Goal: Information Seeking & Learning: Learn about a topic

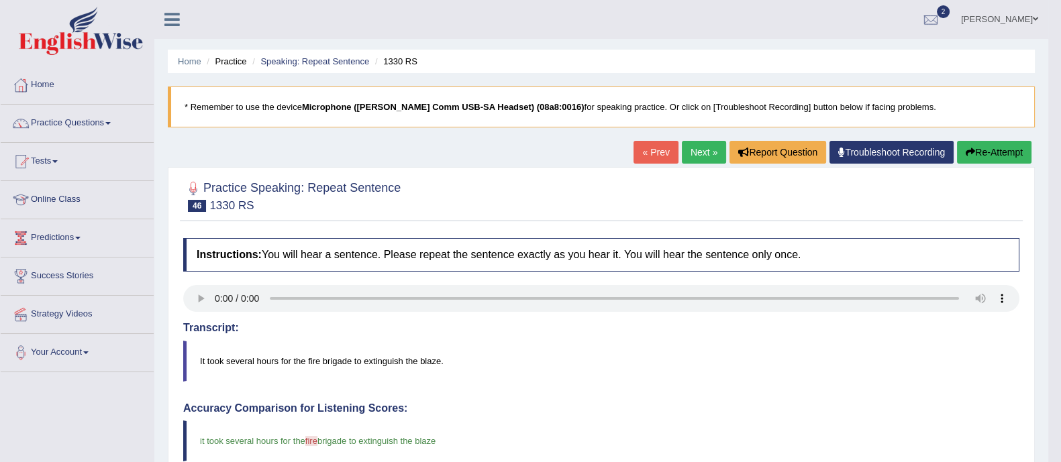
click at [690, 148] on link "Next »" at bounding box center [704, 152] width 44 height 23
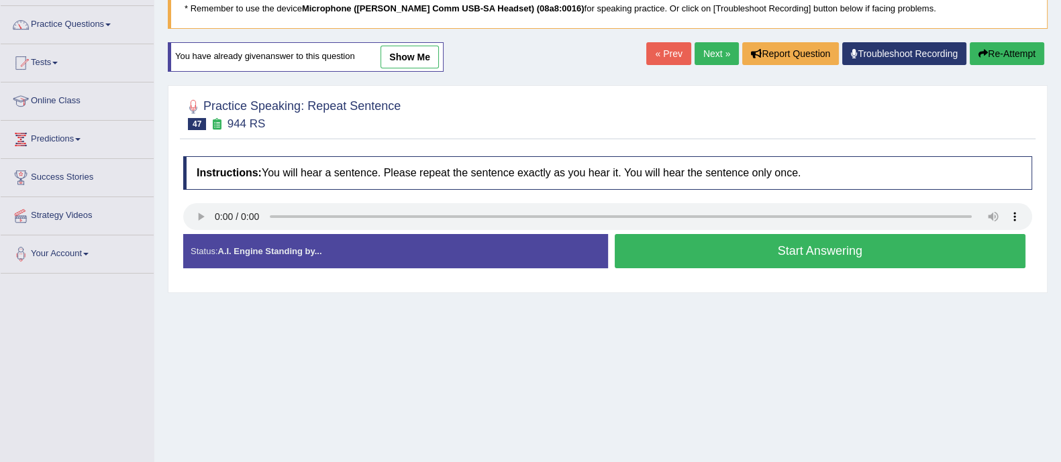
scroll to position [99, 0]
click at [667, 366] on div "Home Practice Speaking: Repeat Sentence 944 RS * Remember to use the device Mic…" at bounding box center [607, 236] width 906 height 671
click at [711, 246] on button "Start Answering" at bounding box center [819, 250] width 411 height 34
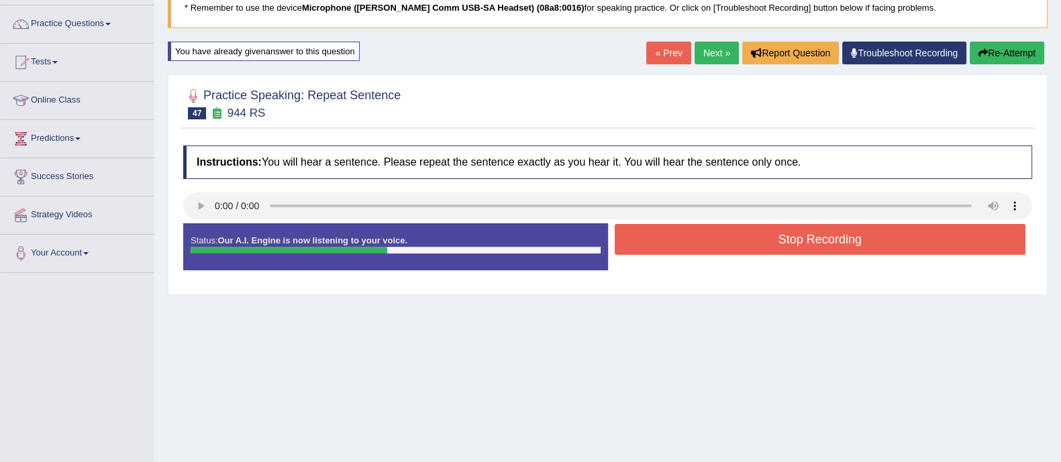
click at [727, 241] on button "Stop Recording" at bounding box center [819, 239] width 411 height 31
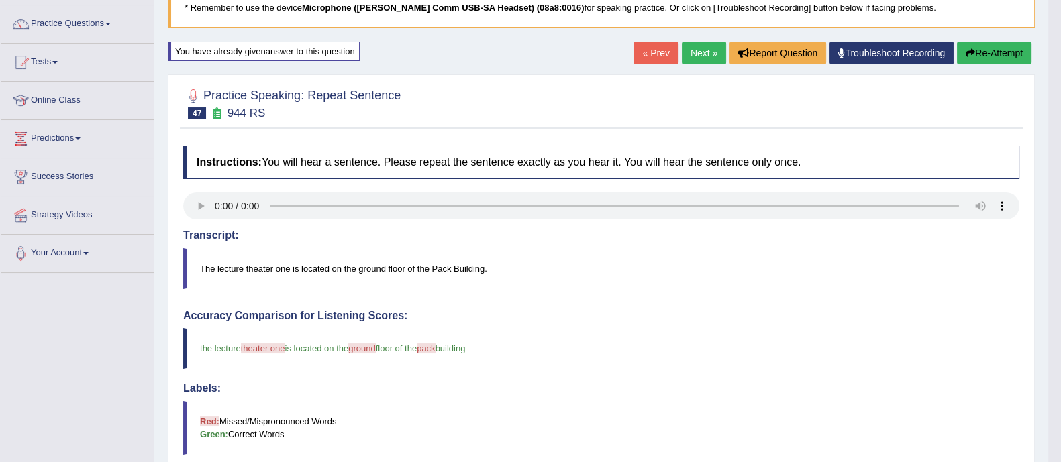
click at [1060, 158] on html "Toggle navigation Home Practice Questions Speaking Practice Read Aloud Repeat S…" at bounding box center [530, 132] width 1061 height 462
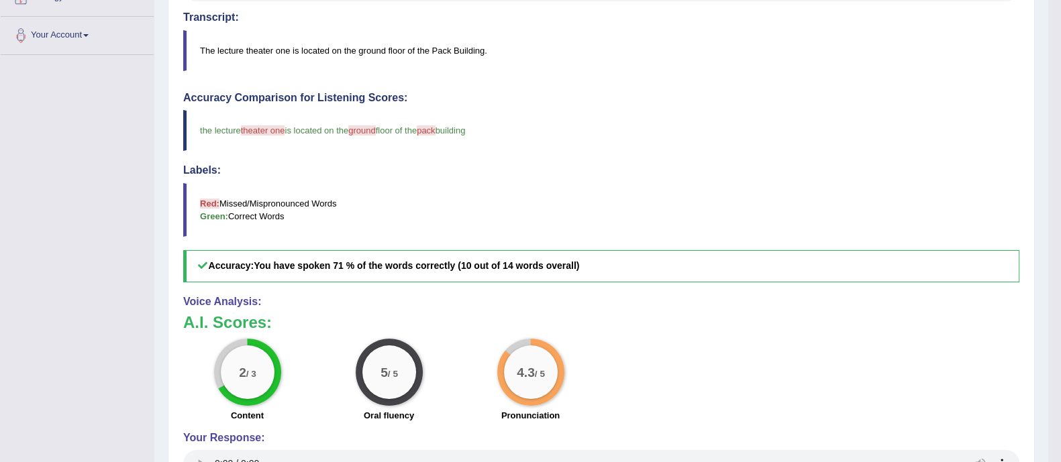
scroll to position [0, 0]
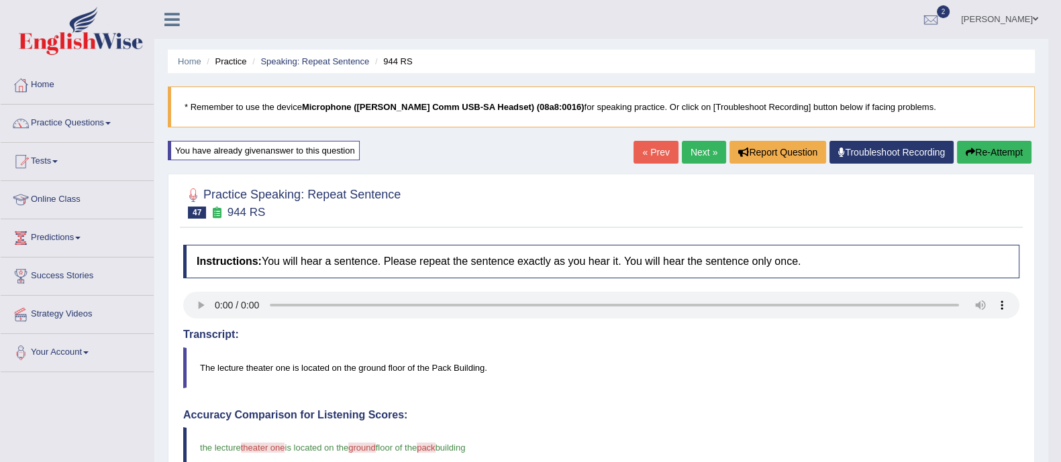
click at [688, 149] on link "Next »" at bounding box center [704, 152] width 44 height 23
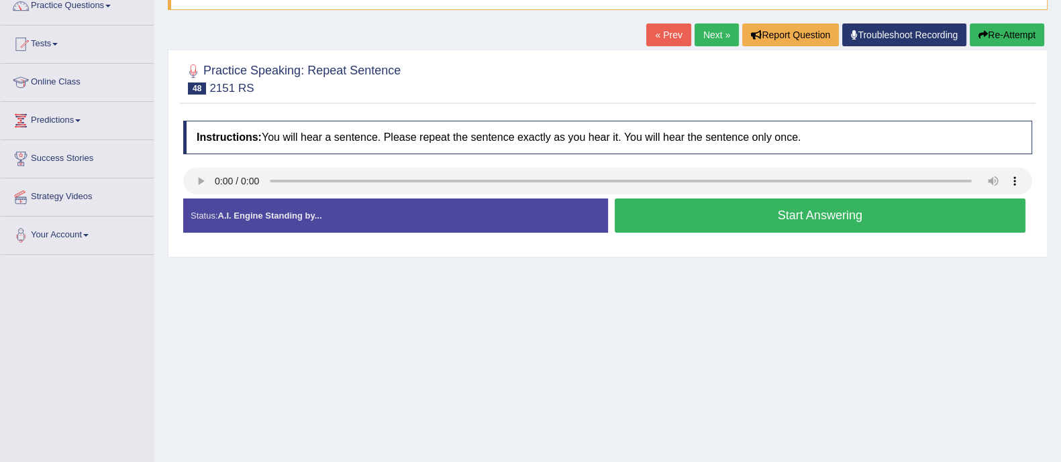
drag, startPoint x: 0, startPoint y: 0, endPoint x: 1073, endPoint y: 216, distance: 1094.2
click at [1060, 216] on html "Toggle navigation Home Practice Questions Speaking Practice Read Aloud Repeat S…" at bounding box center [530, 114] width 1061 height 462
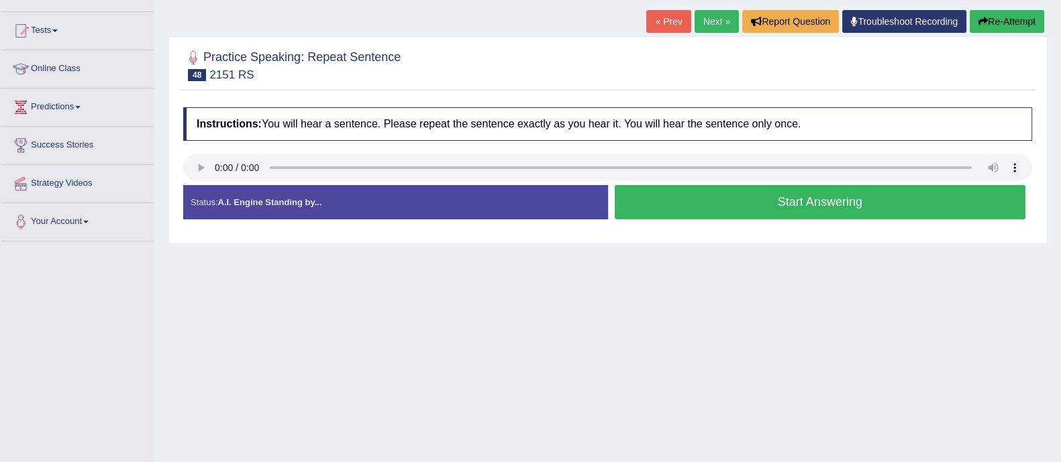
click at [702, 207] on button "Start Answering" at bounding box center [819, 202] width 411 height 34
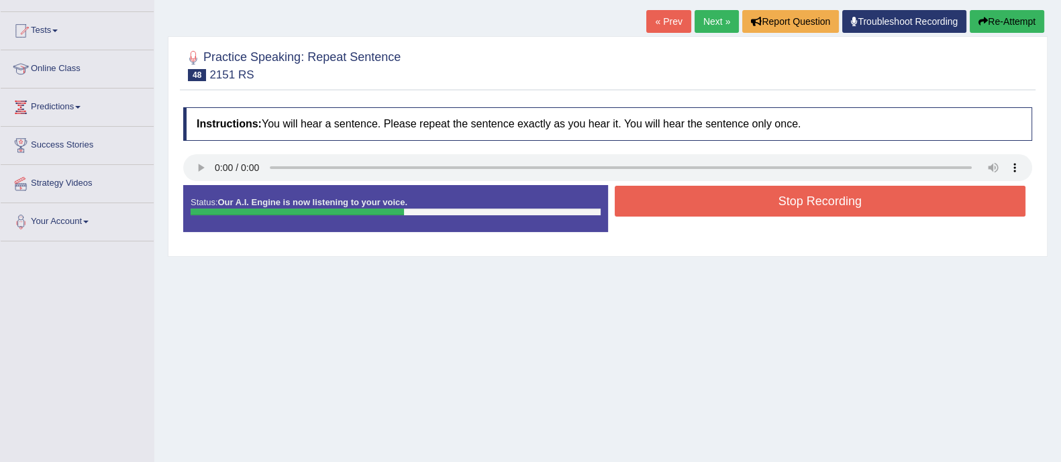
click at [1018, 14] on button "Re-Attempt" at bounding box center [1006, 21] width 74 height 23
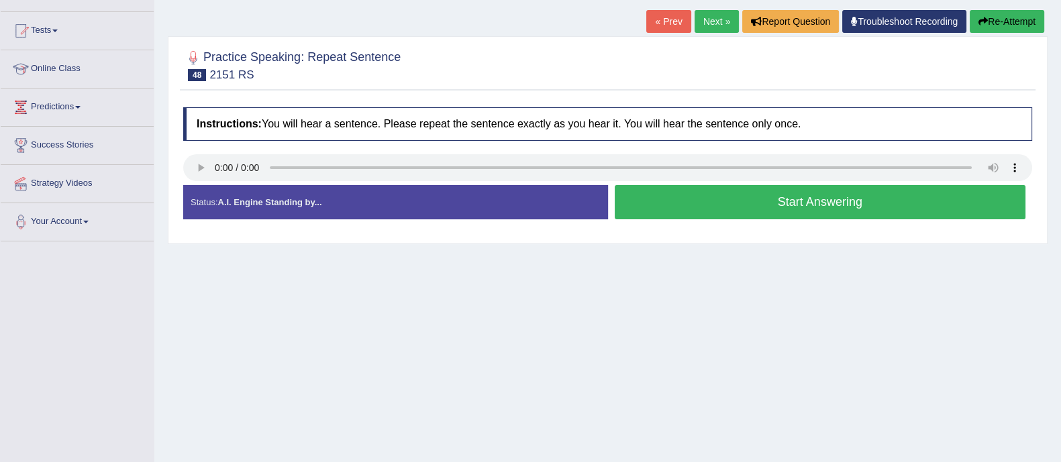
scroll to position [131, 0]
click at [851, 204] on button "Start Answering" at bounding box center [819, 202] width 411 height 34
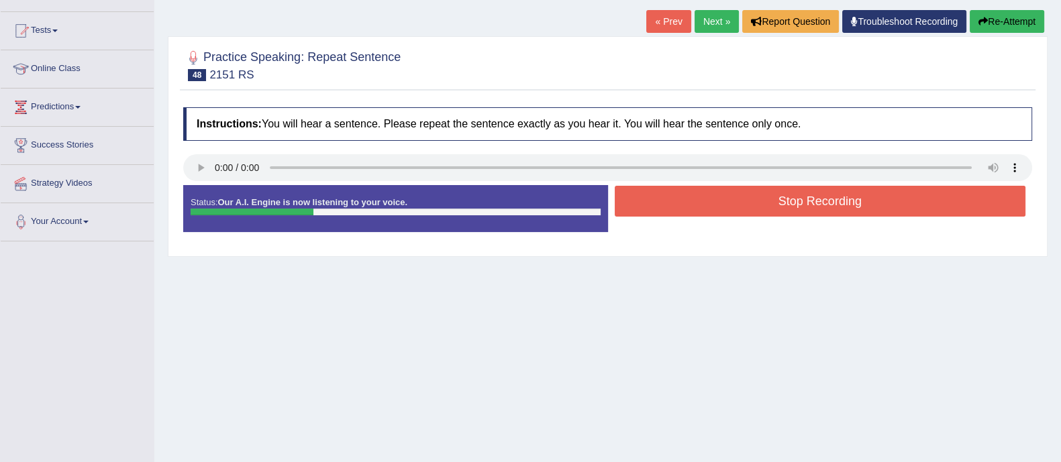
click at [851, 204] on button "Stop Recording" at bounding box center [819, 201] width 411 height 31
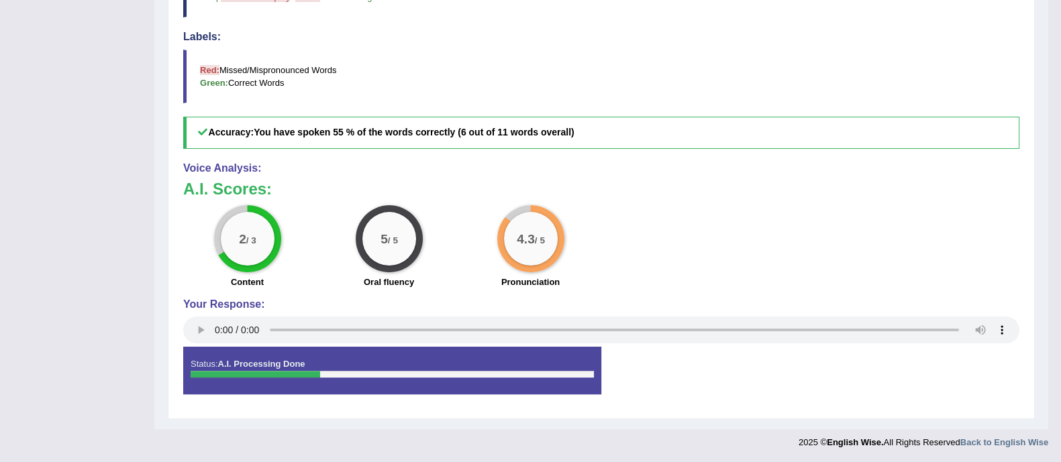
scroll to position [0, 0]
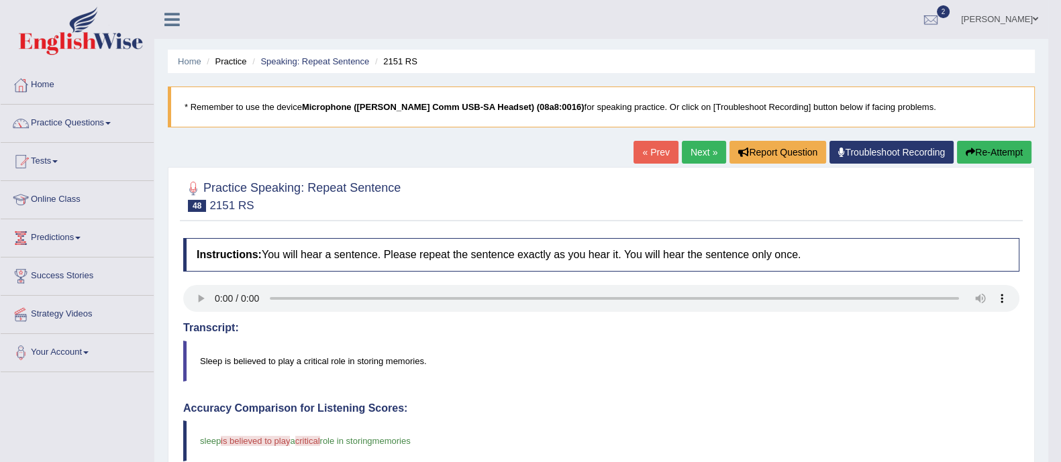
click at [701, 154] on link "Next »" at bounding box center [704, 152] width 44 height 23
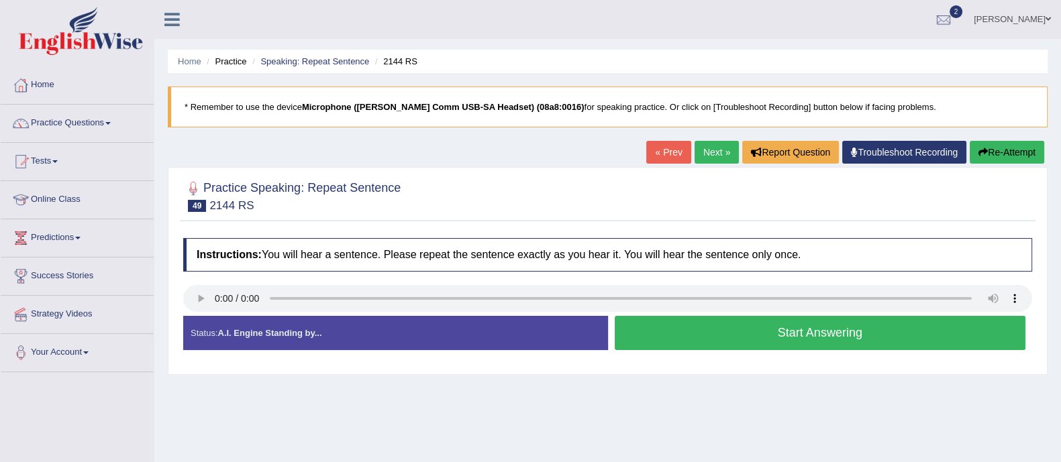
scroll to position [60, 0]
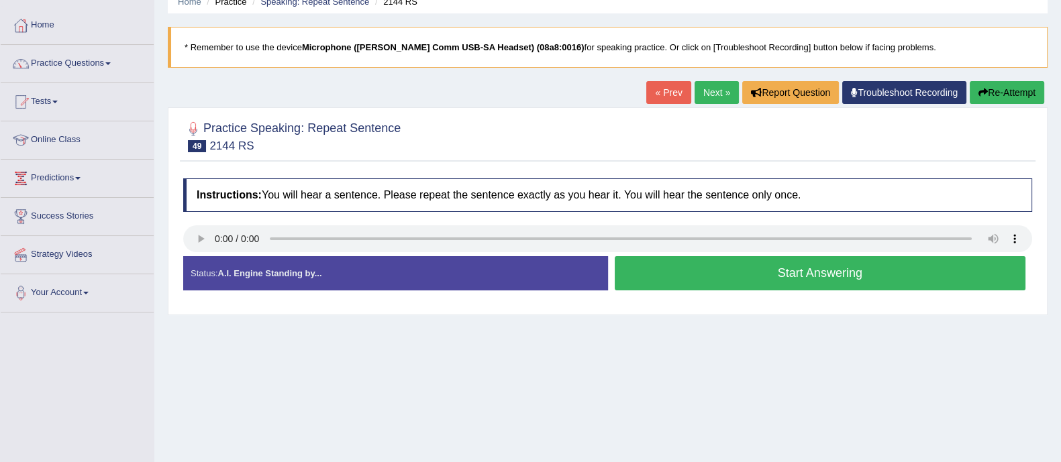
drag, startPoint x: 0, startPoint y: 0, endPoint x: 1062, endPoint y: 157, distance: 1073.5
click at [1060, 157] on html "Toggle navigation Home Practice Questions Speaking Practice Read Aloud Repeat S…" at bounding box center [530, 171] width 1061 height 462
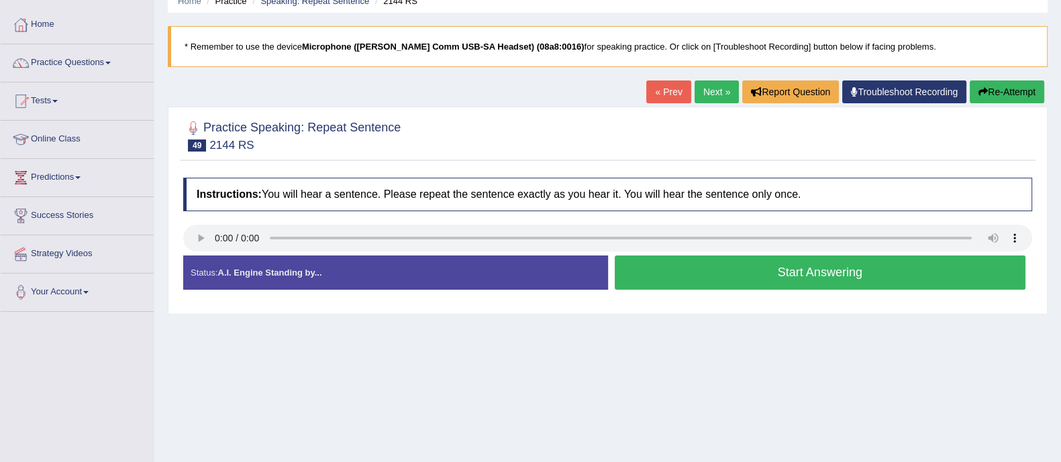
scroll to position [164, 0]
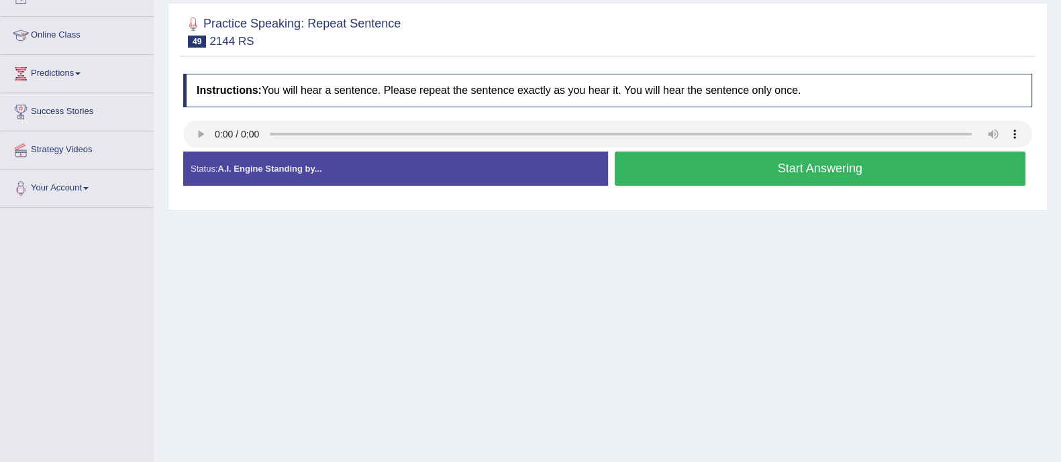
click at [809, 162] on button "Start Answering" at bounding box center [819, 169] width 411 height 34
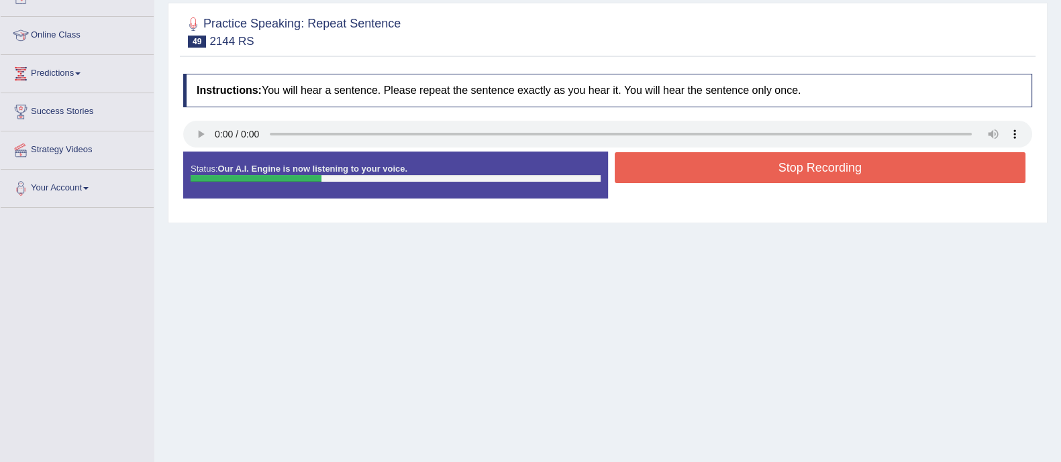
click at [809, 162] on button "Stop Recording" at bounding box center [819, 167] width 411 height 31
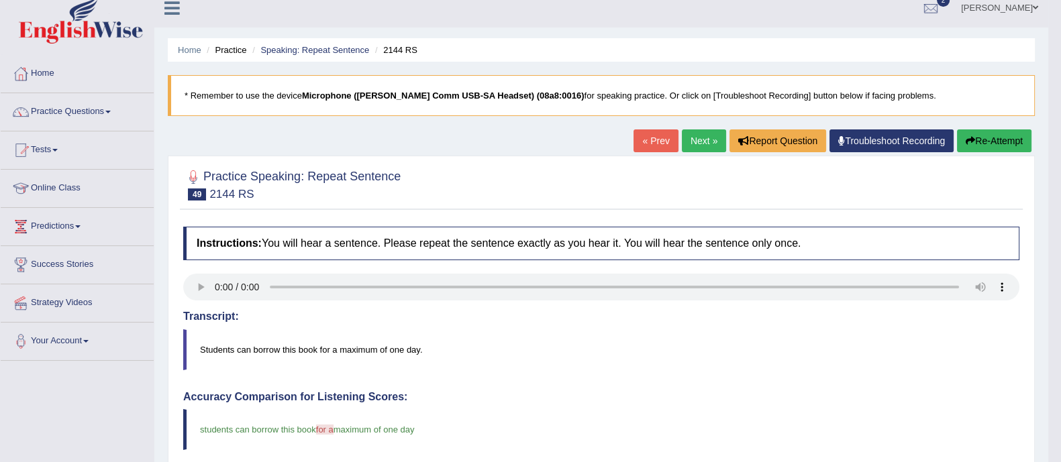
scroll to position [5, 0]
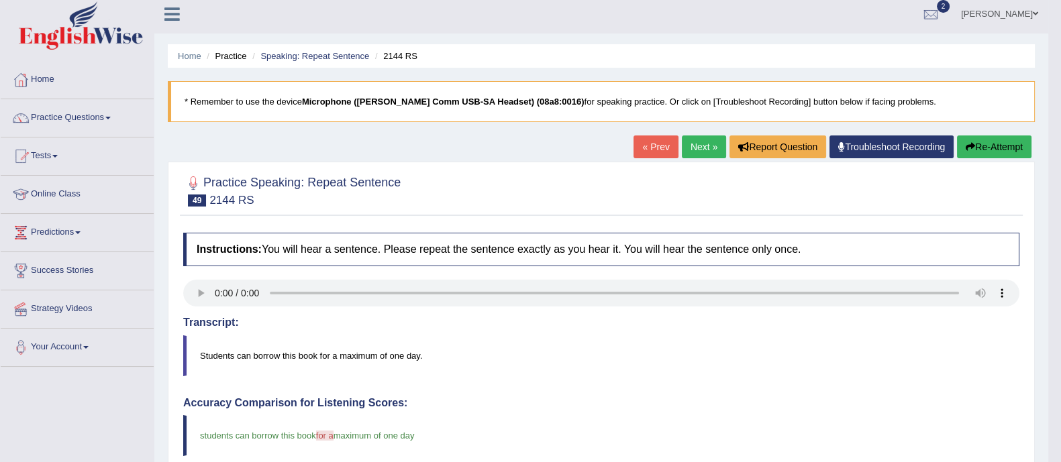
click at [710, 142] on link "Next »" at bounding box center [704, 147] width 44 height 23
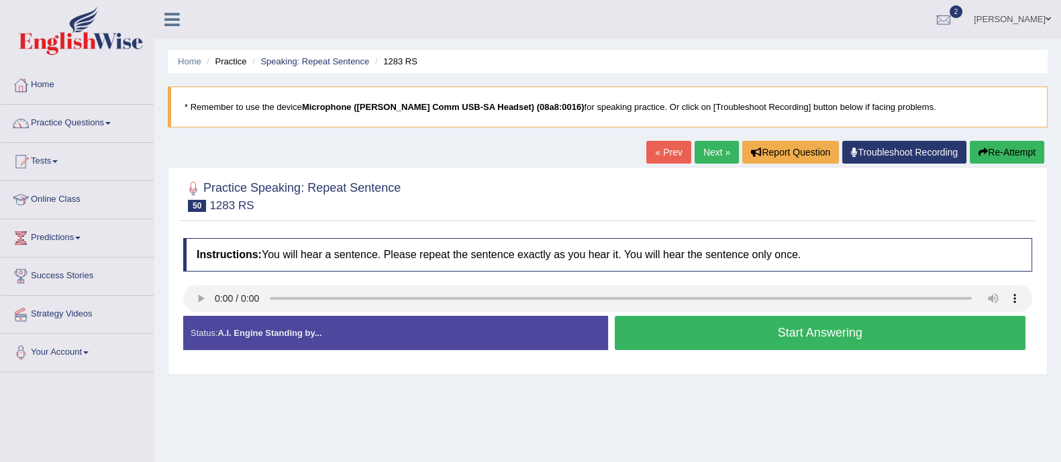
scroll to position [182, 0]
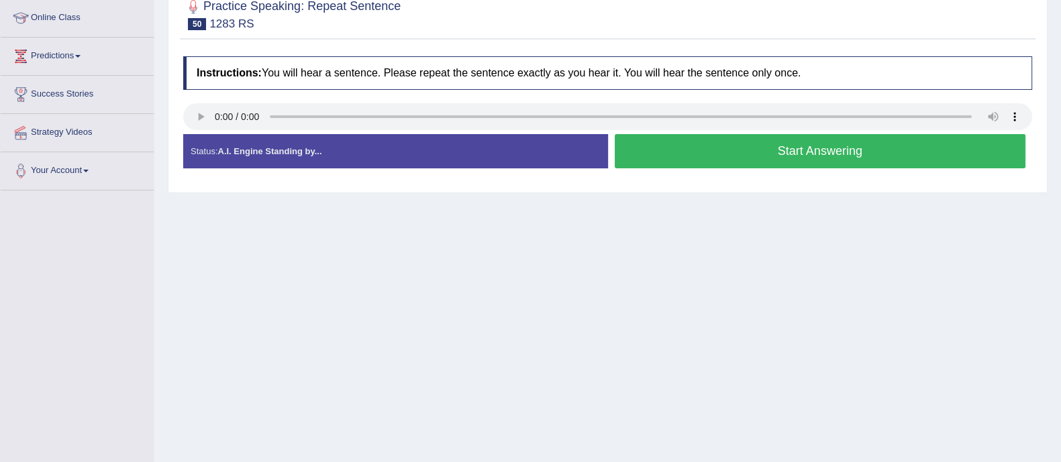
drag, startPoint x: 0, startPoint y: 0, endPoint x: 1073, endPoint y: 218, distance: 1094.6
click at [1060, 218] on html "Toggle navigation Home Practice Questions Speaking Practice Read Aloud Repeat S…" at bounding box center [530, 49] width 1061 height 462
click at [802, 156] on button "Start Answering" at bounding box center [819, 151] width 411 height 34
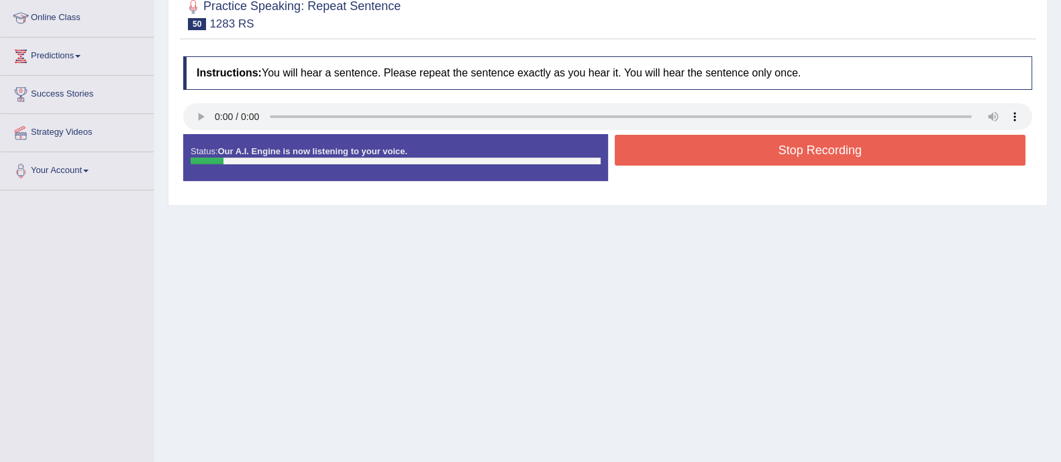
click at [811, 150] on button "Stop Recording" at bounding box center [819, 150] width 411 height 31
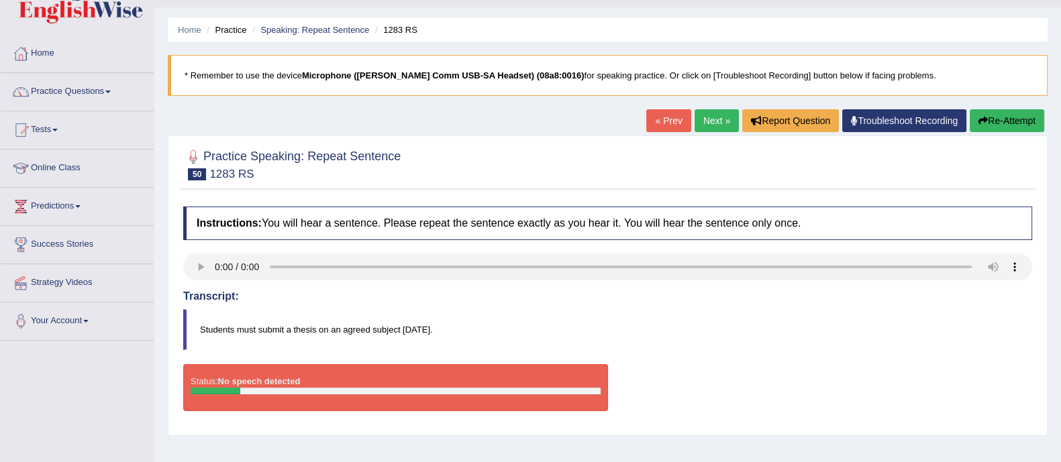
scroll to position [27, 0]
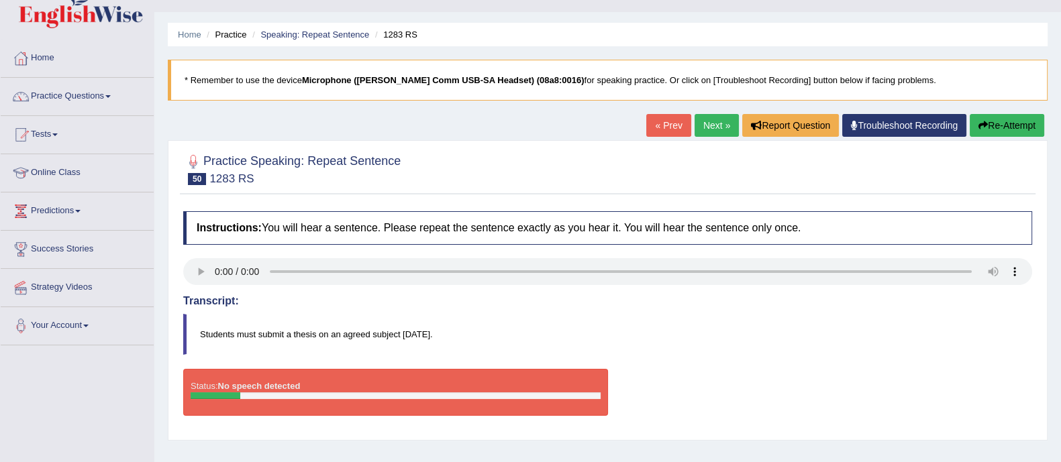
click at [978, 127] on icon "button" at bounding box center [982, 125] width 9 height 9
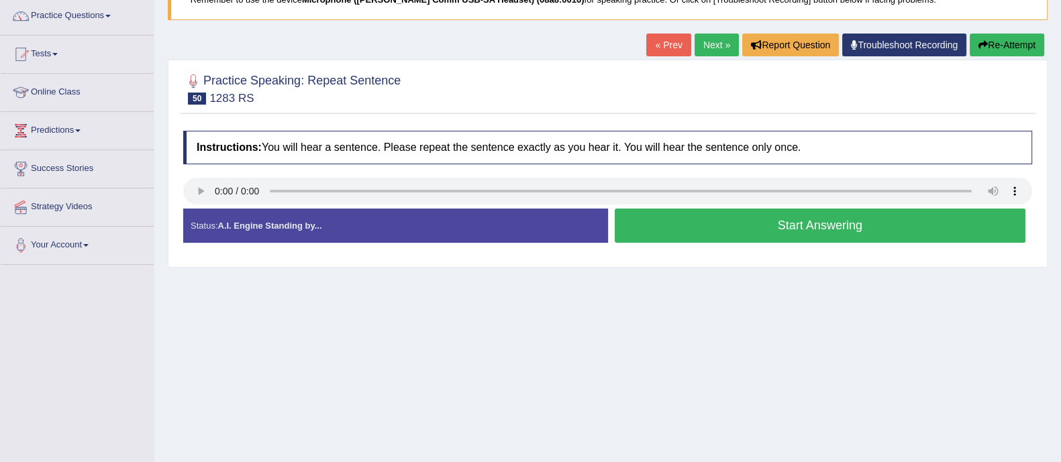
scroll to position [119, 0]
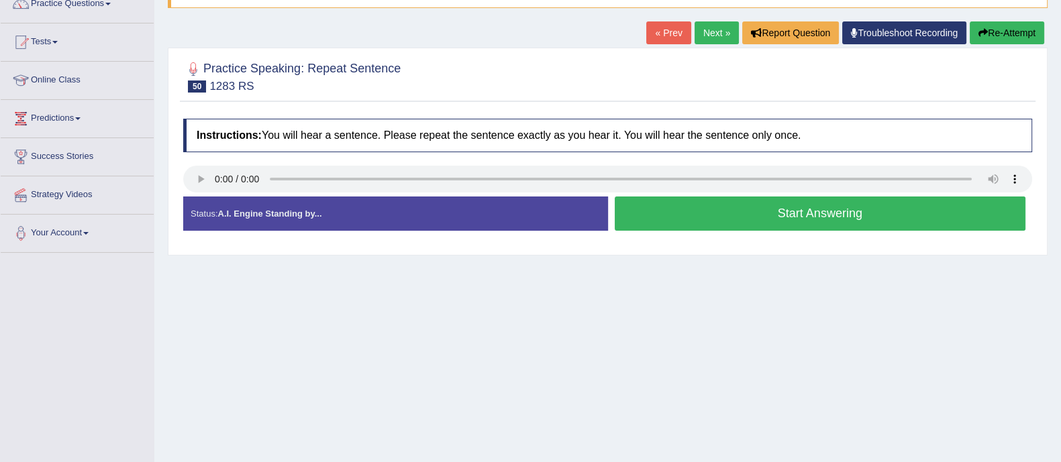
click at [751, 211] on button "Start Answering" at bounding box center [819, 214] width 411 height 34
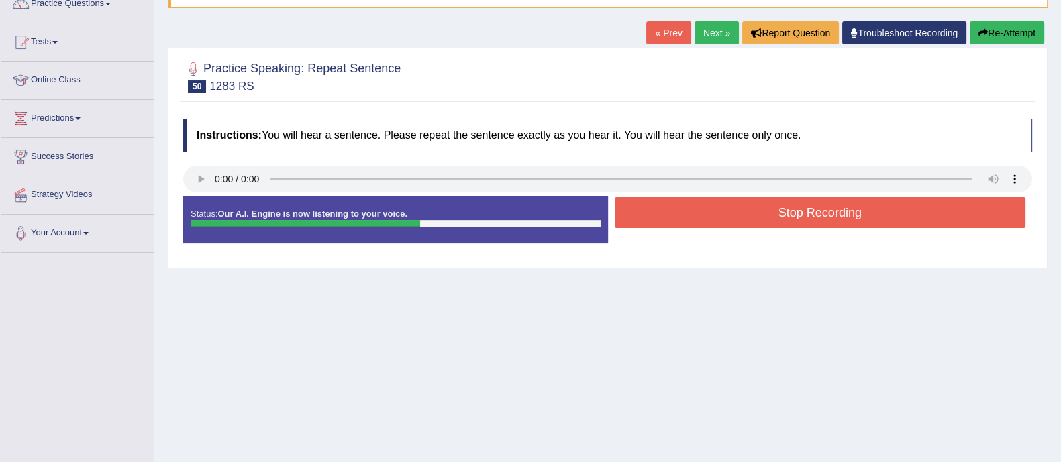
click at [765, 213] on button "Stop Recording" at bounding box center [819, 212] width 411 height 31
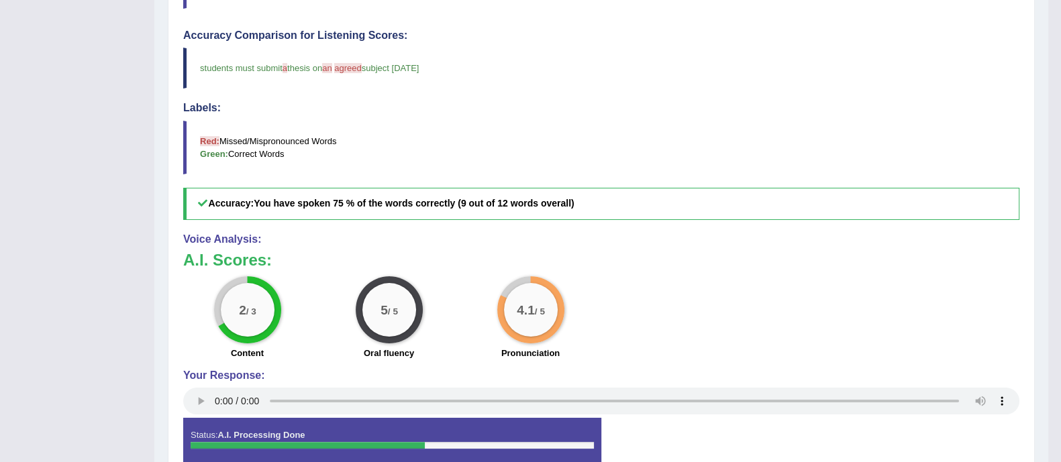
scroll to position [0, 0]
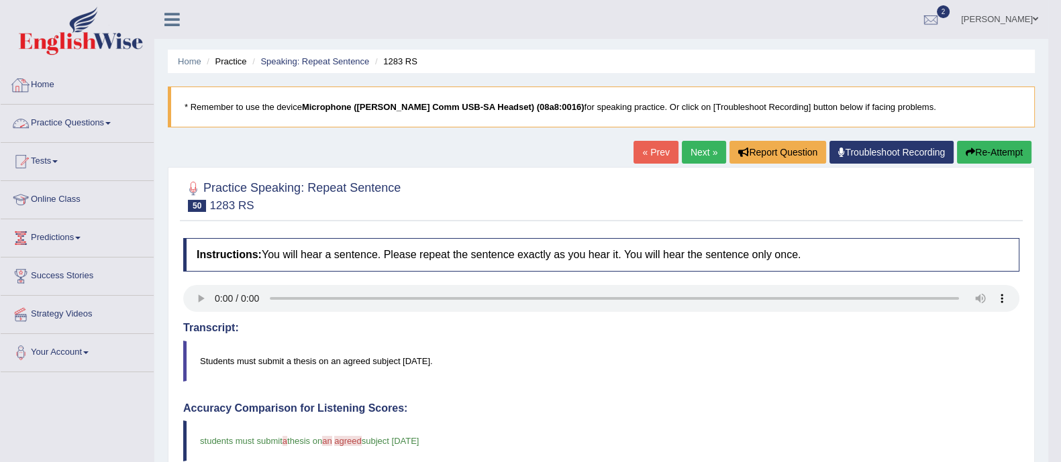
click at [111, 123] on span at bounding box center [107, 123] width 5 height 3
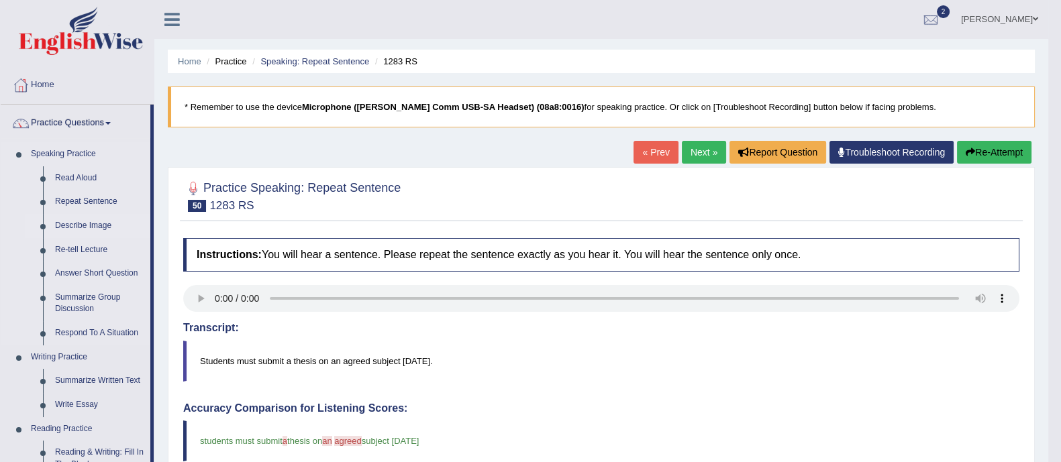
click at [77, 223] on link "Describe Image" at bounding box center [99, 226] width 101 height 24
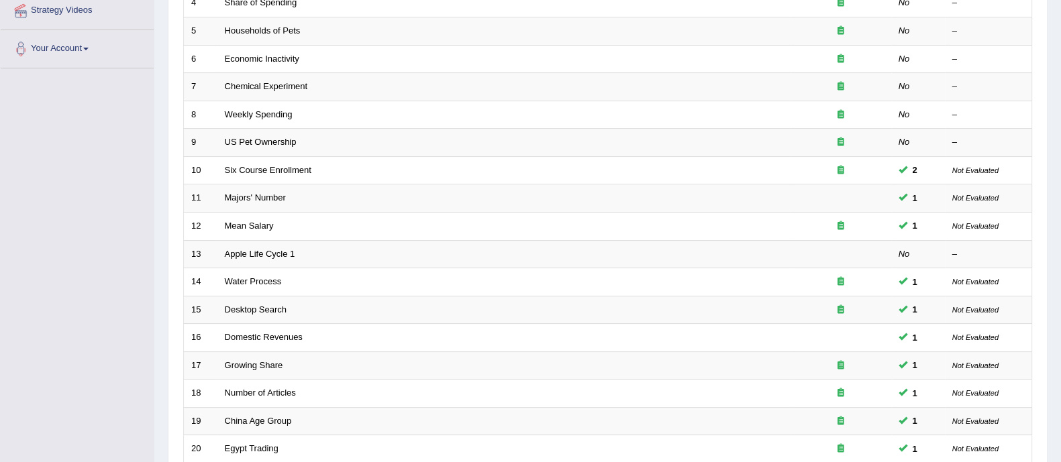
scroll to position [423, 0]
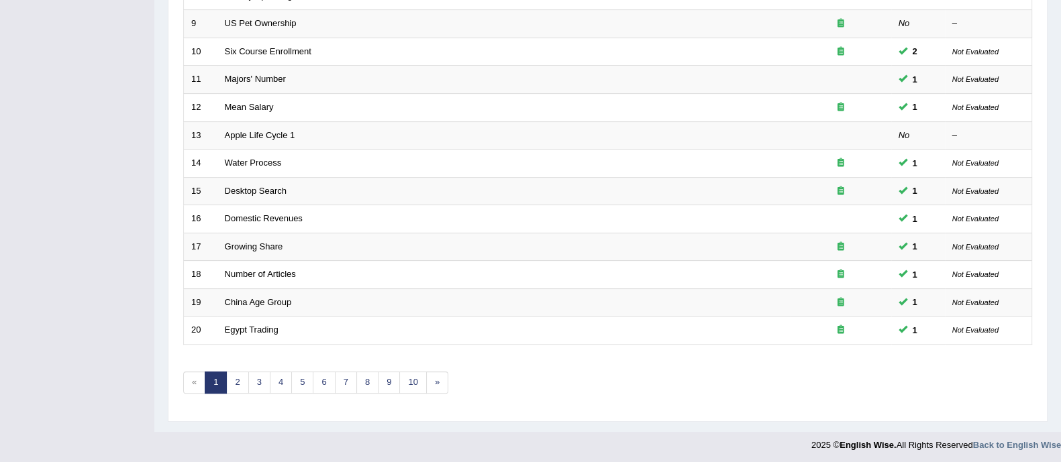
drag, startPoint x: 1073, startPoint y: 141, endPoint x: 1044, endPoint y: 501, distance: 361.3
click at [236, 380] on link "2" at bounding box center [237, 383] width 22 height 22
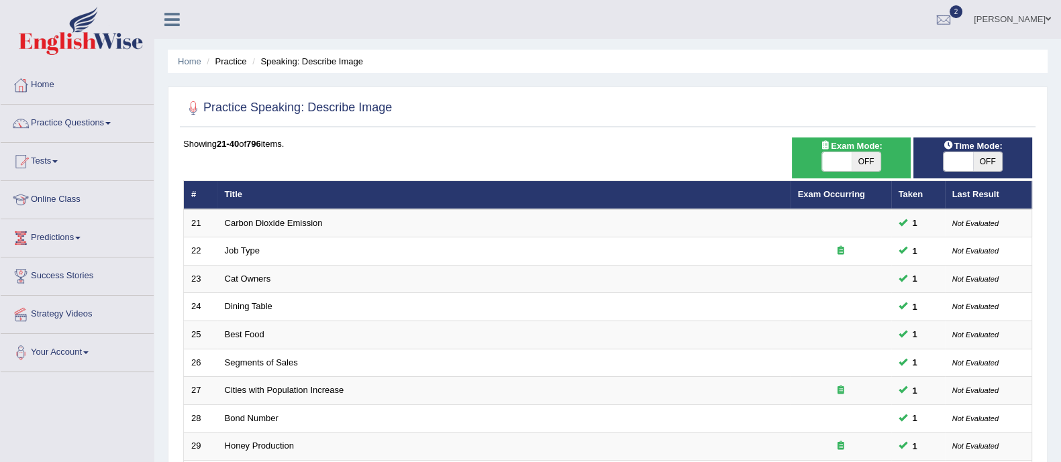
drag, startPoint x: 1055, startPoint y: 193, endPoint x: 1069, endPoint y: 425, distance: 231.8
click at [1060, 425] on html "Toggle navigation Home Practice Questions Speaking Practice Read Aloud Repeat S…" at bounding box center [530, 231] width 1061 height 462
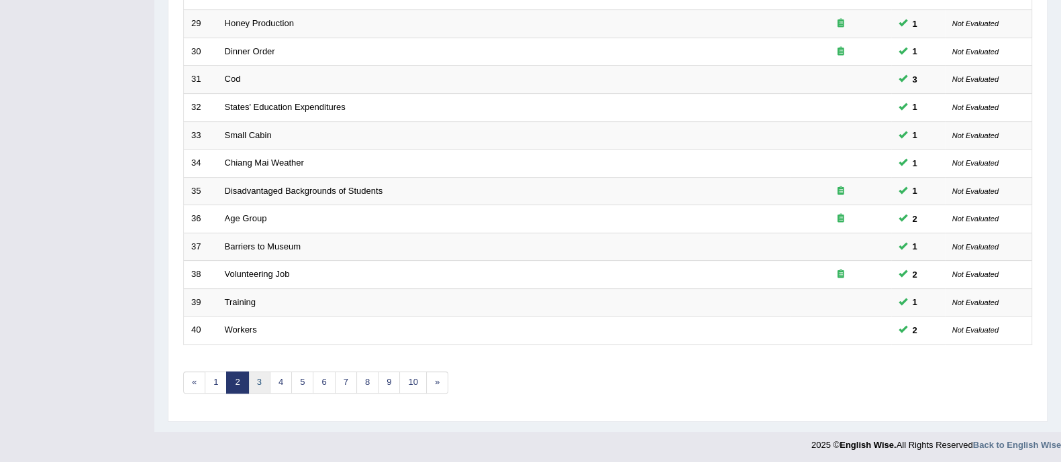
click at [258, 375] on link "3" at bounding box center [259, 383] width 22 height 22
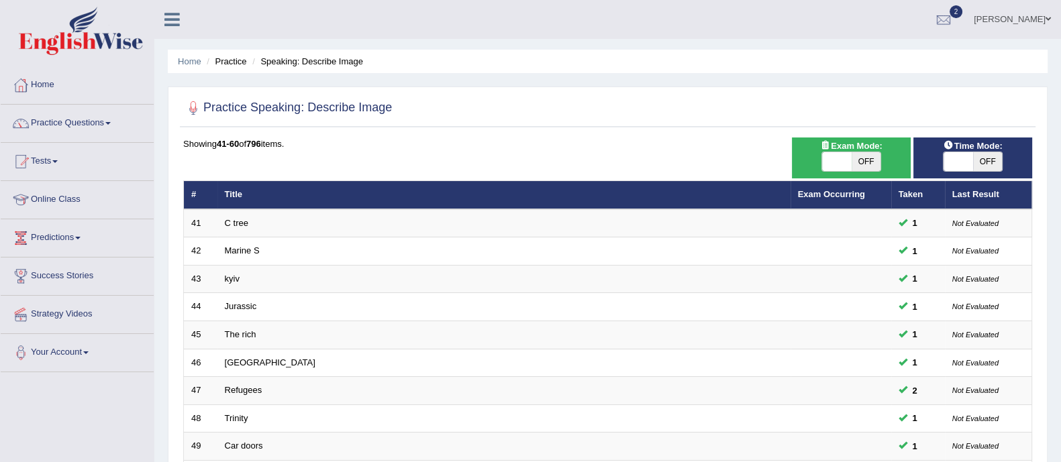
scroll to position [423, 0]
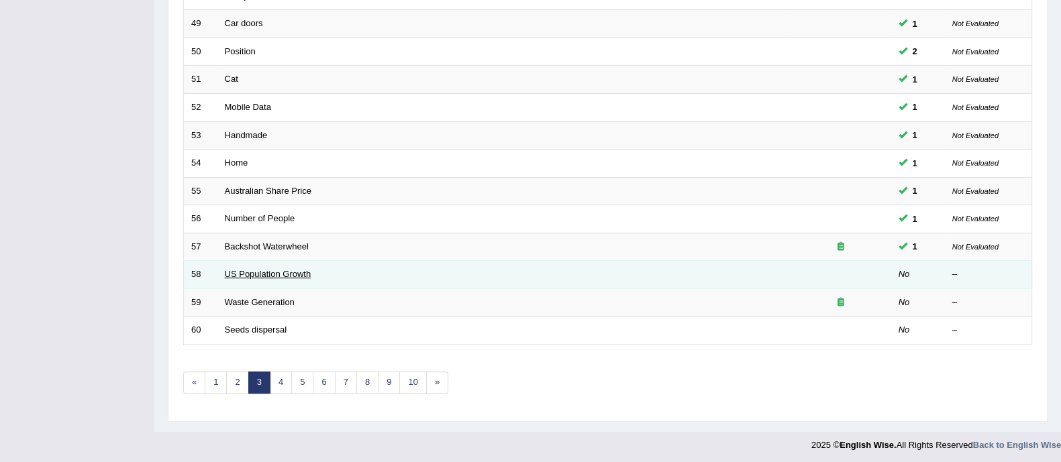
click at [276, 276] on link "US Population Growth" at bounding box center [268, 274] width 87 height 10
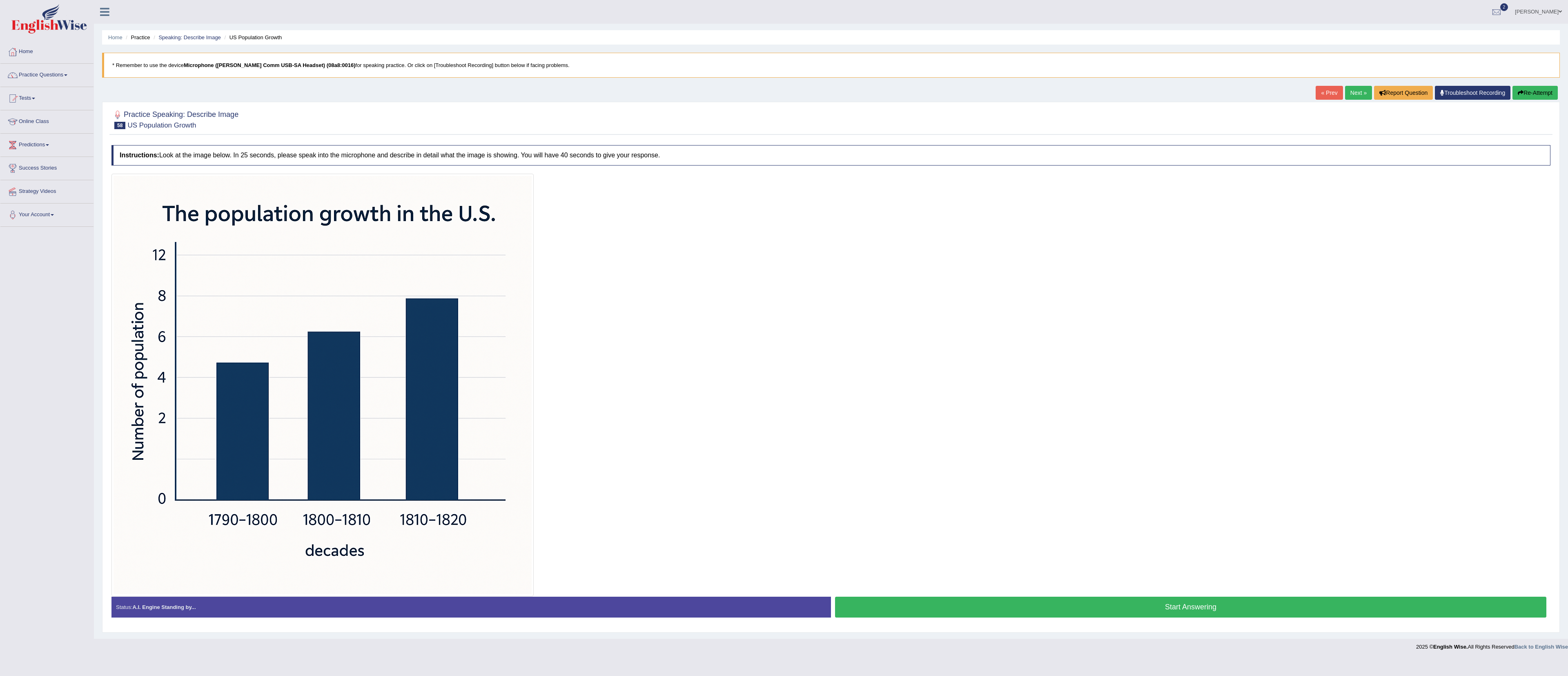
click at [645, 281] on button "Start Answering" at bounding box center [1191, 607] width 712 height 21
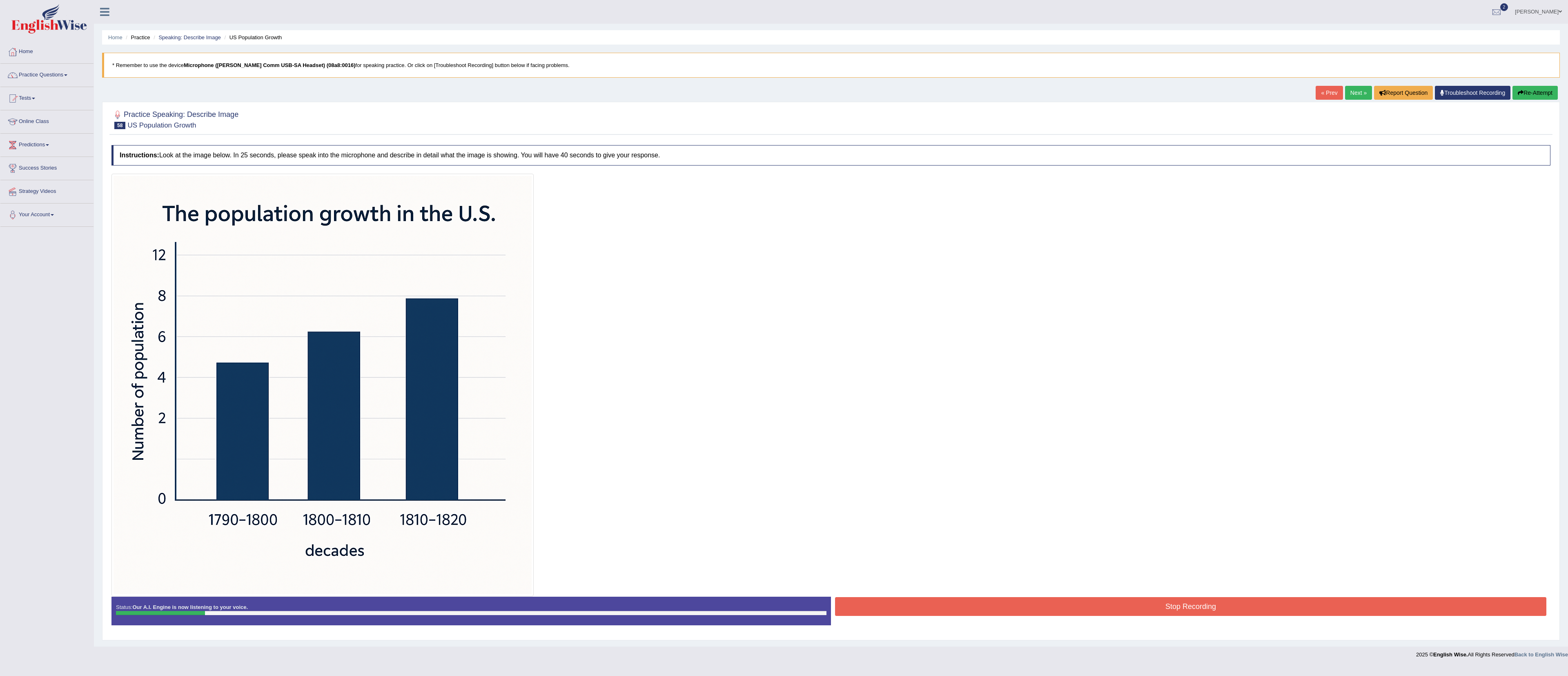
click at [645, 93] on button "Re-Attempt" at bounding box center [1535, 93] width 45 height 14
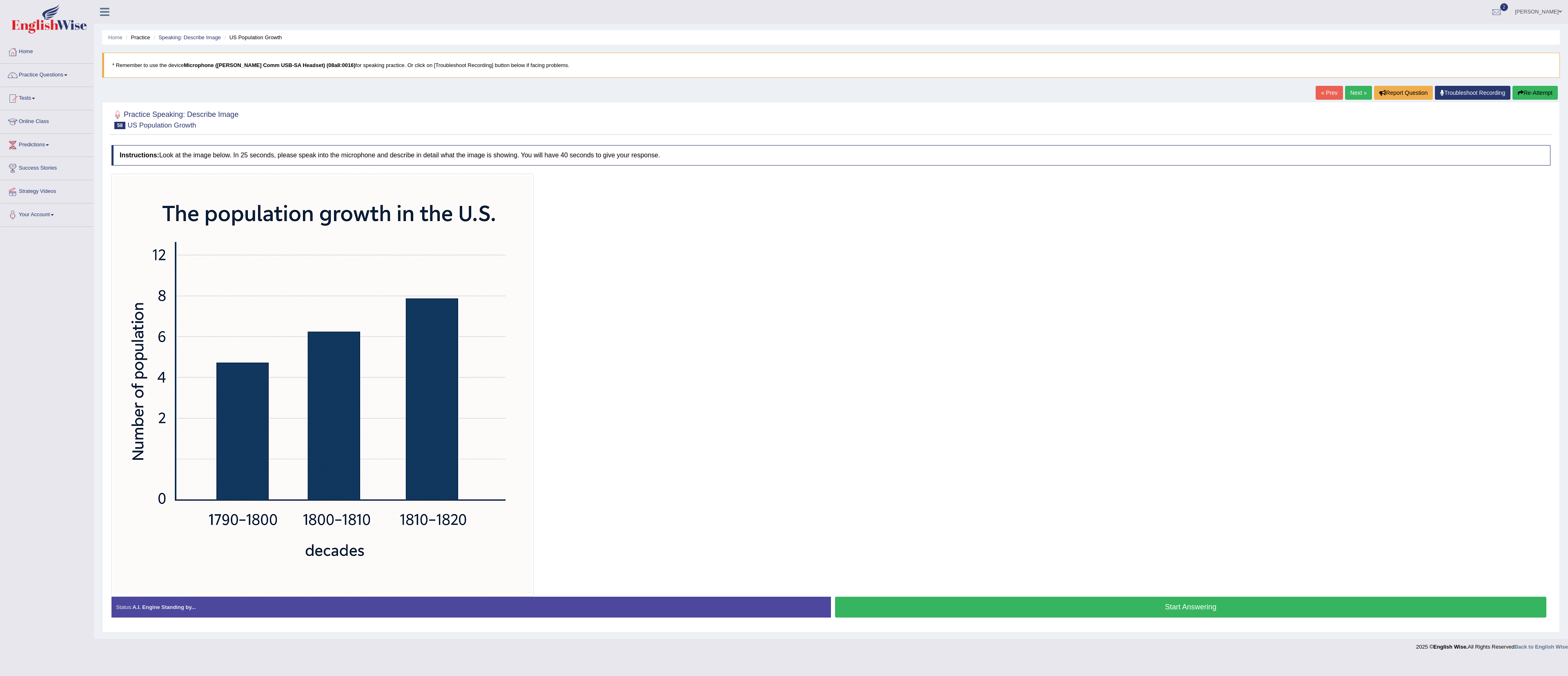
click at [1168, 616] on button "Start Answering" at bounding box center [1191, 607] width 712 height 21
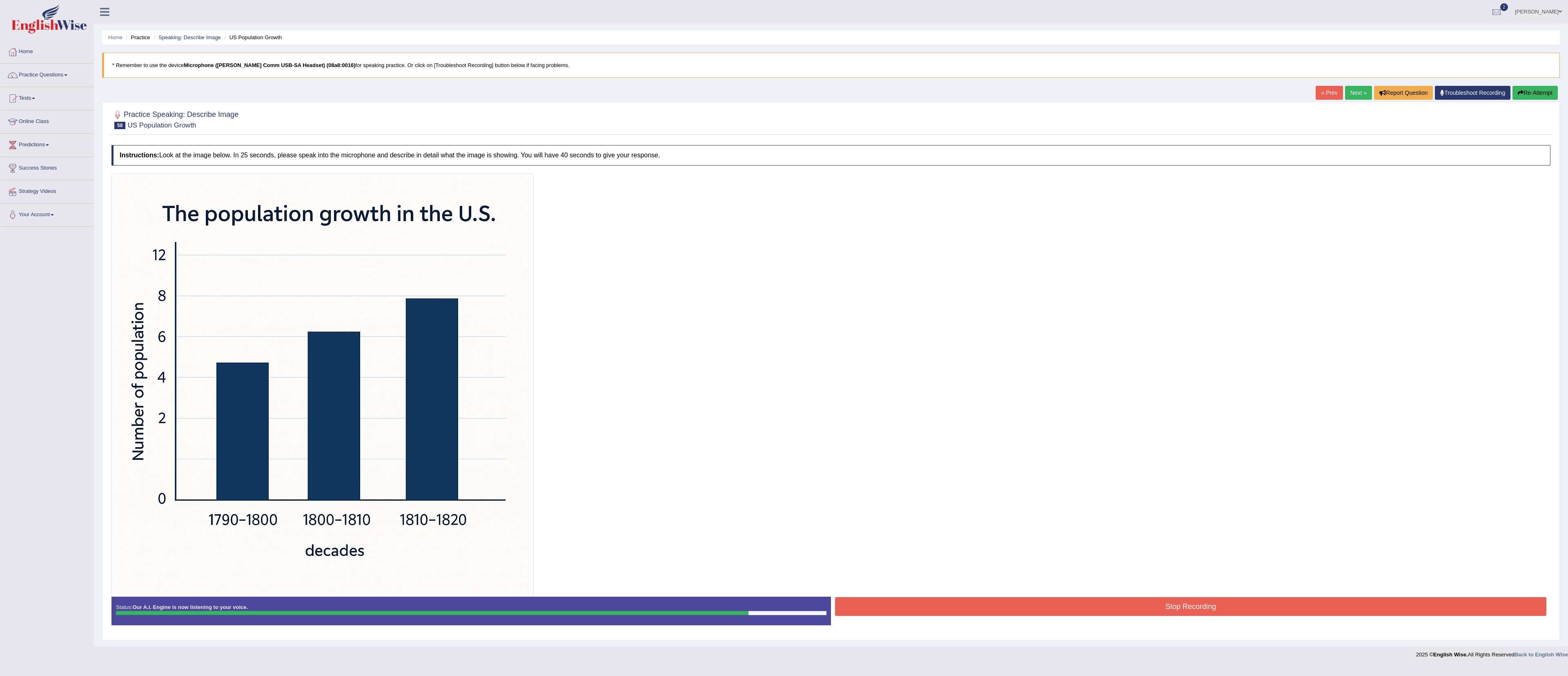
click at [1168, 616] on button "Stop Recording" at bounding box center [1191, 606] width 712 height 19
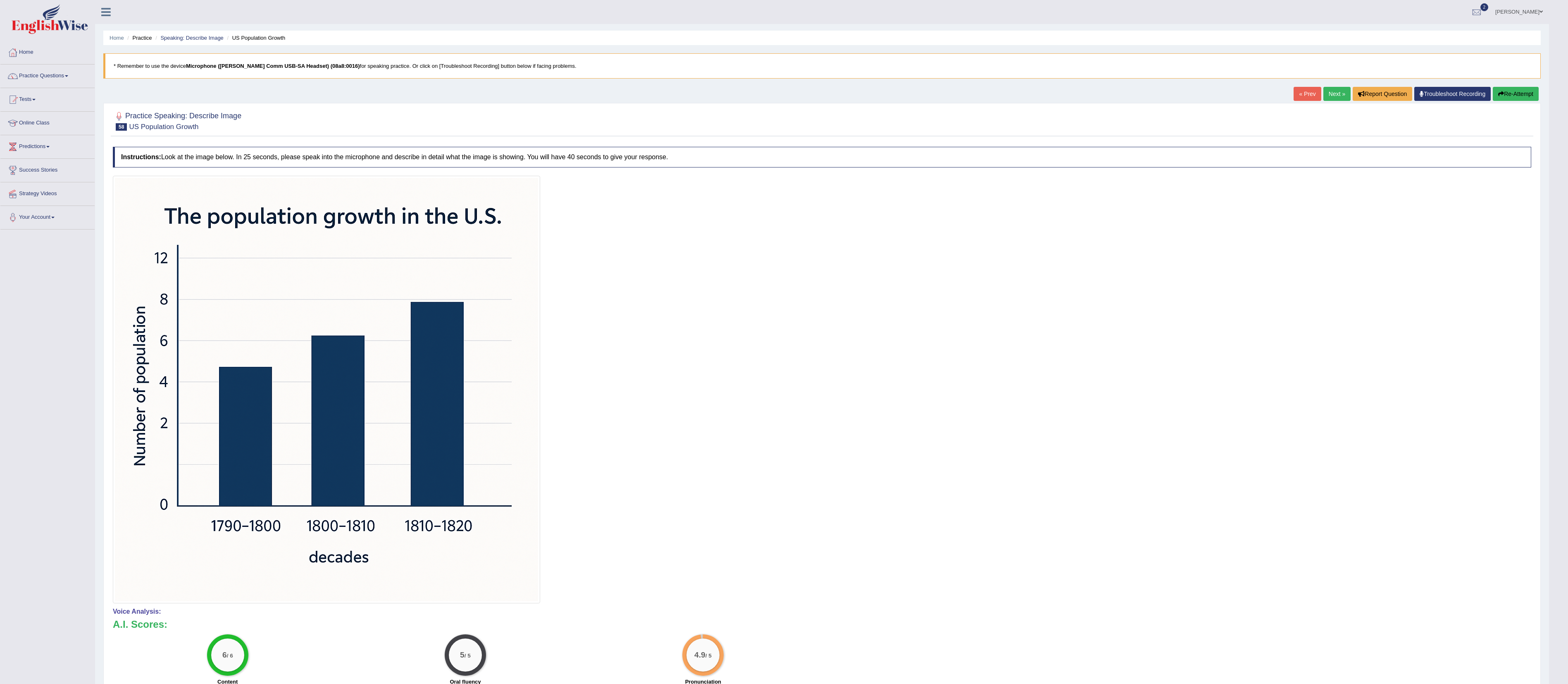
drag, startPoint x: 1585, startPoint y: 286, endPoint x: 1586, endPoint y: 246, distance: 40.0
click at [1333, 91] on link "Next »" at bounding box center [1337, 94] width 27 height 14
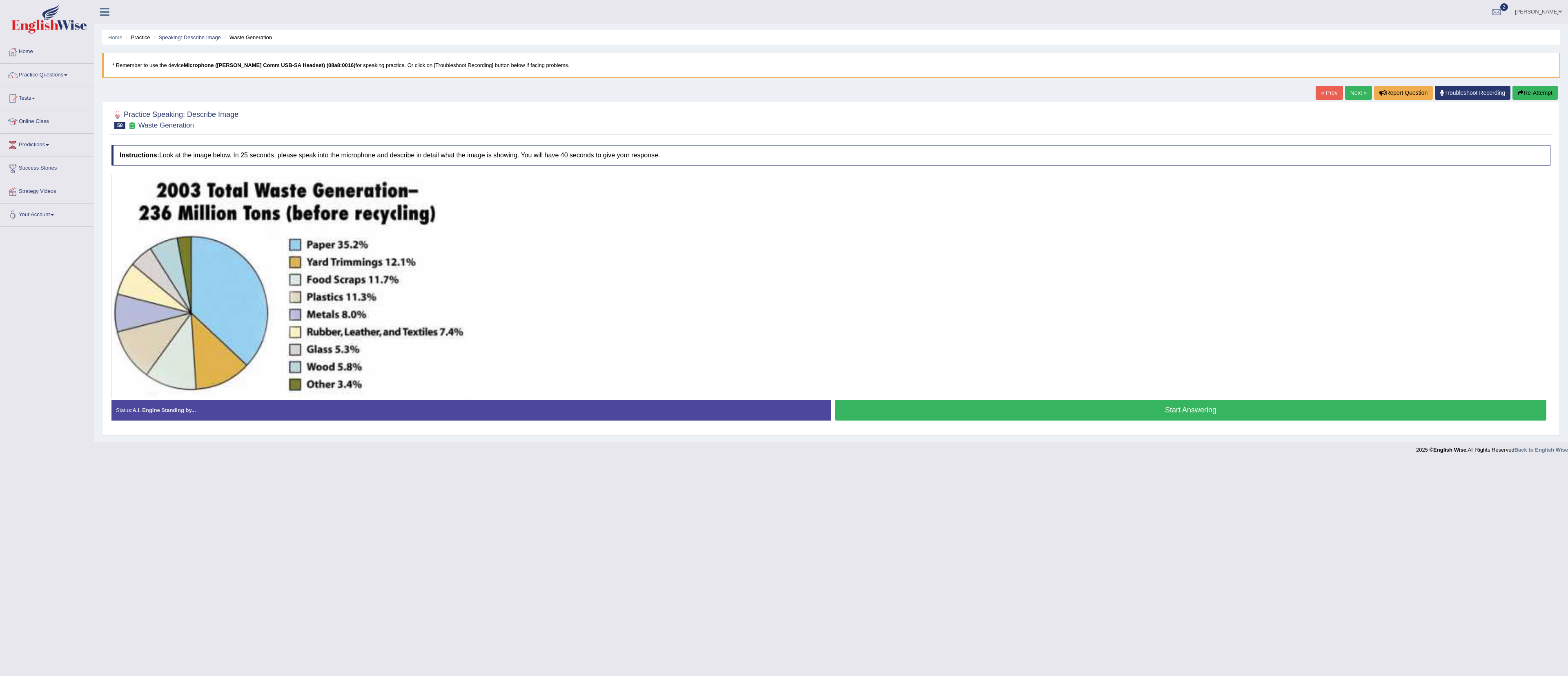
click at [1099, 423] on div "Start Answering" at bounding box center [1191, 411] width 719 height 23
click at [1096, 415] on button "Start Answering" at bounding box center [1191, 410] width 712 height 21
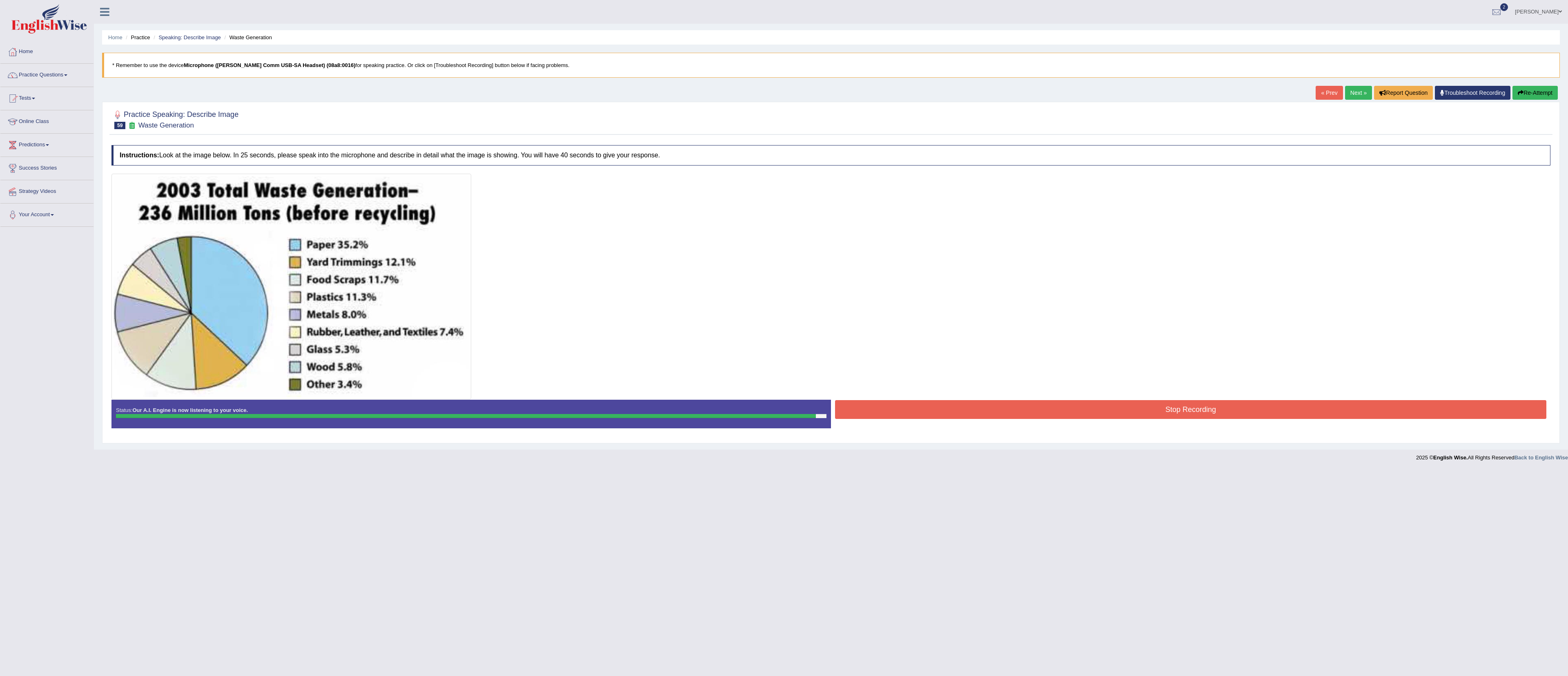
click at [1096, 415] on button "Stop Recording" at bounding box center [1191, 409] width 712 height 19
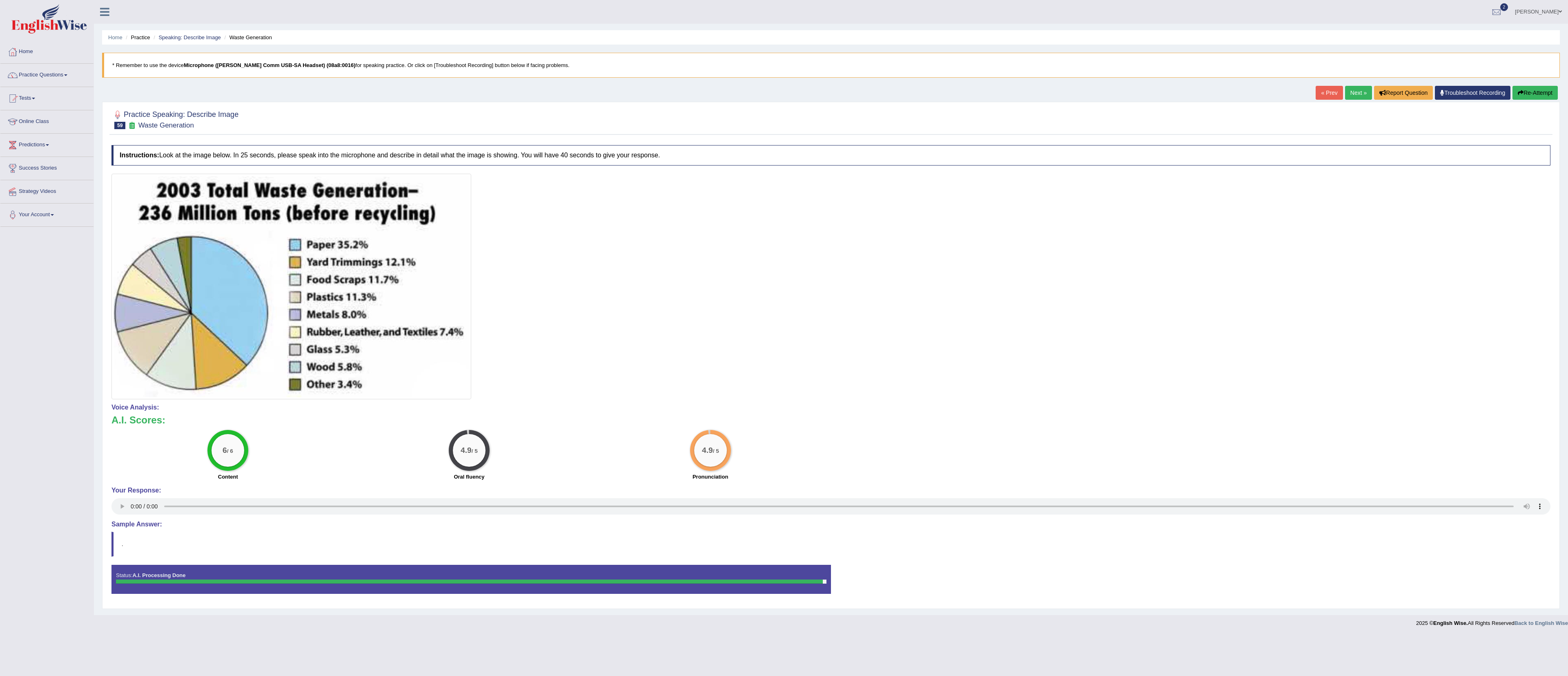
click at [1345, 92] on link "Next »" at bounding box center [1359, 93] width 27 height 14
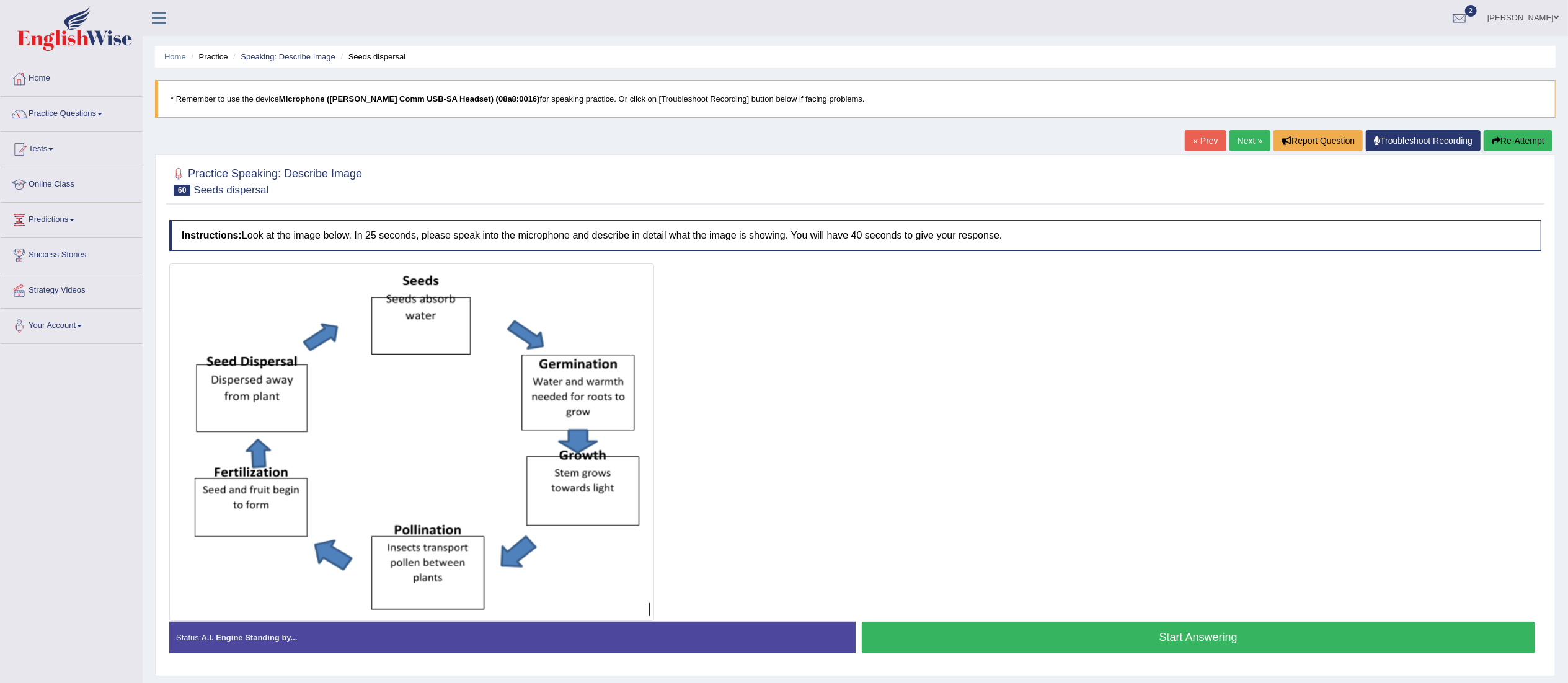
click at [1208, 624] on button "Start Answering" at bounding box center [1197, 638] width 674 height 31
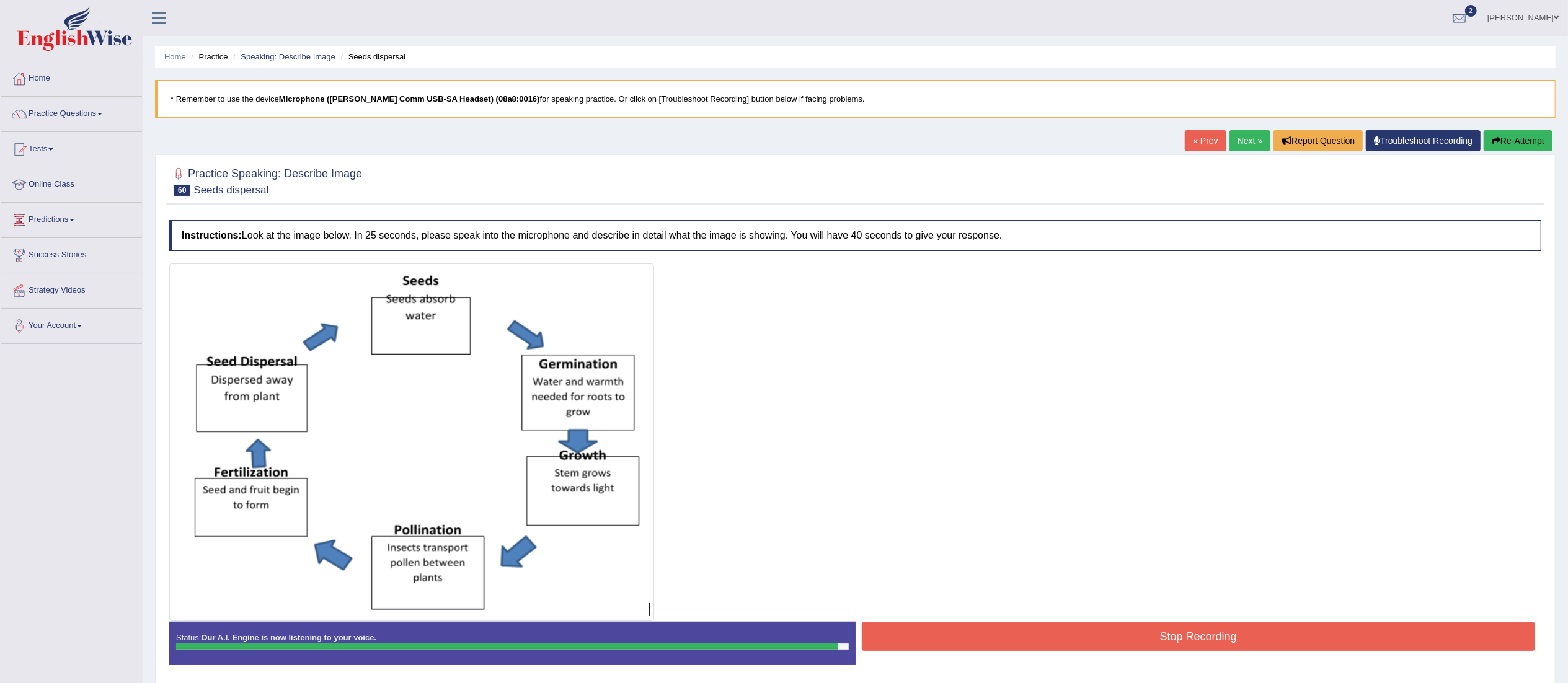
click at [1208, 624] on button "Stop Recording" at bounding box center [1197, 637] width 674 height 29
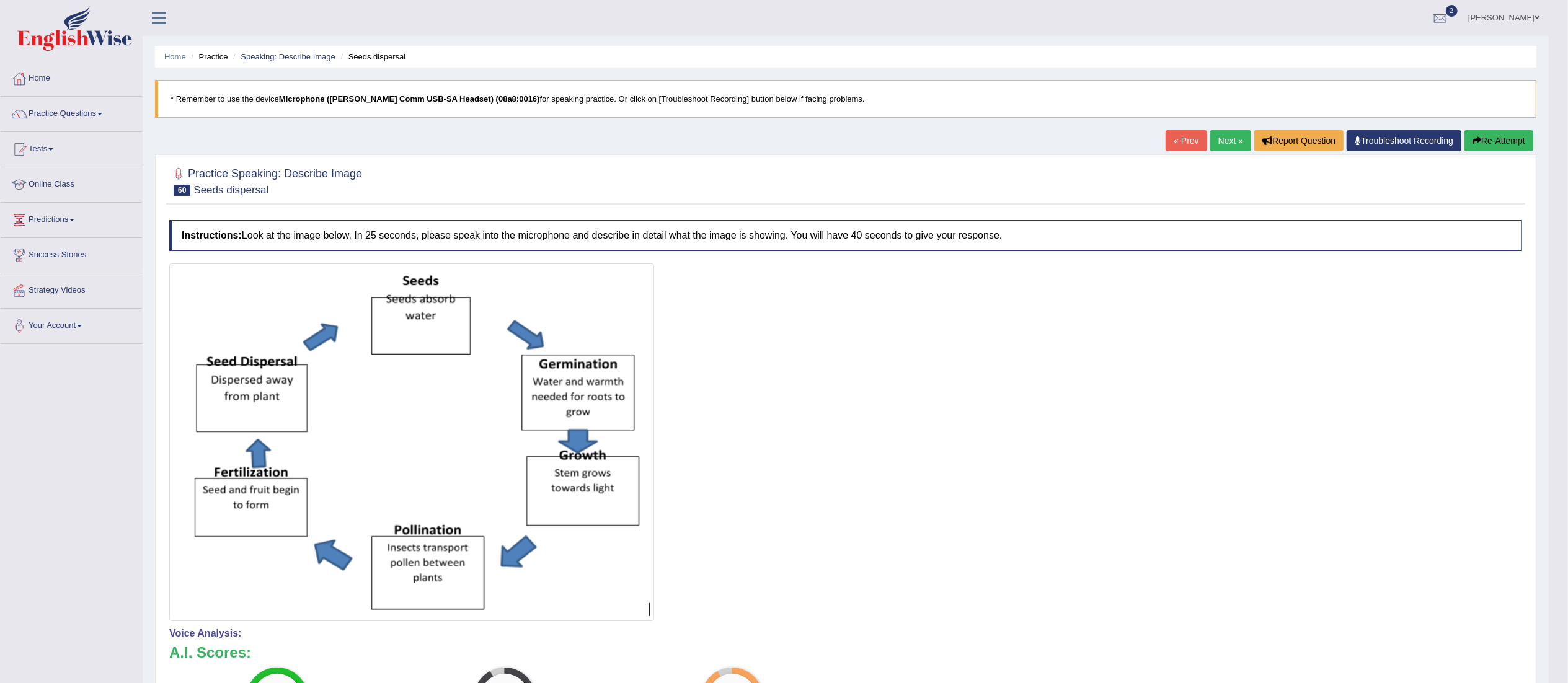
click at [1209, 152] on link "Next »" at bounding box center [1230, 140] width 41 height 21
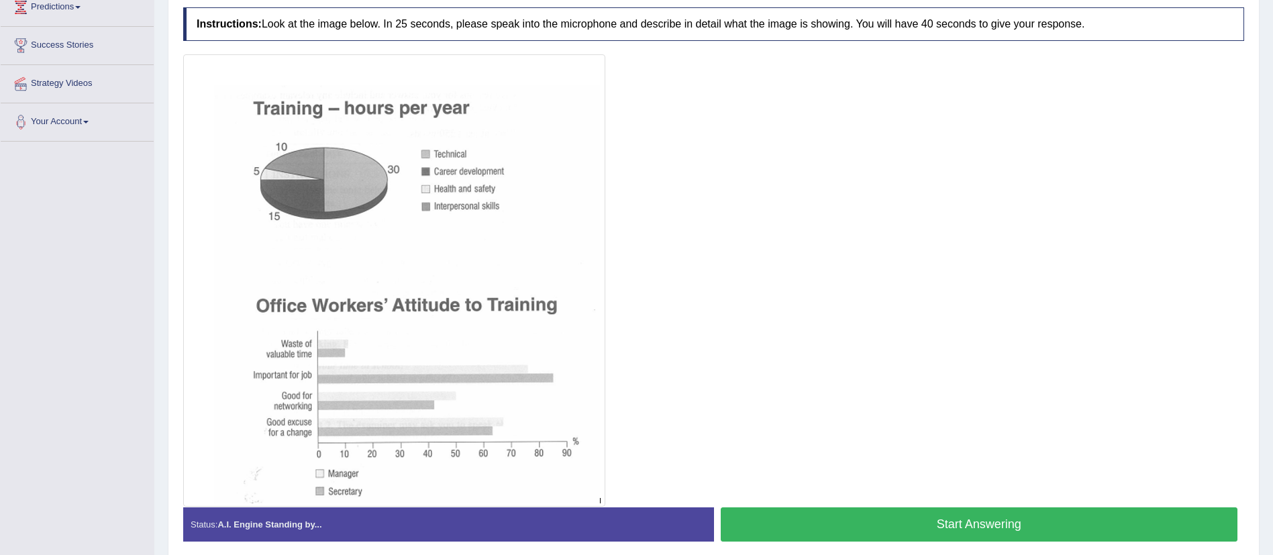
scroll to position [230, 0]
click at [949, 508] on button "Start Answering" at bounding box center [978, 525] width 517 height 34
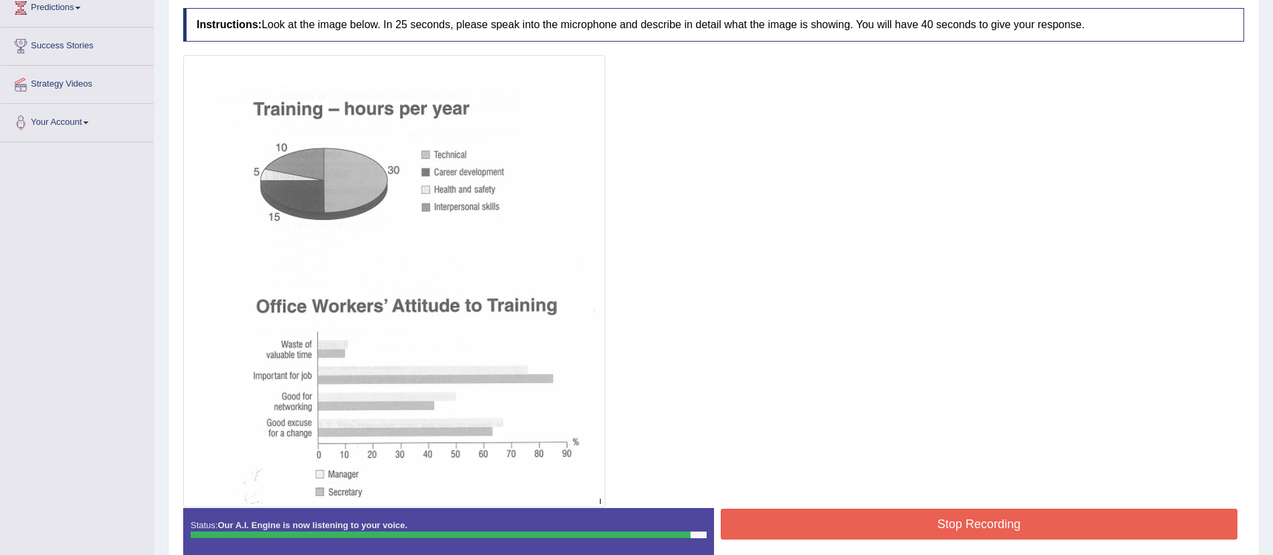
click at [949, 508] on button "Stop Recording" at bounding box center [978, 523] width 517 height 31
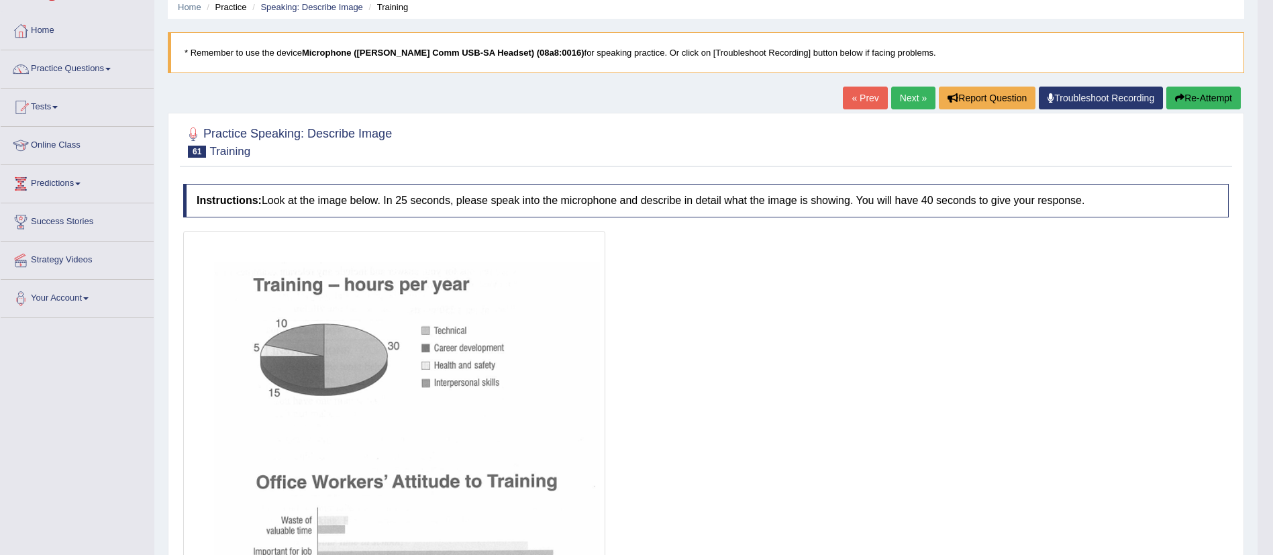
scroll to position [17, 0]
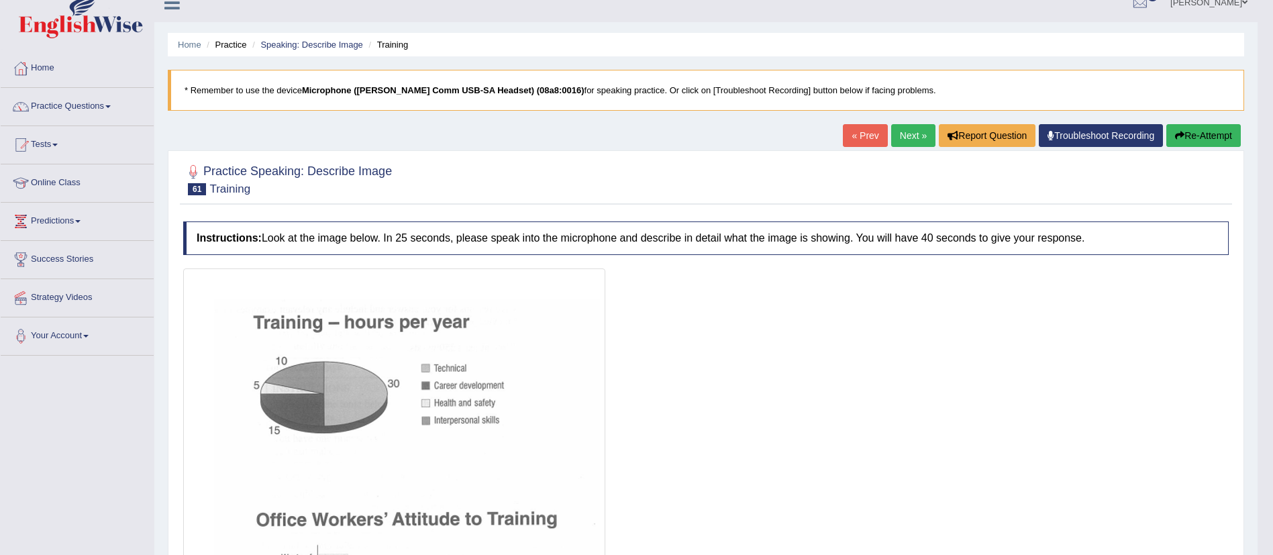
click at [894, 125] on link "Next »" at bounding box center [913, 135] width 44 height 23
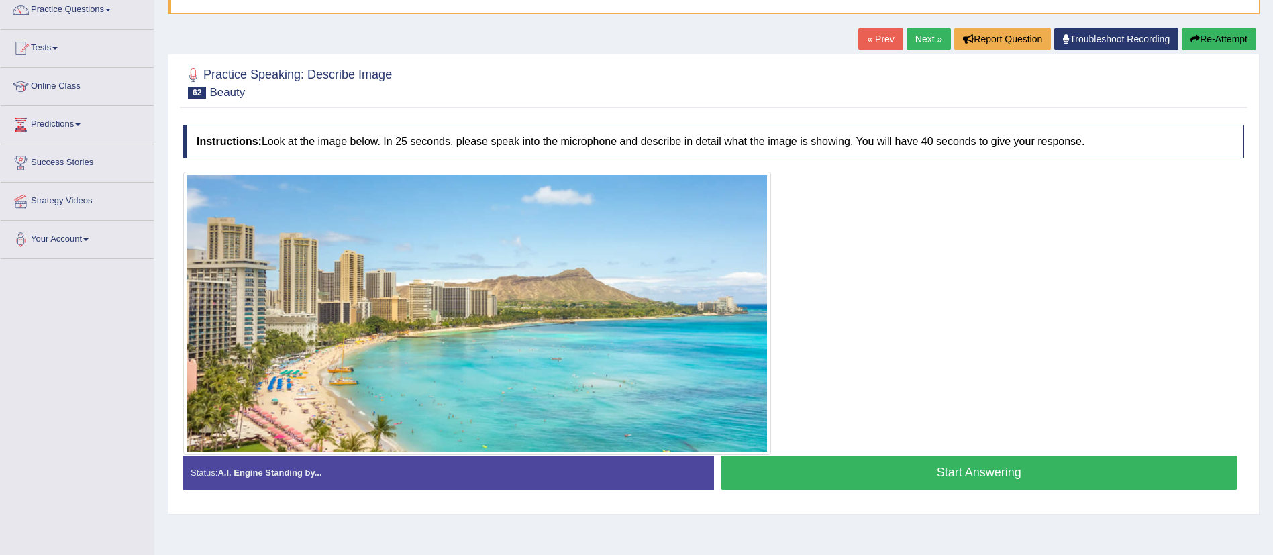
scroll to position [119, 0]
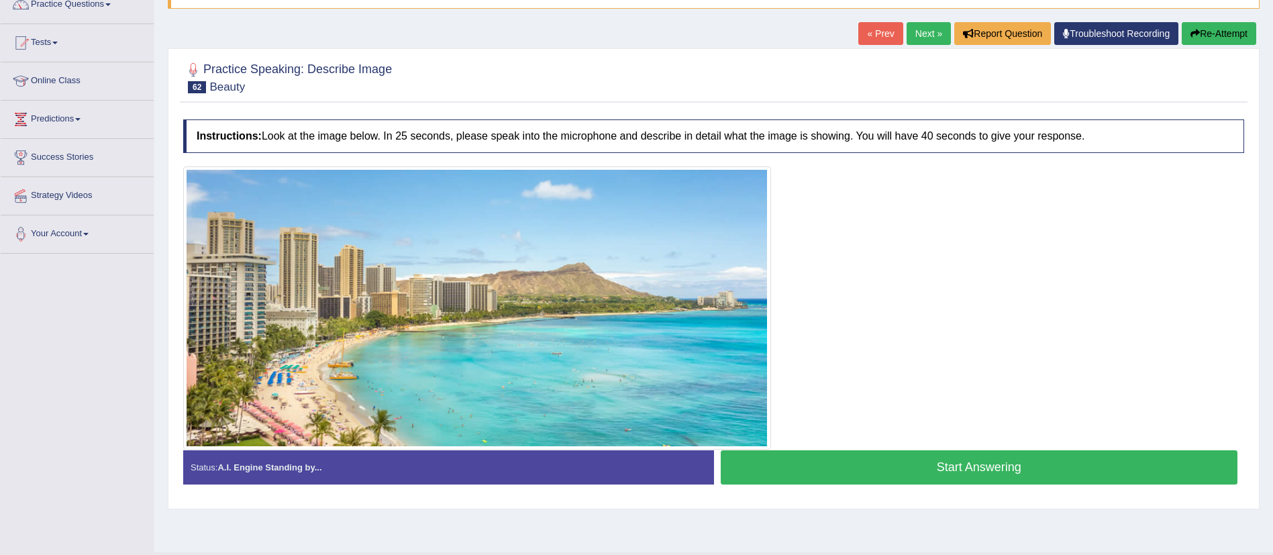
drag, startPoint x: 0, startPoint y: 0, endPoint x: 1278, endPoint y: 162, distance: 1288.1
click at [1272, 162] on html "Toggle navigation Home Practice Questions Speaking Practice Read Aloud Repeat S…" at bounding box center [636, 158] width 1273 height 555
click at [861, 460] on button "Start Answering" at bounding box center [978, 467] width 517 height 34
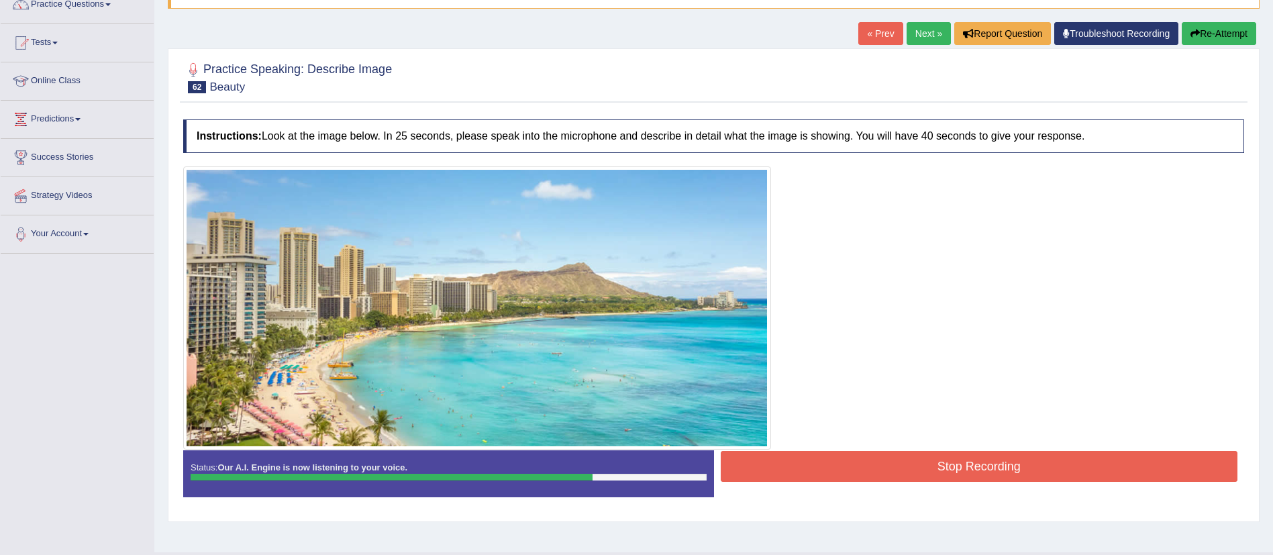
click at [861, 460] on button "Stop Recording" at bounding box center [978, 466] width 517 height 31
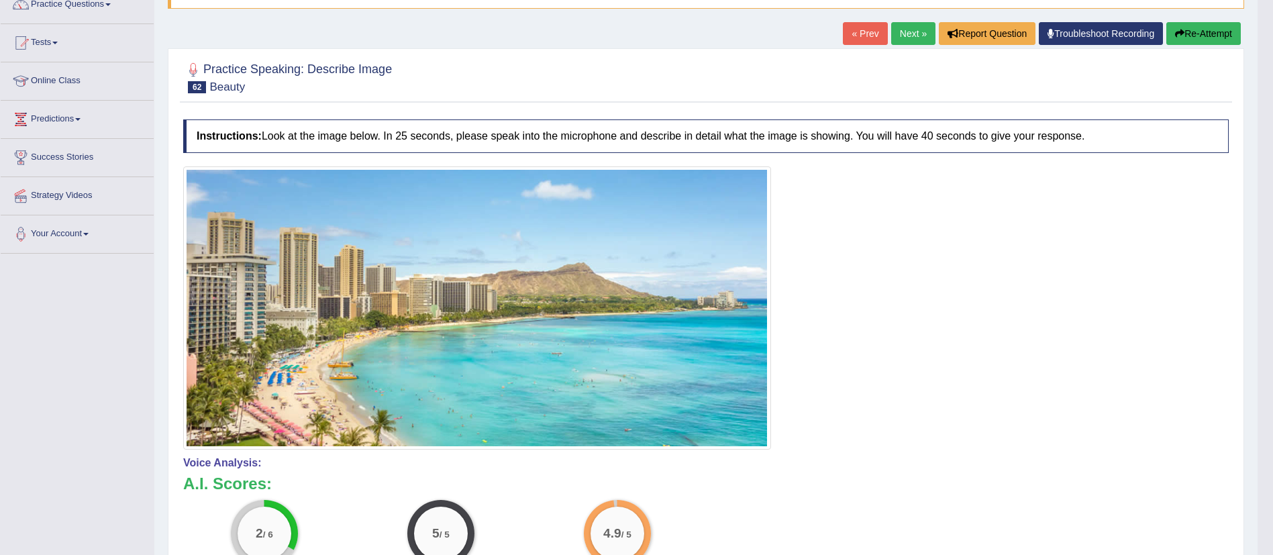
drag, startPoint x: 1257, startPoint y: 206, endPoint x: 1273, endPoint y: 277, distance: 72.9
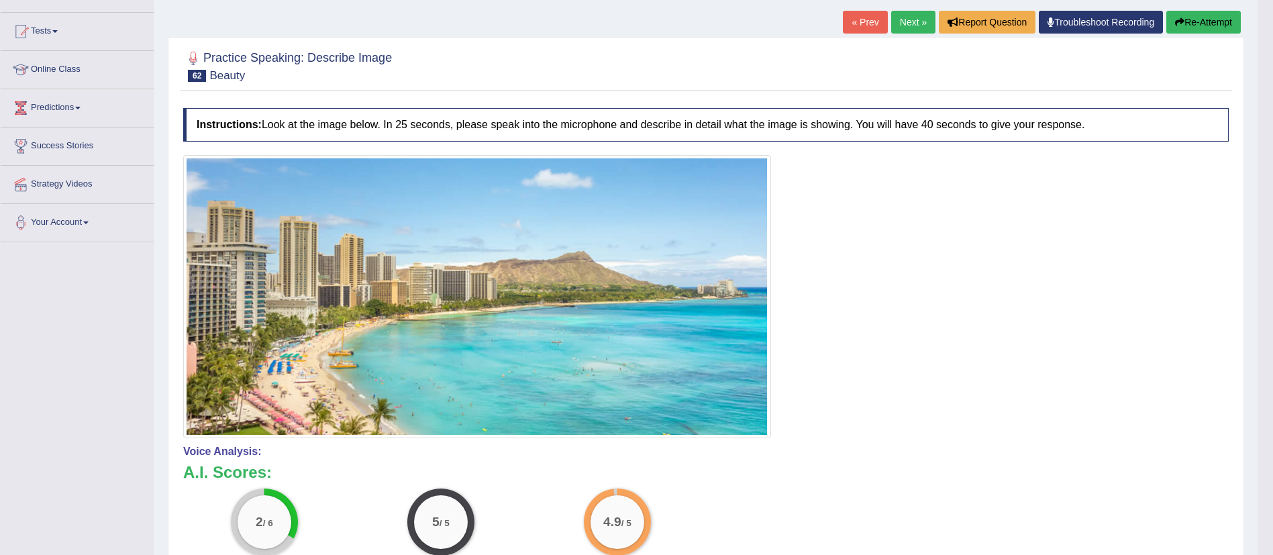
scroll to position [0, 0]
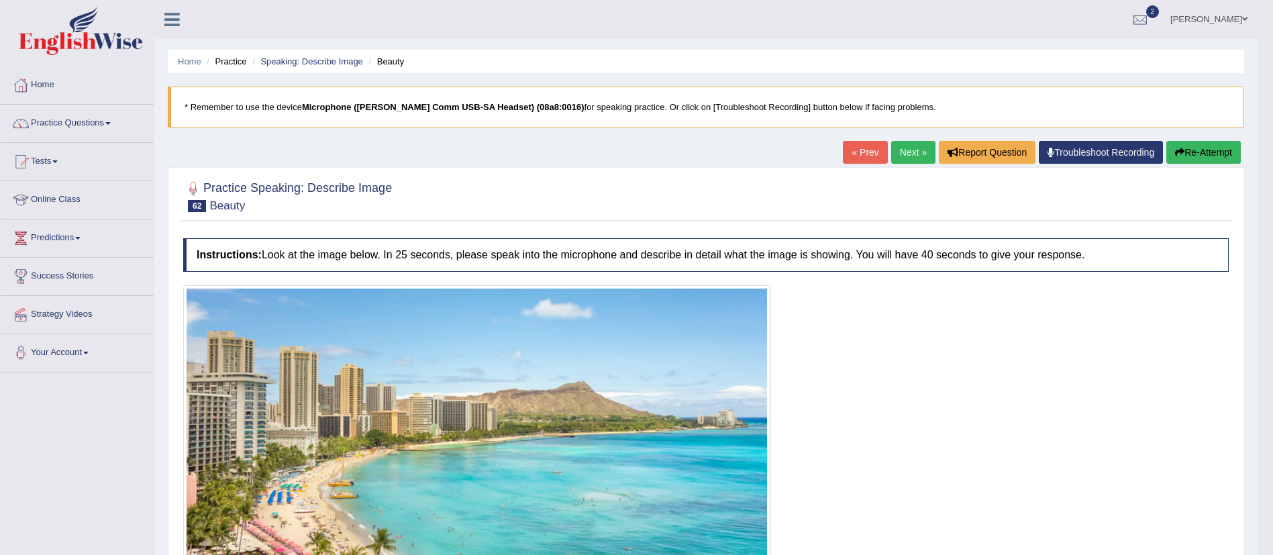
click at [904, 139] on div "Home Practice Speaking: Describe Image Beauty * Remember to use the device Micr…" at bounding box center [705, 461] width 1103 height 922
click at [904, 146] on link "Next »" at bounding box center [913, 152] width 44 height 23
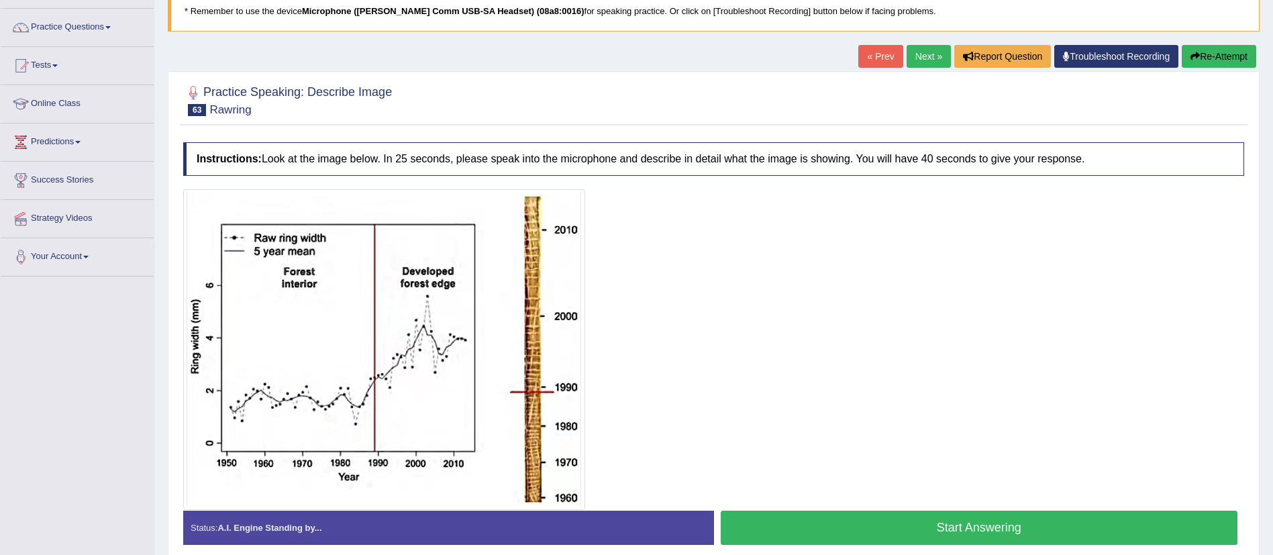
scroll to position [154, 0]
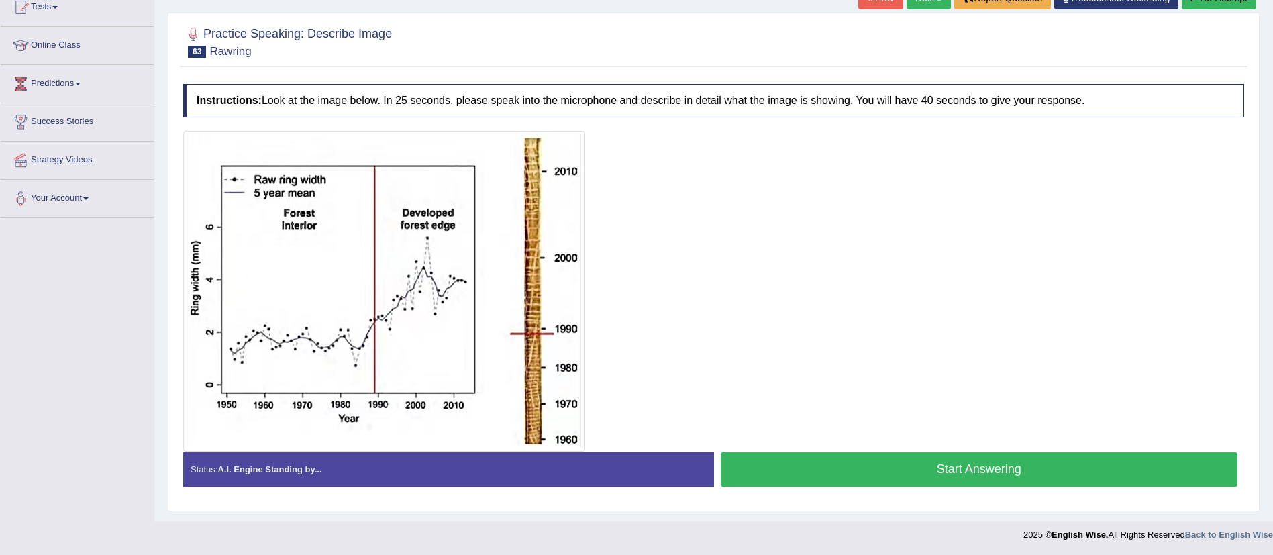
click at [937, 456] on button "Start Answering" at bounding box center [978, 469] width 517 height 34
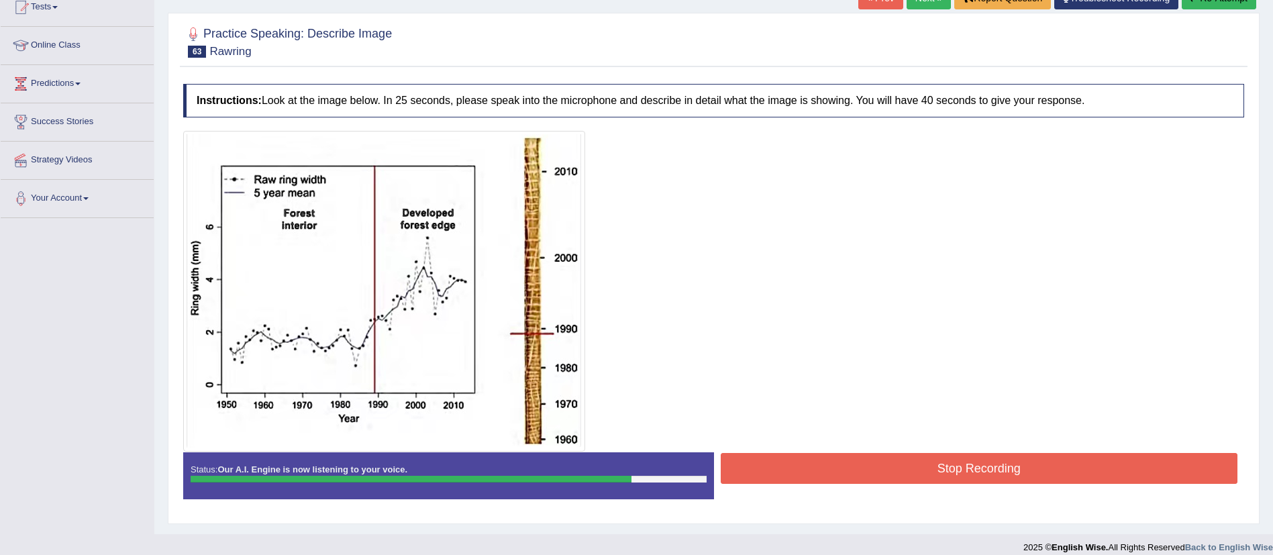
click at [937, 456] on button "Stop Recording" at bounding box center [978, 468] width 517 height 31
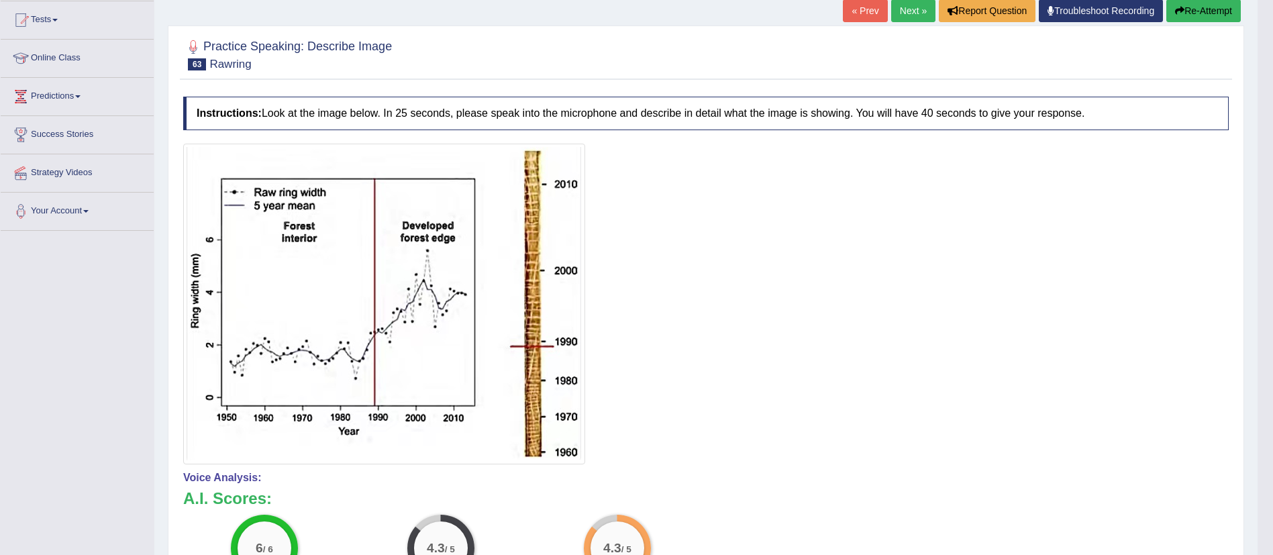
scroll to position [0, 0]
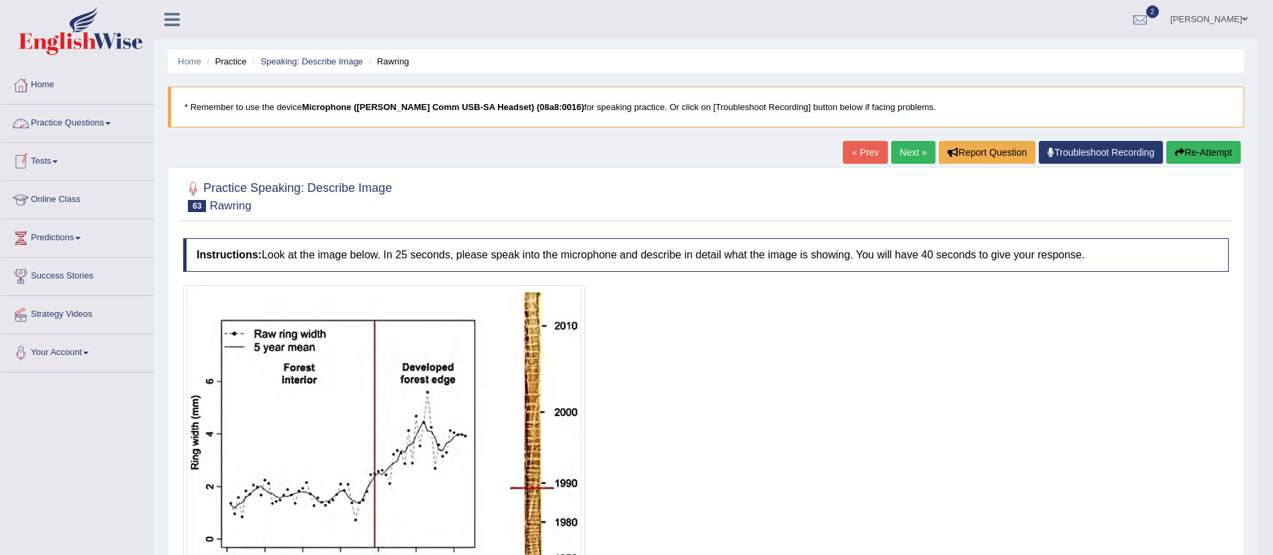
click at [54, 119] on link "Practice Questions" at bounding box center [77, 122] width 153 height 34
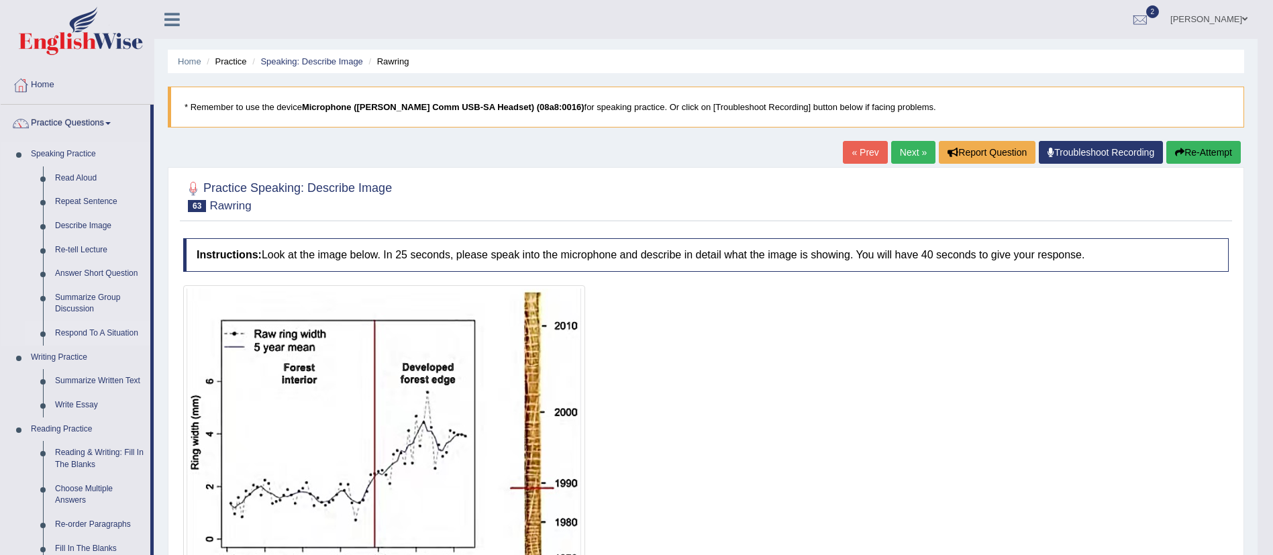
click at [73, 326] on link "Respond To A Situation" at bounding box center [99, 333] width 101 height 24
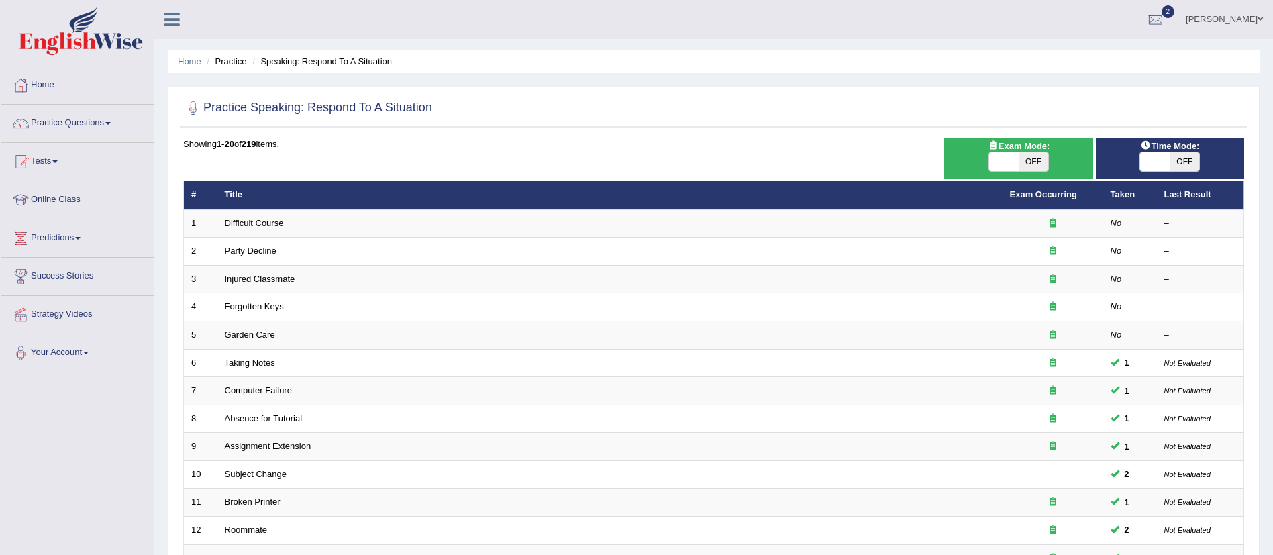
scroll to position [333, 0]
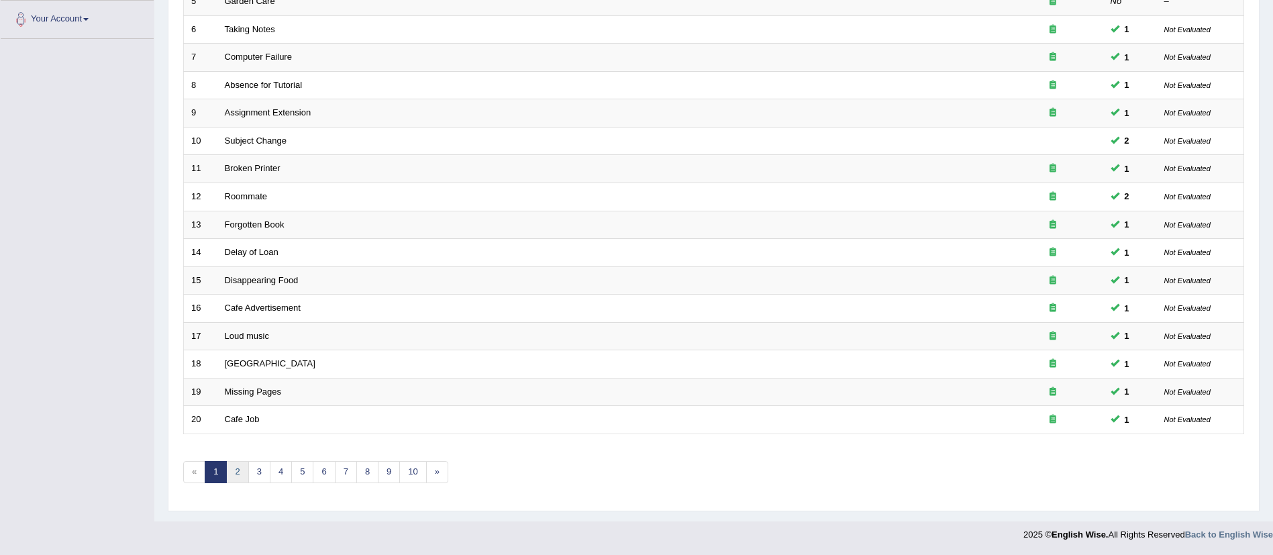
click at [233, 476] on link "2" at bounding box center [237, 472] width 22 height 22
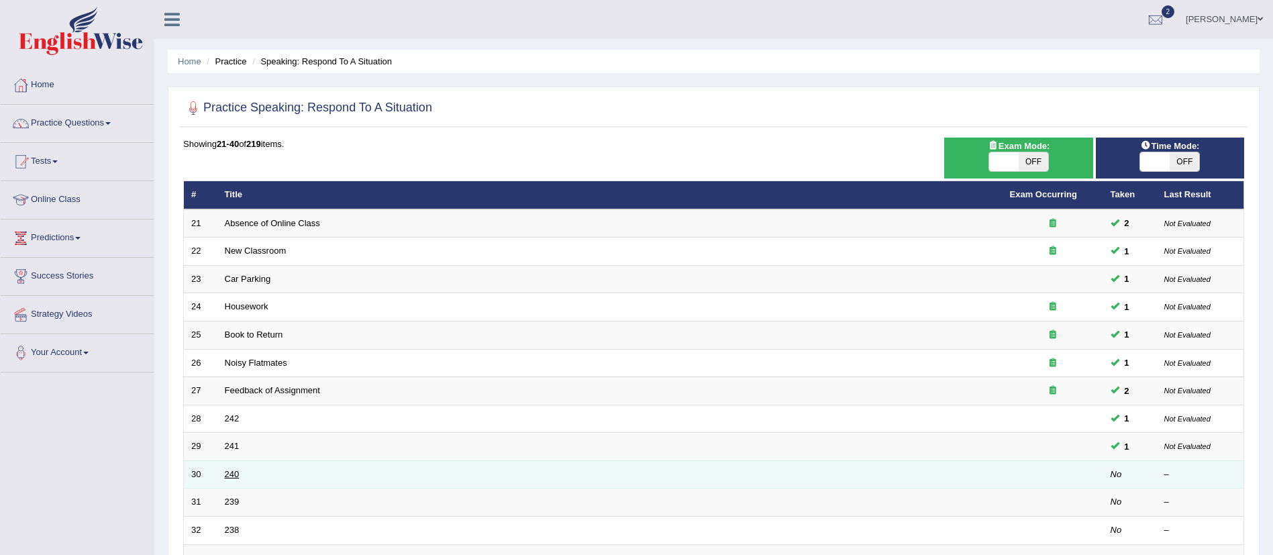
click at [231, 473] on link "240" at bounding box center [232, 474] width 15 height 10
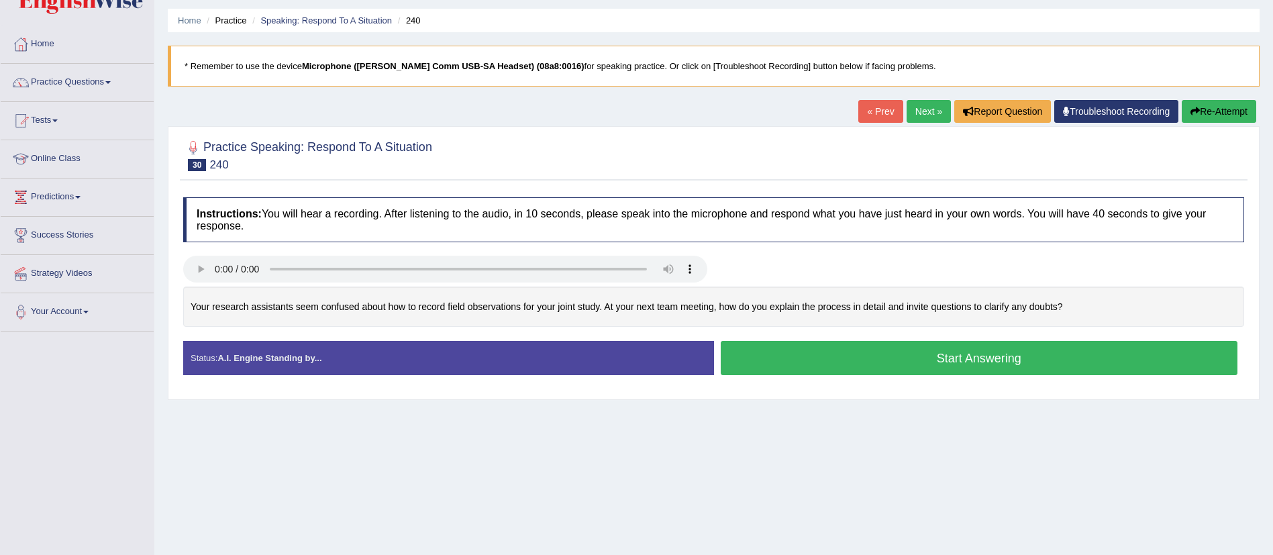
scroll to position [42, 0]
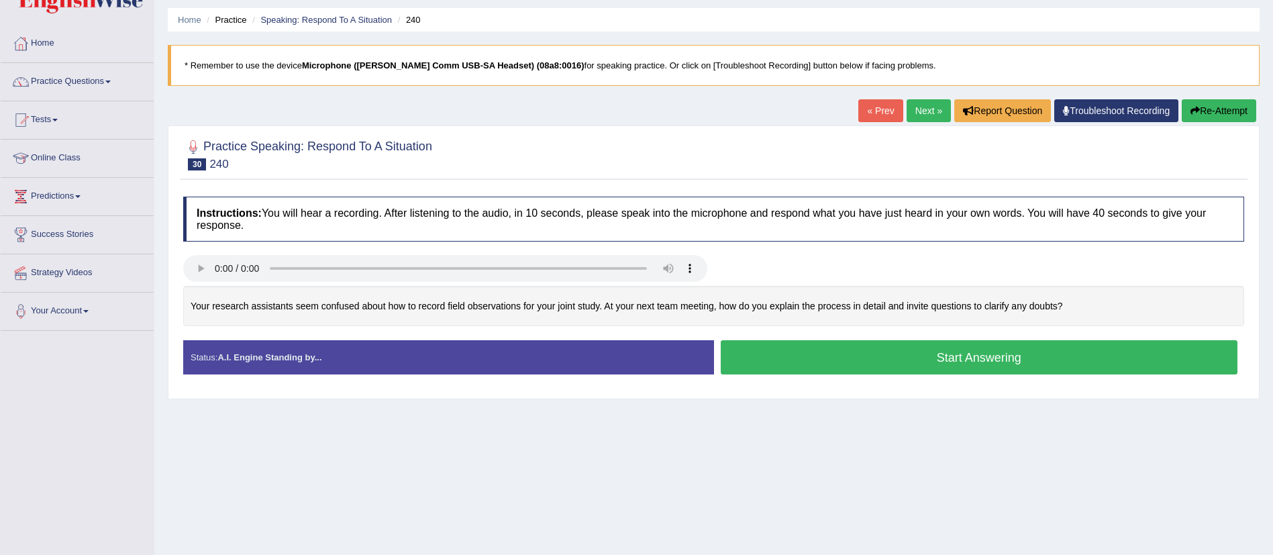
click at [847, 369] on button "Start Answering" at bounding box center [978, 357] width 517 height 34
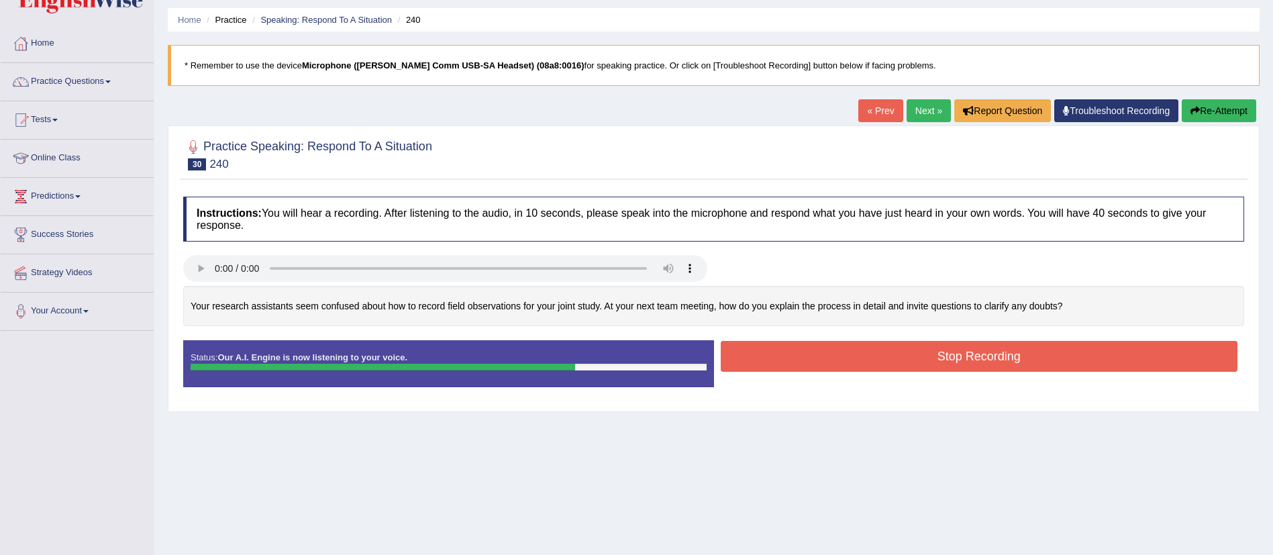
click at [928, 345] on button "Stop Recording" at bounding box center [978, 356] width 517 height 31
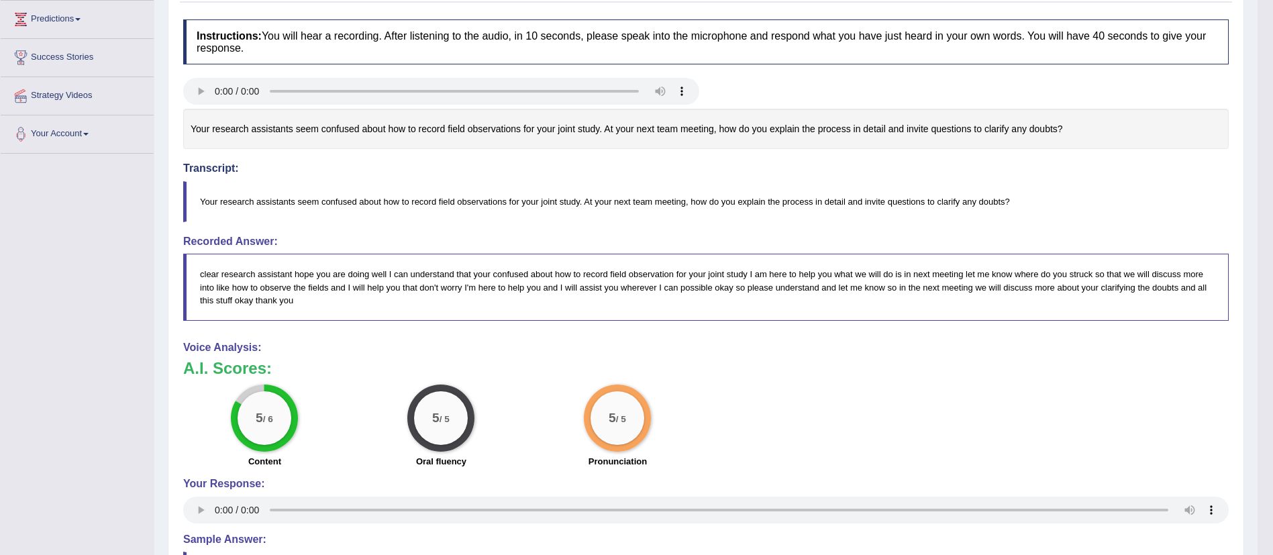
scroll to position [0, 0]
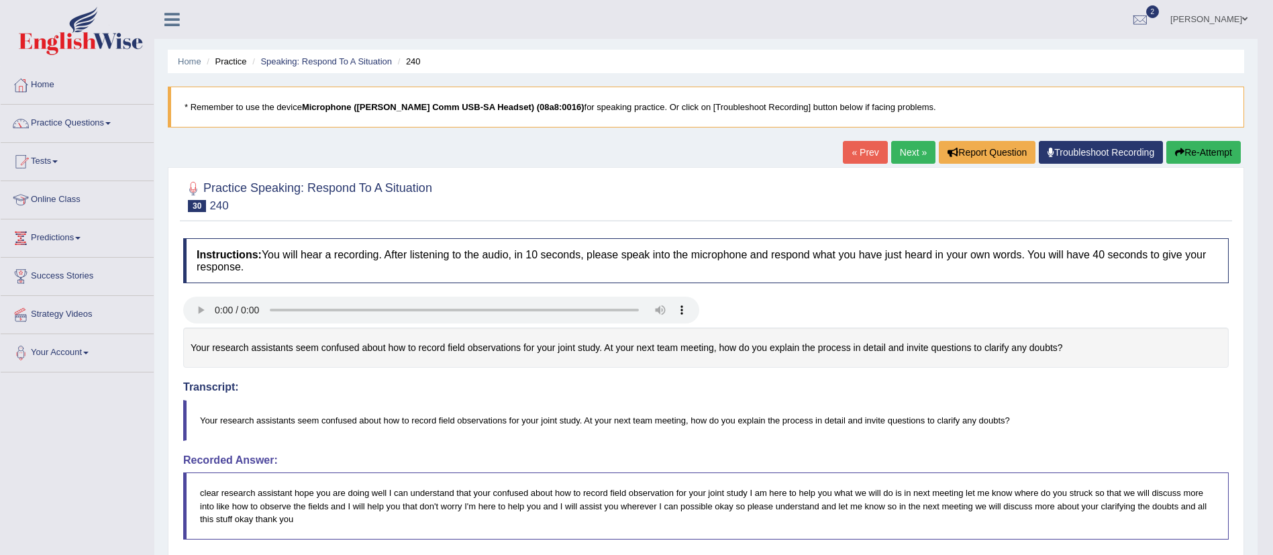
click at [906, 150] on link "Next »" at bounding box center [913, 152] width 44 height 23
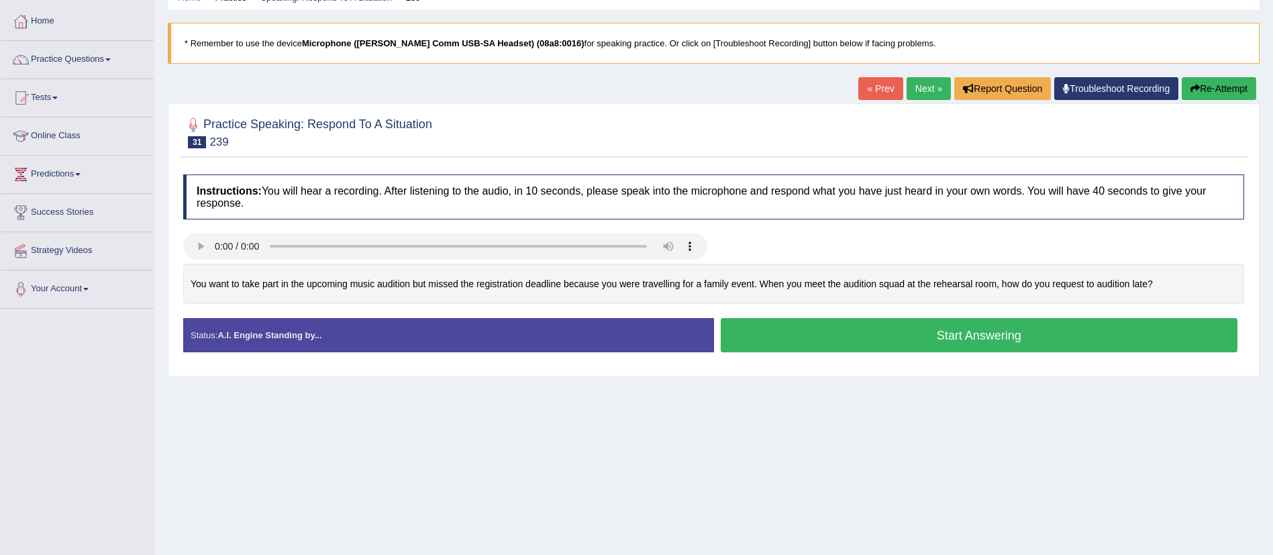
scroll to position [69, 0]
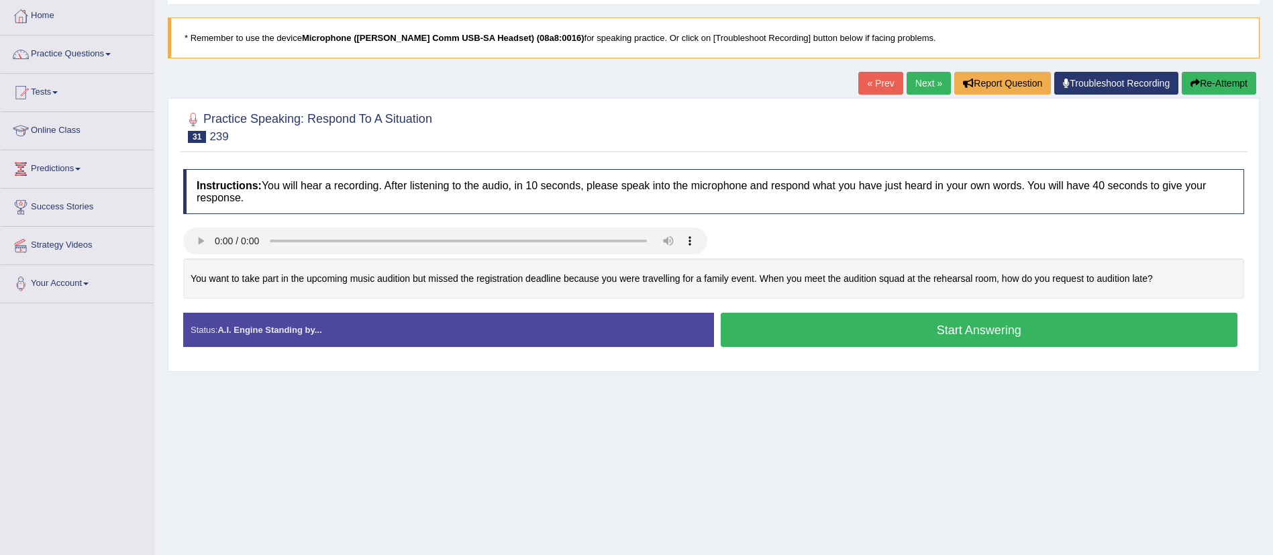
click at [900, 331] on button "Start Answering" at bounding box center [978, 330] width 517 height 34
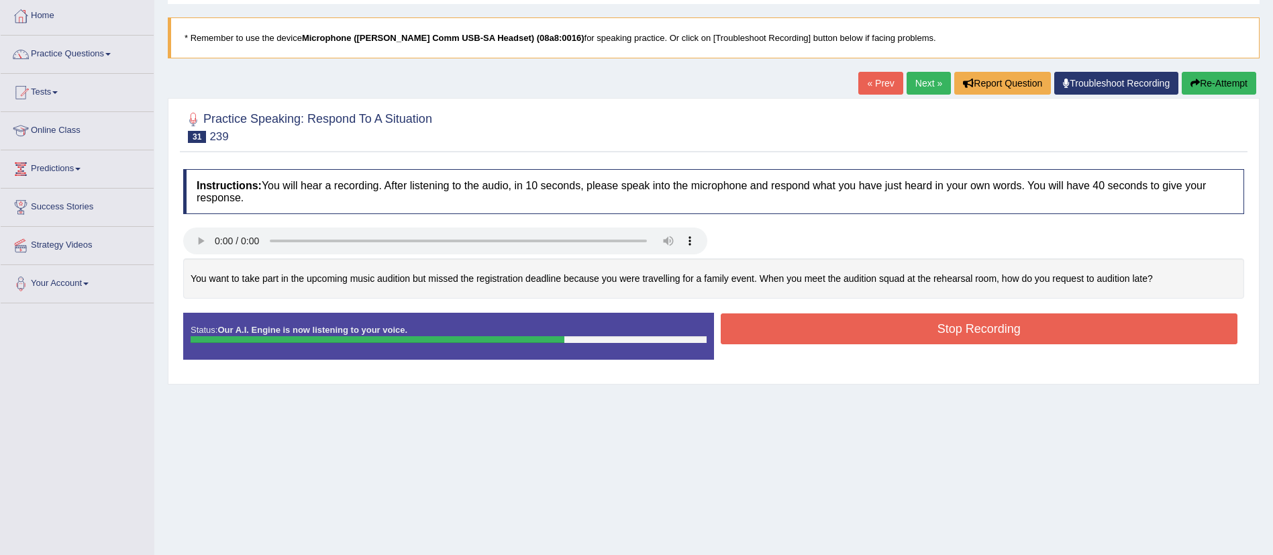
click at [900, 331] on button "Stop Recording" at bounding box center [978, 328] width 517 height 31
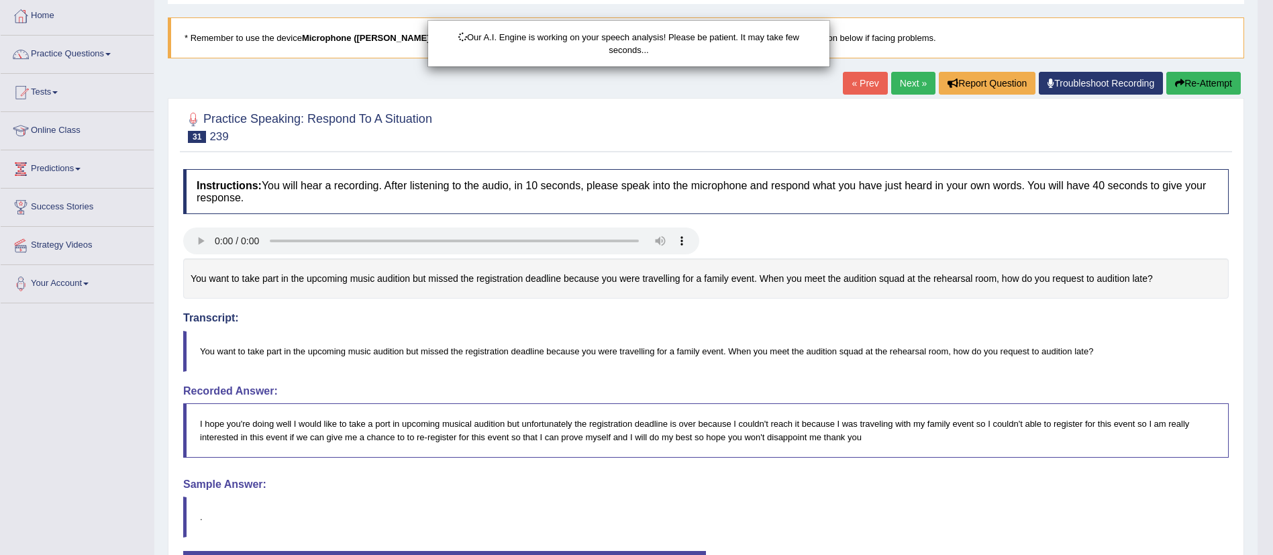
scroll to position [150, 0]
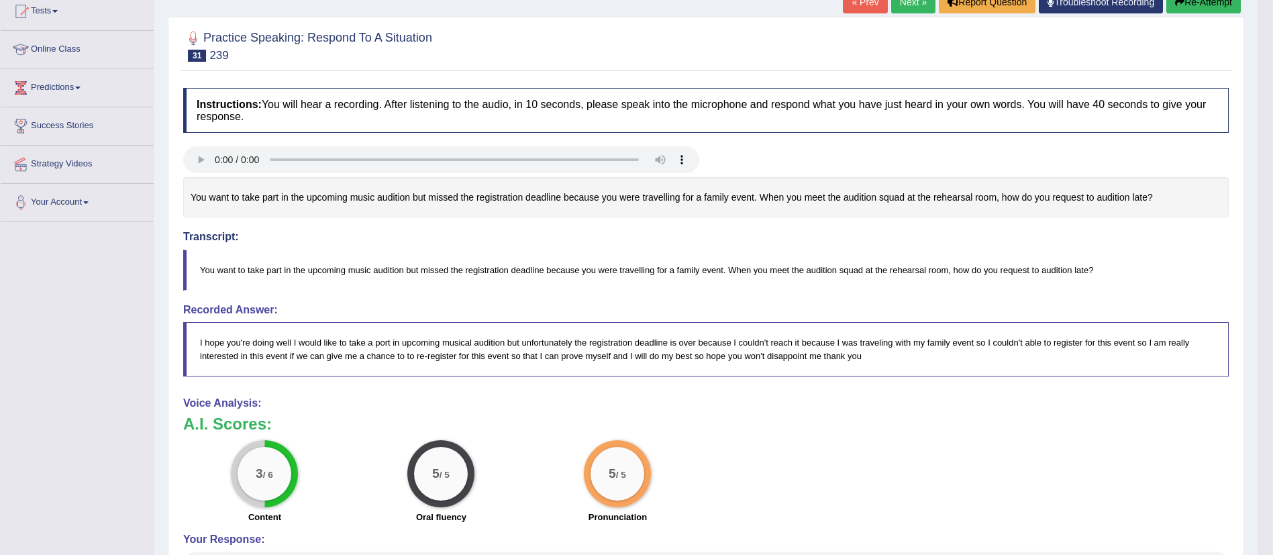
drag, startPoint x: 1287, startPoint y: 228, endPoint x: 1260, endPoint y: 375, distance: 149.3
click at [1260, 375] on html "Toggle navigation Home Practice Questions Speaking Practice Read Aloud Repeat S…" at bounding box center [636, 127] width 1273 height 555
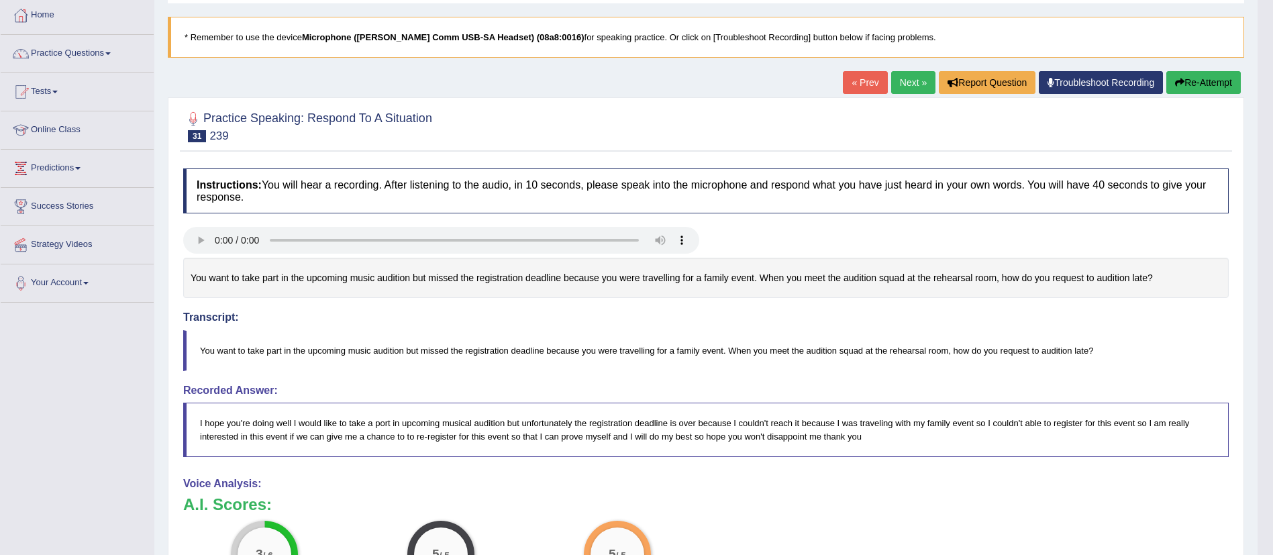
scroll to position [66, 0]
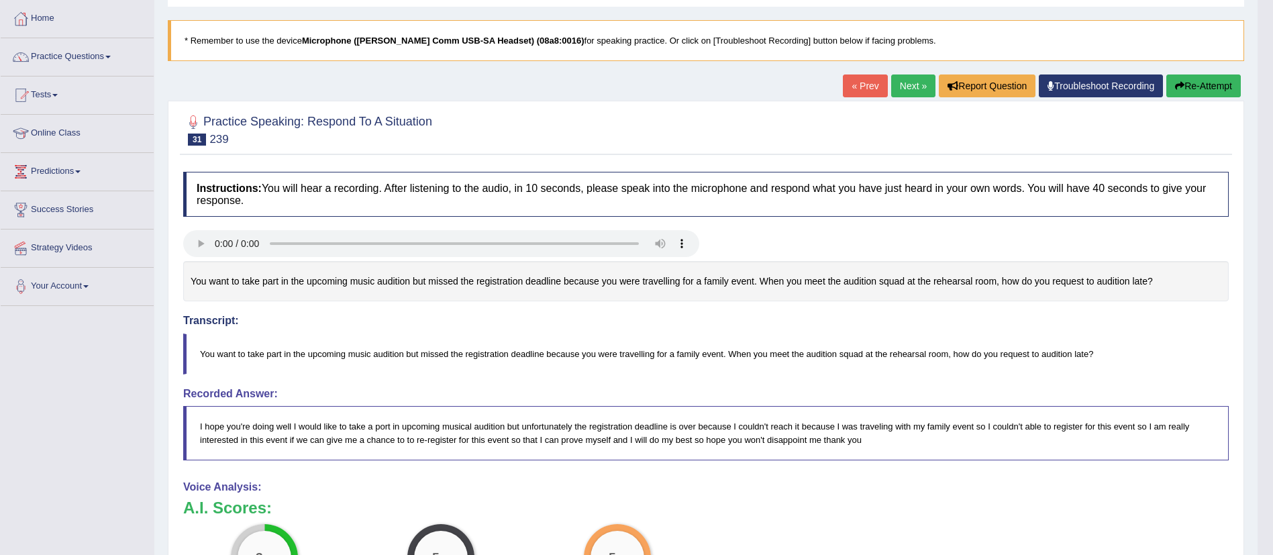
click at [919, 88] on link "Next »" at bounding box center [913, 85] width 44 height 23
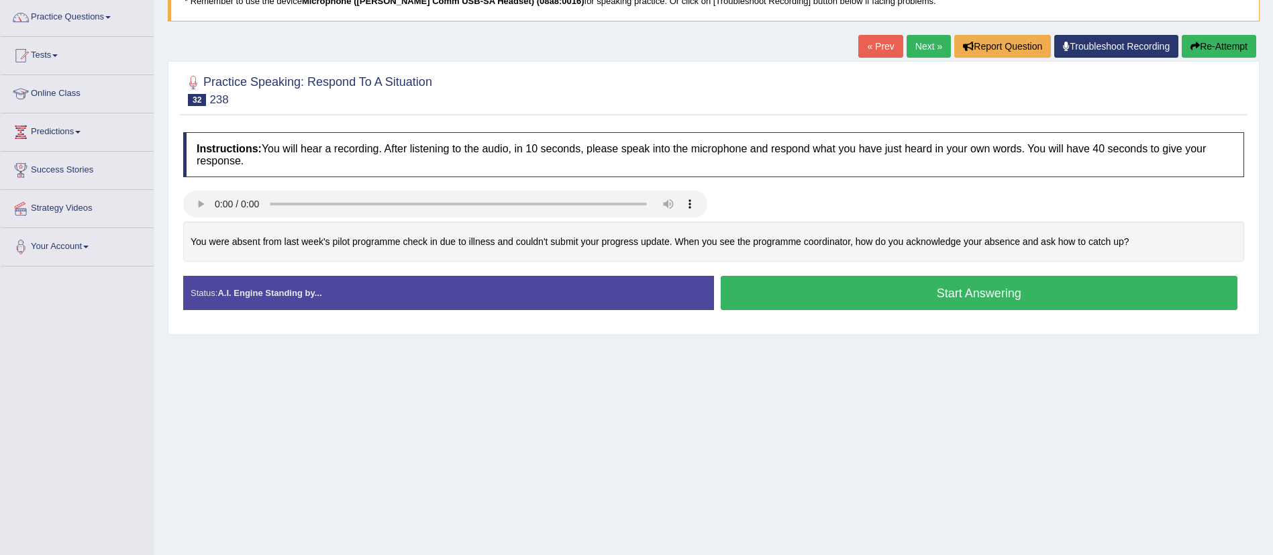
scroll to position [110, 0]
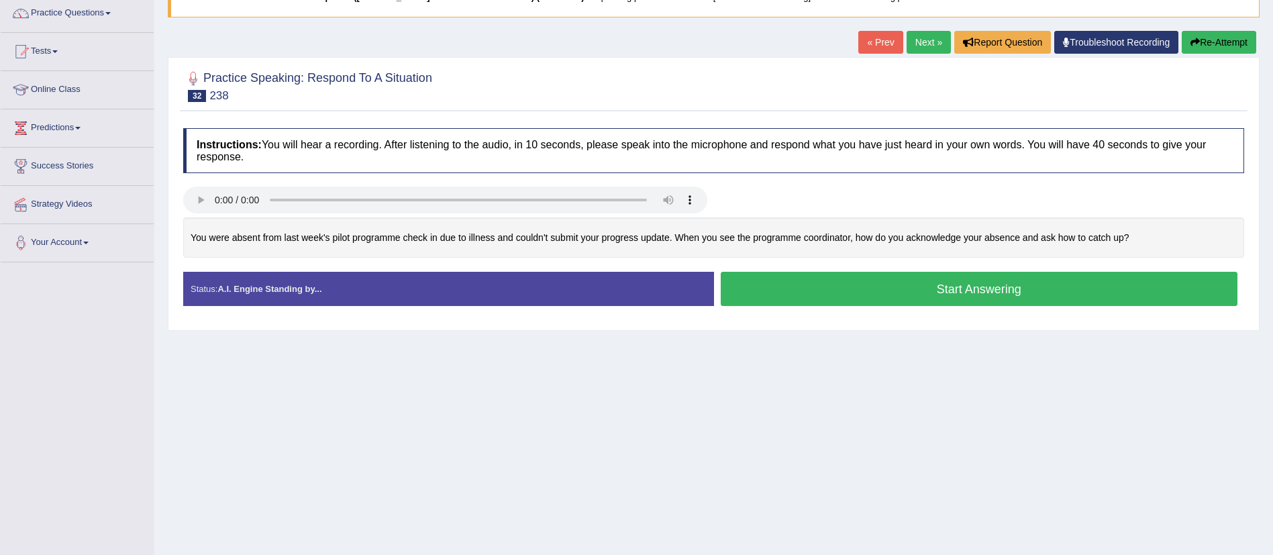
drag, startPoint x: 0, startPoint y: 0, endPoint x: 1285, endPoint y: 237, distance: 1306.3
click at [1272, 237] on html "Toggle navigation Home Practice Questions Speaking Practice Read Aloud Repeat S…" at bounding box center [636, 167] width 1273 height 555
click at [961, 285] on button "Start Answering" at bounding box center [978, 289] width 517 height 34
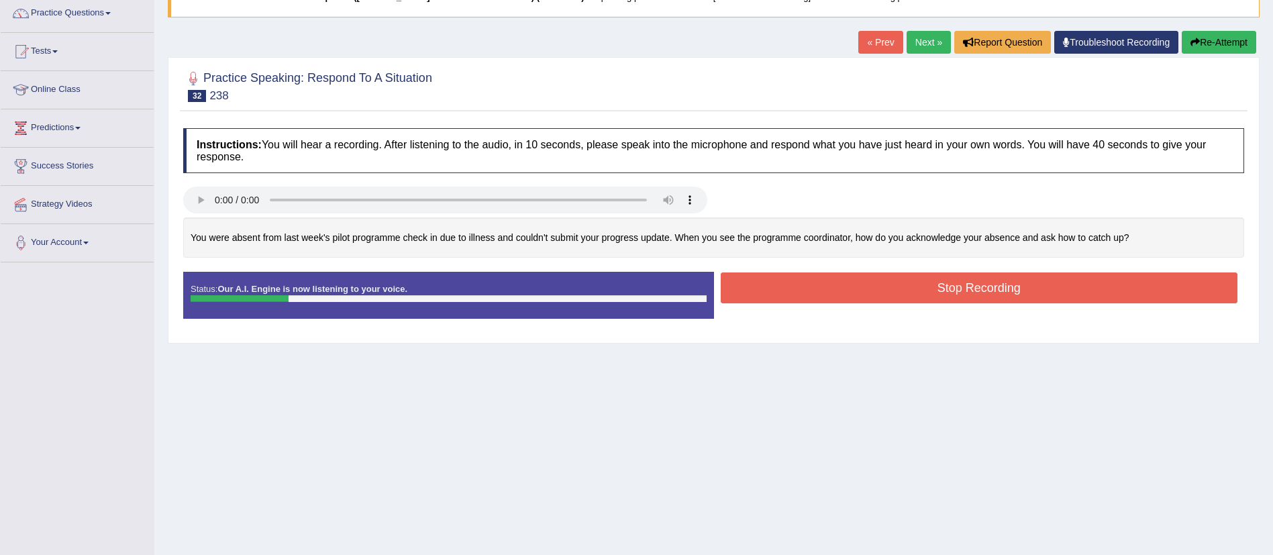
click at [1214, 33] on button "Re-Attempt" at bounding box center [1218, 42] width 74 height 23
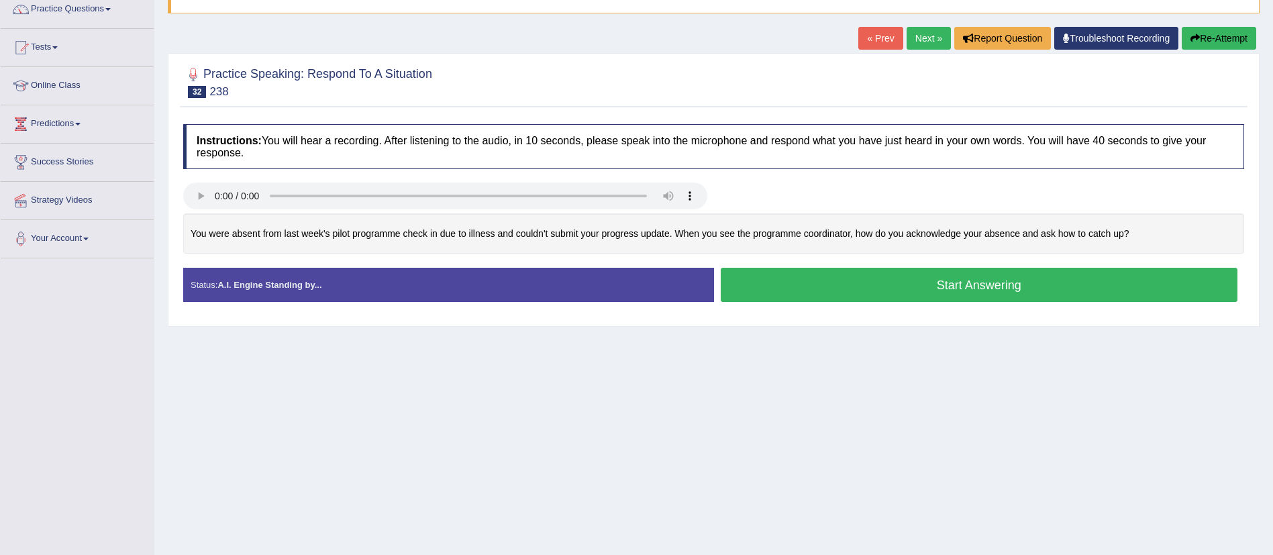
click at [993, 278] on button "Start Answering" at bounding box center [978, 285] width 517 height 34
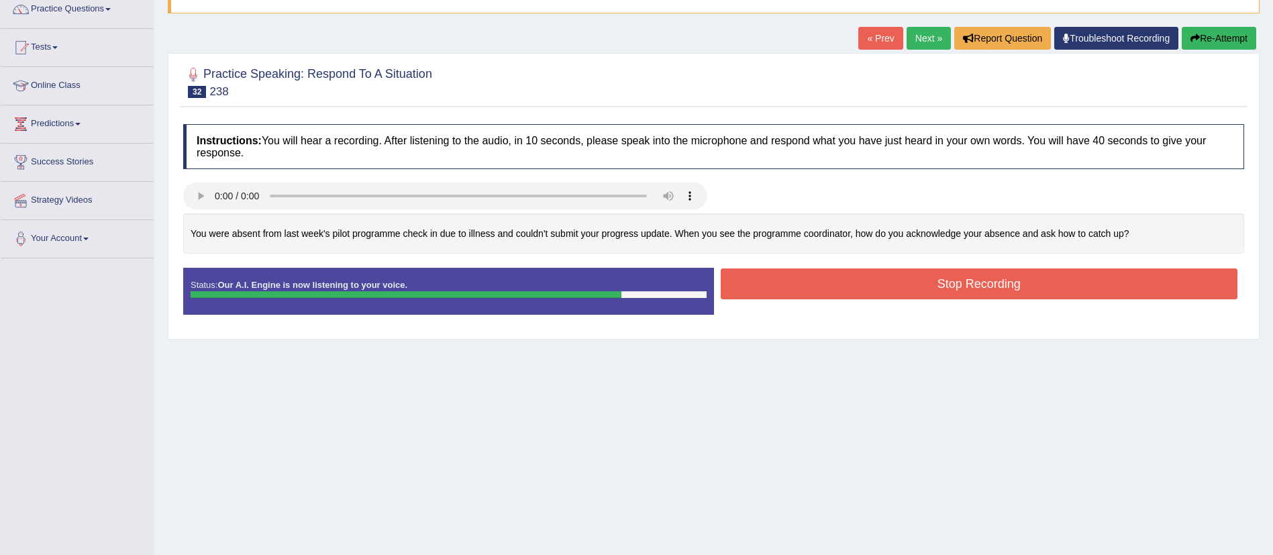
click at [993, 278] on button "Stop Recording" at bounding box center [978, 283] width 517 height 31
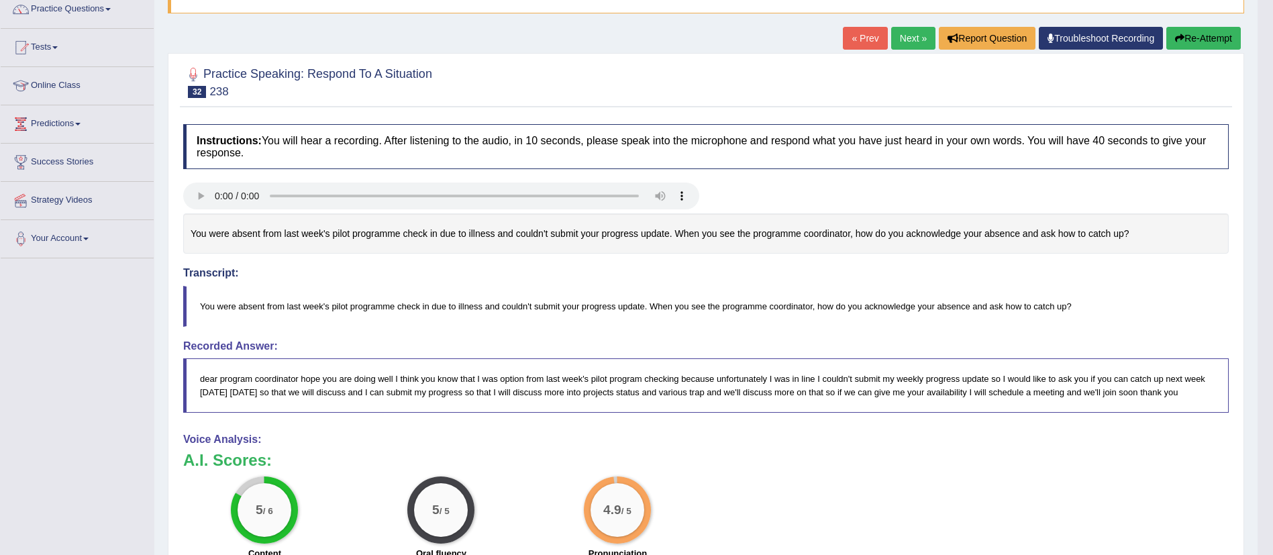
drag, startPoint x: 1282, startPoint y: 175, endPoint x: 1287, endPoint y: 238, distance: 63.3
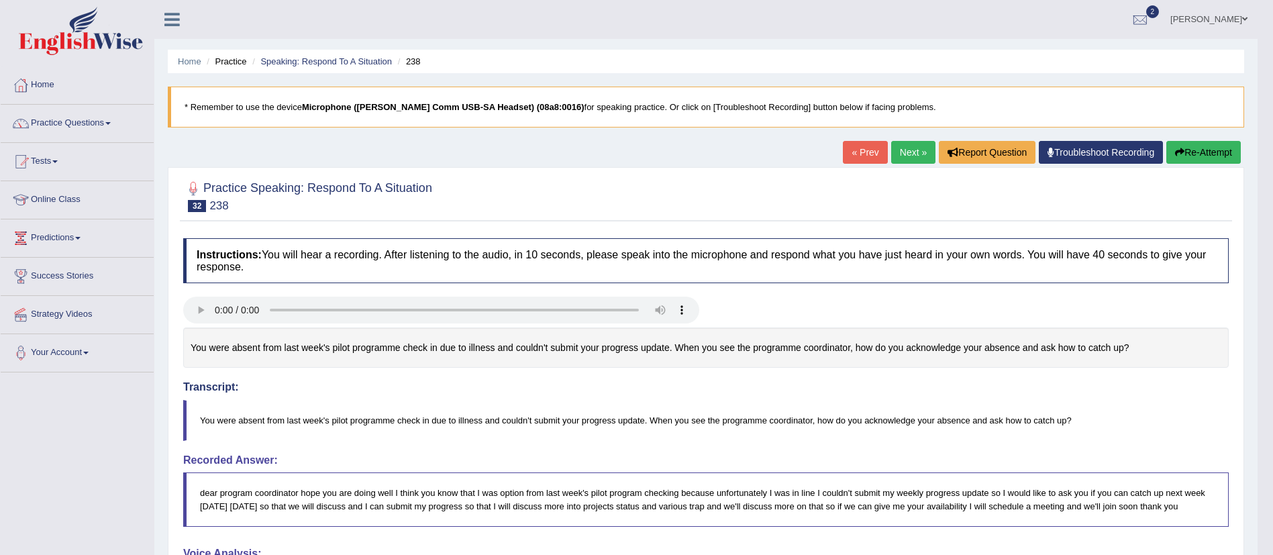
click at [899, 157] on link "Next »" at bounding box center [913, 152] width 44 height 23
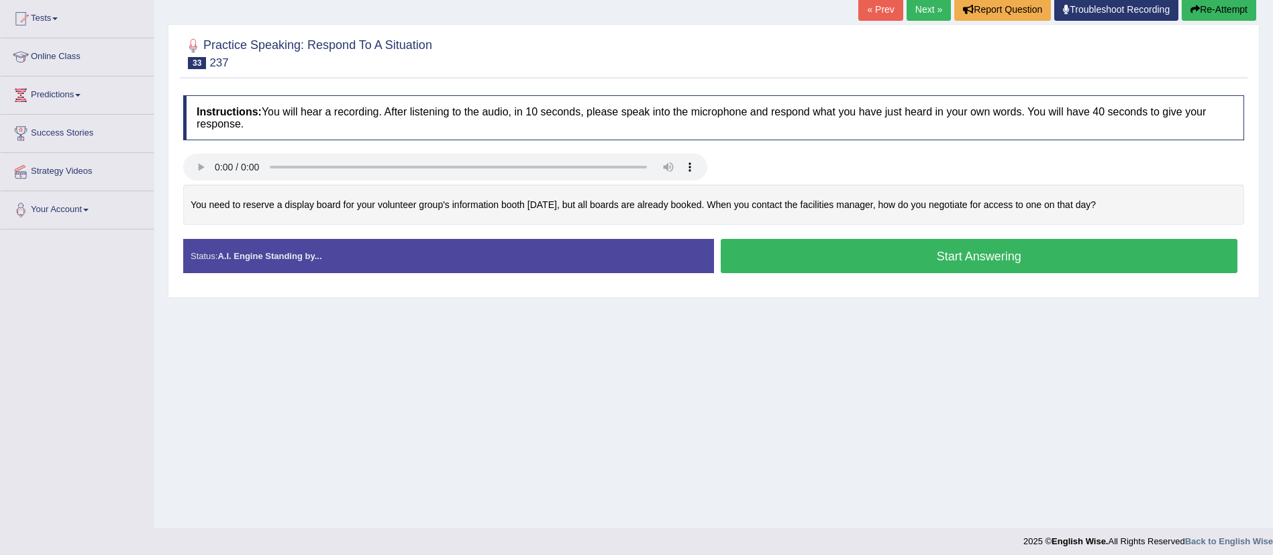
scroll to position [150, 0]
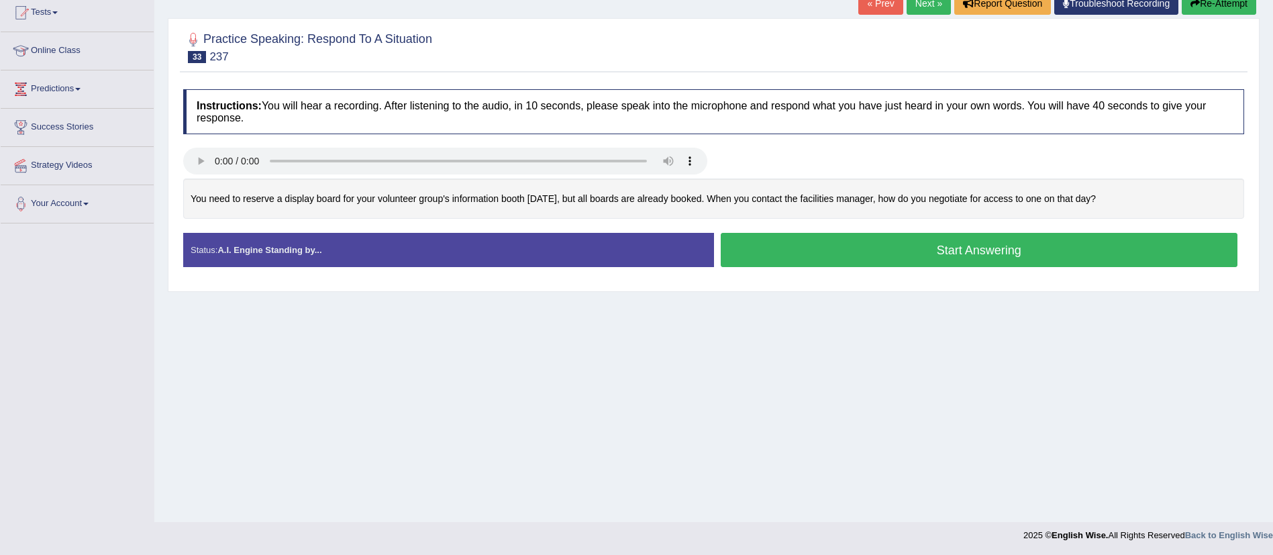
drag, startPoint x: 0, startPoint y: 0, endPoint x: 1287, endPoint y: 211, distance: 1304.4
click at [1272, 211] on html "Toggle navigation Home Practice Questions Speaking Practice Read Aloud Repeat S…" at bounding box center [636, 128] width 1273 height 555
click at [926, 258] on button "Start Answering" at bounding box center [978, 249] width 517 height 34
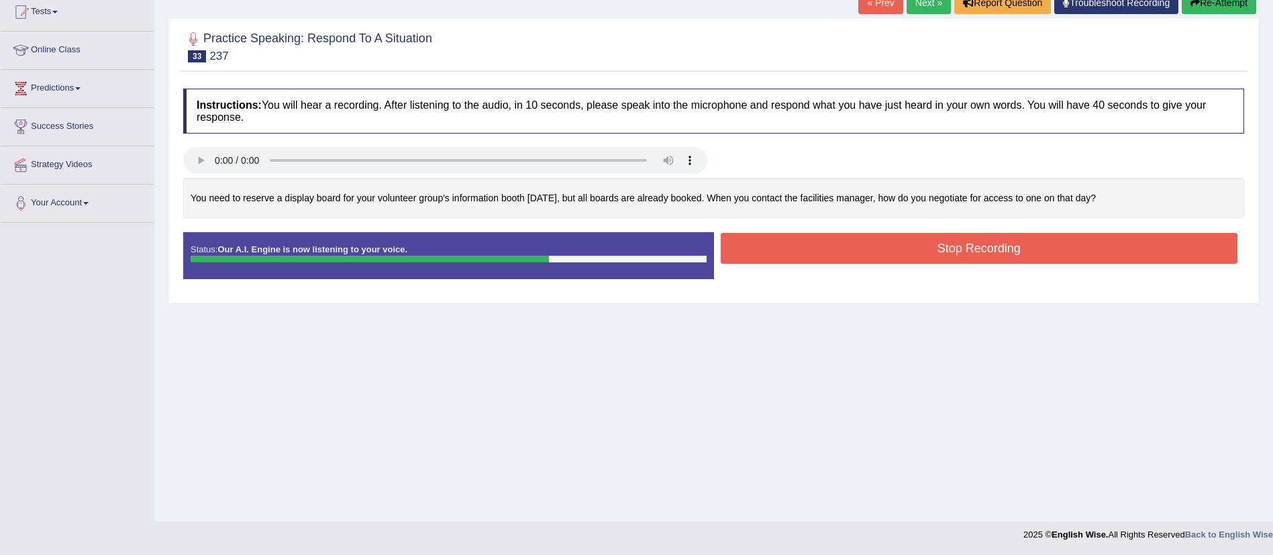
click at [926, 258] on button "Stop Recording" at bounding box center [978, 248] width 517 height 31
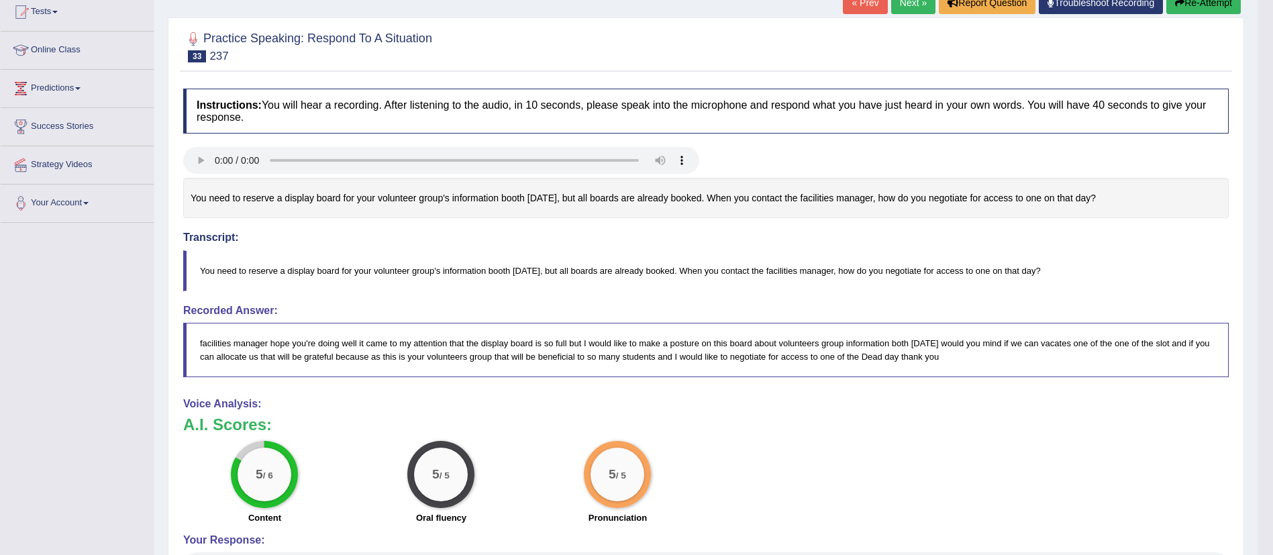
drag, startPoint x: 1287, startPoint y: 274, endPoint x: 1287, endPoint y: 449, distance: 175.1
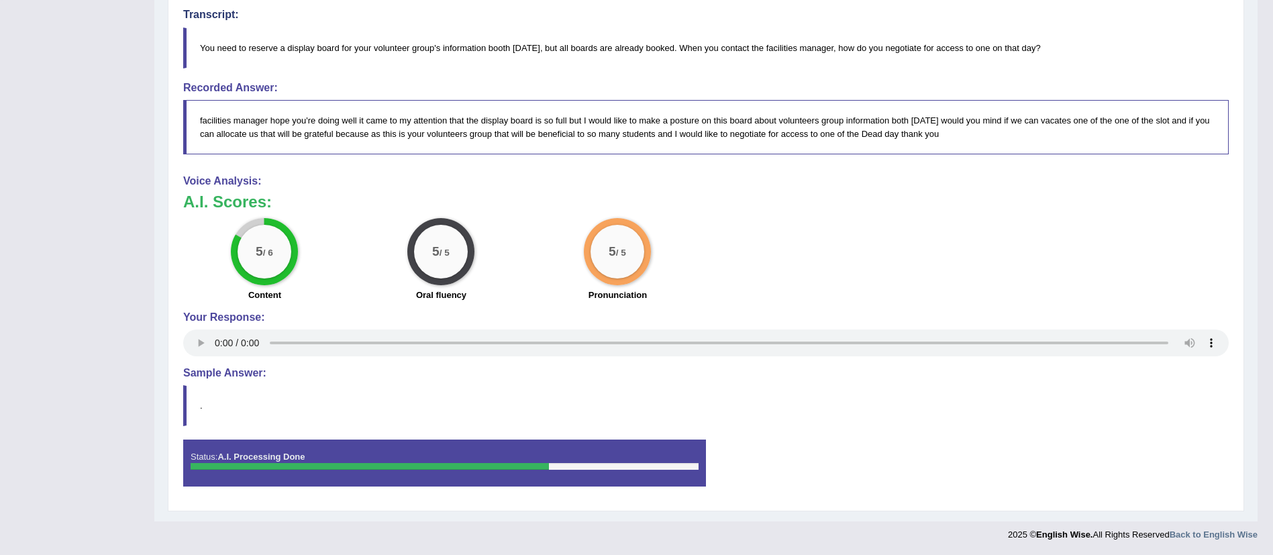
scroll to position [0, 0]
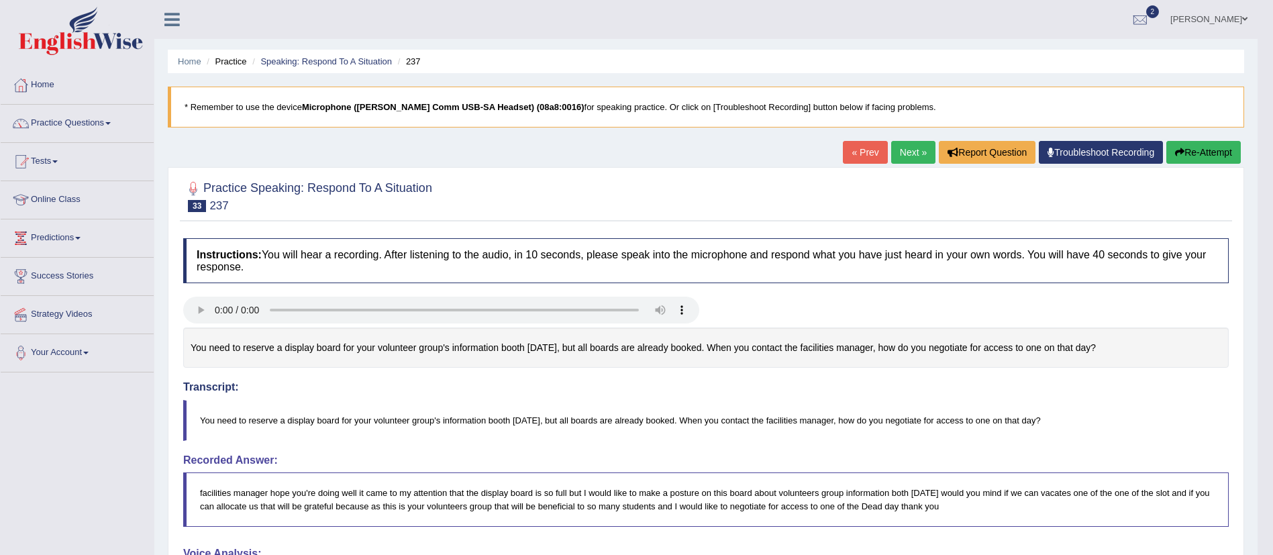
click at [908, 148] on link "Next »" at bounding box center [913, 152] width 44 height 23
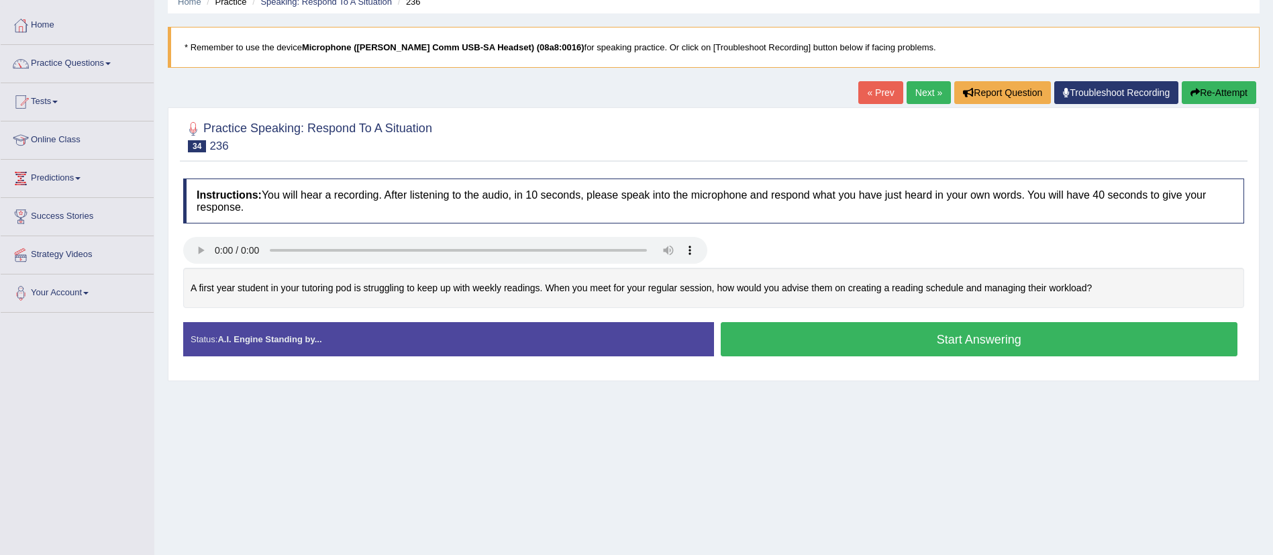
scroll to position [106, 0]
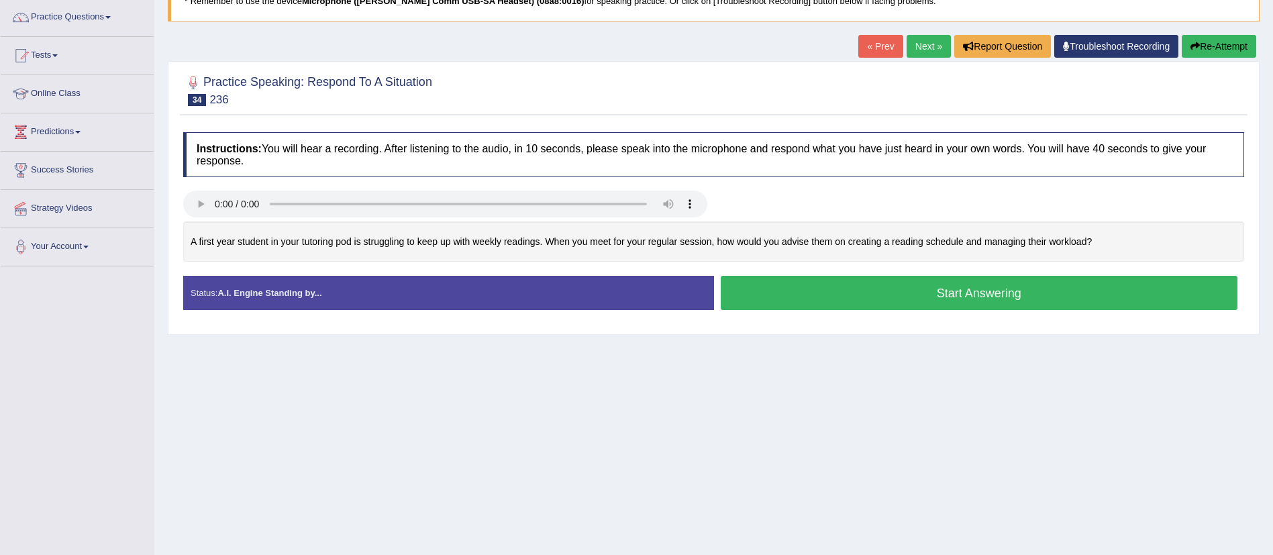
click at [1272, 248] on html "Toggle navigation Home Practice Questions Speaking Practice Read Aloud Repeat S…" at bounding box center [636, 171] width 1273 height 555
click at [949, 283] on button "Start Answering" at bounding box center [978, 293] width 517 height 34
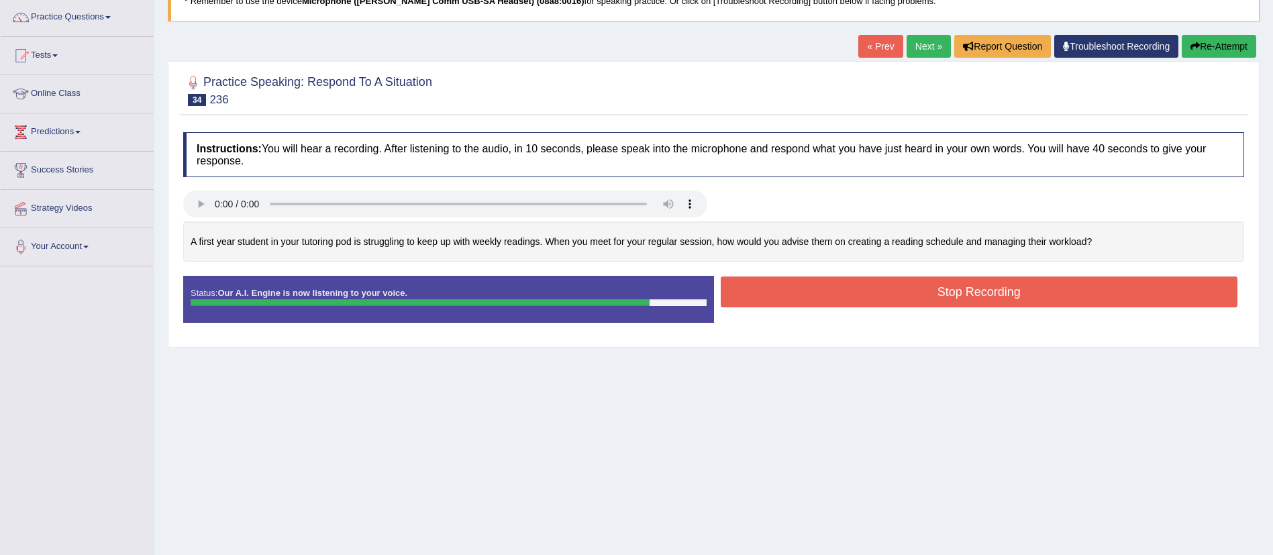
click at [949, 283] on button "Stop Recording" at bounding box center [978, 291] width 517 height 31
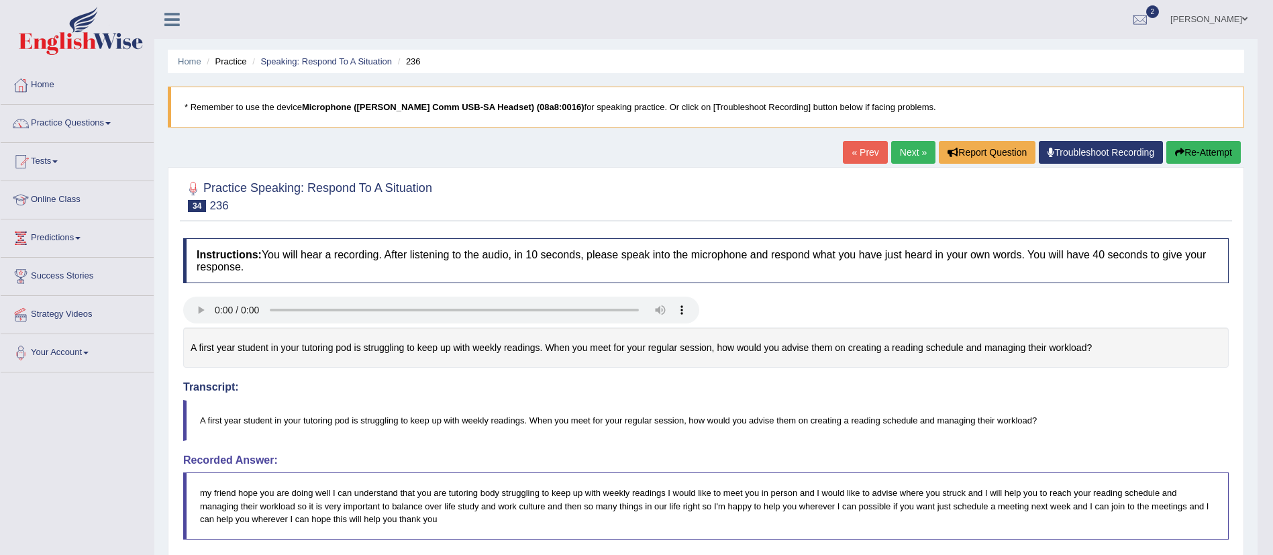
scroll to position [386, 0]
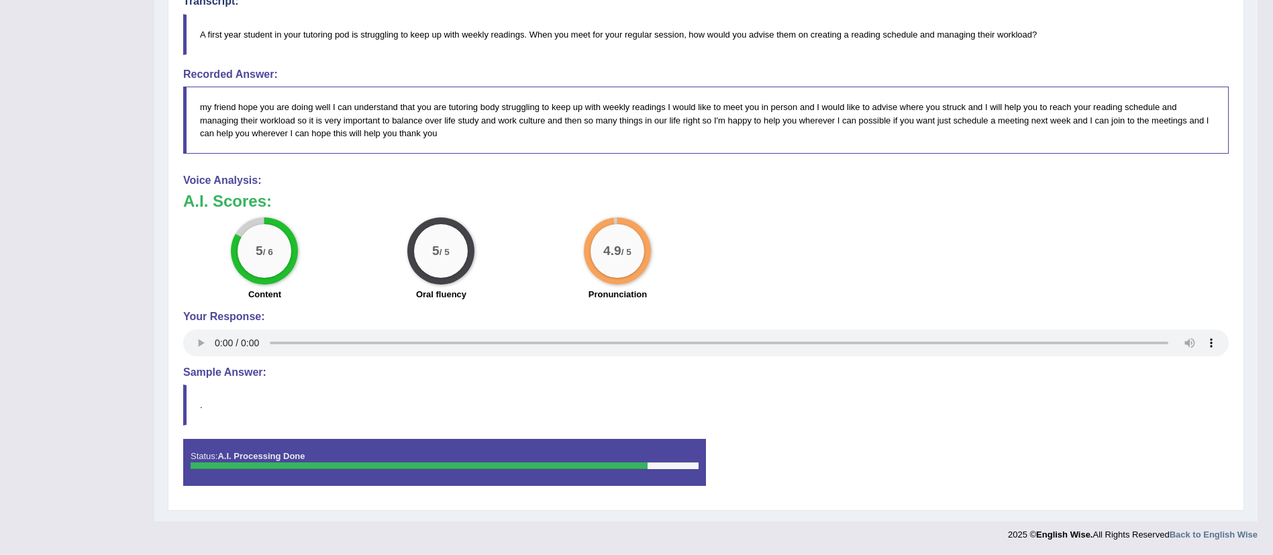
drag, startPoint x: 1287, startPoint y: 233, endPoint x: 1287, endPoint y: 589, distance: 355.5
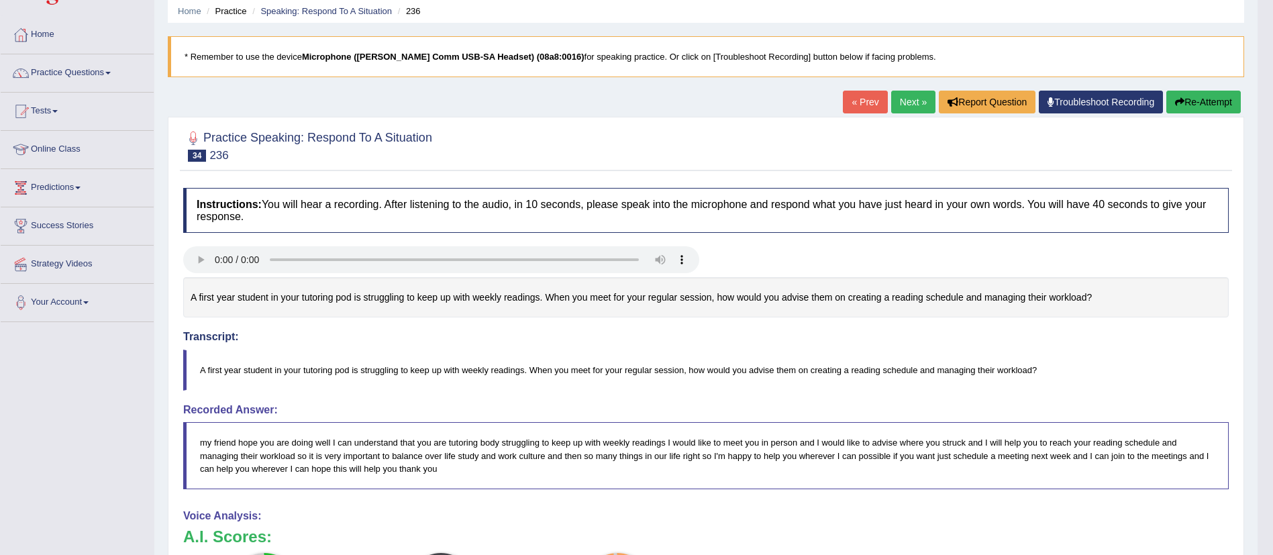
scroll to position [0, 0]
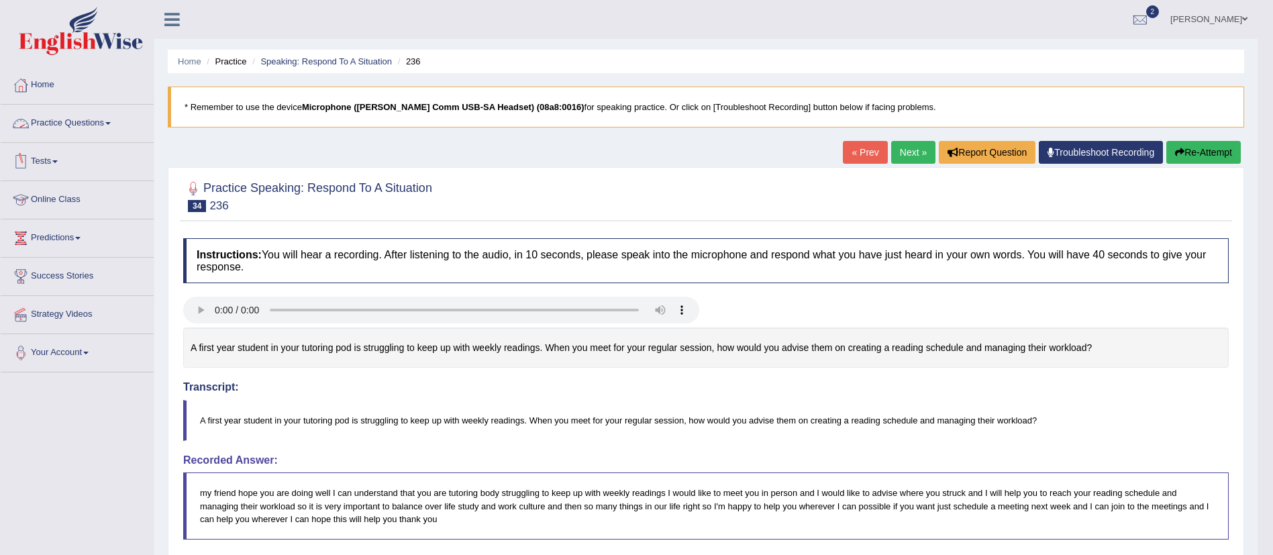
click at [97, 125] on link "Practice Questions" at bounding box center [77, 122] width 153 height 34
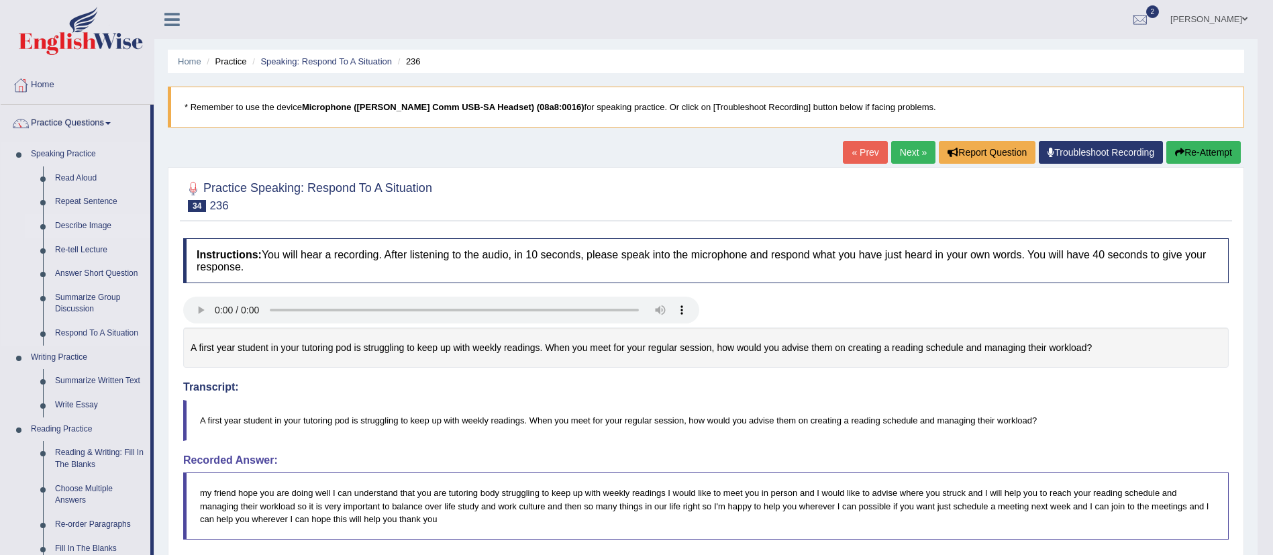
click at [91, 227] on link "Describe Image" at bounding box center [99, 226] width 101 height 24
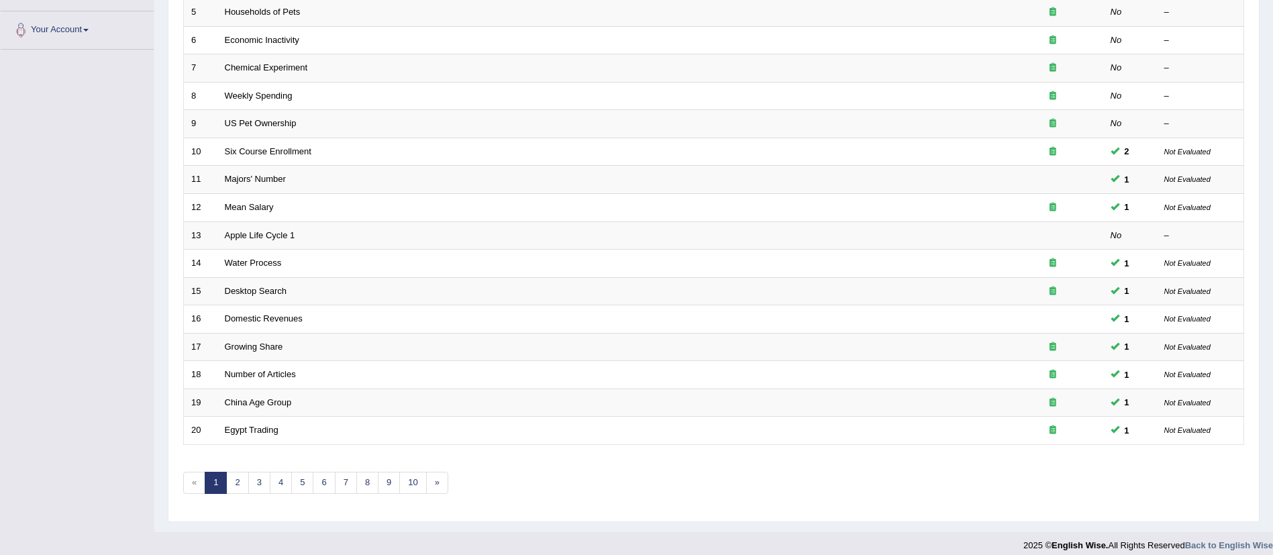
scroll to position [333, 0]
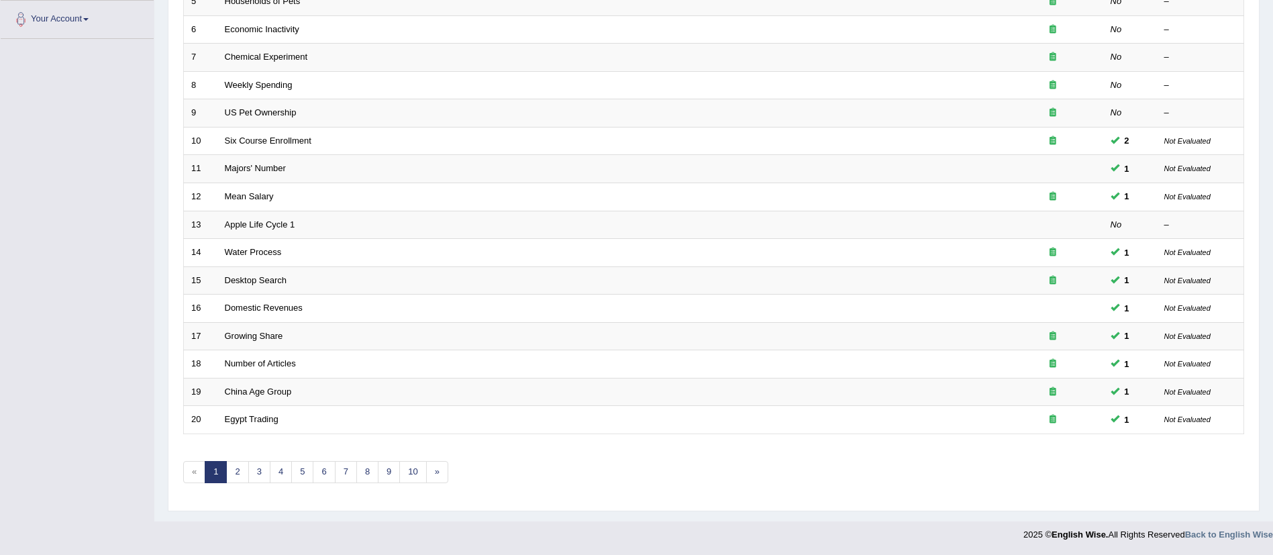
click at [256, 474] on link "3" at bounding box center [259, 472] width 22 height 22
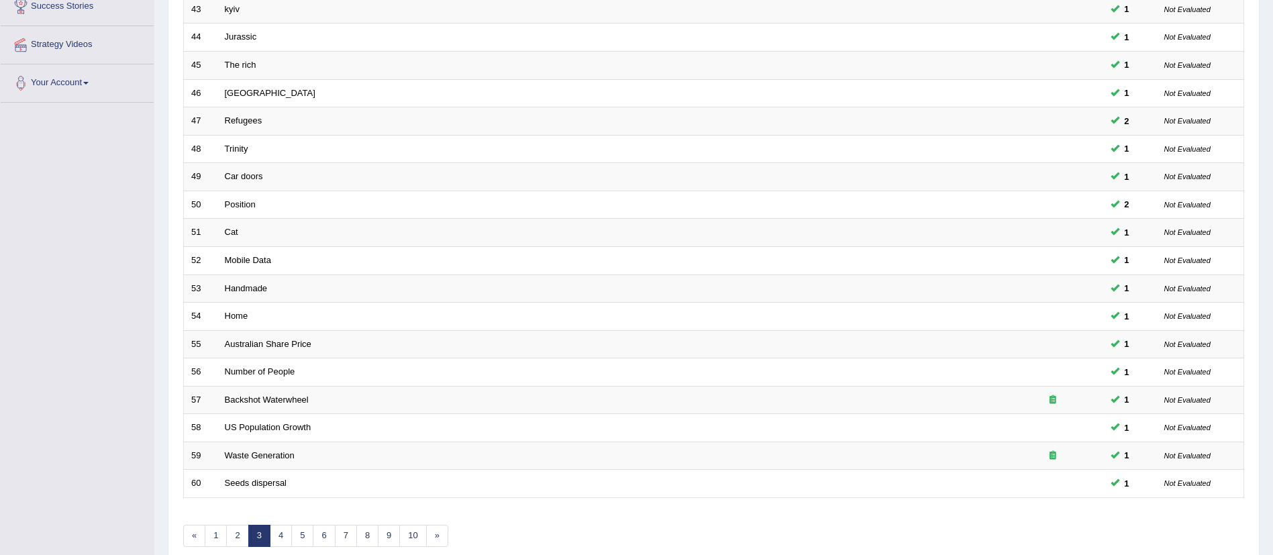
scroll to position [333, 0]
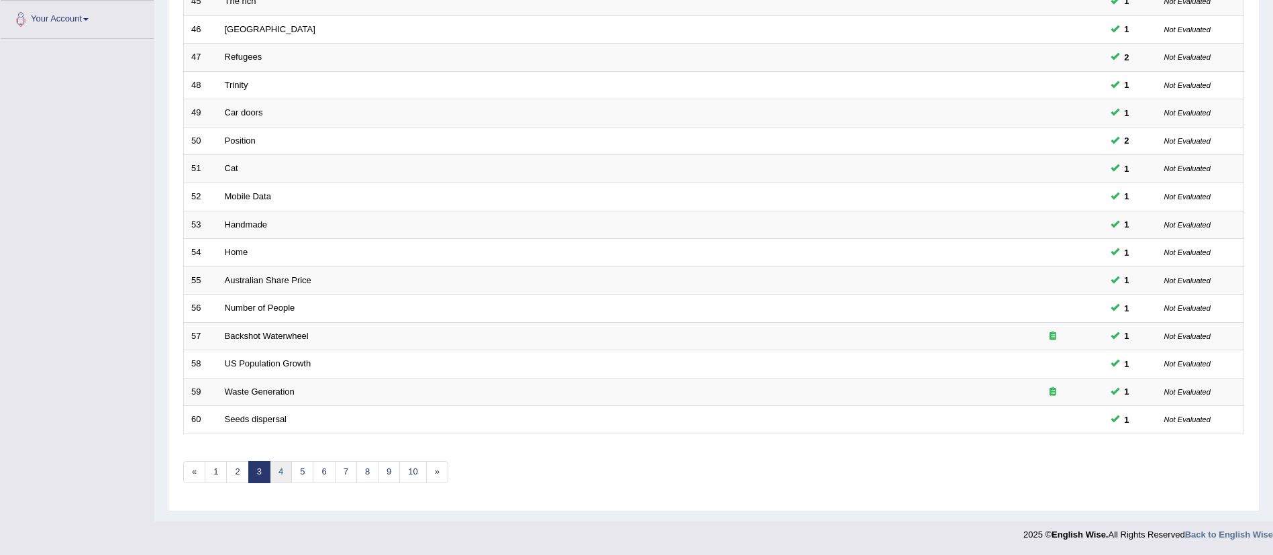
click at [285, 474] on link "4" at bounding box center [281, 472] width 22 height 22
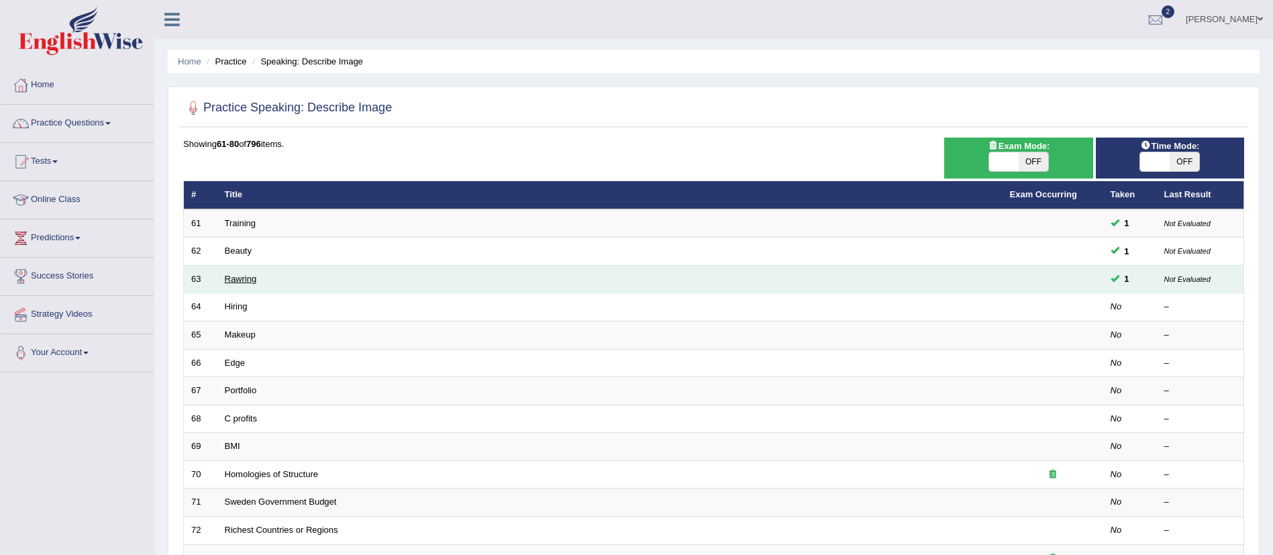
click at [244, 276] on link "Rawring" at bounding box center [241, 279] width 32 height 10
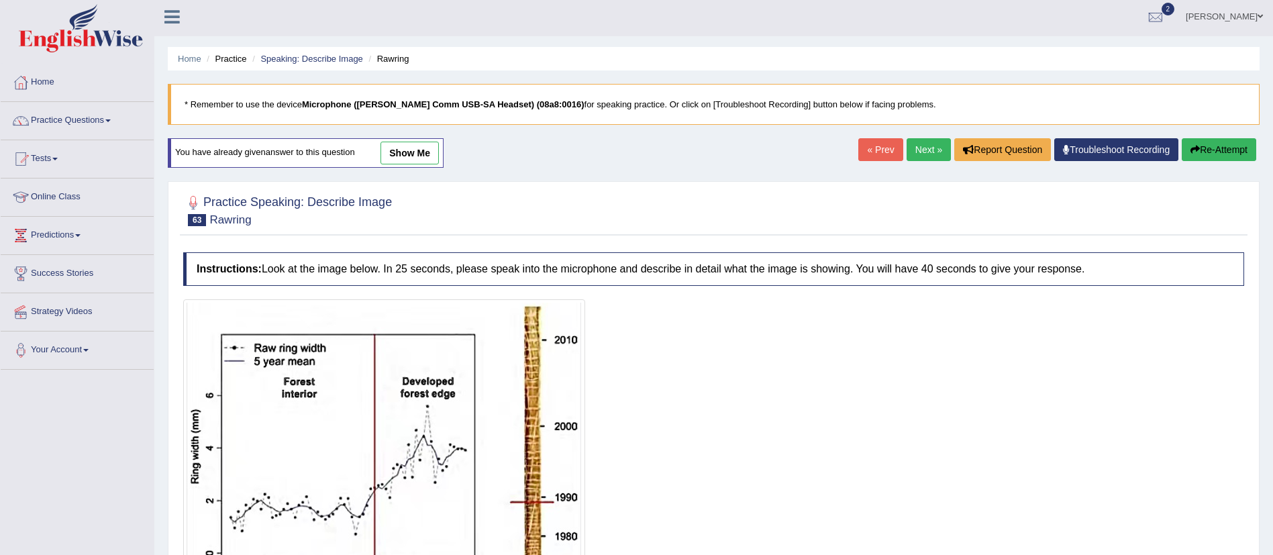
scroll to position [1, 0]
click at [418, 158] on link "show me" at bounding box center [409, 154] width 58 height 23
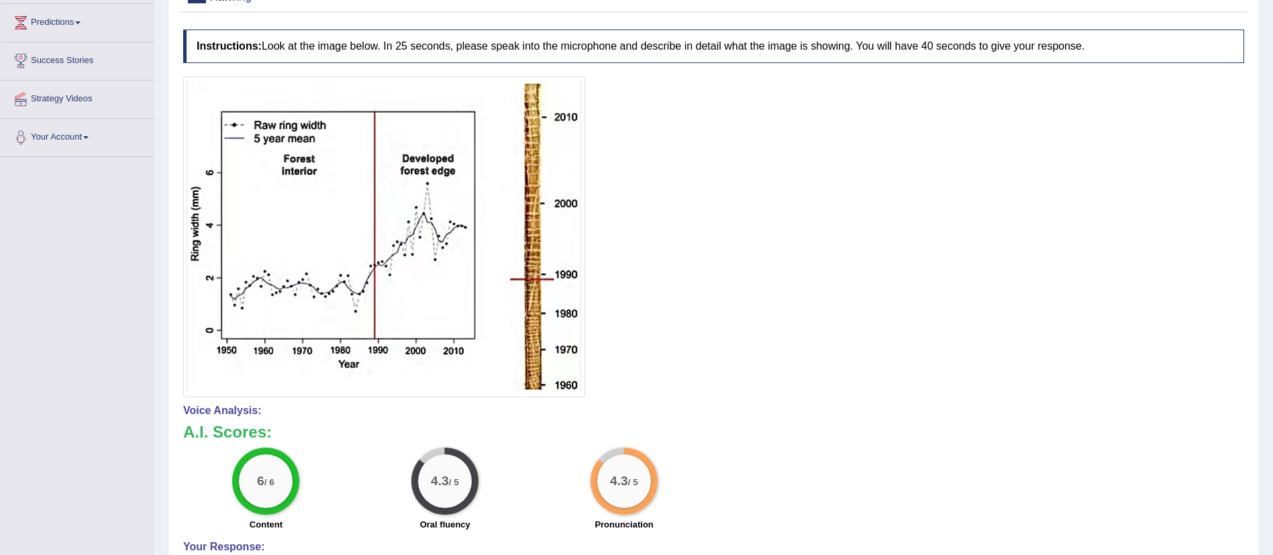
scroll to position [217, 0]
click at [413, 142] on img at bounding box center [383, 235] width 395 height 314
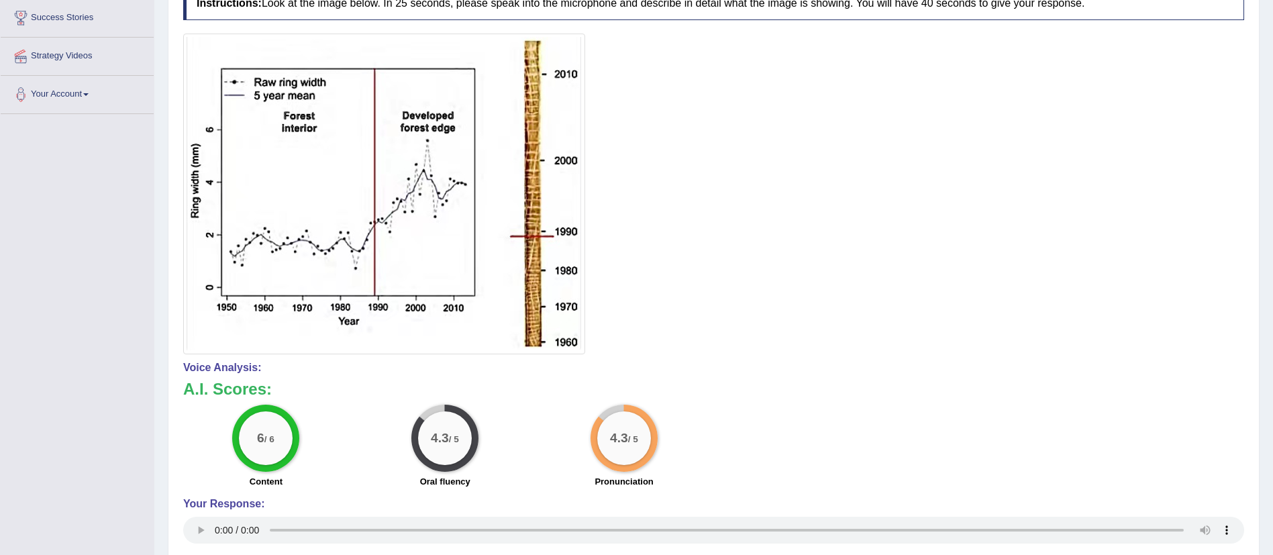
scroll to position [0, 0]
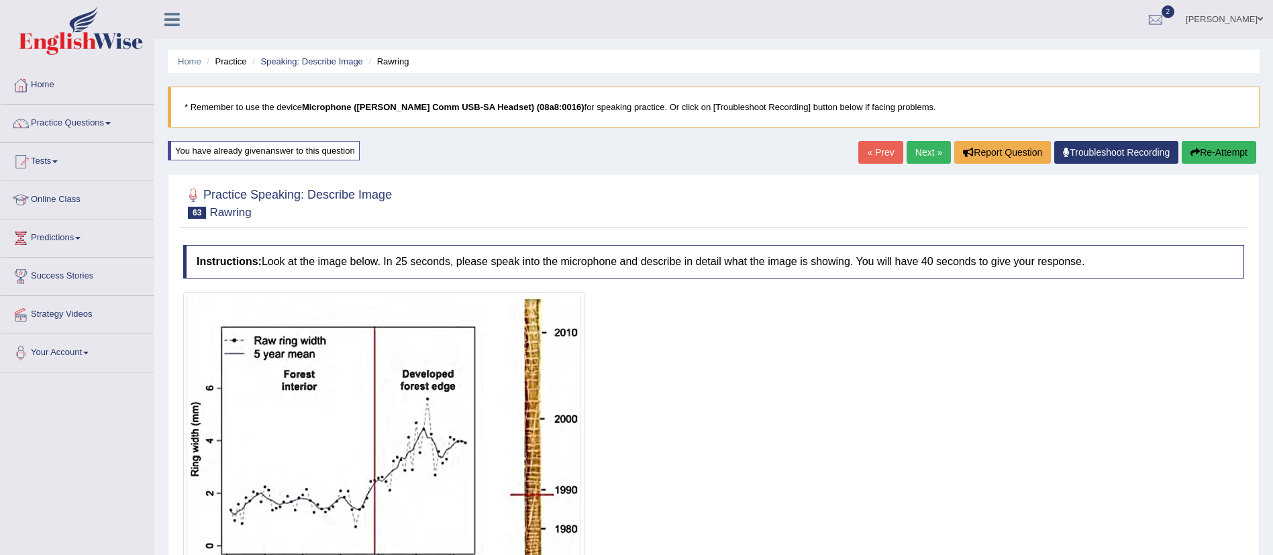
click at [867, 153] on link "« Prev" at bounding box center [880, 152] width 44 height 23
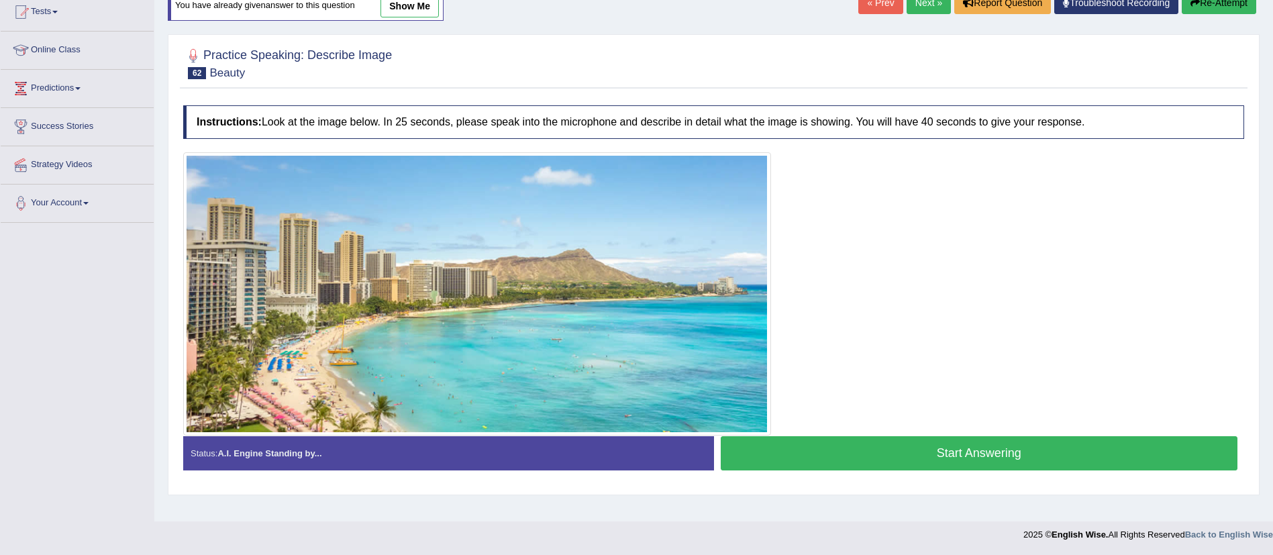
click at [420, 7] on link "show me" at bounding box center [409, 6] width 58 height 23
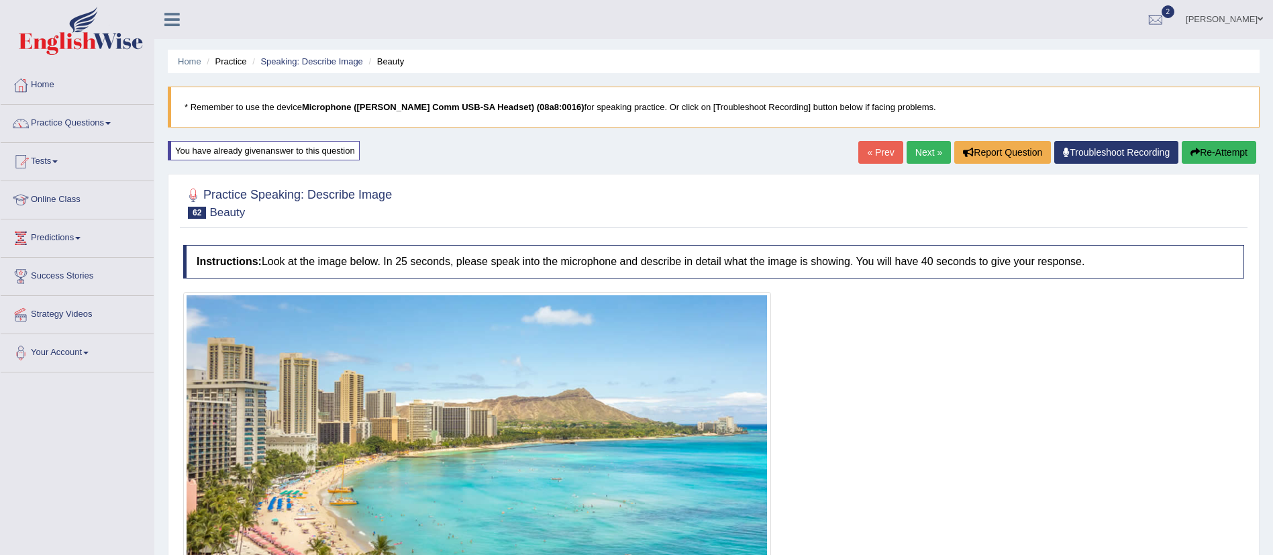
click at [881, 152] on link "« Prev" at bounding box center [880, 152] width 44 height 23
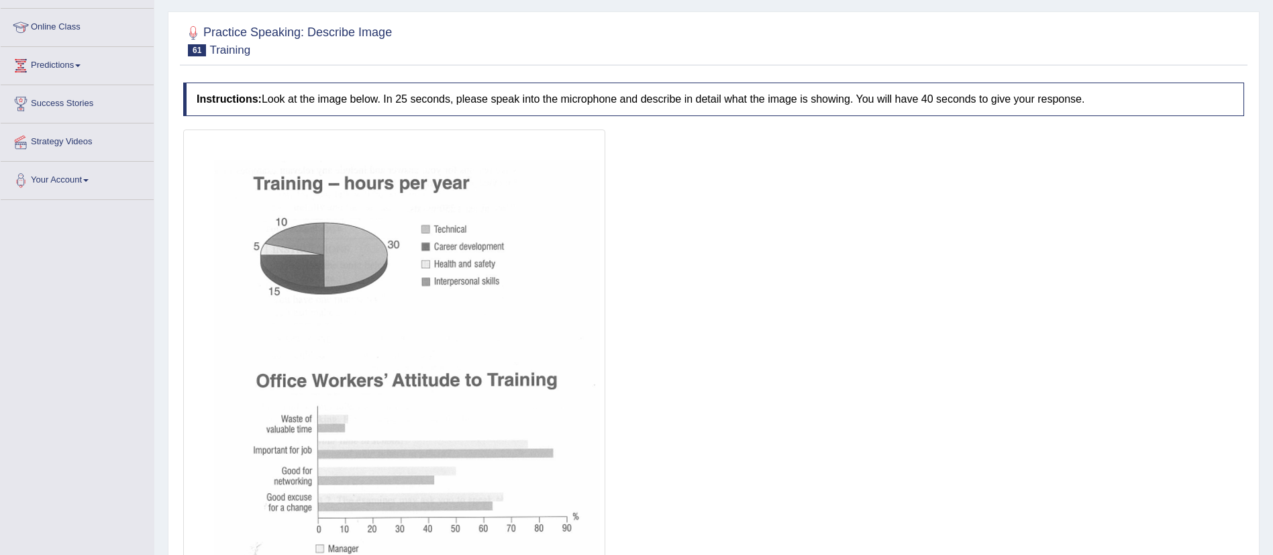
click at [1272, 254] on html "Toggle navigation Home Practice Questions Speaking Practice Read Aloud Repeat S…" at bounding box center [636, 105] width 1273 height 555
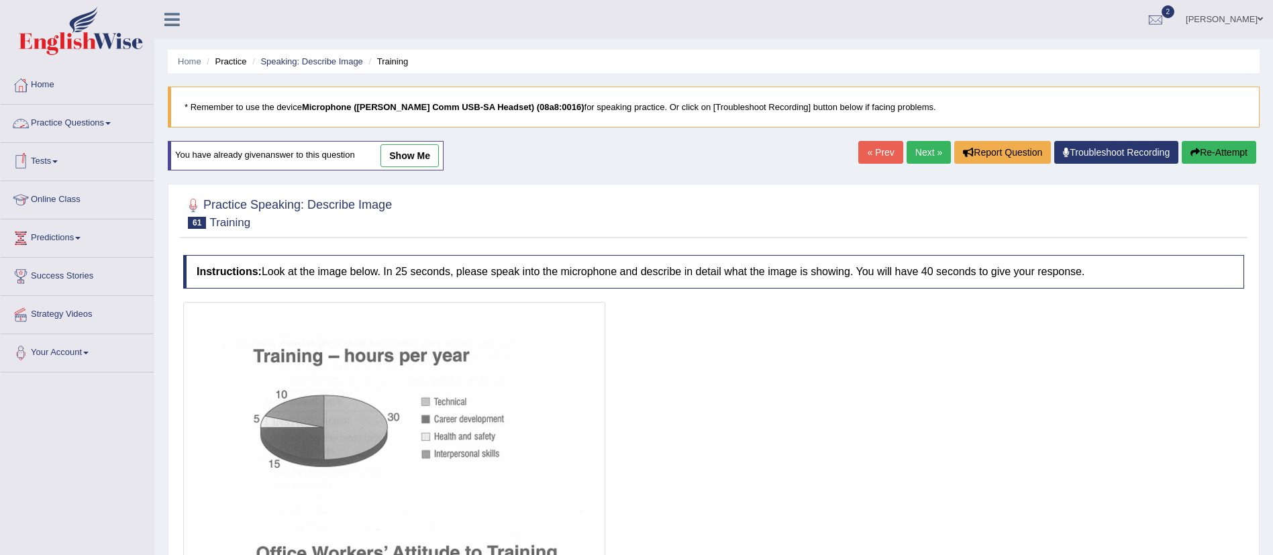
click at [93, 128] on link "Practice Questions" at bounding box center [77, 122] width 153 height 34
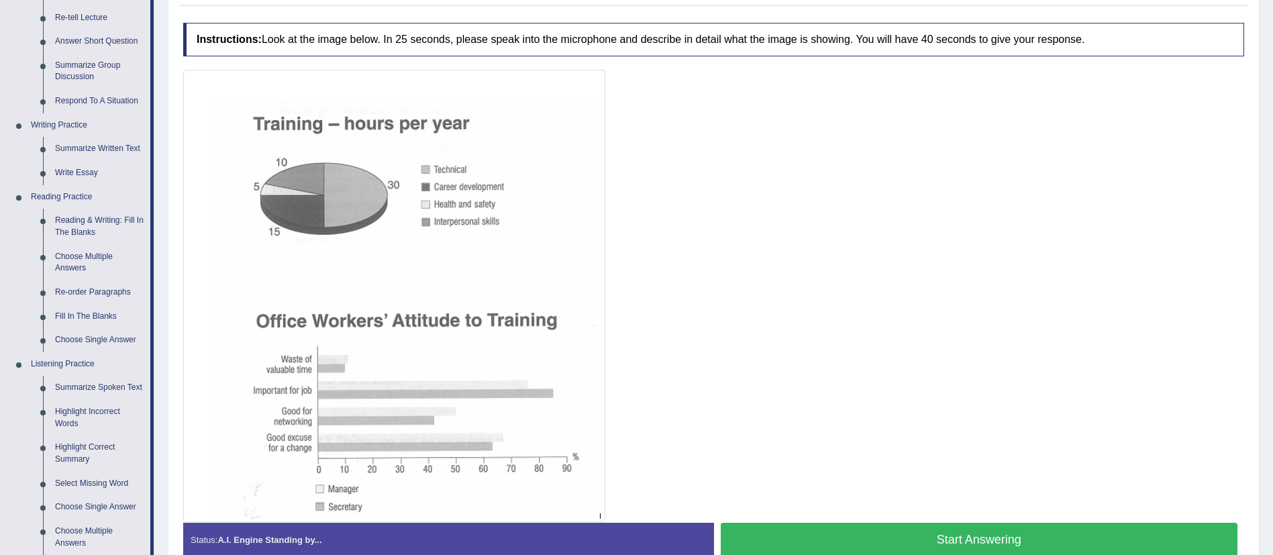
scroll to position [239, 0]
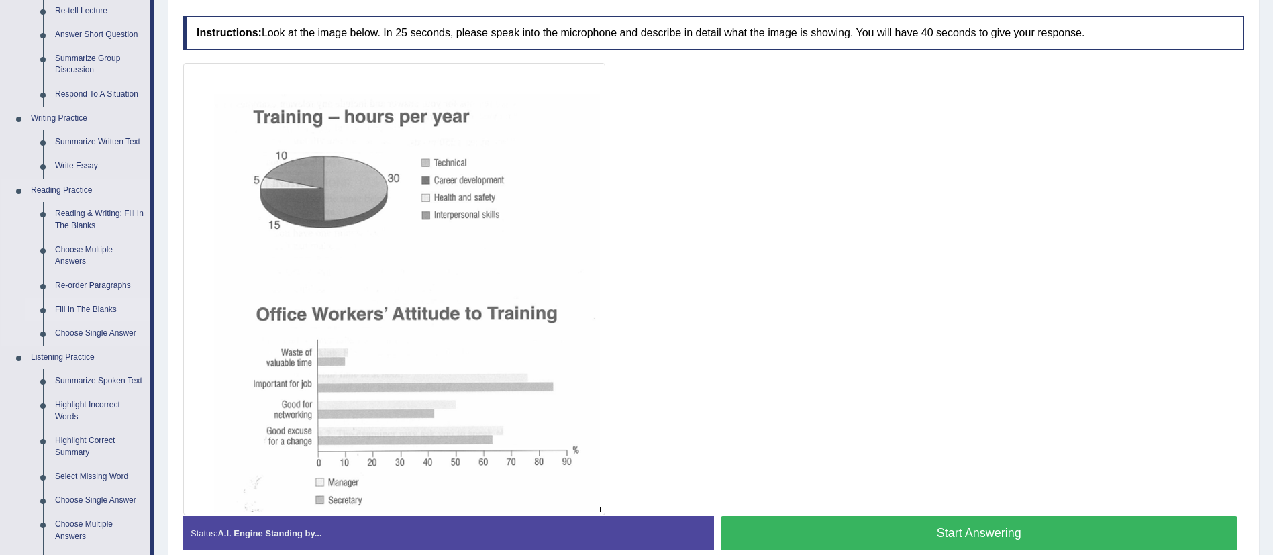
click at [91, 311] on link "Fill In The Blanks" at bounding box center [99, 310] width 101 height 24
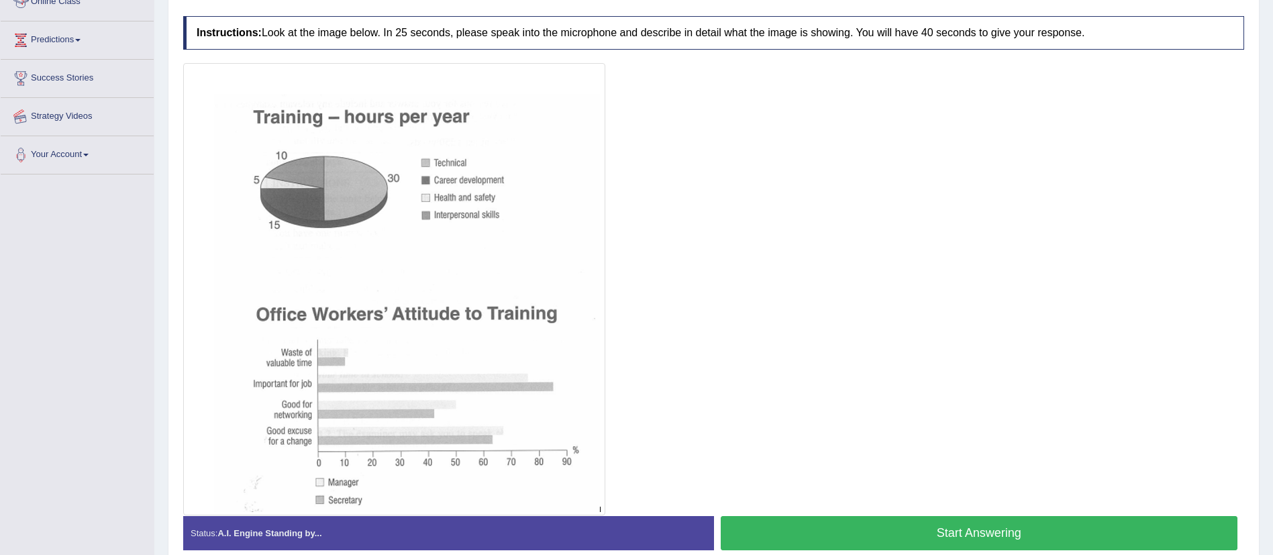
scroll to position [300, 0]
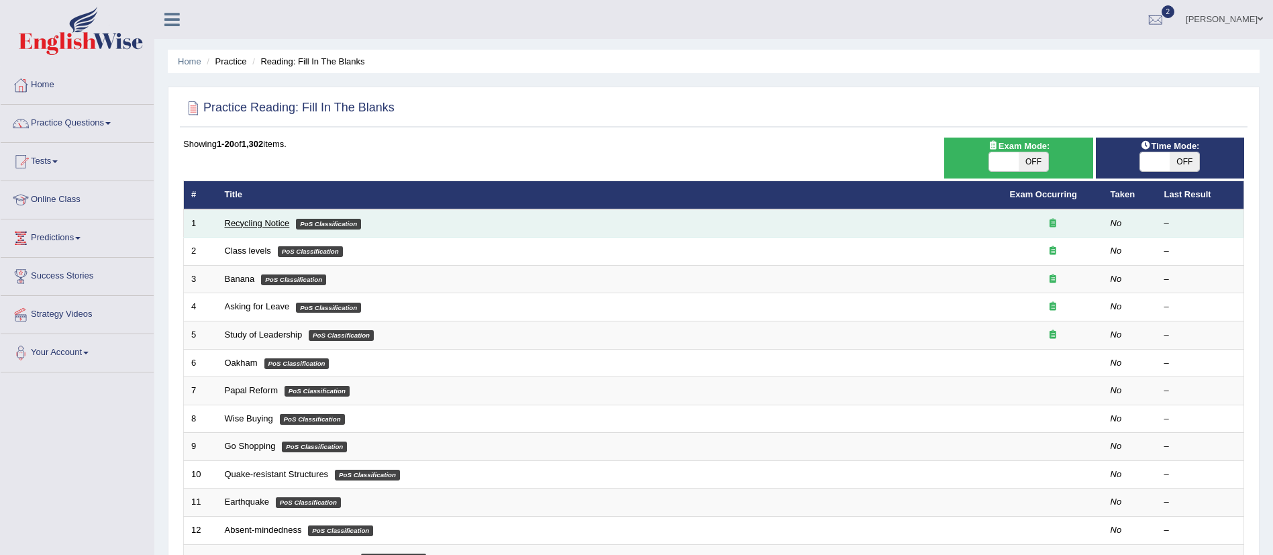
click at [249, 226] on link "Recycling Notice" at bounding box center [257, 223] width 65 height 10
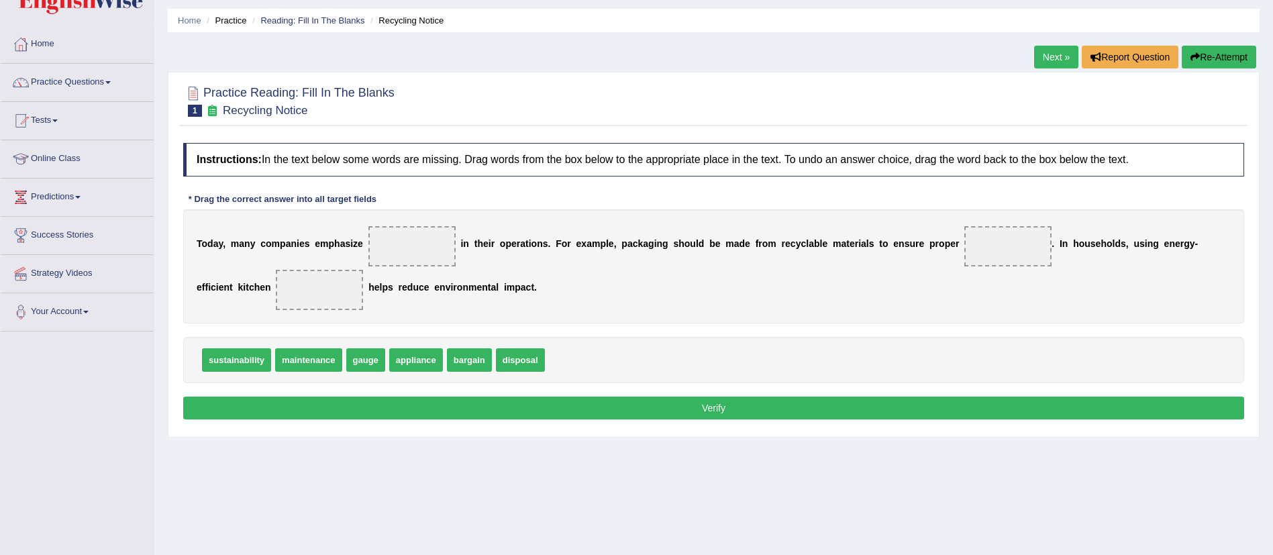
scroll to position [59, 0]
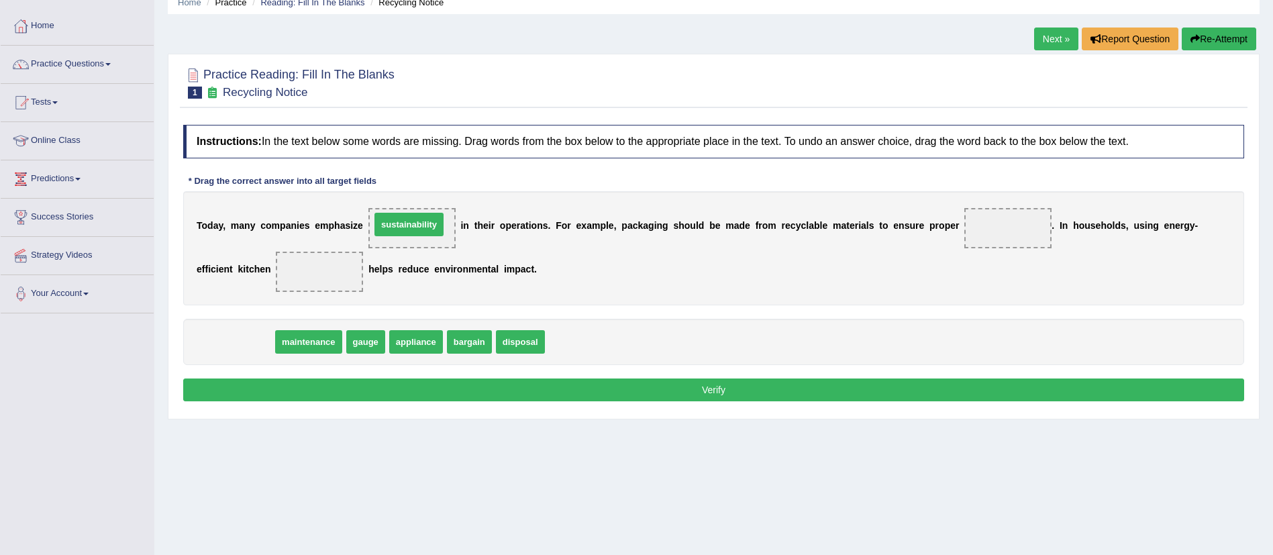
drag, startPoint x: 246, startPoint y: 347, endPoint x: 418, endPoint y: 230, distance: 208.0
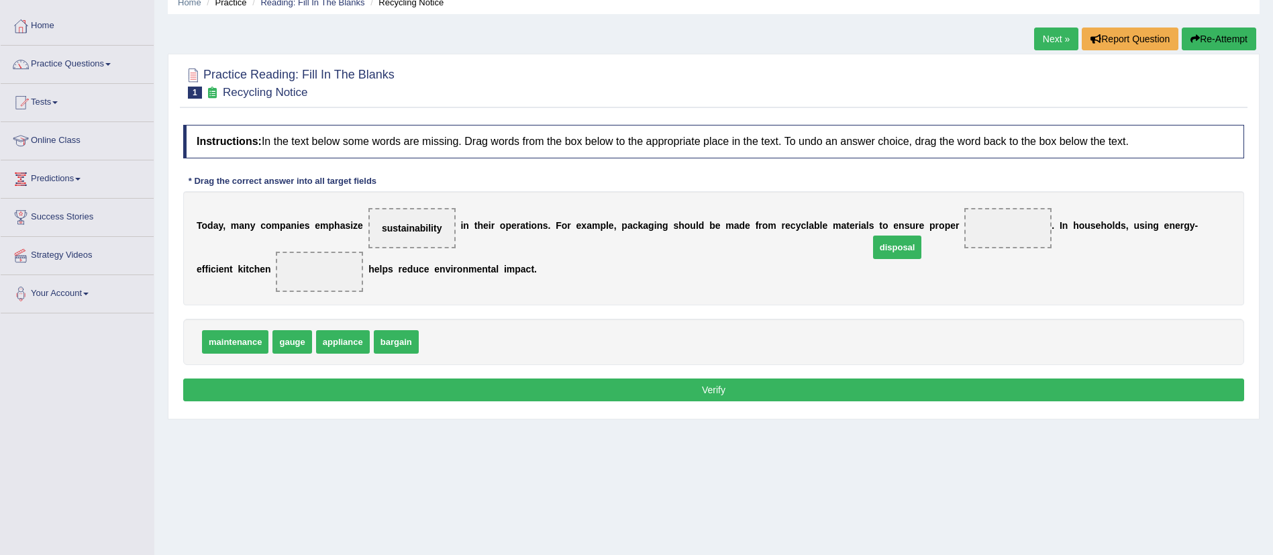
drag, startPoint x: 453, startPoint y: 346, endPoint x: 1032, endPoint y: 252, distance: 586.5
drag, startPoint x: 350, startPoint y: 345, endPoint x: 321, endPoint y: 277, distance: 74.0
click at [681, 395] on button "Verify" at bounding box center [713, 389] width 1061 height 23
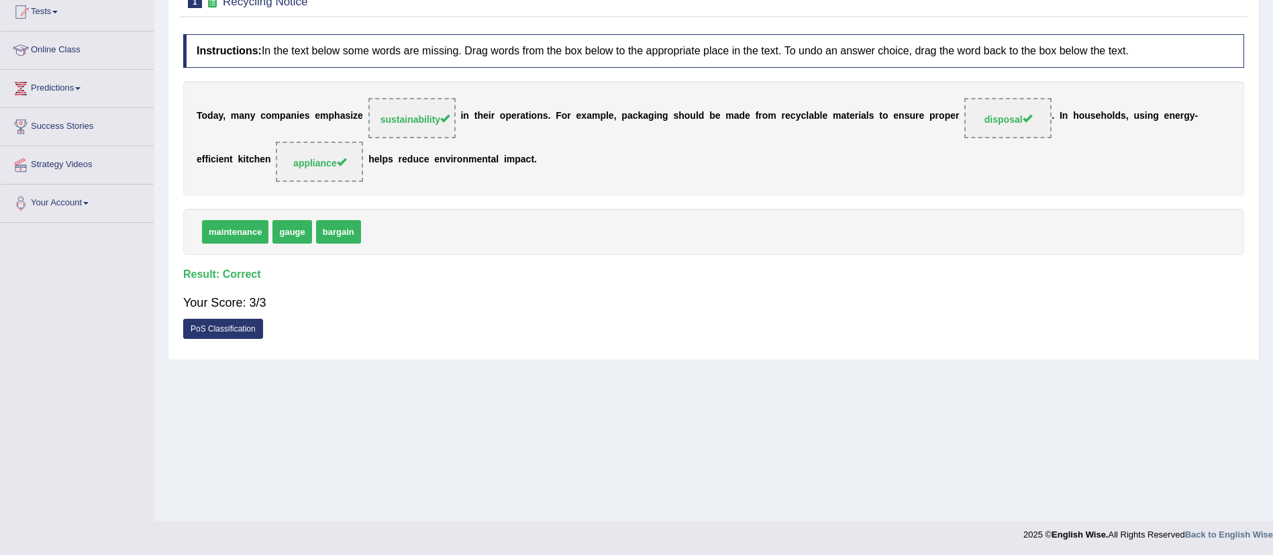
scroll to position [0, 0]
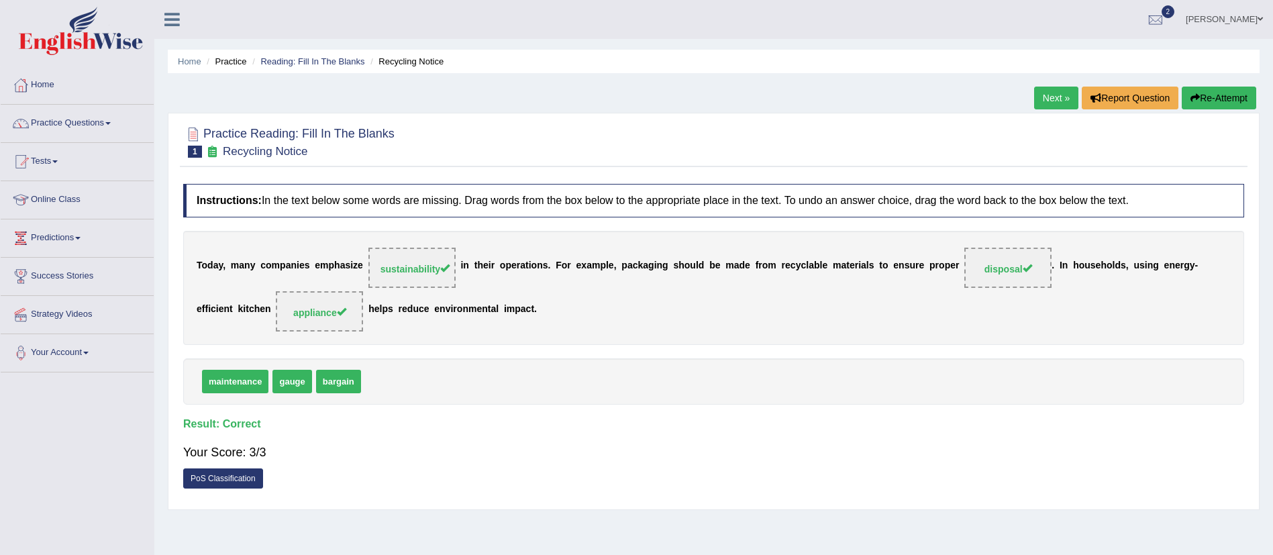
click at [1051, 98] on link "Next »" at bounding box center [1056, 98] width 44 height 23
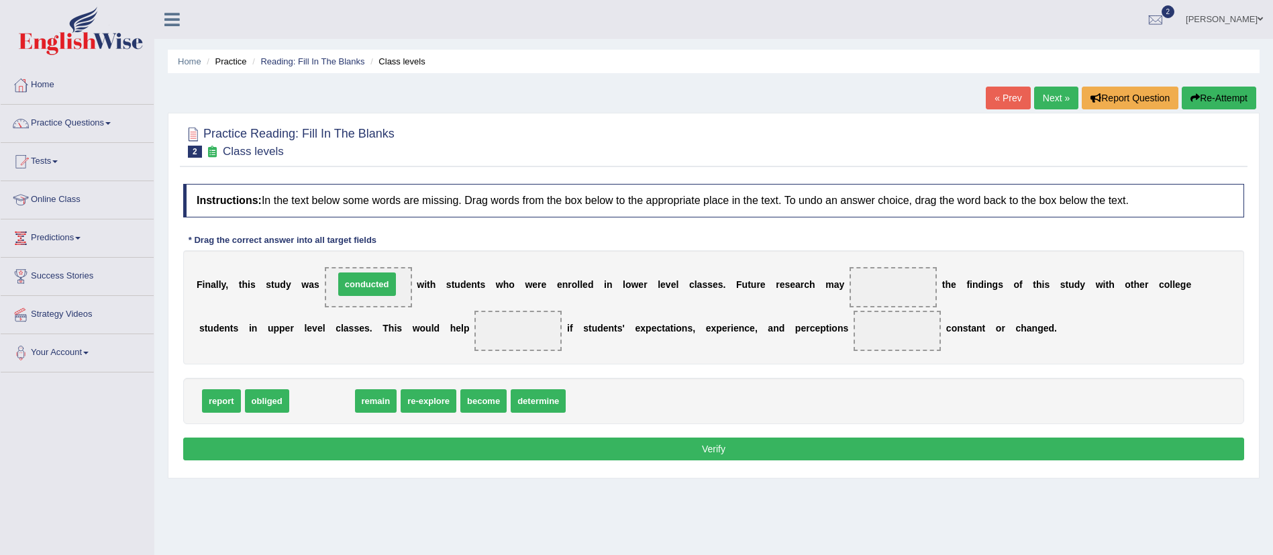
drag, startPoint x: 320, startPoint y: 396, endPoint x: 364, endPoint y: 279, distance: 124.8
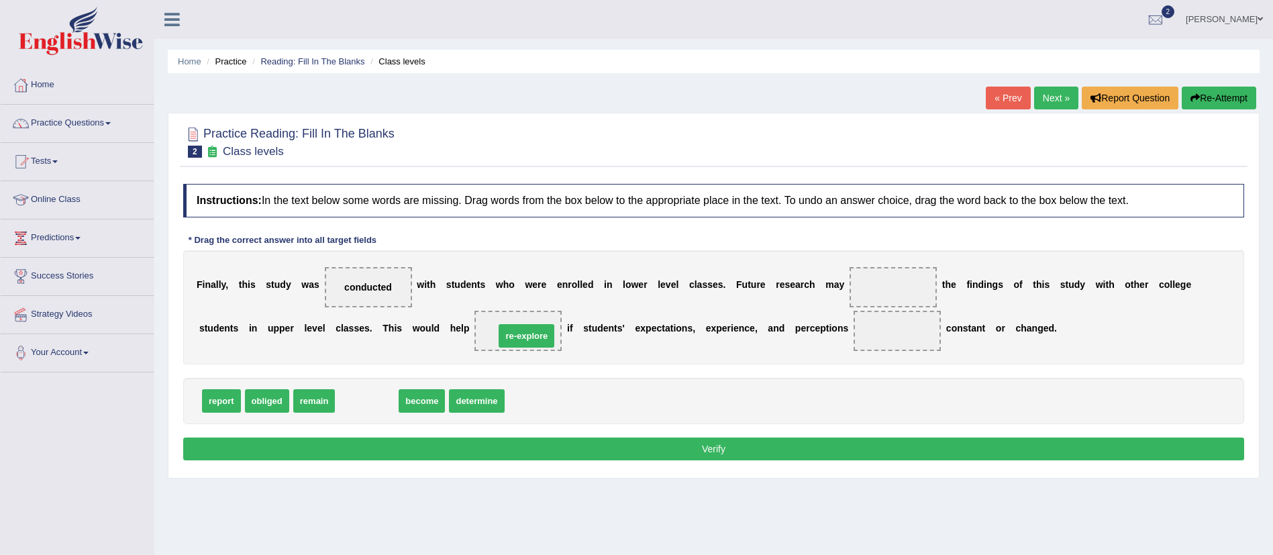
drag, startPoint x: 376, startPoint y: 402, endPoint x: 537, endPoint y: 337, distance: 173.0
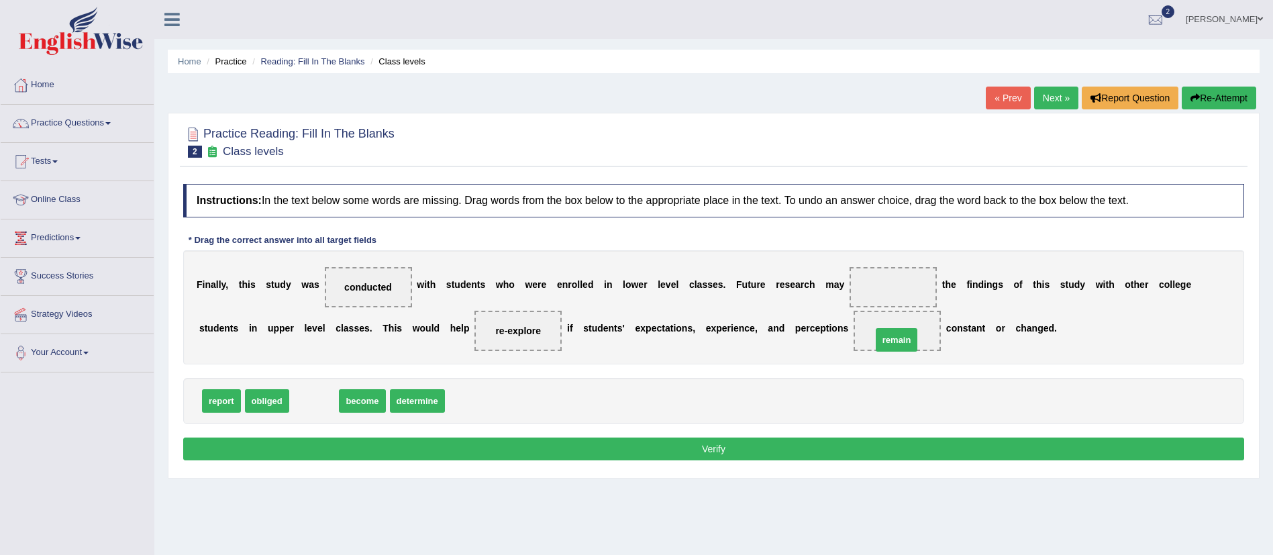
drag, startPoint x: 325, startPoint y: 402, endPoint x: 907, endPoint y: 341, distance: 585.5
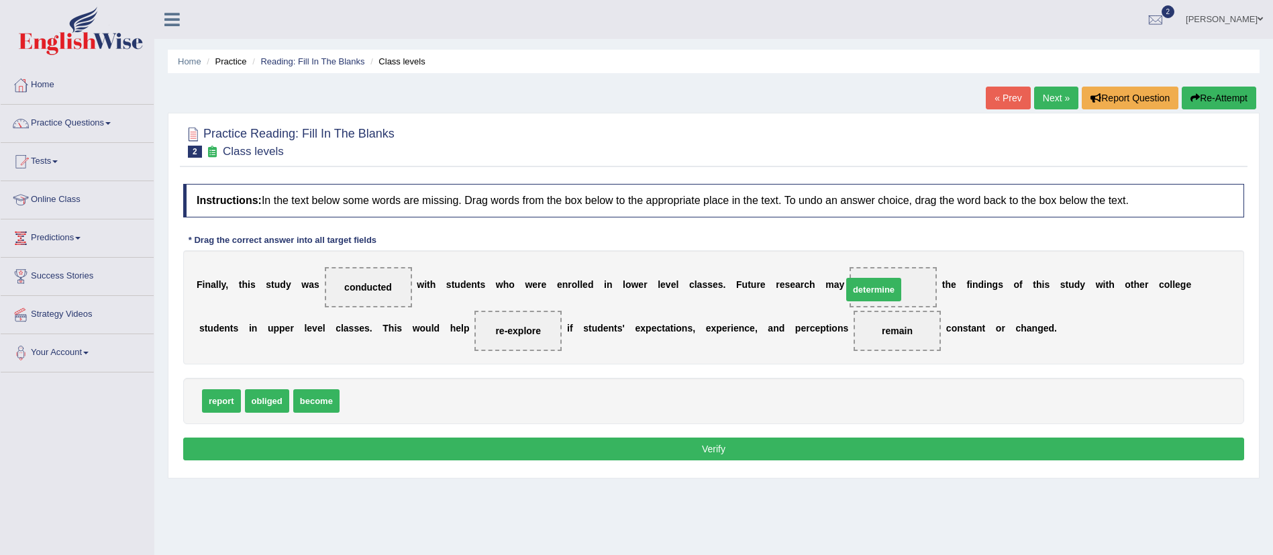
drag, startPoint x: 389, startPoint y: 394, endPoint x: 892, endPoint y: 283, distance: 514.6
click at [718, 449] on button "Verify" at bounding box center [713, 448] width 1061 height 23
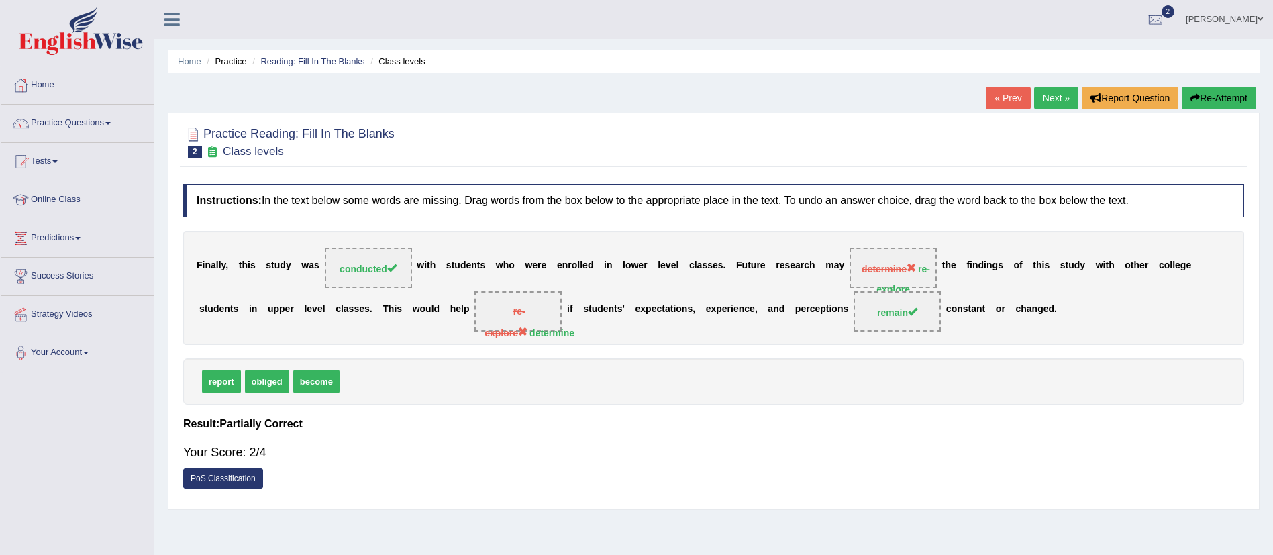
click at [1051, 92] on link "Next »" at bounding box center [1056, 98] width 44 height 23
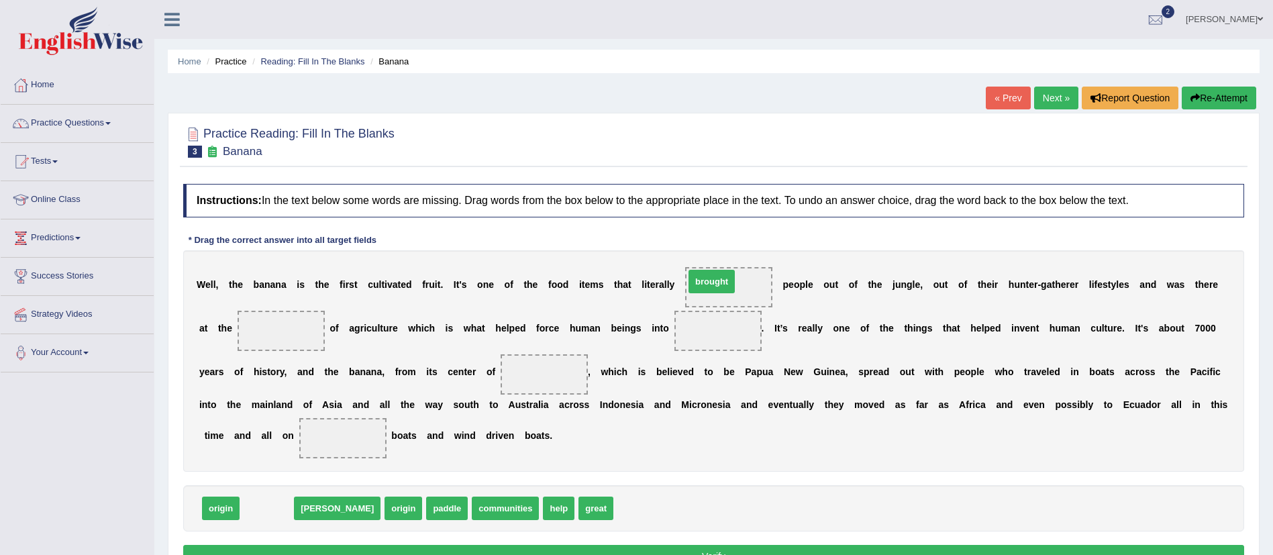
drag, startPoint x: 270, startPoint y: 503, endPoint x: 713, endPoint y: 278, distance: 496.5
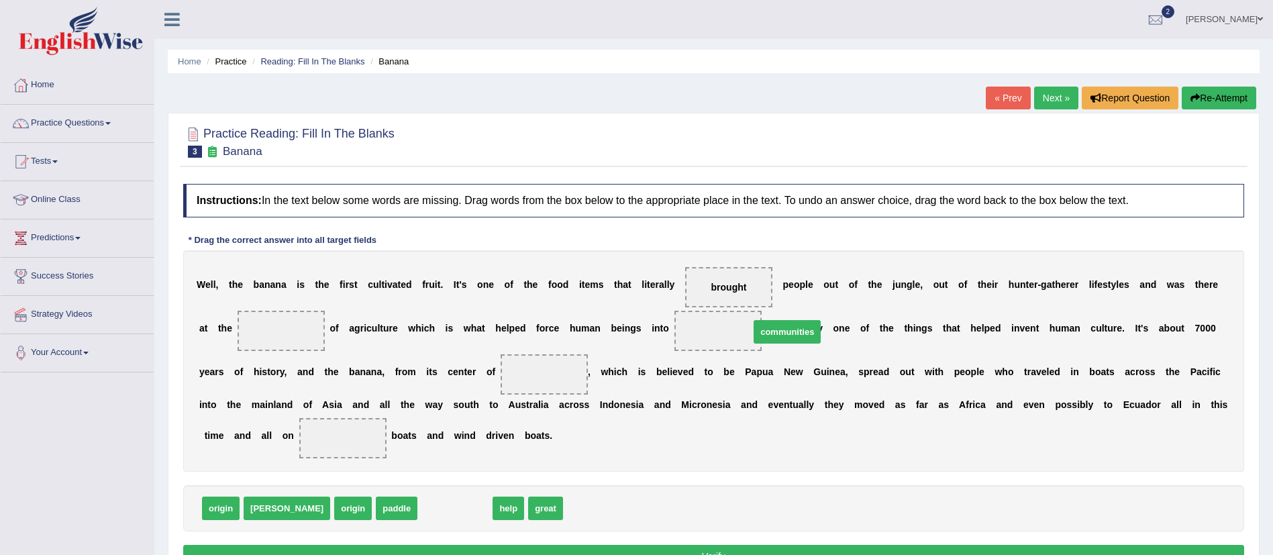
drag, startPoint x: 392, startPoint y: 511, endPoint x: 724, endPoint y: 334, distance: 376.0
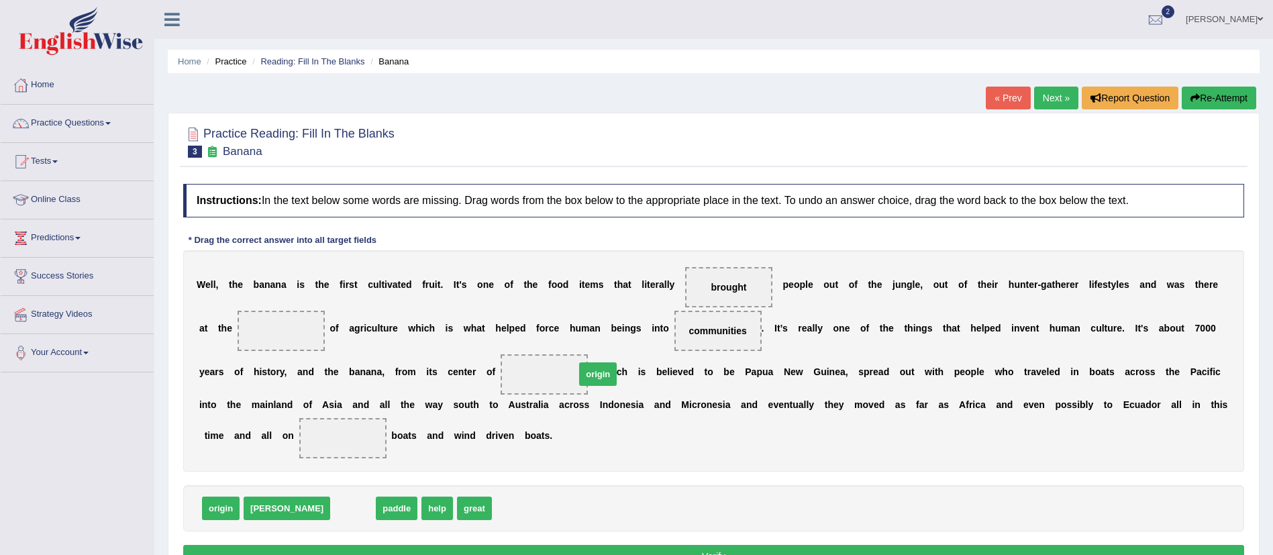
drag, startPoint x: 292, startPoint y: 508, endPoint x: 537, endPoint y: 384, distance: 274.2
drag, startPoint x: 313, startPoint y: 510, endPoint x: 356, endPoint y: 443, distance: 79.6
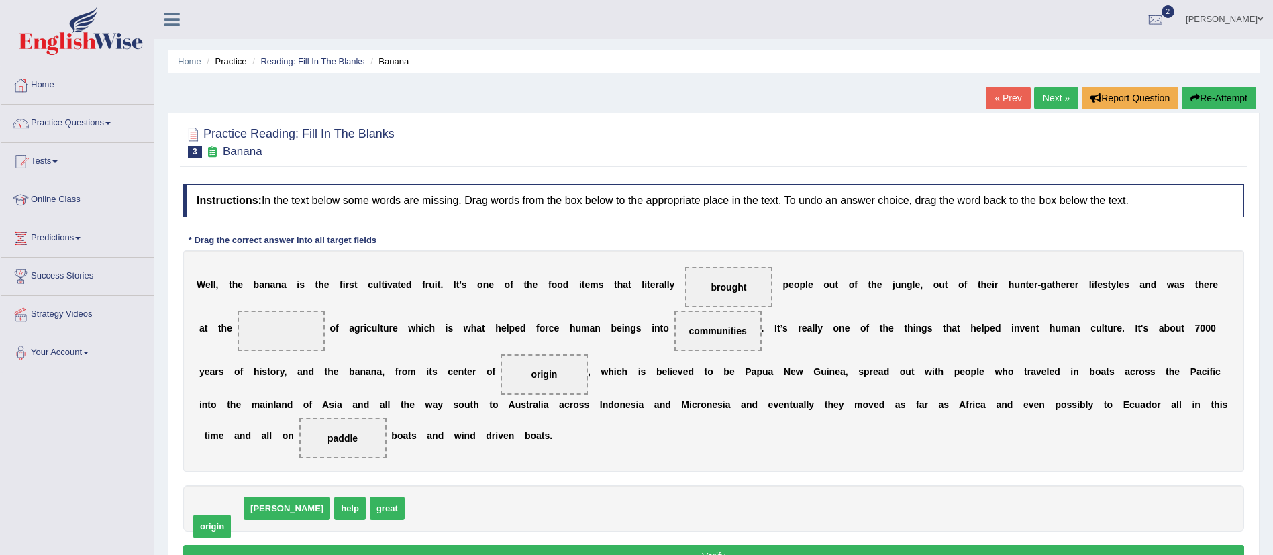
drag, startPoint x: 229, startPoint y: 500, endPoint x: 220, endPoint y: 519, distance: 20.1
drag, startPoint x: 213, startPoint y: 515, endPoint x: 274, endPoint y: 327, distance: 197.7
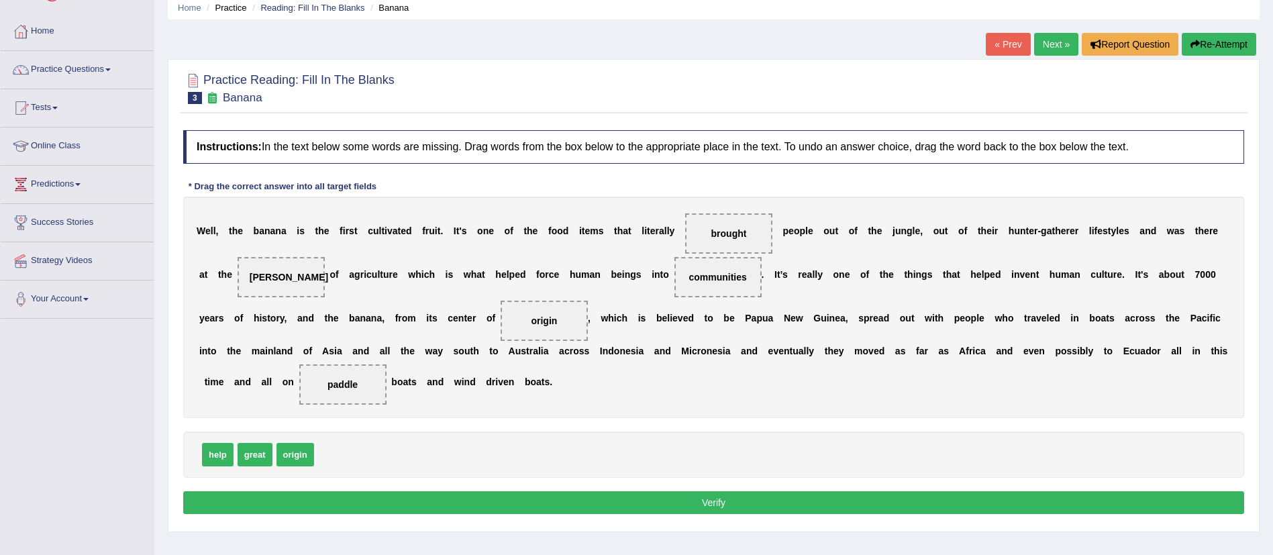
scroll to position [58, 0]
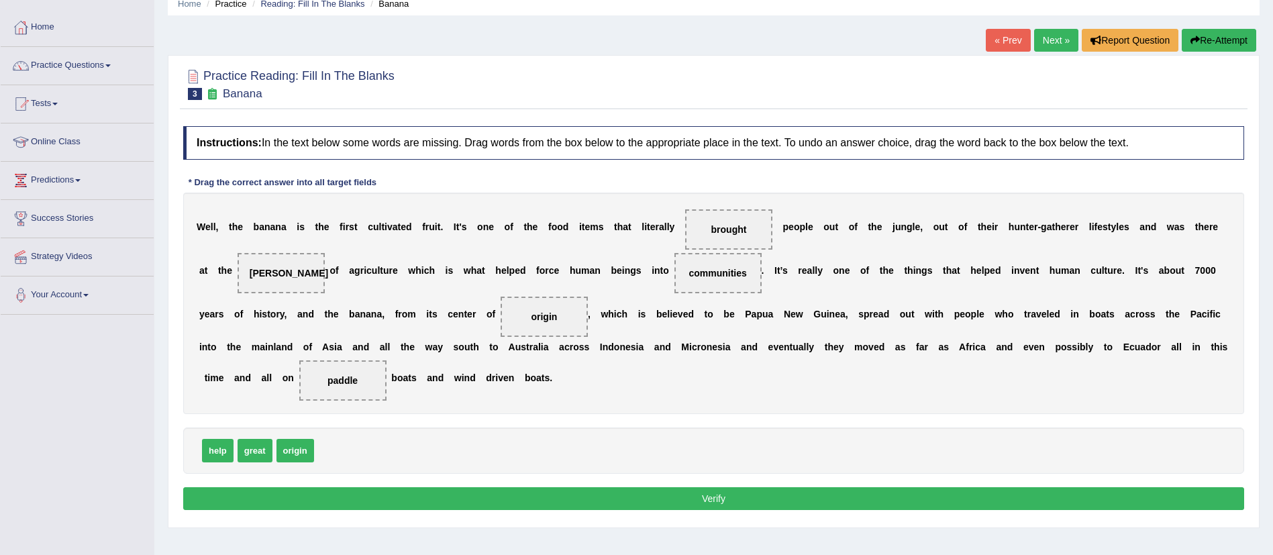
click at [760, 499] on button "Verify" at bounding box center [713, 498] width 1061 height 23
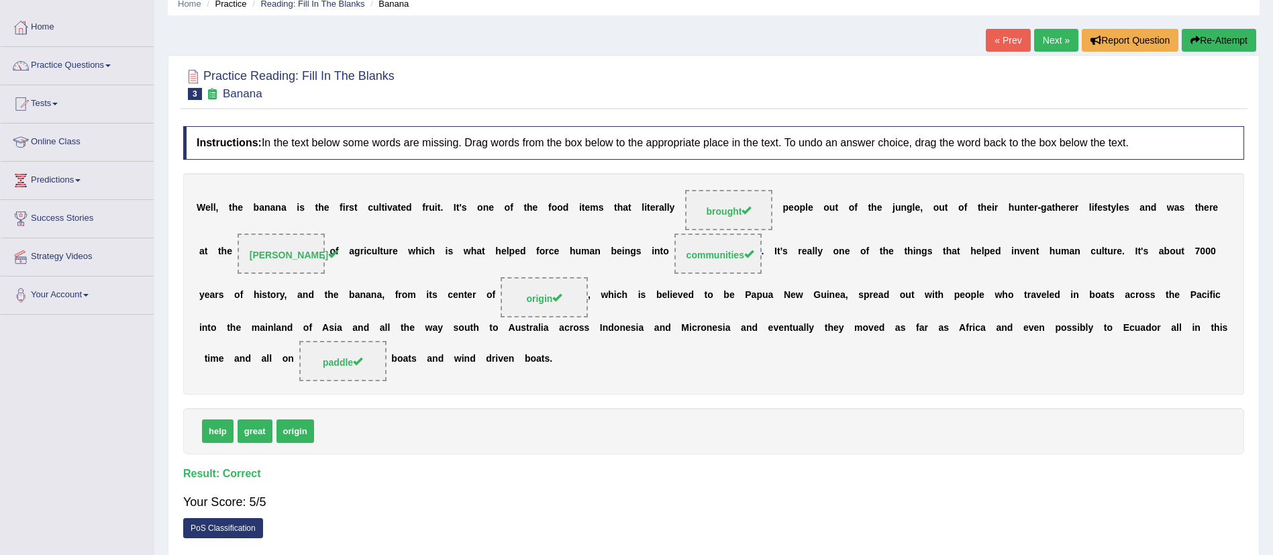
scroll to position [0, 0]
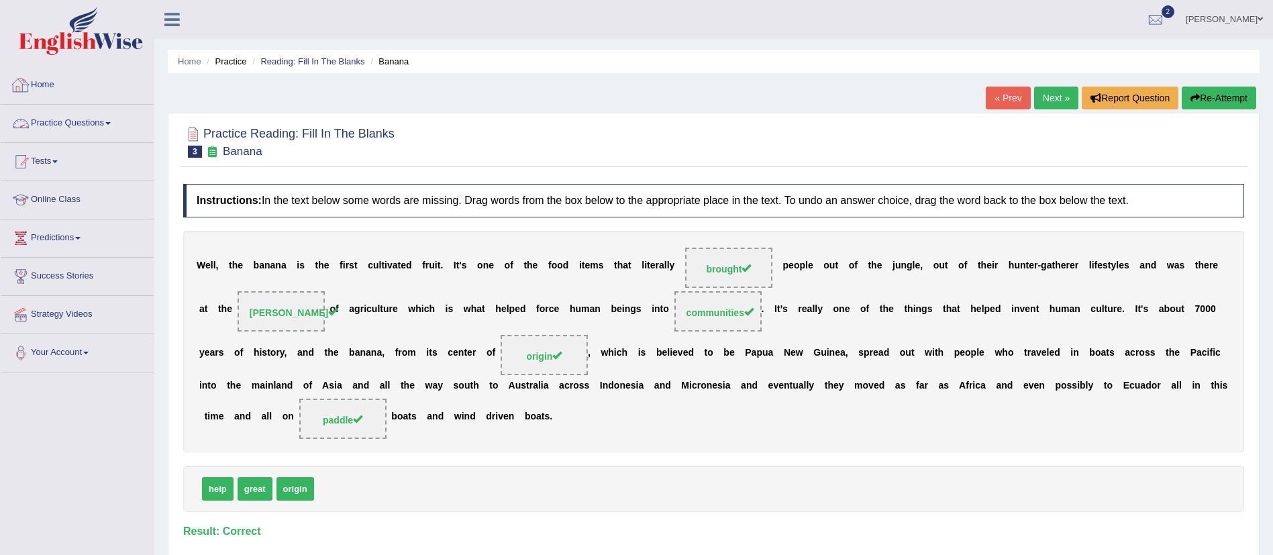
click at [68, 121] on link "Practice Questions" at bounding box center [77, 122] width 153 height 34
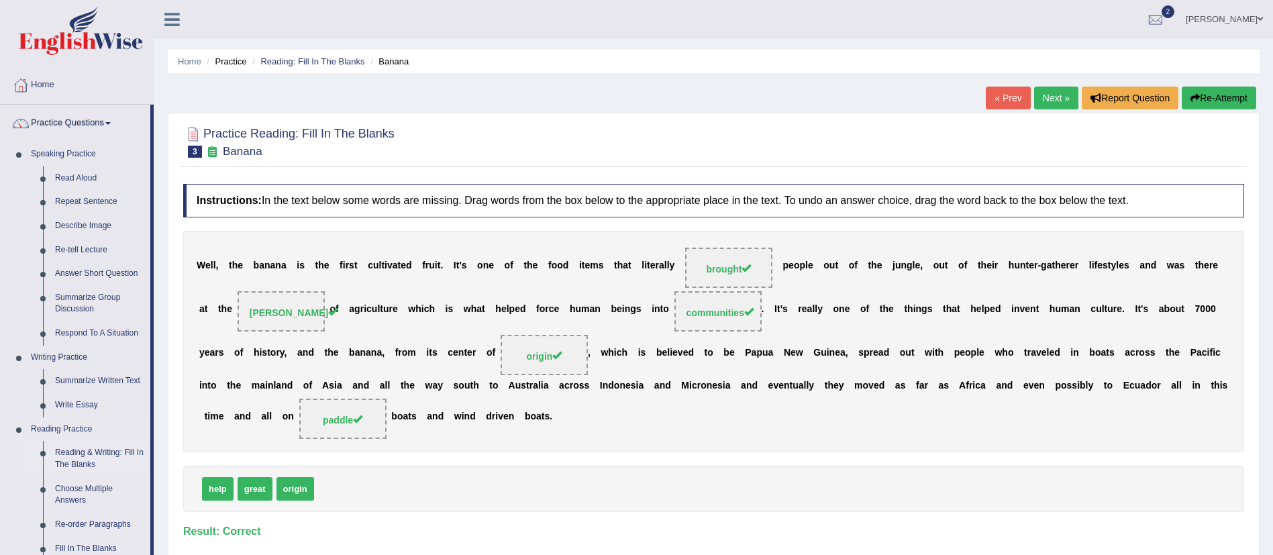
click at [81, 460] on link "Reading & Writing: Fill In The Blanks" at bounding box center [99, 459] width 101 height 36
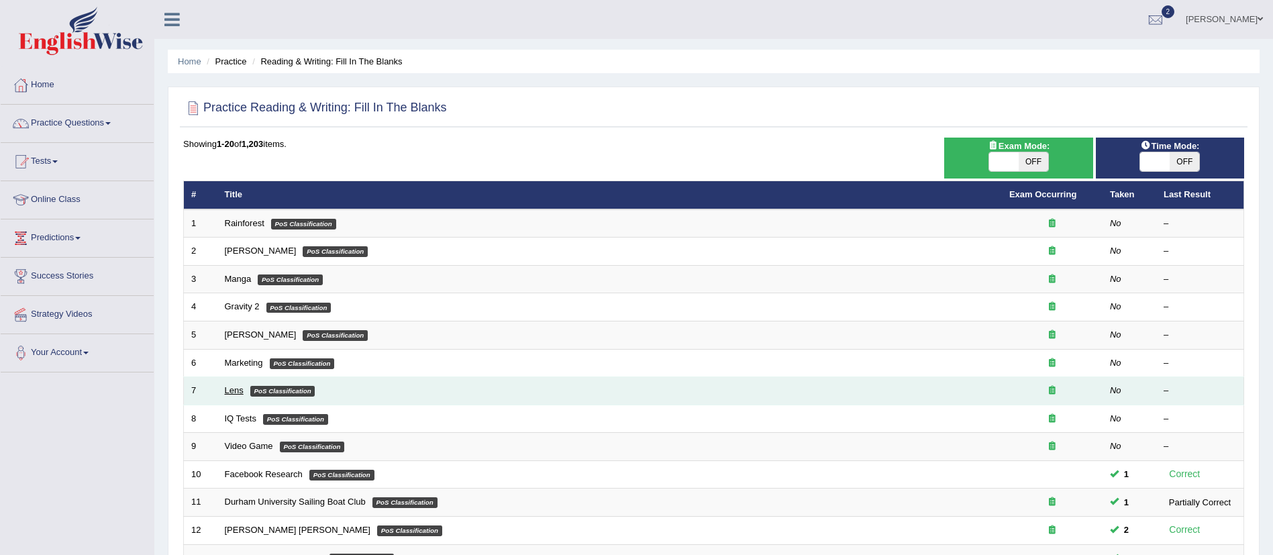
click at [232, 390] on link "Lens" at bounding box center [234, 390] width 19 height 10
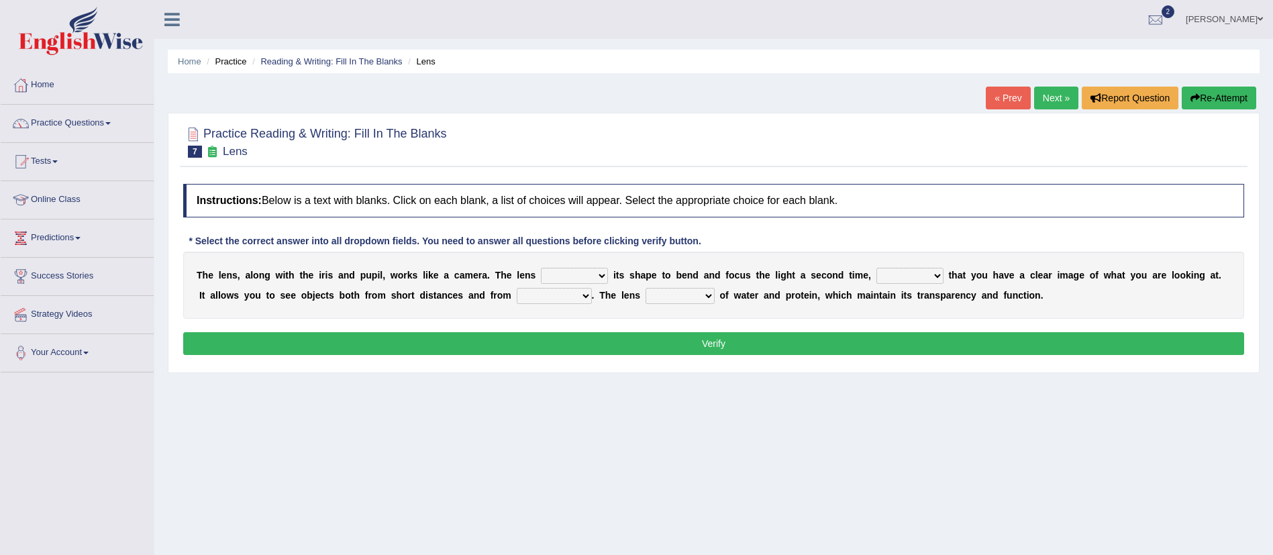
click at [576, 280] on select "adjusts shows selects presents" at bounding box center [574, 276] width 67 height 16
select select "adjusts"
click at [541, 268] on select "adjusts shows selects presents" at bounding box center [574, 276] width 67 height 16
click at [907, 281] on select "ensures to ensure ensure ensured" at bounding box center [909, 276] width 67 height 16
select select "ensures"
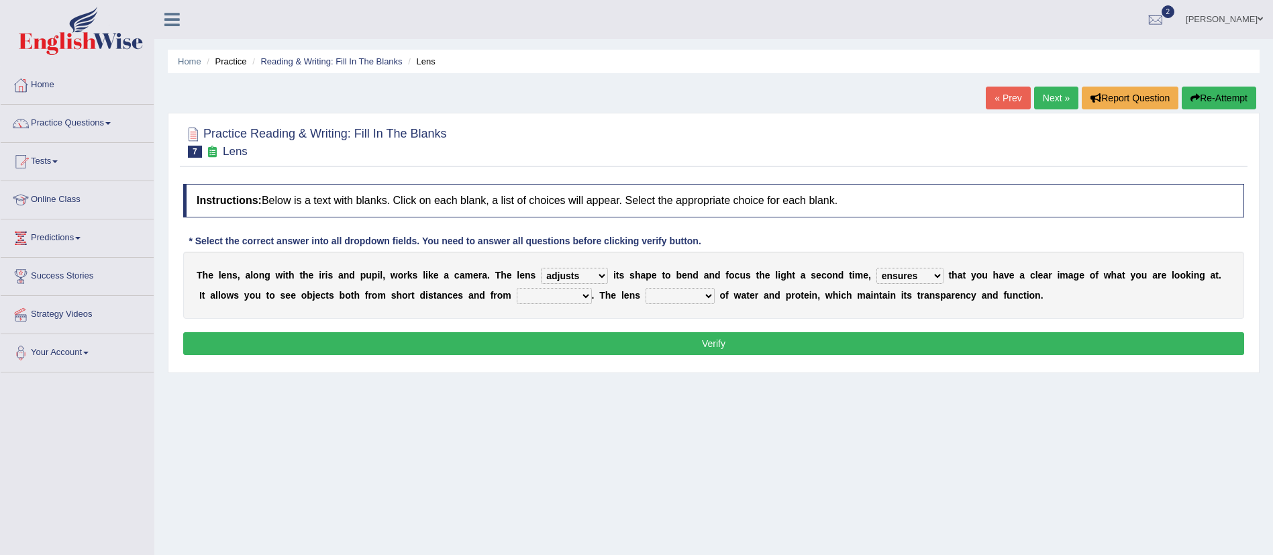
click at [876, 268] on select "ensures to ensure ensure ensured" at bounding box center [909, 276] width 67 height 16
click at [561, 302] on select "far away in between further apart all along" at bounding box center [554, 296] width 75 height 16
select select "far away"
click at [517, 288] on select "far away in between further apart all along" at bounding box center [554, 296] width 75 height 16
click at [547, 296] on select "far away in between further apart all along" at bounding box center [554, 296] width 75 height 16
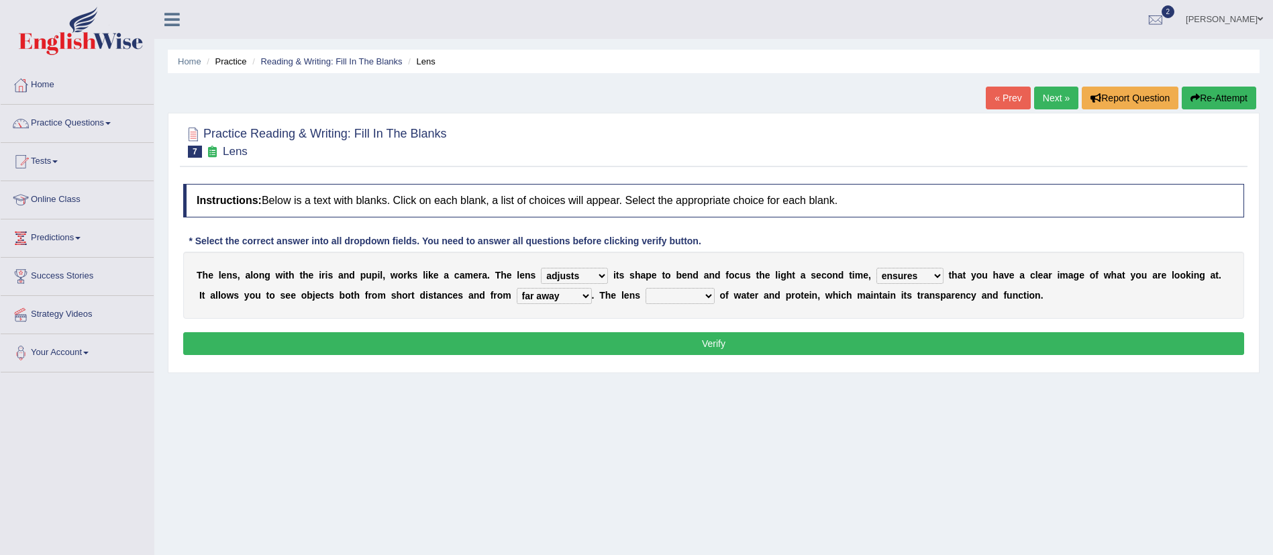
click at [681, 315] on div "T h e l e n s , a l o n g w i t h t h e i r i s a n d p u p i l , w o r k s l i…" at bounding box center [713, 285] width 1061 height 67
click at [678, 289] on select "constitutes comprises composes consists" at bounding box center [679, 296] width 69 height 16
select select "consists"
click at [649, 288] on select "constitutes comprises composes consists" at bounding box center [679, 296] width 69 height 16
click at [683, 409] on div "Home Practice Reading & Writing: Fill In The Blanks Lens « Prev Next » Report Q…" at bounding box center [713, 335] width 1118 height 671
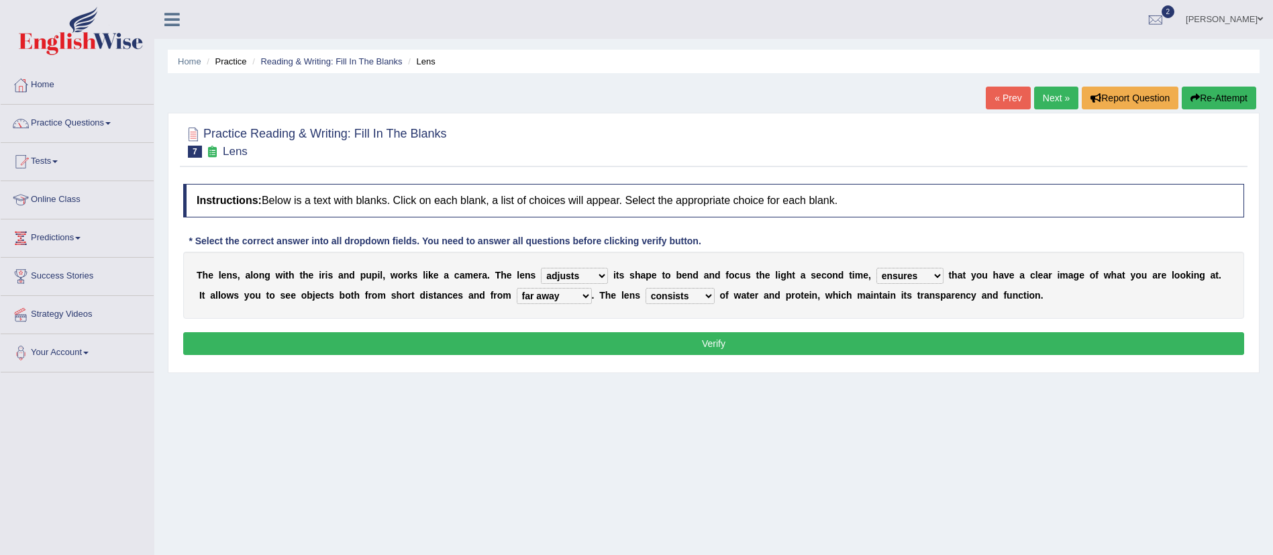
click at [647, 340] on button "Verify" at bounding box center [713, 343] width 1061 height 23
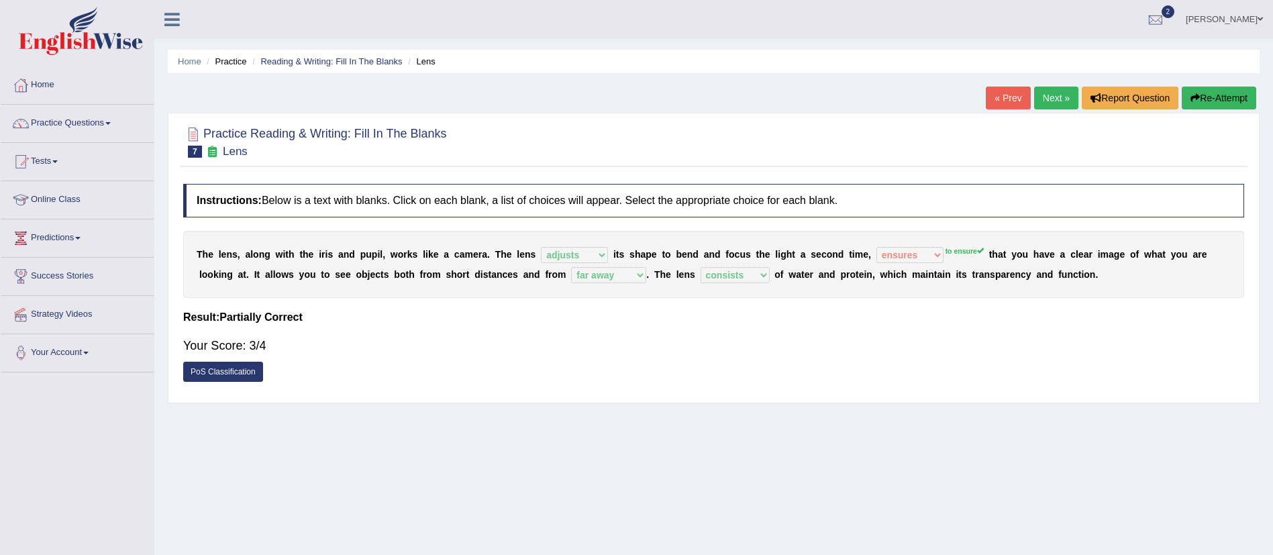
click at [1039, 96] on link "Next »" at bounding box center [1056, 98] width 44 height 23
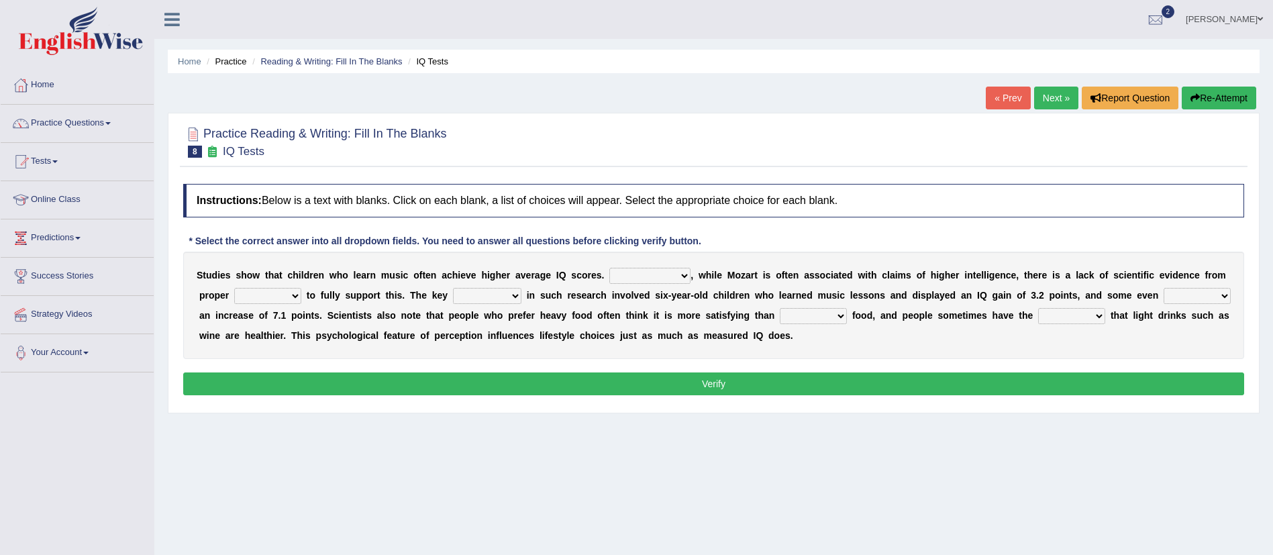
click at [659, 275] on select "However Therefore Consequently While" at bounding box center [649, 276] width 81 height 16
select select "However"
click at [609, 268] on select "However Therefore Consequently While" at bounding box center [649, 276] width 81 height 16
click at [272, 299] on select "test tests testing tested" at bounding box center [267, 296] width 67 height 16
click at [234, 288] on select "test tests testing tested" at bounding box center [267, 296] width 67 height 16
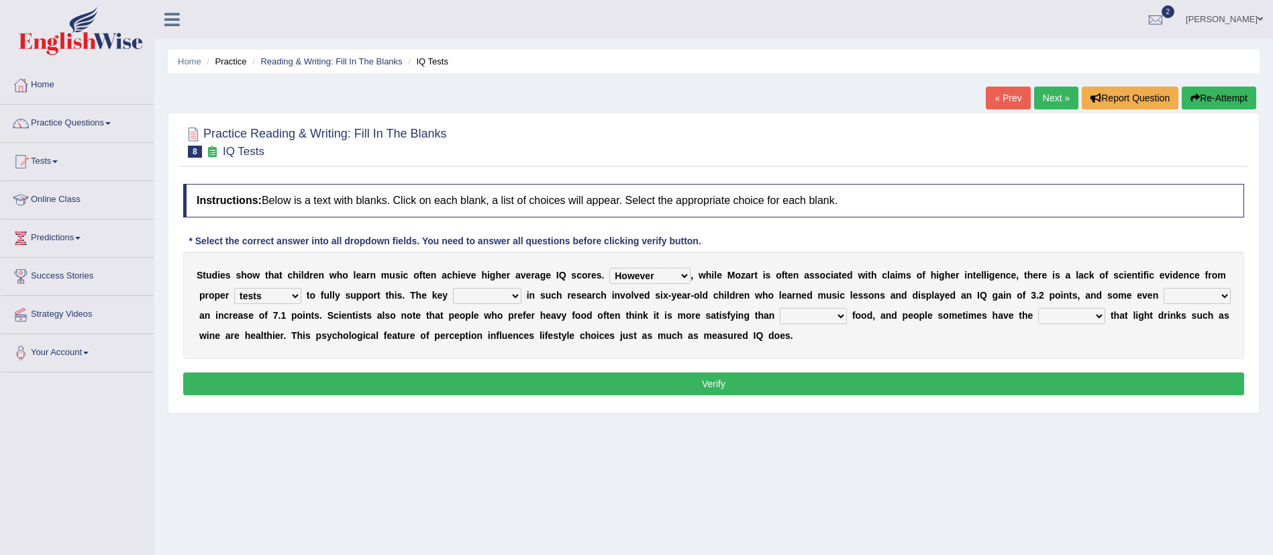
click at [290, 293] on select "test tests testing tested" at bounding box center [267, 296] width 67 height 16
select select "testing"
click at [234, 288] on select "test tests testing tested" at bounding box center [267, 296] width 67 height 16
click at [498, 292] on select "process goal implication odd" at bounding box center [487, 296] width 68 height 16
select select "process"
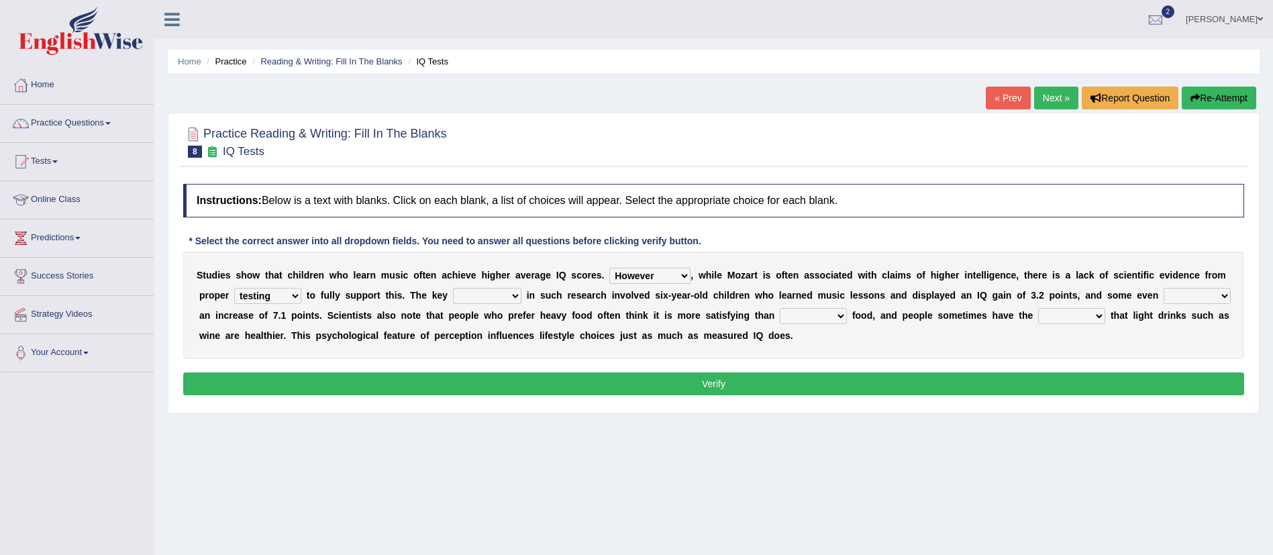
click at [453, 288] on select "process goal implication odd" at bounding box center [487, 296] width 68 height 16
click at [1163, 304] on select "exhibited taught learned threatened" at bounding box center [1196, 296] width 67 height 16
select select "exhibited"
click at [1163, 304] on select "exhibited taught learned threatened" at bounding box center [1196, 296] width 67 height 16
click at [847, 313] on select "choosy lighter cushiony spooky" at bounding box center [813, 316] width 67 height 16
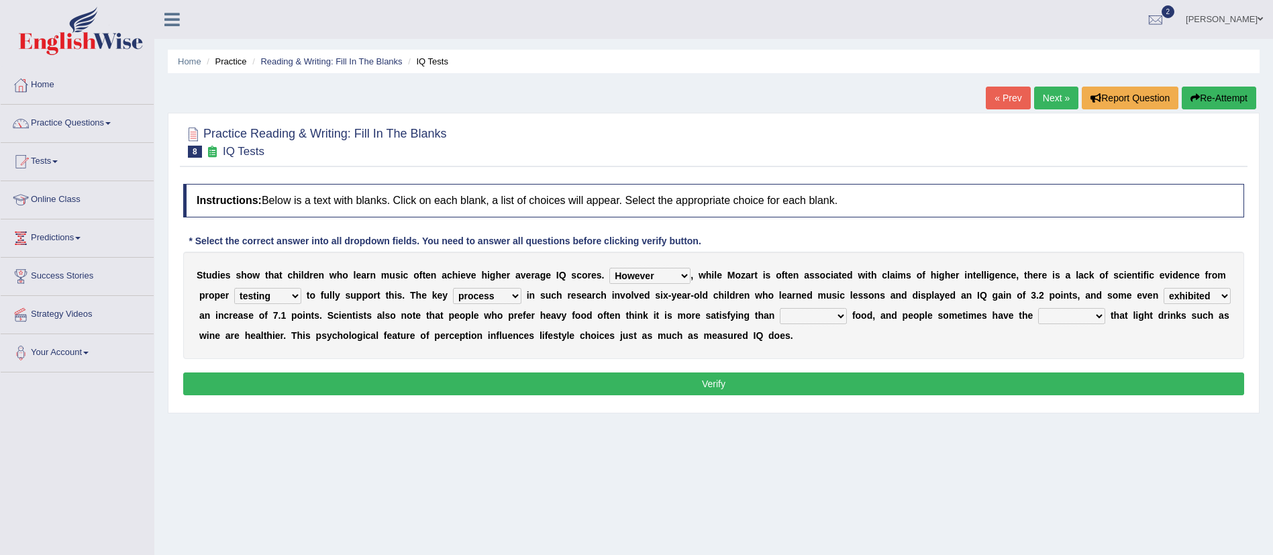
select select "lighter"
click at [847, 308] on select "choosy lighter cushiony spooky" at bounding box center [813, 316] width 67 height 16
click at [1105, 313] on select "illusion sight anecdote intention" at bounding box center [1071, 316] width 67 height 16
select select "illusion"
click at [1105, 308] on select "illusion sight anecdote intention" at bounding box center [1071, 316] width 67 height 16
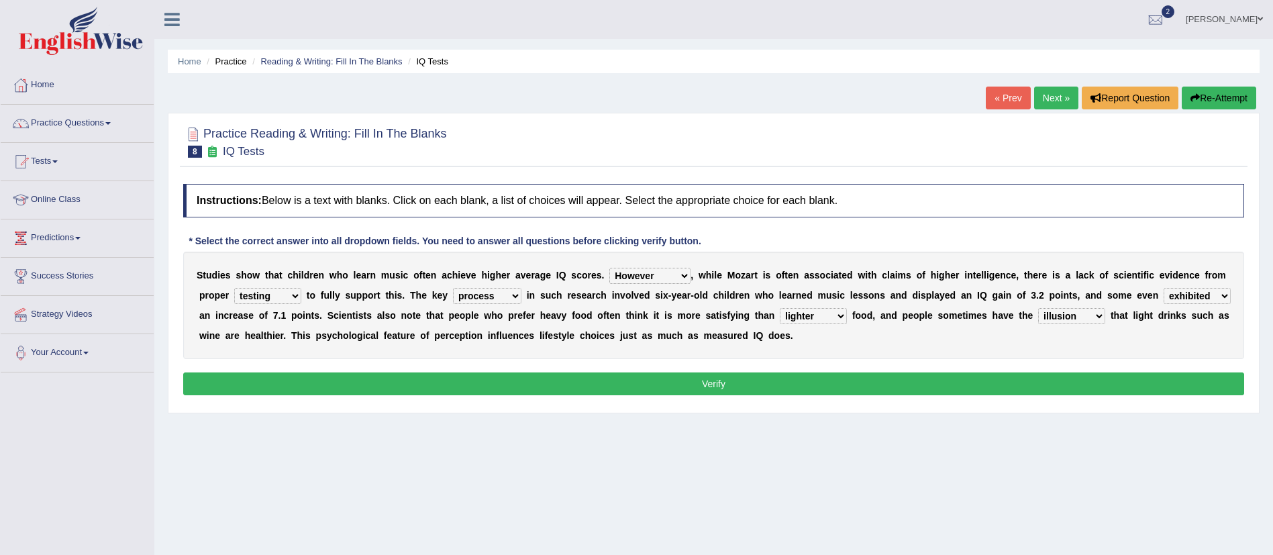
click at [805, 380] on button "Verify" at bounding box center [713, 383] width 1061 height 23
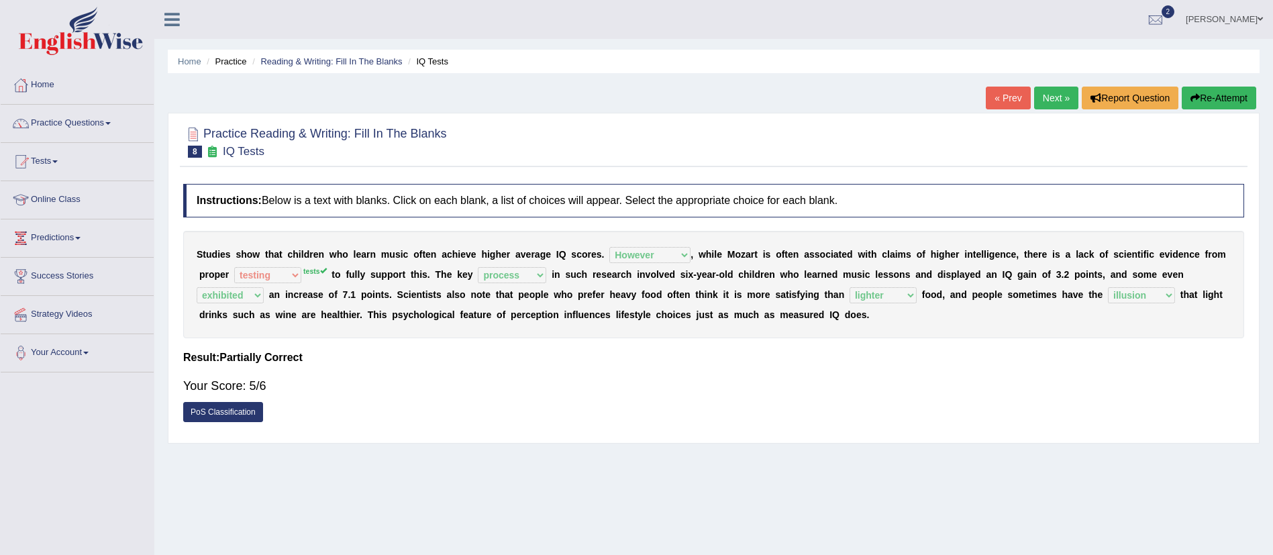
click at [1037, 97] on link "Next »" at bounding box center [1056, 98] width 44 height 23
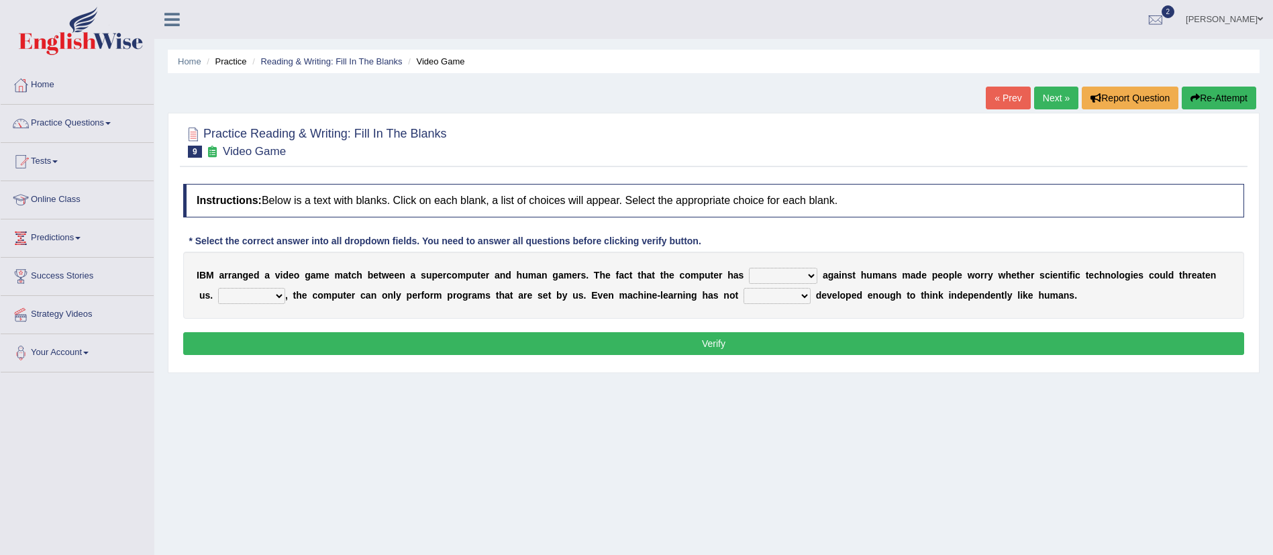
click at [783, 270] on select "competed fought acted challenged" at bounding box center [783, 276] width 68 height 16
select select "challenged"
click at [749, 268] on select "competed fought acted challenged" at bounding box center [783, 276] width 68 height 16
click at [775, 276] on select "competed fought acted challenged" at bounding box center [783, 276] width 68 height 16
click at [394, 350] on button "Verify" at bounding box center [713, 343] width 1061 height 23
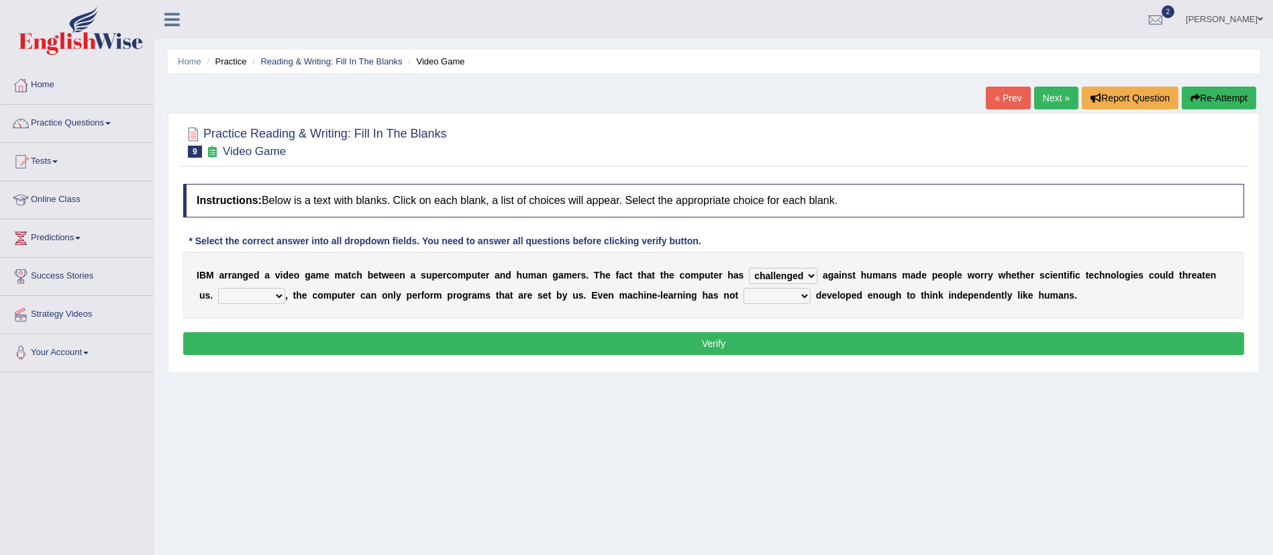
click at [761, 294] on select "yet still only just" at bounding box center [776, 296] width 67 height 16
select select "yet"
click at [743, 288] on select "yet still only just" at bounding box center [776, 296] width 67 height 16
click at [266, 294] on select "Moreover However Thus So" at bounding box center [251, 296] width 67 height 16
select select "However"
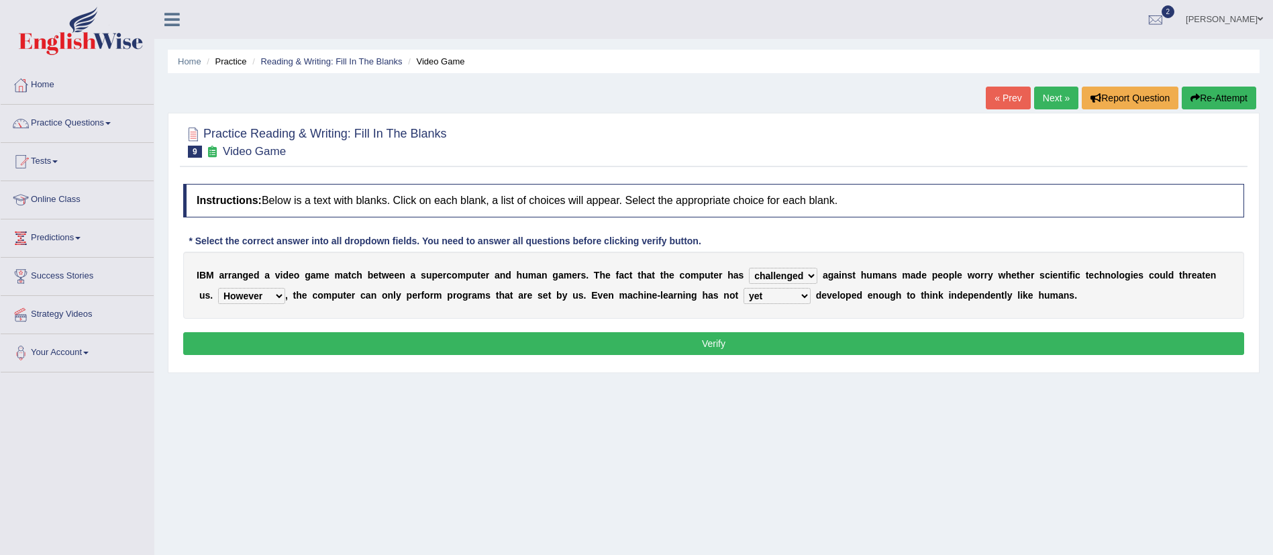
click at [218, 288] on select "Moreover However Thus So" at bounding box center [251, 296] width 67 height 16
click at [773, 280] on select "competed fought acted challenged" at bounding box center [783, 276] width 68 height 16
select select "fought"
click at [749, 268] on select "competed fought acted challenged" at bounding box center [783, 276] width 68 height 16
click at [713, 345] on button "Verify" at bounding box center [713, 343] width 1061 height 23
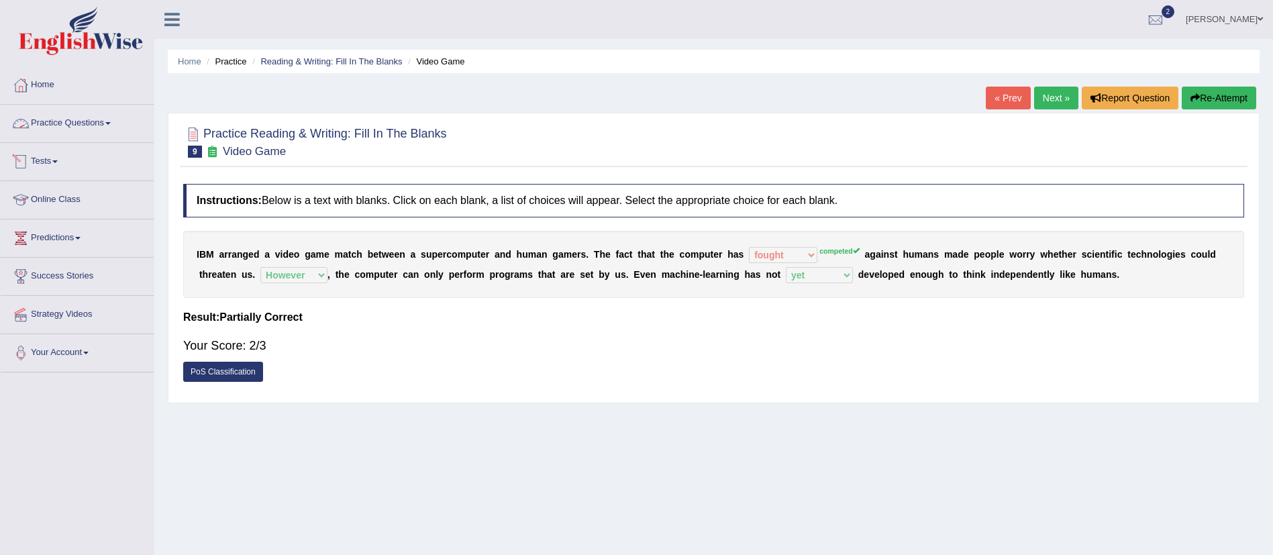
click at [96, 120] on link "Practice Questions" at bounding box center [77, 122] width 153 height 34
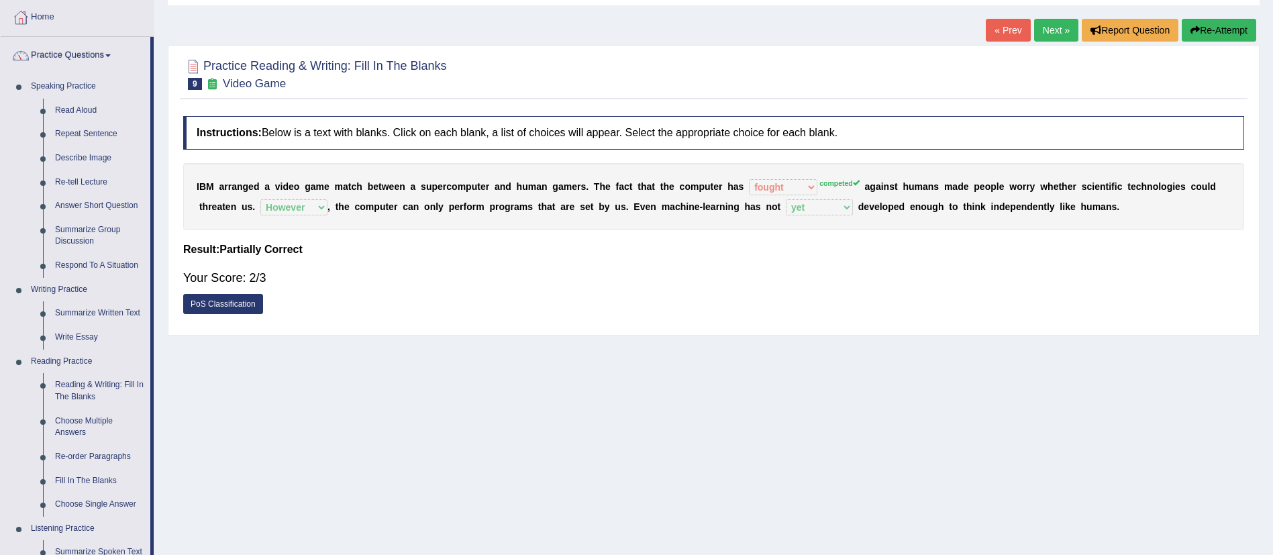
scroll to position [59, 0]
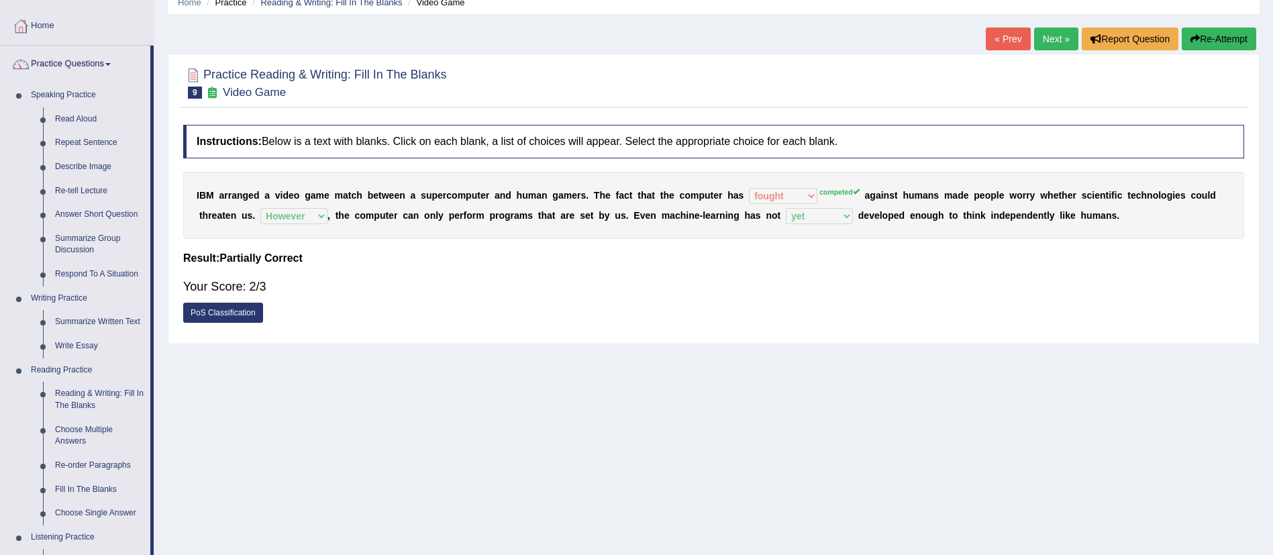
click at [1052, 43] on link "Next »" at bounding box center [1056, 39] width 44 height 23
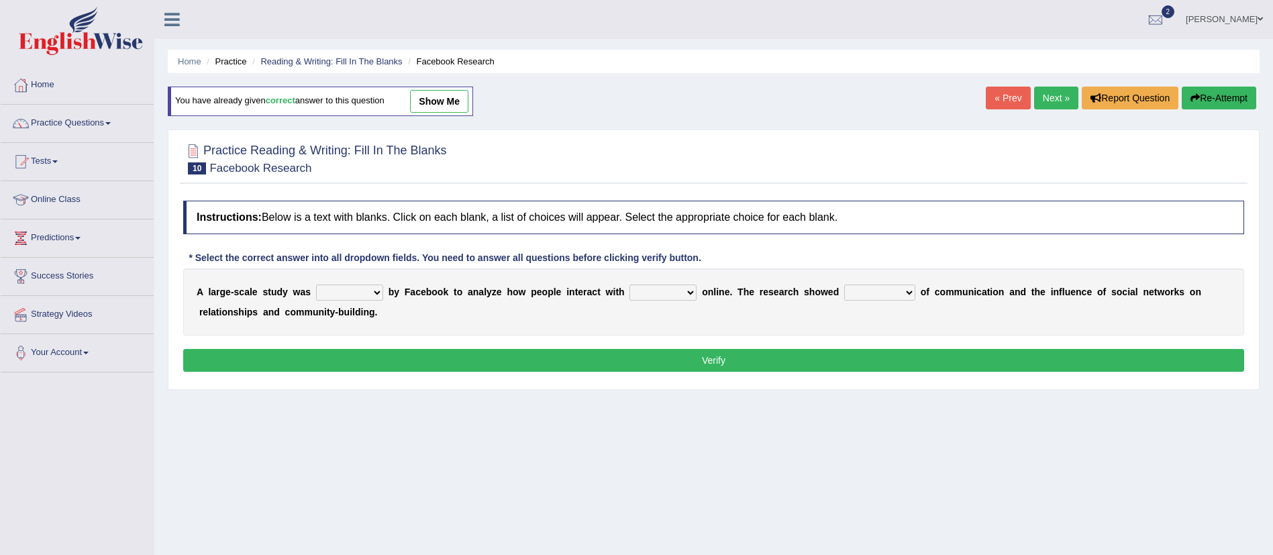
scroll to position [148, 0]
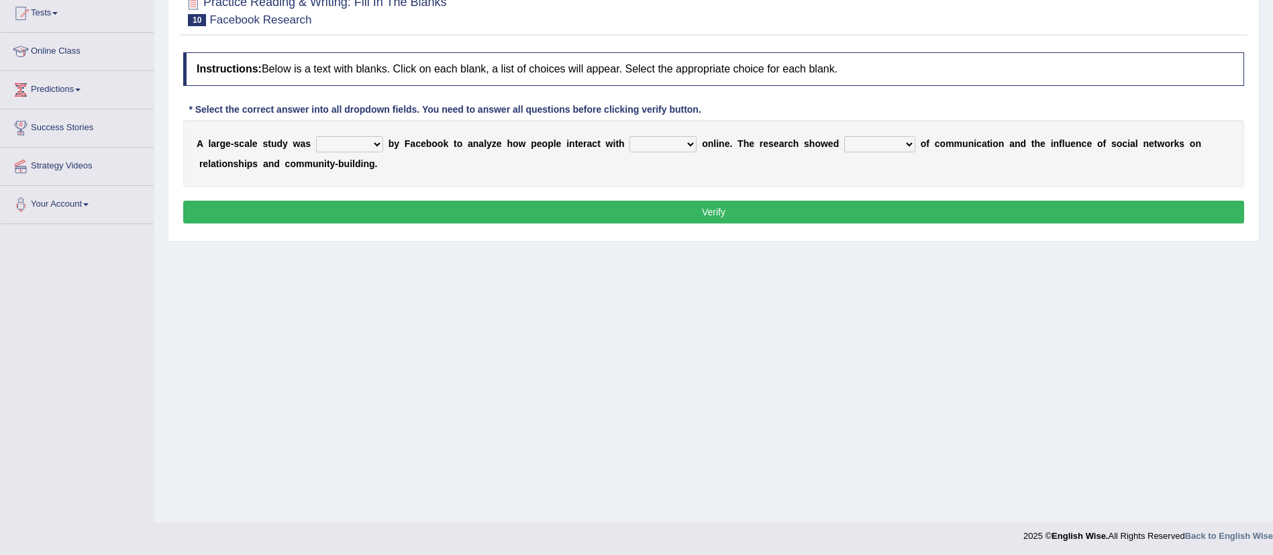
click at [353, 140] on select "surveyed had asked made" at bounding box center [349, 144] width 67 height 16
select select "made"
click at [316, 136] on select "surveyed had asked made" at bounding box center [349, 144] width 67 height 16
click at [660, 143] on select "together all each other another" at bounding box center [662, 144] width 67 height 16
click at [358, 146] on select "surveyed had asked made" at bounding box center [349, 144] width 67 height 16
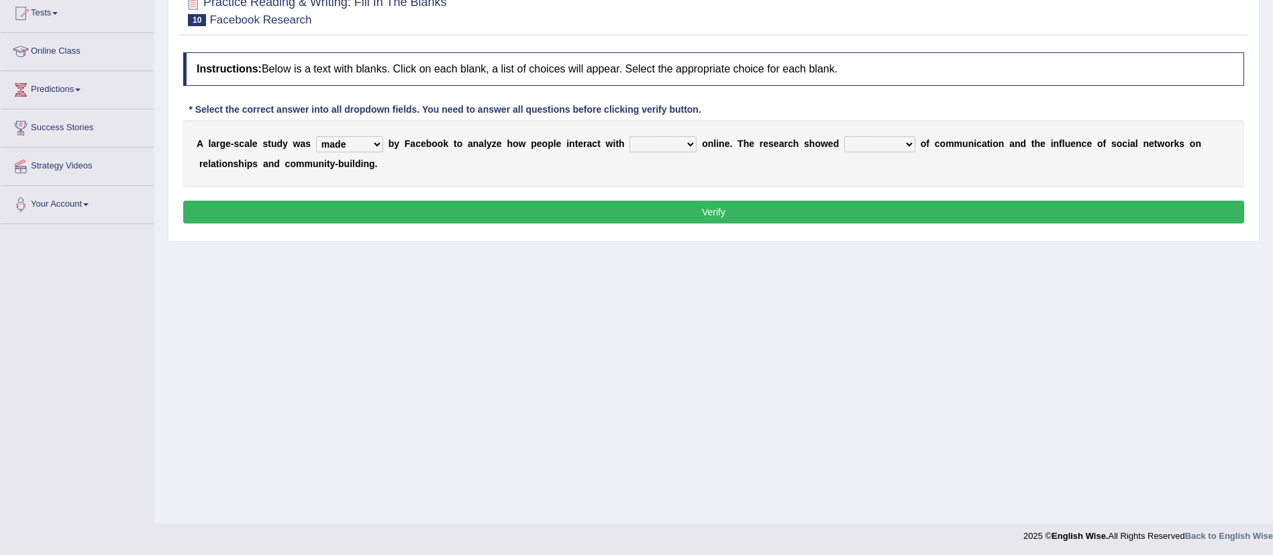
click at [446, 192] on div "Instructions: Below is a text with blanks. Click on each blank, a list of choic…" at bounding box center [713, 140] width 1067 height 189
click at [656, 152] on select "together all each other another" at bounding box center [662, 144] width 67 height 16
select select "each other"
click at [629, 136] on select "together all each other another" at bounding box center [662, 144] width 67 height 16
click at [883, 147] on select "advantages standards fellowships patterns" at bounding box center [879, 144] width 71 height 16
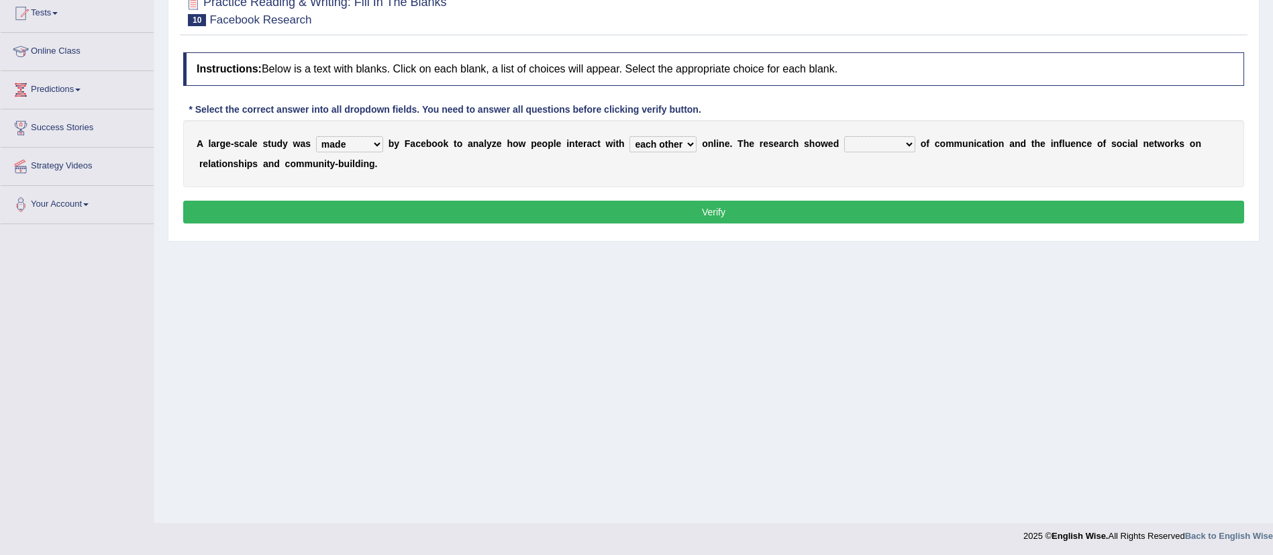
select select "patterns"
click at [848, 136] on select "advantages standards fellowships patterns" at bounding box center [879, 144] width 71 height 16
click at [361, 136] on select "surveyed had asked made" at bounding box center [349, 144] width 67 height 16
click at [522, 216] on button "Verify" at bounding box center [713, 212] width 1061 height 23
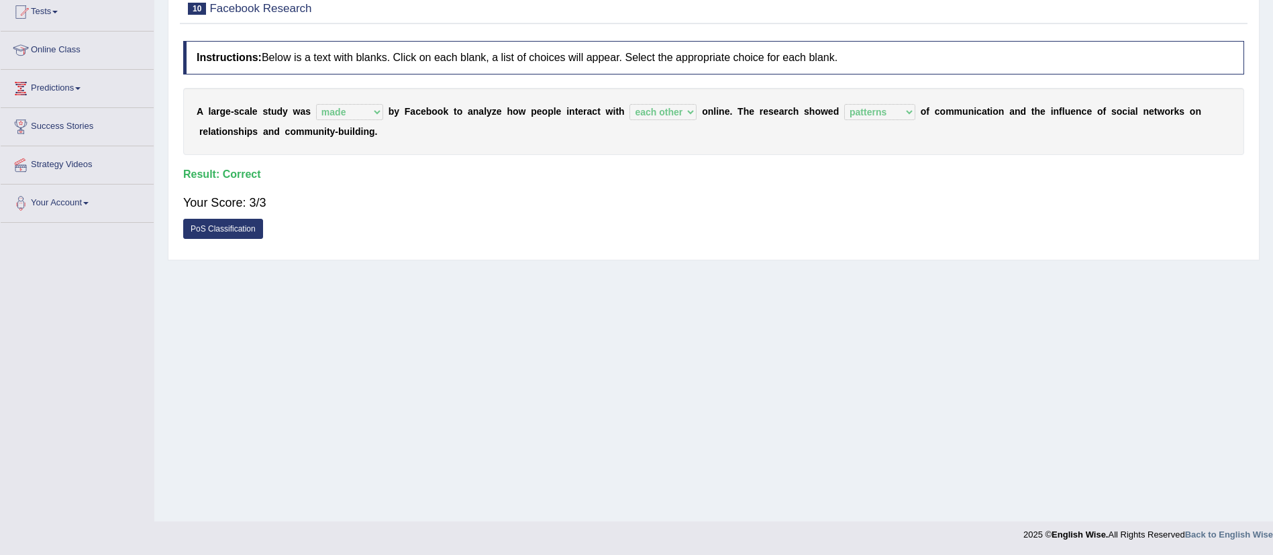
scroll to position [0, 0]
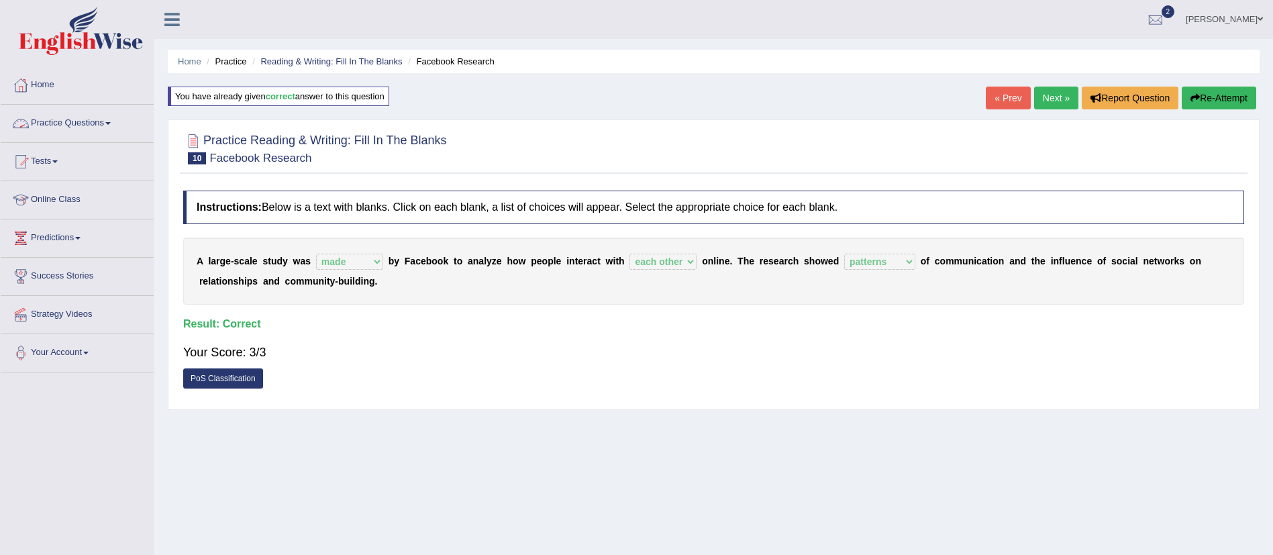
click at [82, 121] on link "Practice Questions" at bounding box center [77, 122] width 153 height 34
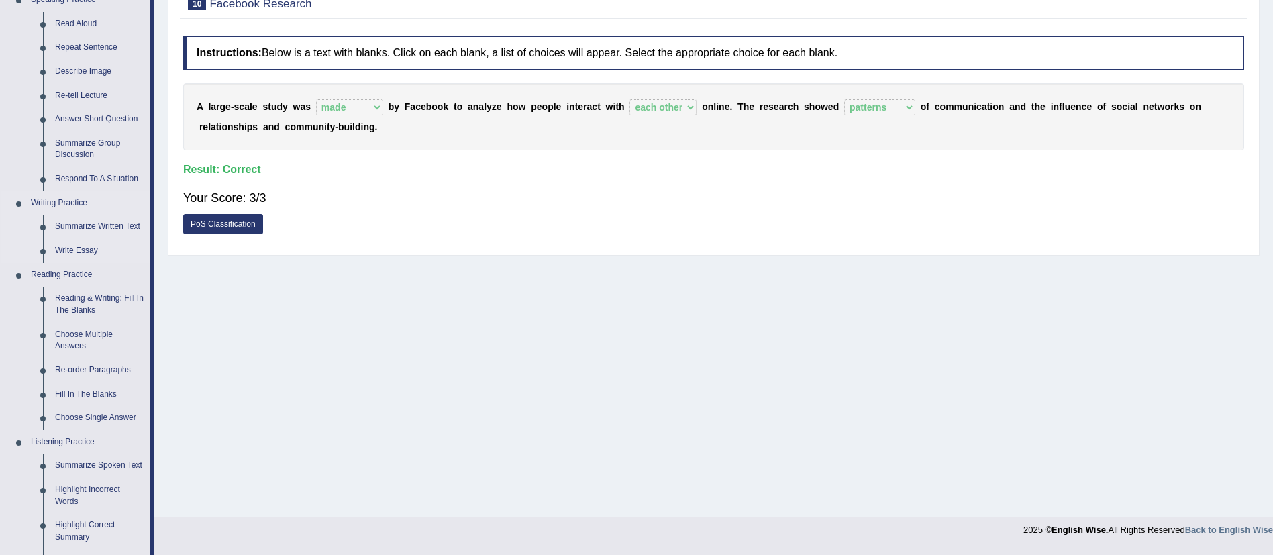
scroll to position [155, 0]
click at [93, 367] on link "Re-order Paragraphs" at bounding box center [99, 370] width 101 height 24
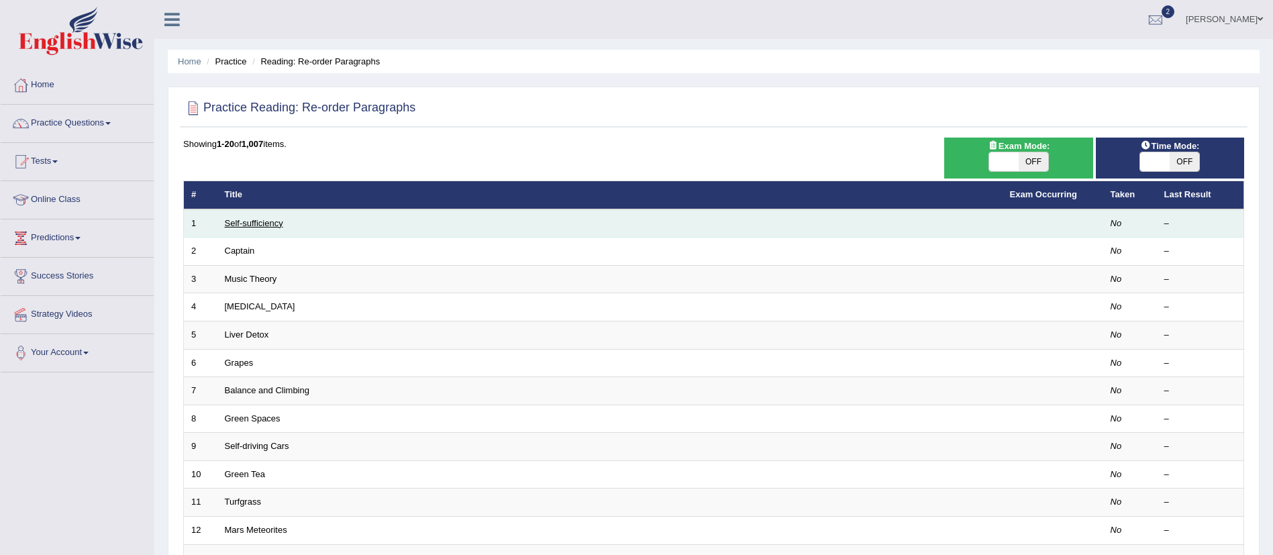
click at [256, 218] on link "Self-sufficiency" at bounding box center [254, 223] width 58 height 10
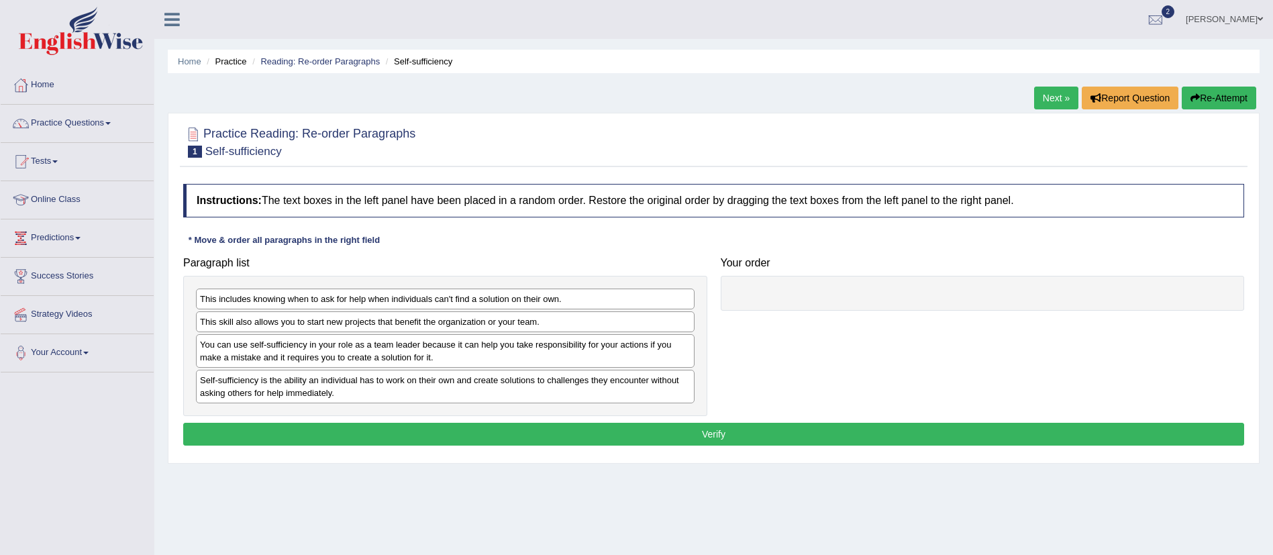
scroll to position [150, 0]
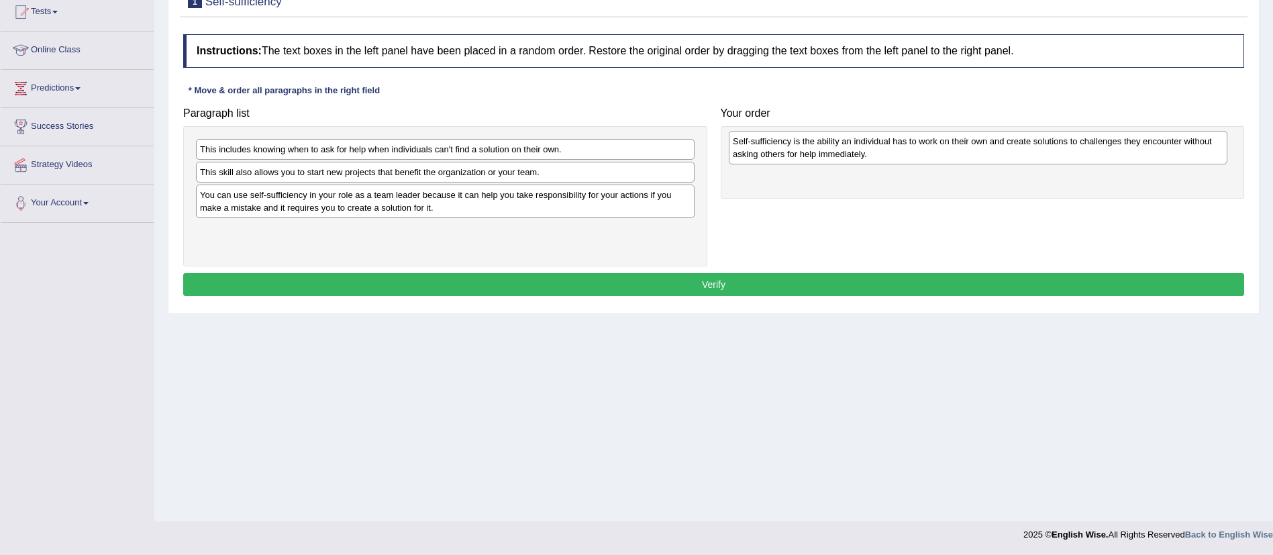
drag, startPoint x: 372, startPoint y: 242, endPoint x: 904, endPoint y: 152, distance: 539.5
click at [904, 152] on div "Self-sufficiency is the ability an individual has to work on their own and crea…" at bounding box center [978, 148] width 498 height 34
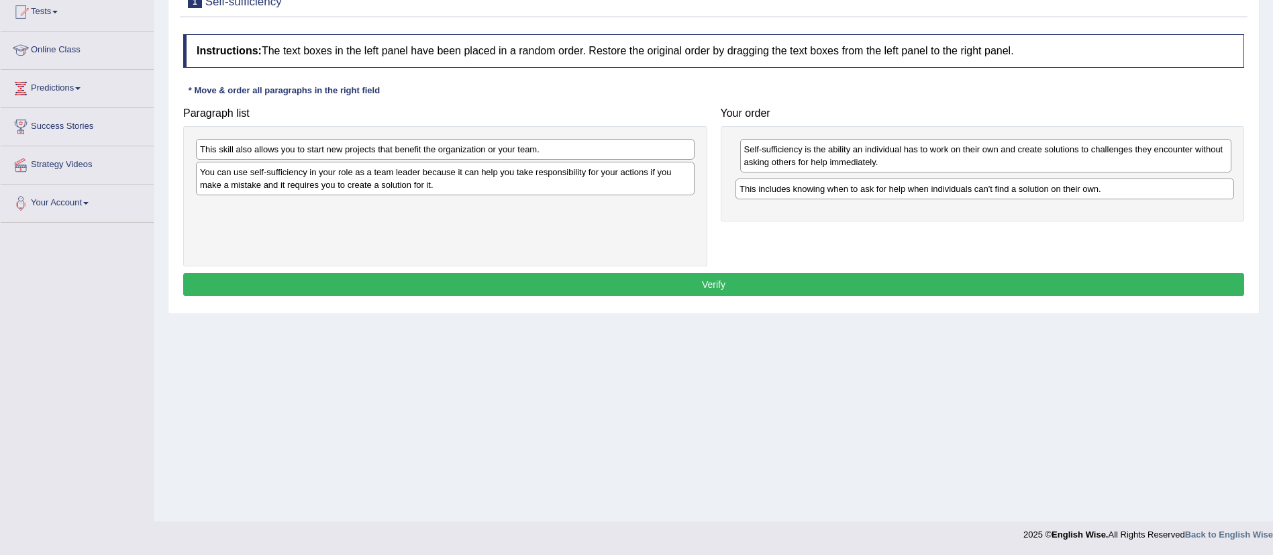
drag, startPoint x: 418, startPoint y: 152, endPoint x: 955, endPoint y: 192, distance: 538.8
click at [955, 192] on div "This includes knowing when to ask for help when individuals can't find a soluti…" at bounding box center [984, 188] width 498 height 21
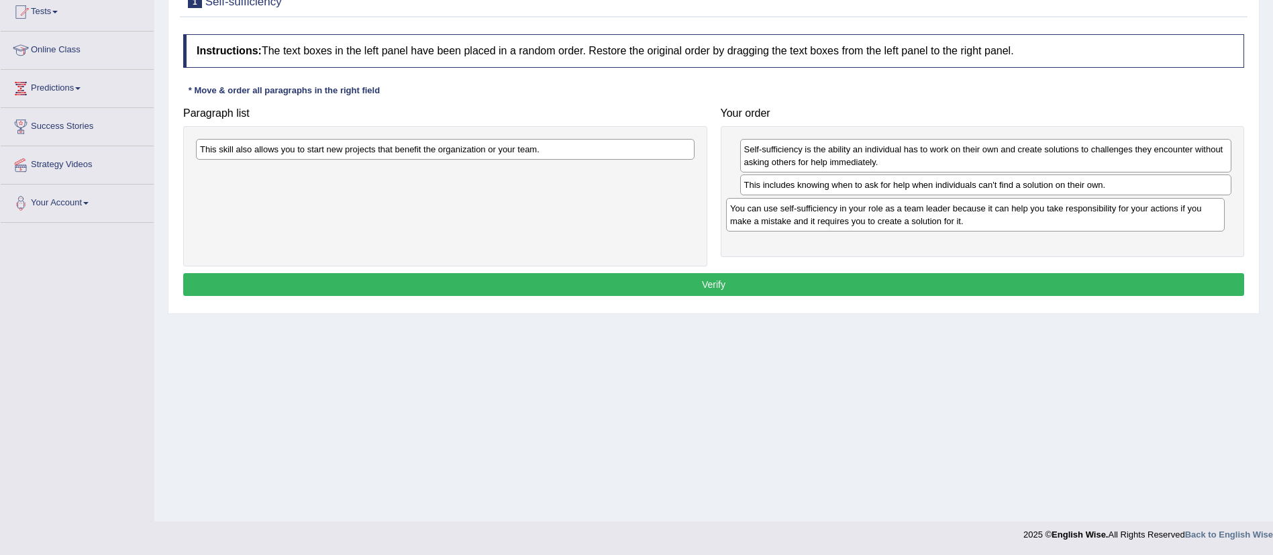
drag, startPoint x: 396, startPoint y: 185, endPoint x: 926, endPoint y: 221, distance: 531.2
click at [926, 221] on div "You can use self-sufficiency in your role as a team leader because it can help …" at bounding box center [975, 215] width 498 height 34
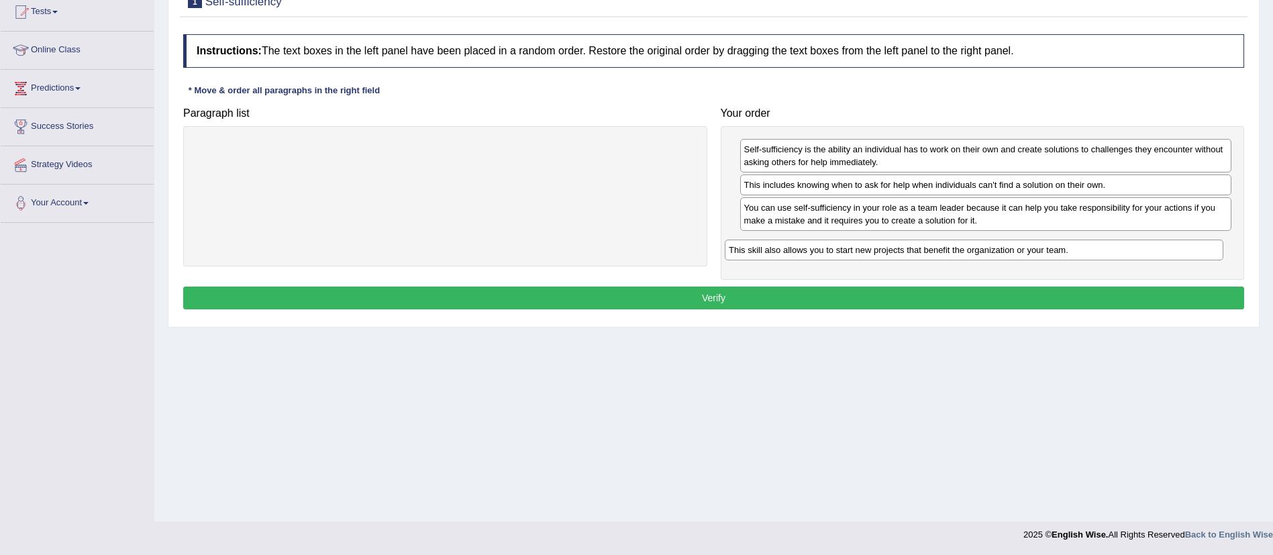
drag, startPoint x: 511, startPoint y: 147, endPoint x: 1057, endPoint y: 253, distance: 556.9
click at [1057, 253] on div "This skill also allows you to start new projects that benefit the organization …" at bounding box center [973, 249] width 498 height 21
click at [682, 284] on div "Instructions: The text boxes in the left panel have been placed in a random ord…" at bounding box center [713, 174] width 1067 height 292
click at [704, 300] on button "Verify" at bounding box center [713, 297] width 1061 height 23
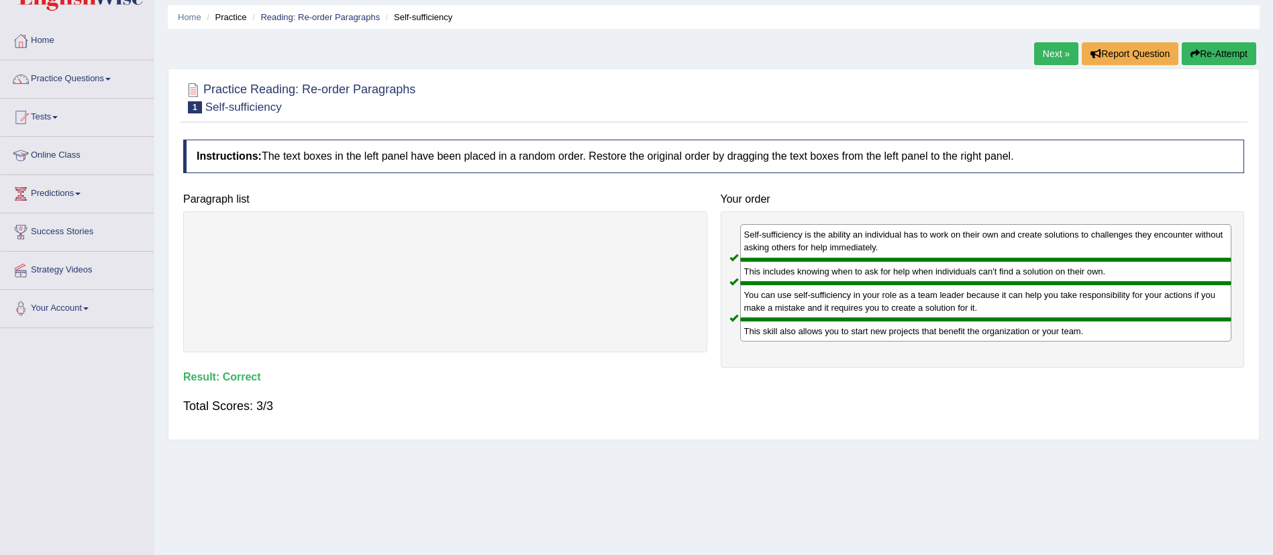
scroll to position [42, 0]
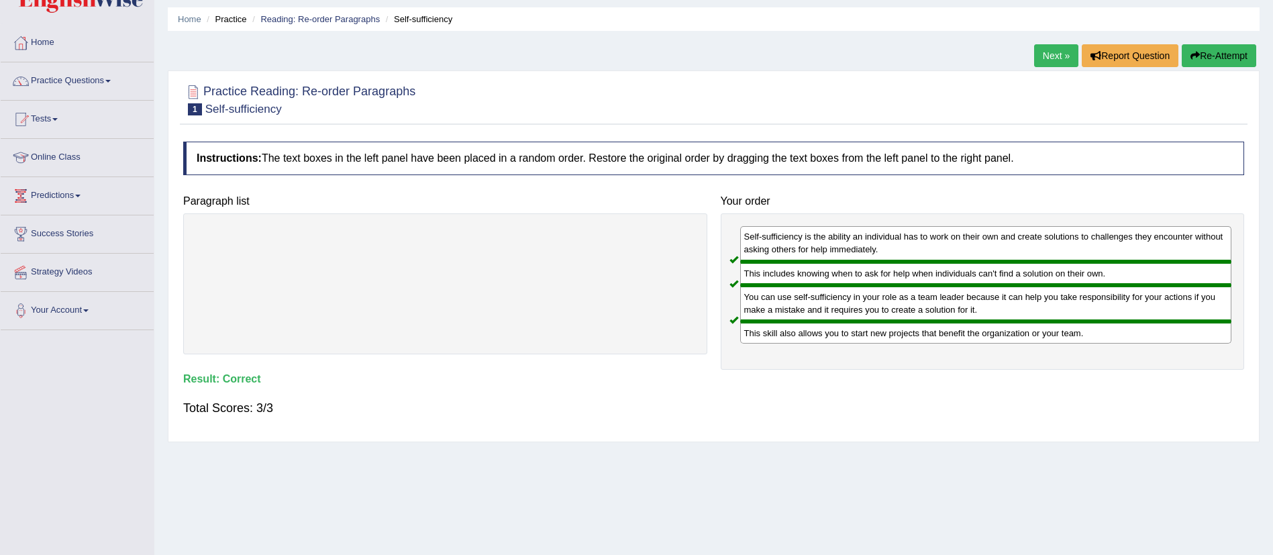
click at [1056, 54] on link "Next »" at bounding box center [1056, 55] width 44 height 23
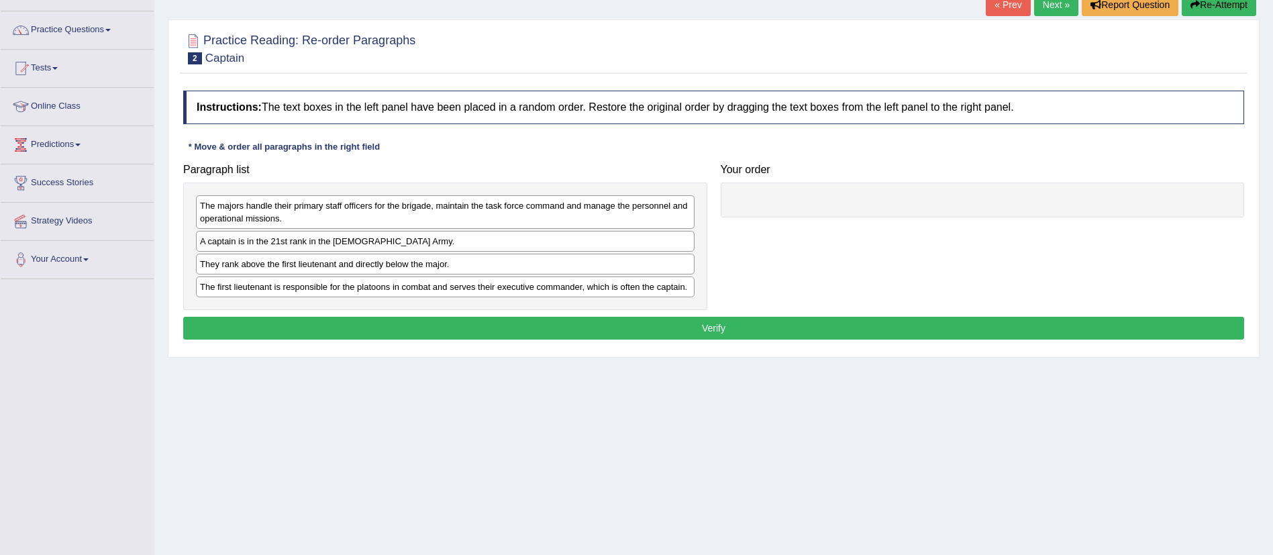
click at [775, 445] on div "Home Practice Reading: Re-order Paragraphs Captain « Prev Next » Report Questio…" at bounding box center [713, 242] width 1118 height 671
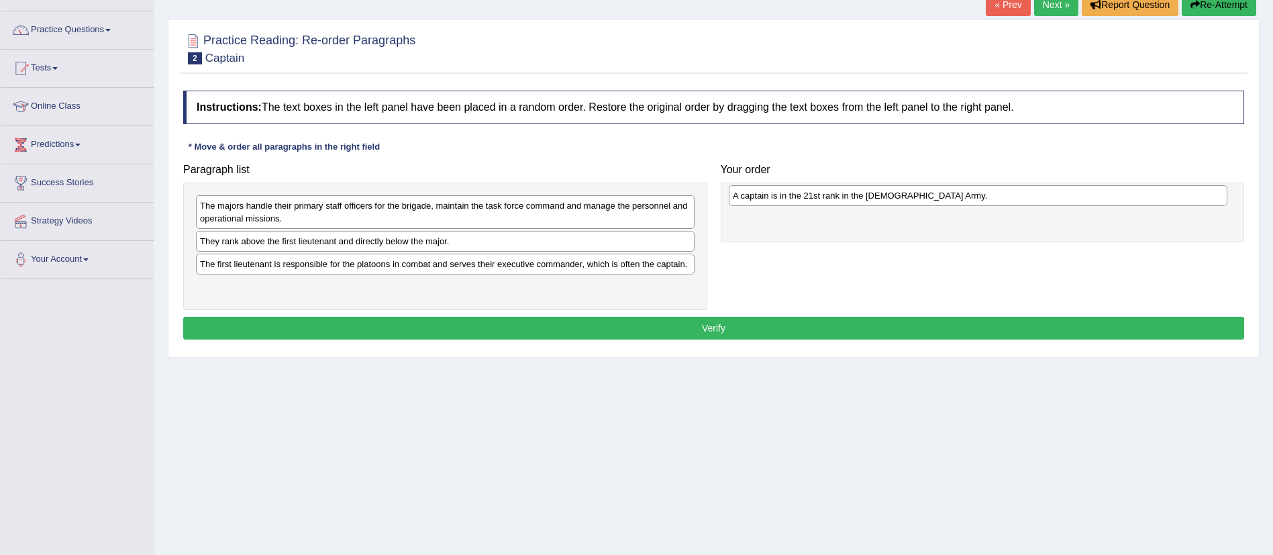
drag, startPoint x: 349, startPoint y: 244, endPoint x: 881, endPoint y: 198, distance: 533.9
click at [881, 198] on div "A captain is in the 21st rank in the US Army." at bounding box center [978, 195] width 498 height 21
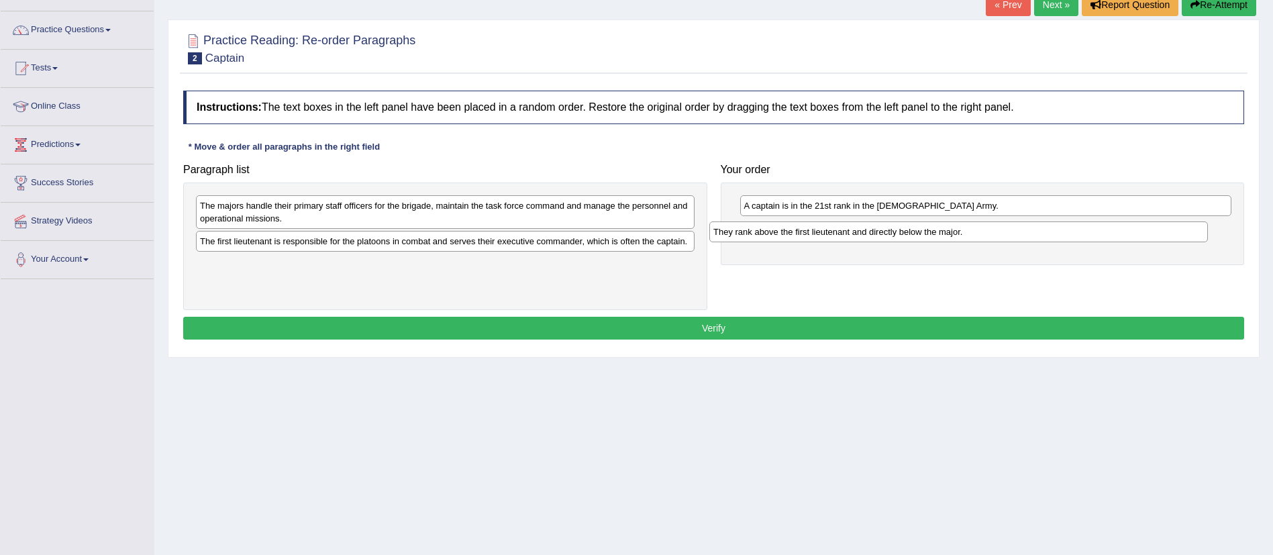
drag, startPoint x: 398, startPoint y: 247, endPoint x: 917, endPoint y: 230, distance: 518.8
click at [917, 230] on div "They rank above the first lieutenant and directly below the major." at bounding box center [958, 231] width 498 height 21
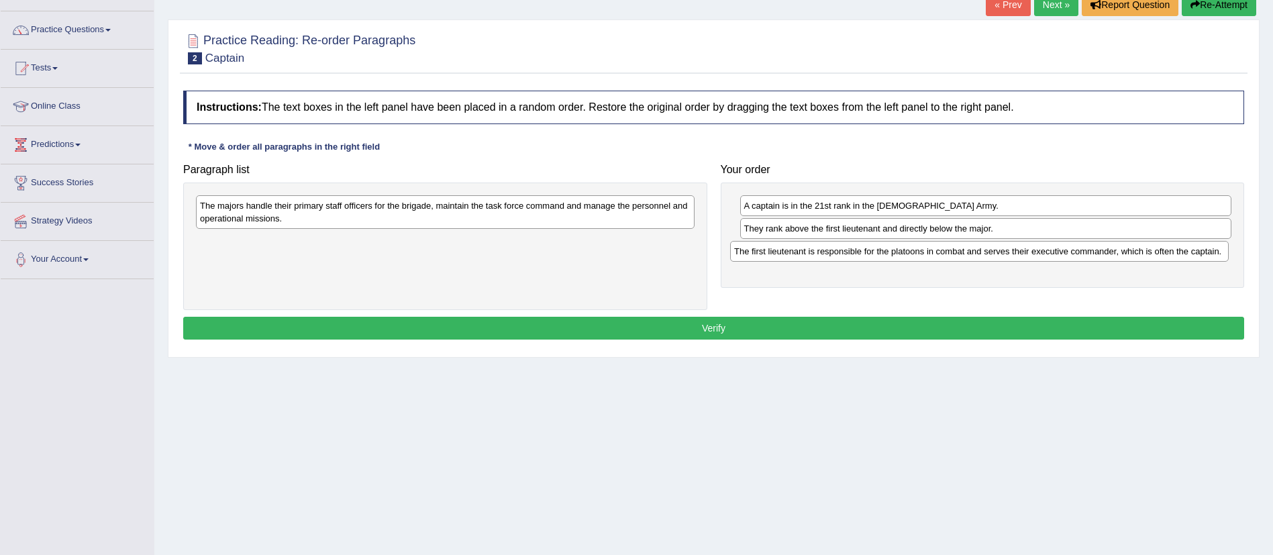
drag, startPoint x: 380, startPoint y: 248, endPoint x: 914, endPoint y: 258, distance: 534.1
click at [914, 258] on div "The first lieutenant is responsible for the platoons in combat and serves their…" at bounding box center [979, 251] width 498 height 21
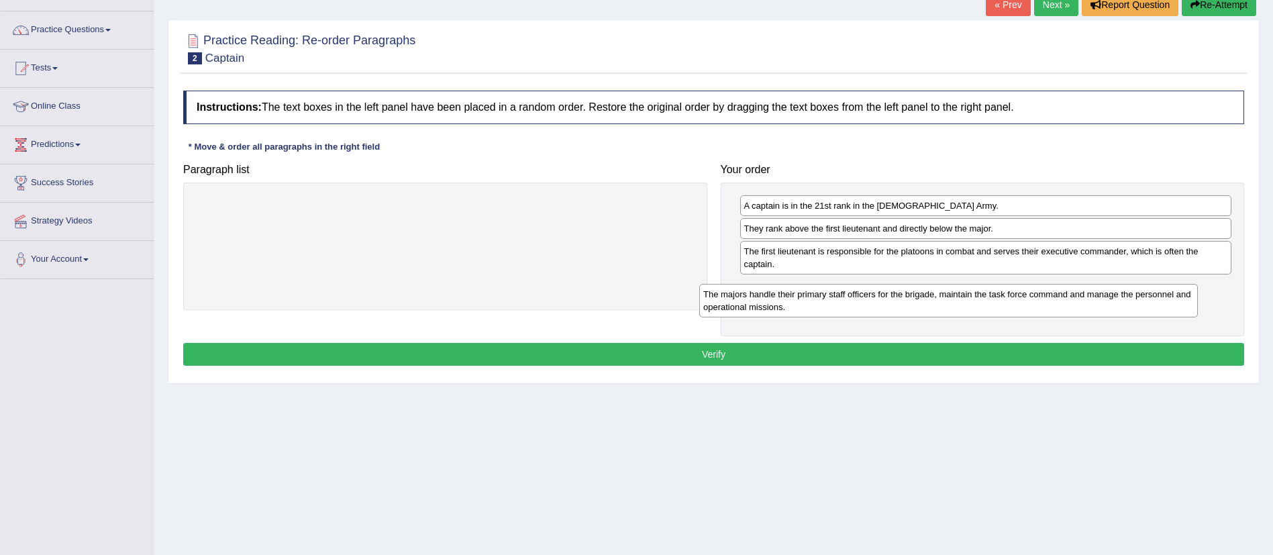
drag, startPoint x: 449, startPoint y: 215, endPoint x: 962, endPoint y: 304, distance: 520.2
click at [962, 304] on div "The majors handle their primary staff officers for the brigade, maintain the ta…" at bounding box center [948, 301] width 498 height 34
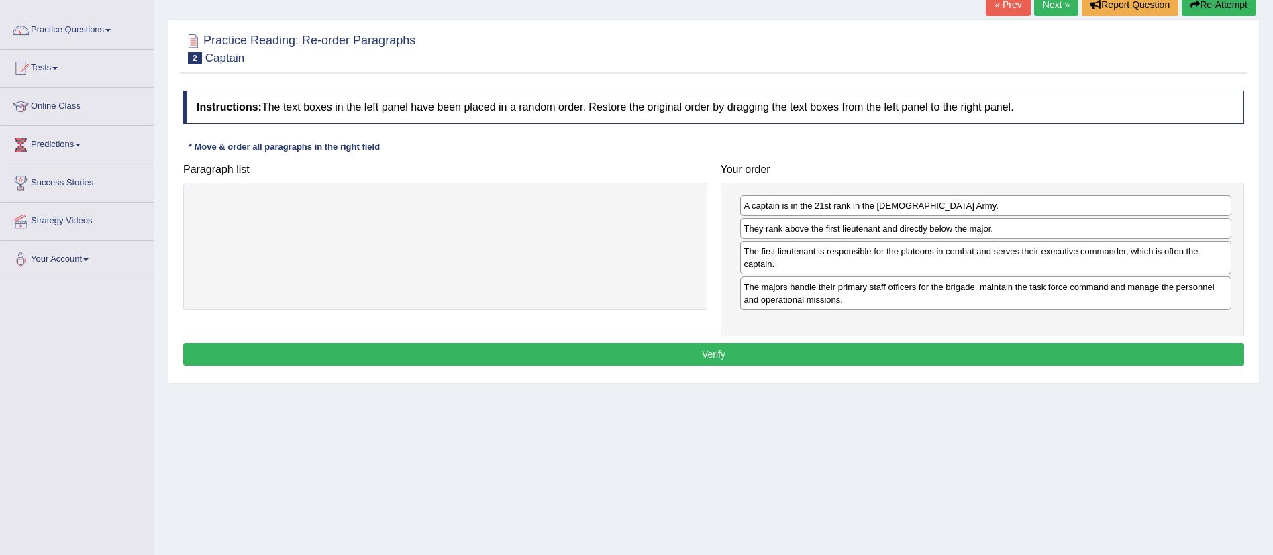
click at [812, 350] on button "Verify" at bounding box center [713, 354] width 1061 height 23
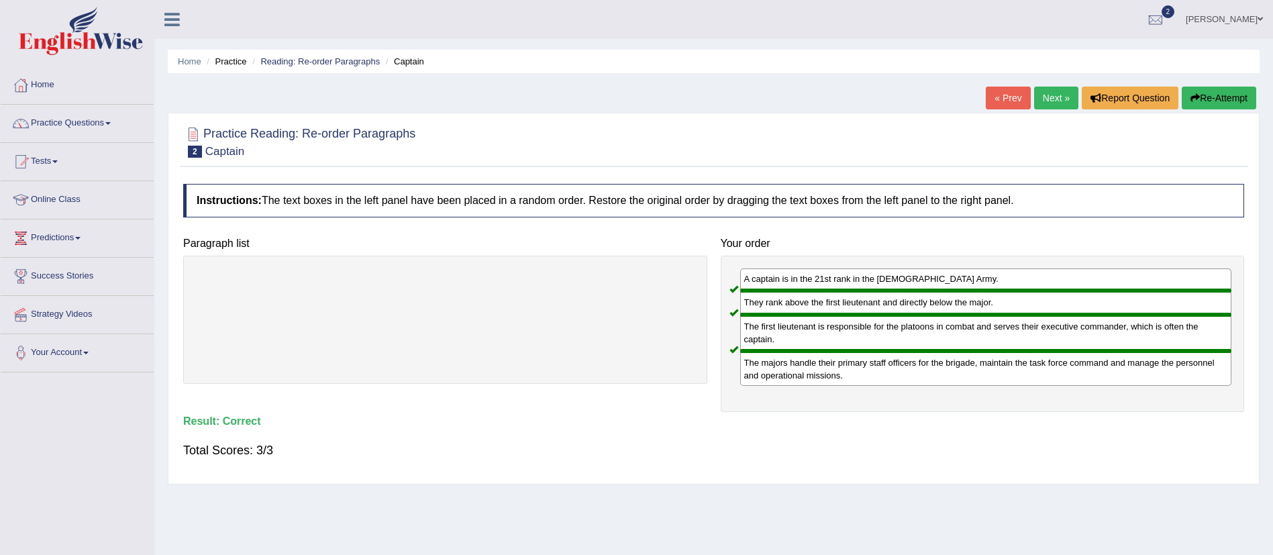
click at [1055, 104] on link "Next »" at bounding box center [1056, 98] width 44 height 23
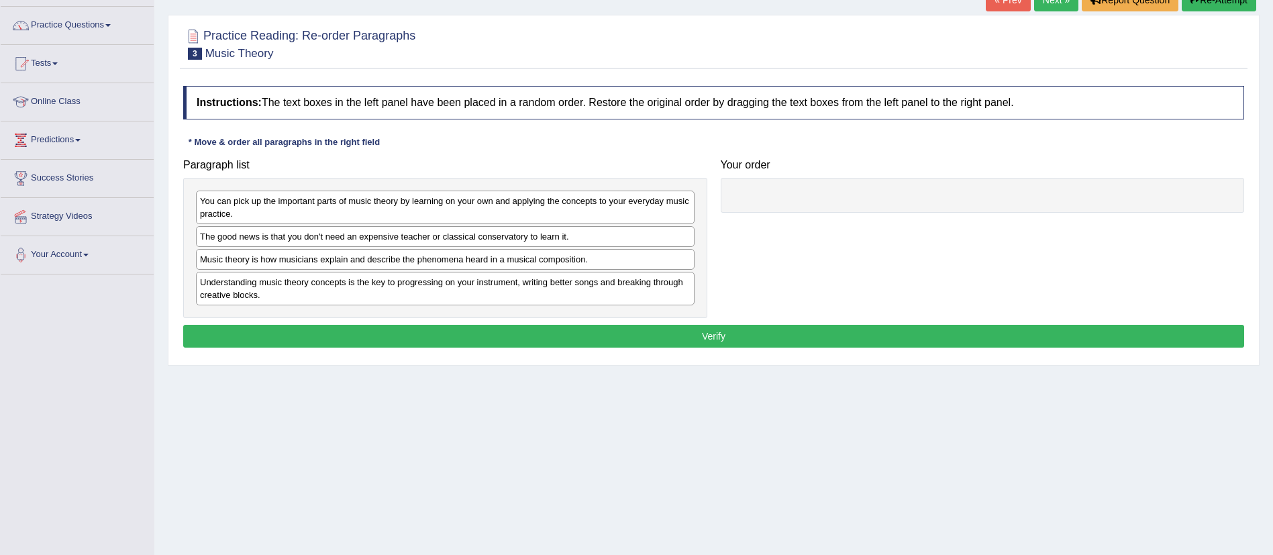
click at [1272, 203] on html "Toggle navigation Home Practice Questions Speaking Practice Read Aloud Repeat S…" at bounding box center [636, 179] width 1273 height 555
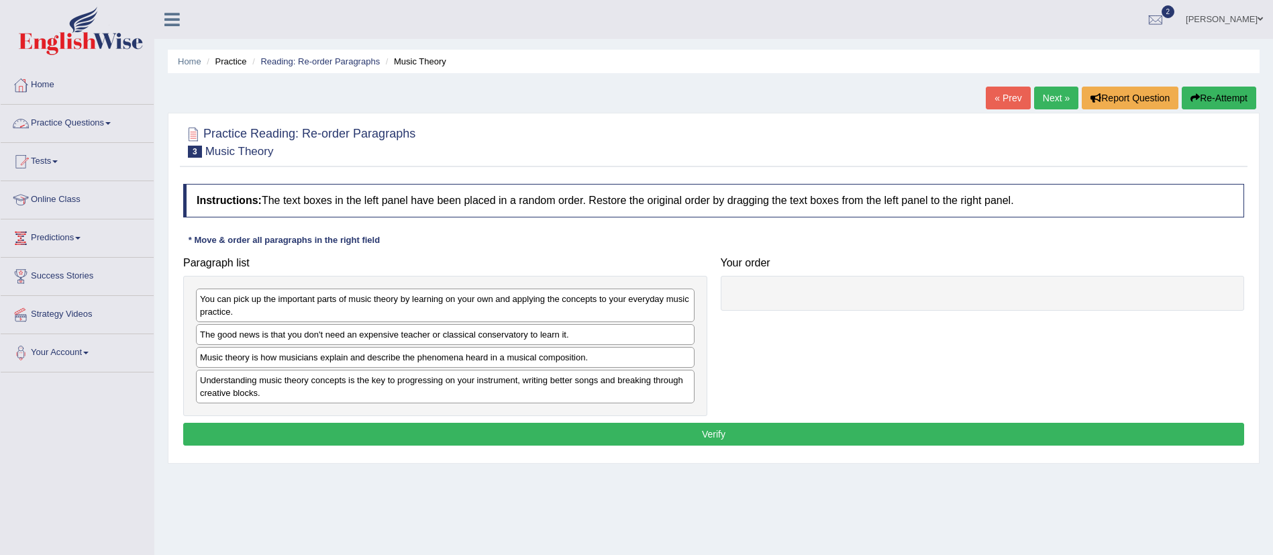
click at [107, 121] on link "Practice Questions" at bounding box center [77, 122] width 153 height 34
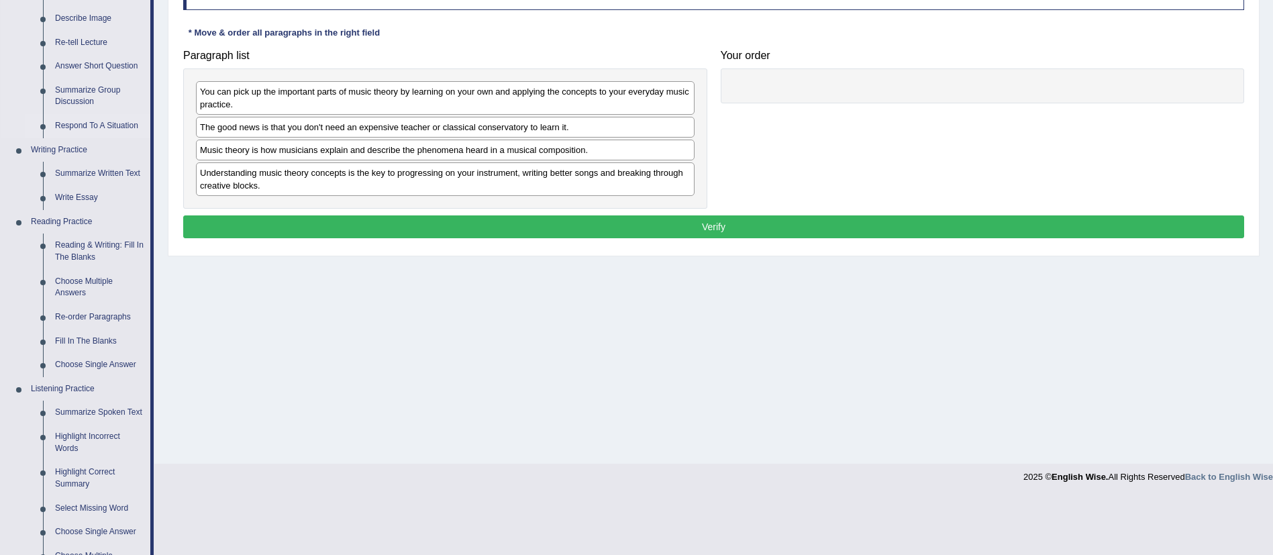
scroll to position [209, 0]
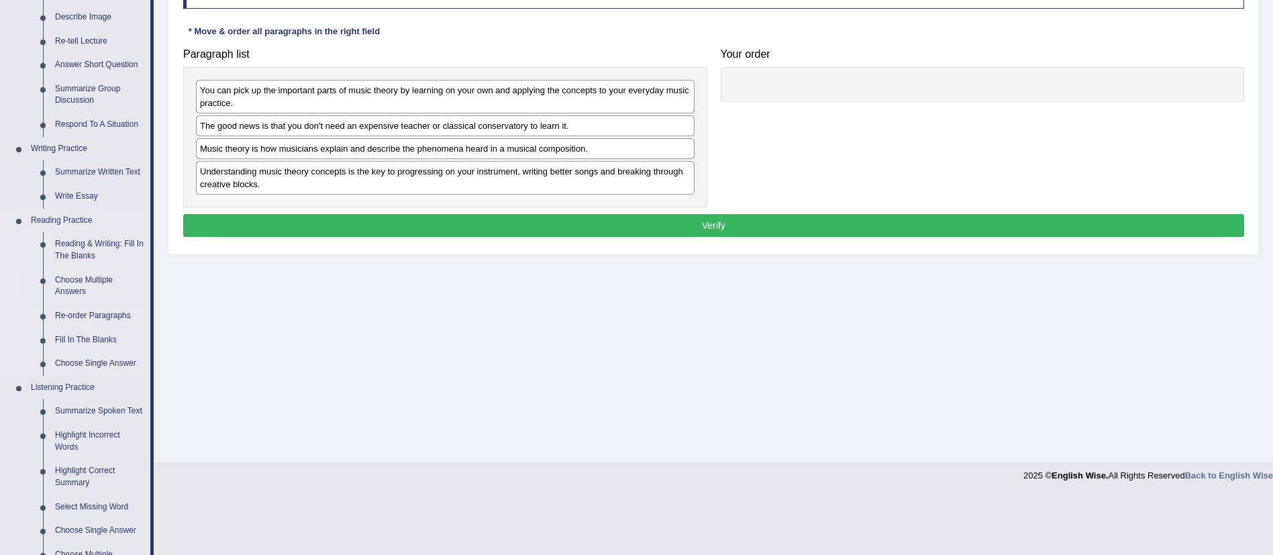
click at [72, 270] on link "Choose Multiple Answers" at bounding box center [99, 286] width 101 height 36
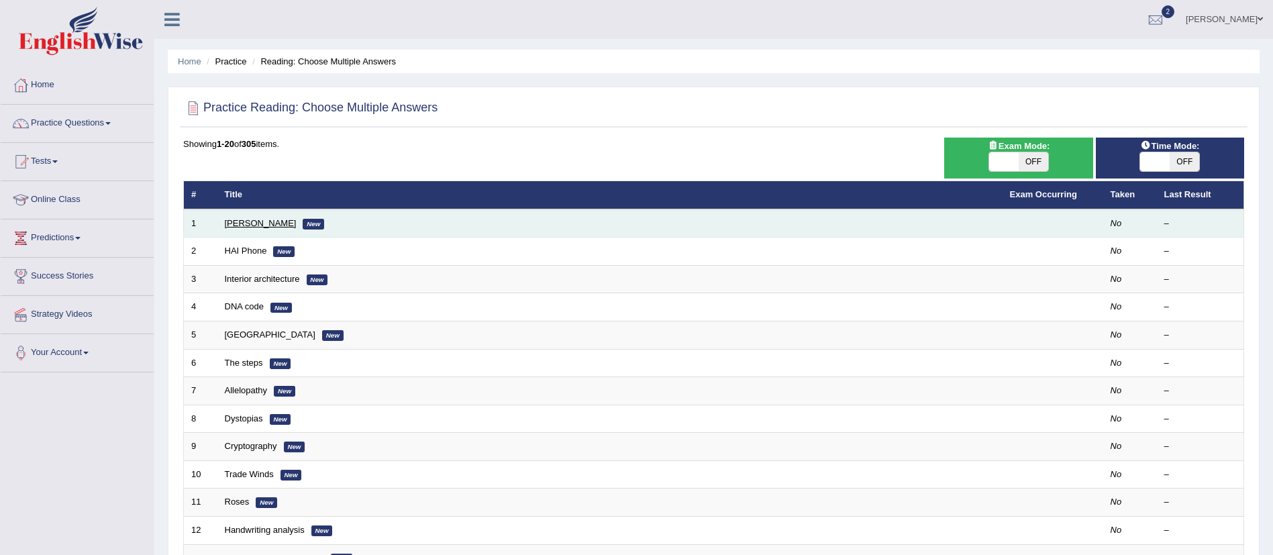
click at [266, 225] on link "[PERSON_NAME]" at bounding box center [261, 223] width 72 height 10
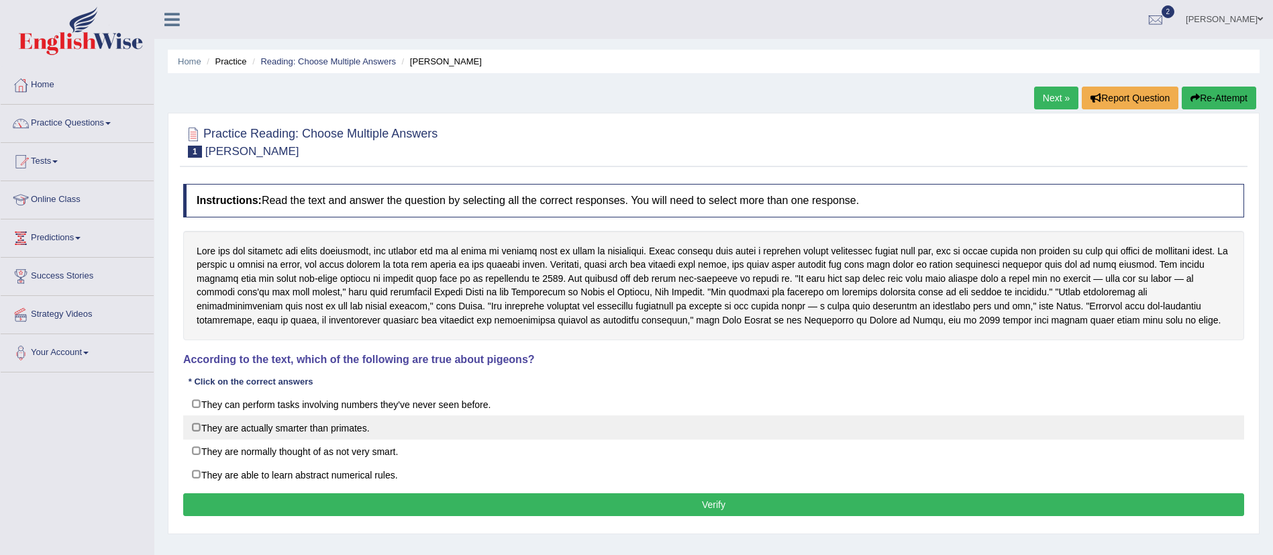
click at [226, 429] on label "They are actually smarter than primates." at bounding box center [713, 427] width 1061 height 24
checkbox input "true"
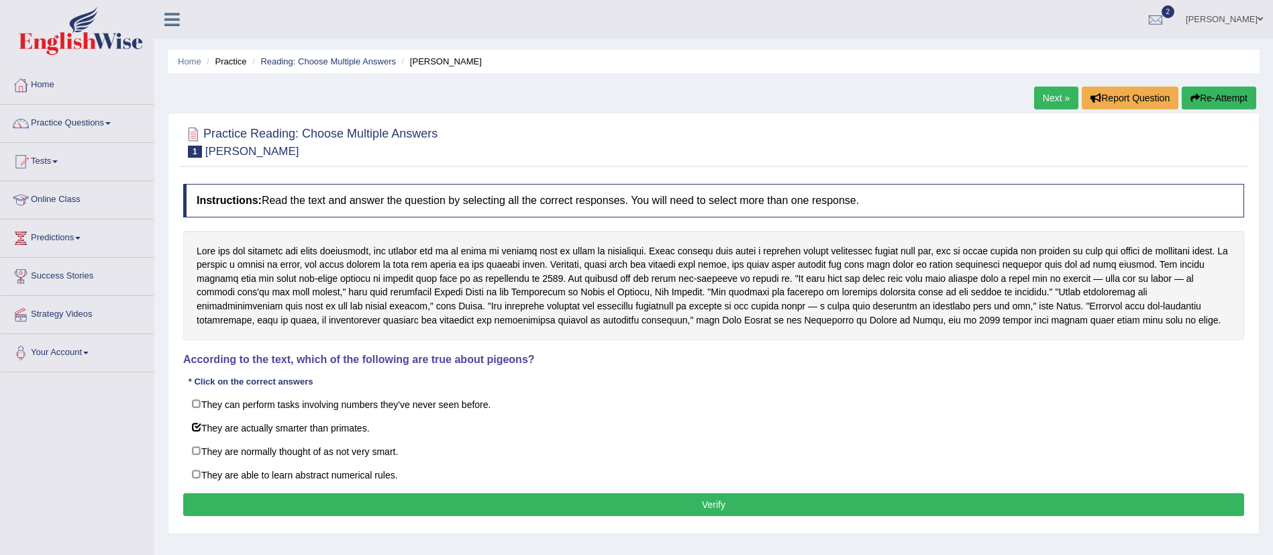
click at [439, 504] on button "Verify" at bounding box center [713, 504] width 1061 height 23
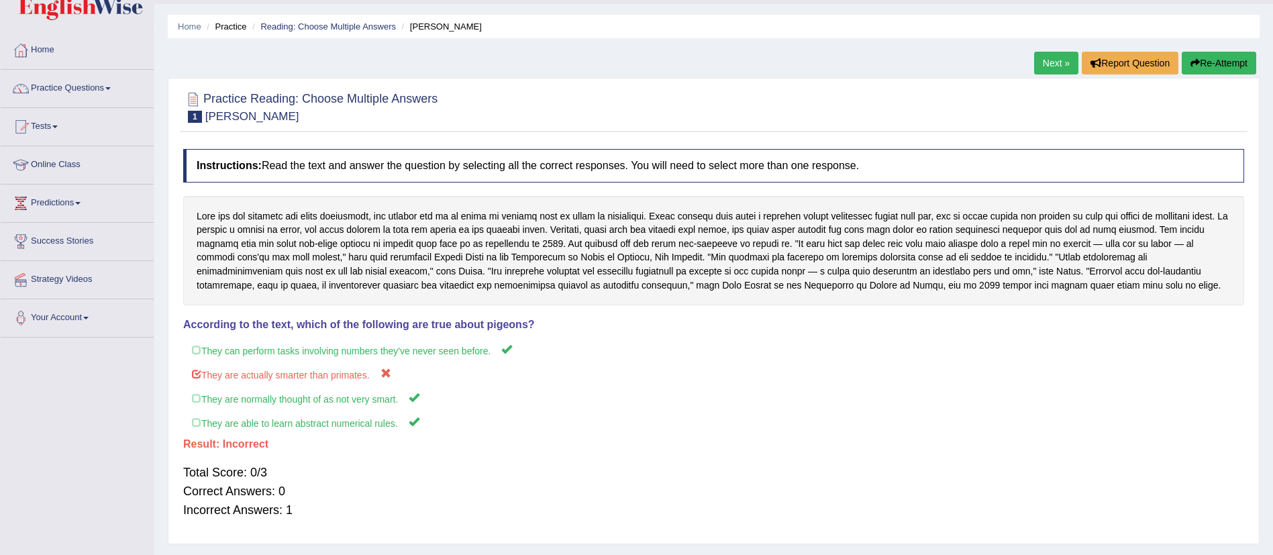
scroll to position [34, 0]
click at [1034, 68] on link "Next »" at bounding box center [1056, 64] width 44 height 23
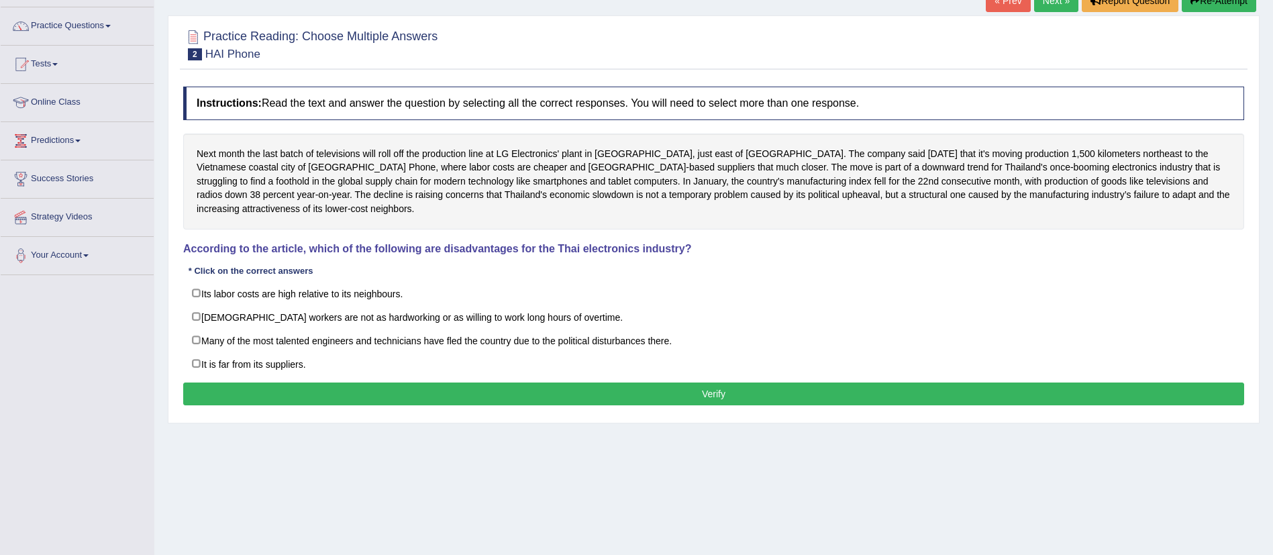
click at [1272, 191] on html "Toggle navigation Home Practice Questions Speaking Practice Read Aloud Repeat S…" at bounding box center [636, 180] width 1273 height 555
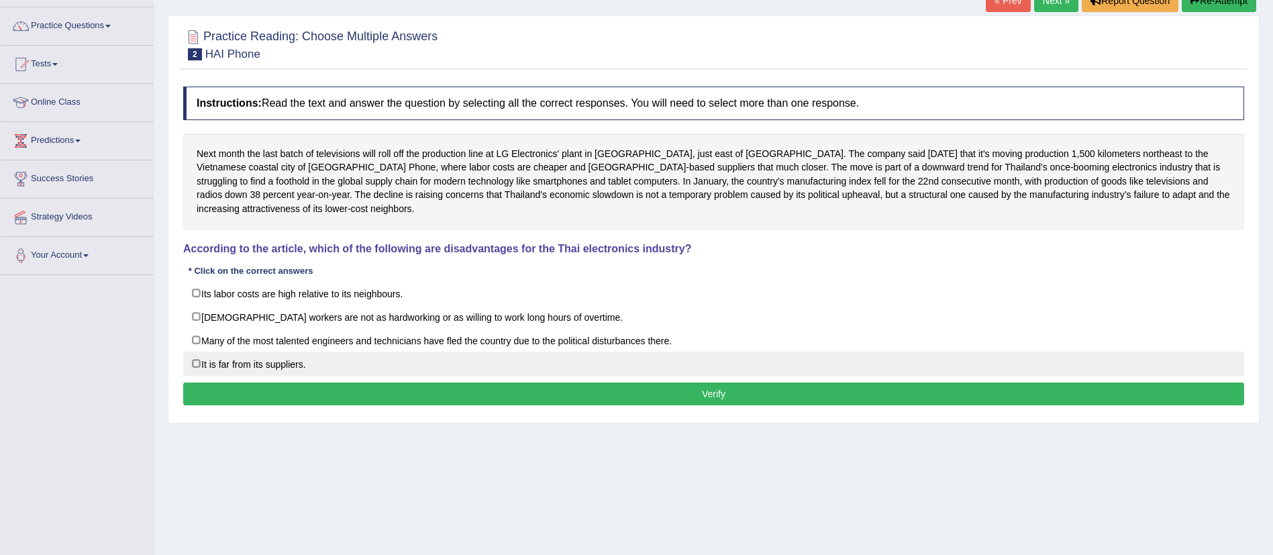
click at [282, 359] on label "It is far from its suppliers." at bounding box center [713, 364] width 1061 height 24
checkbox input "true"
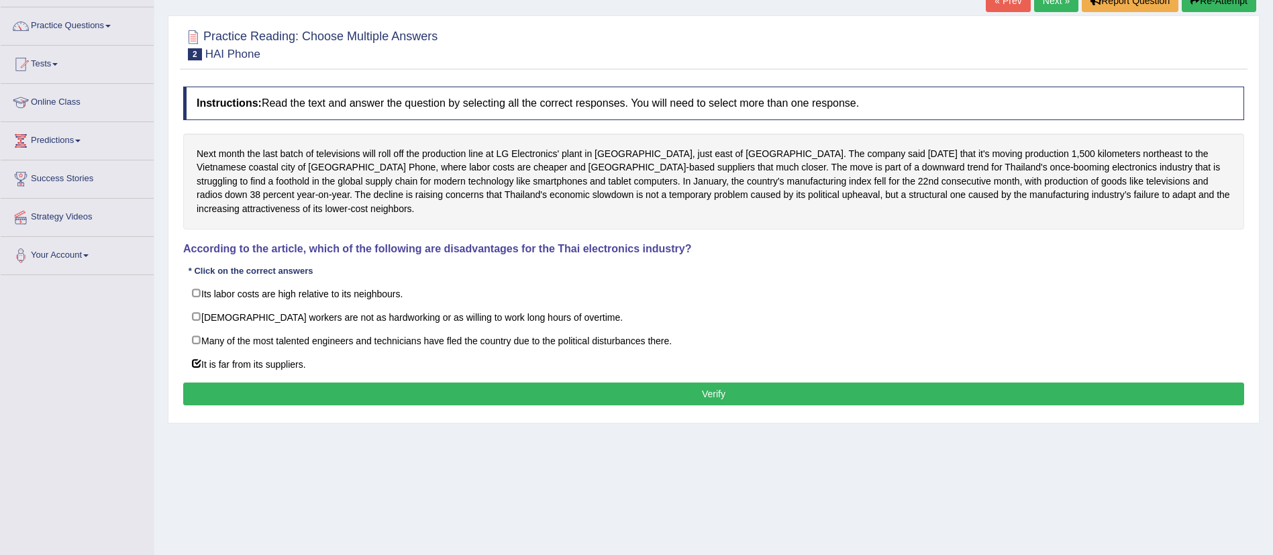
click at [337, 390] on button "Verify" at bounding box center [713, 393] width 1061 height 23
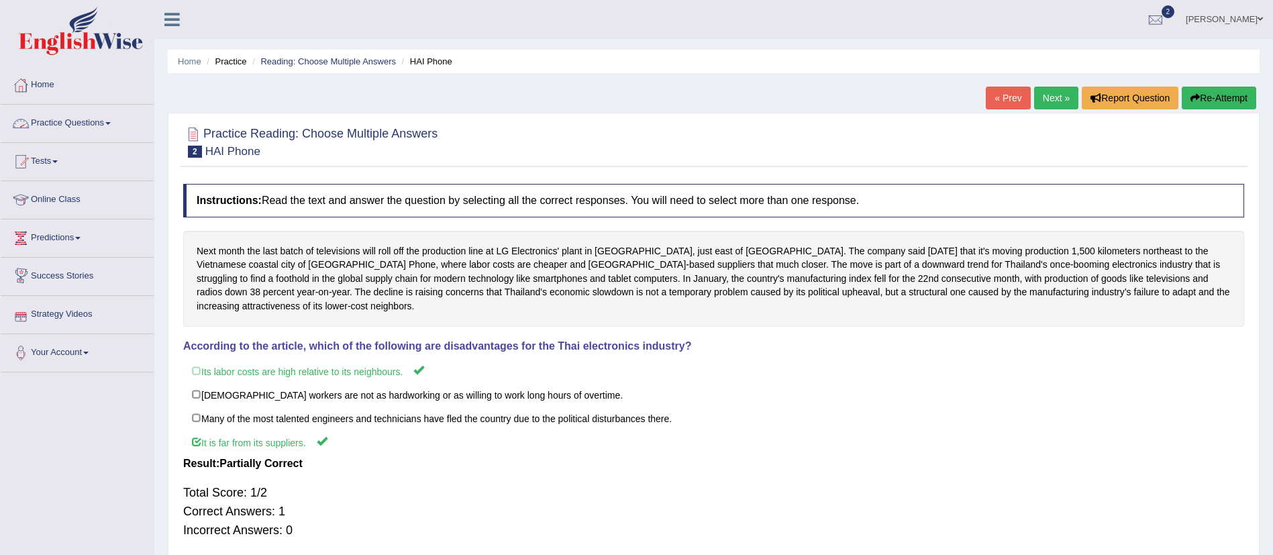
click at [84, 115] on link "Practice Questions" at bounding box center [77, 122] width 153 height 34
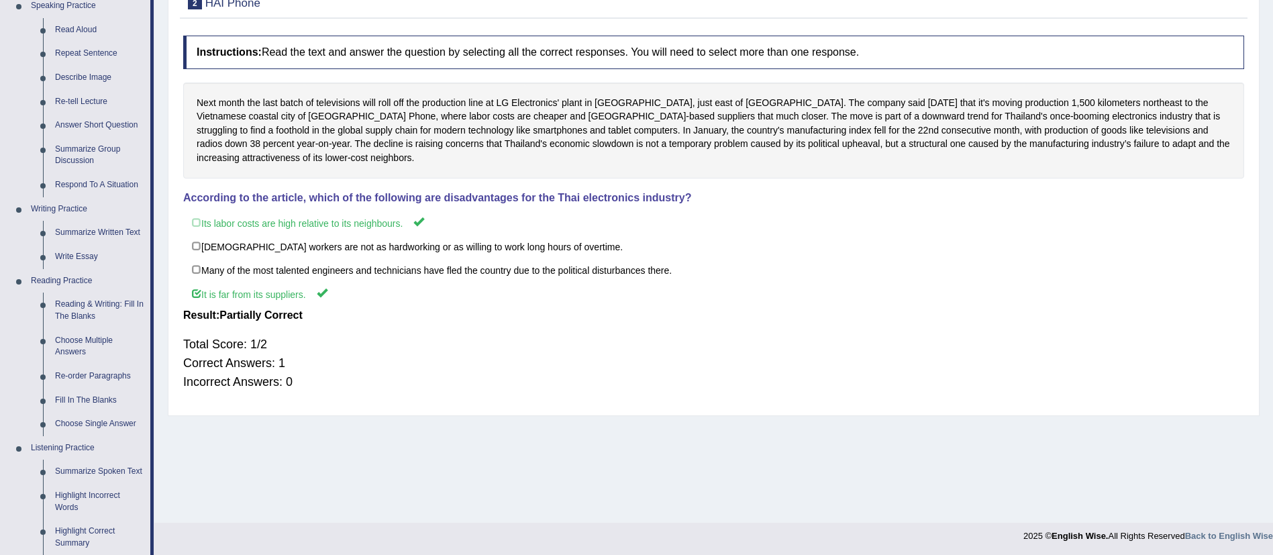
scroll to position [166, 0]
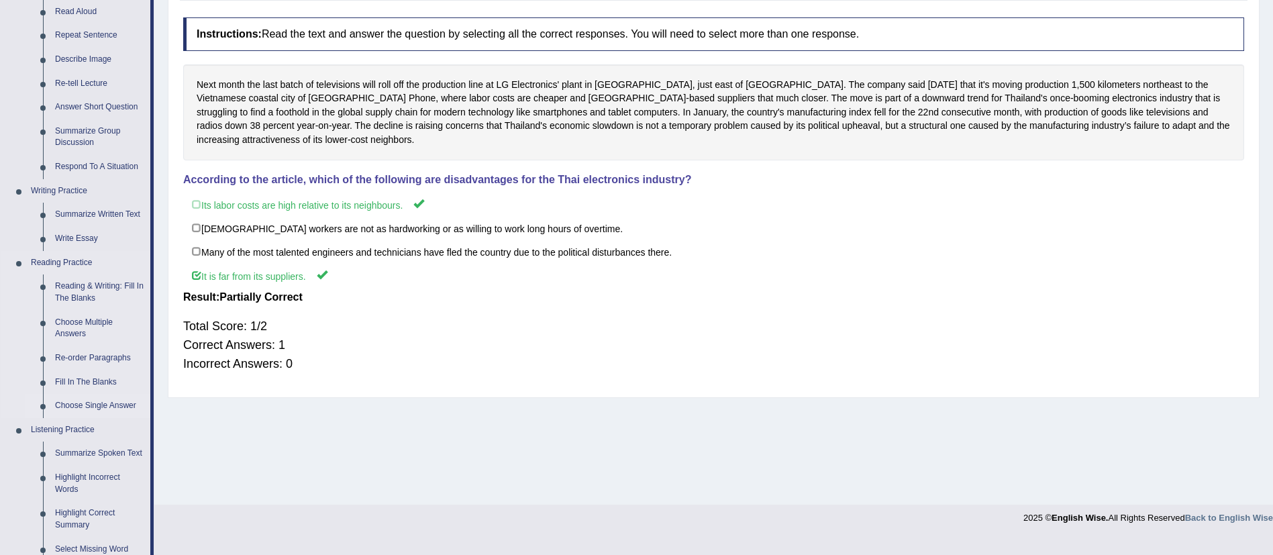
click at [88, 407] on link "Choose Single Answer" at bounding box center [99, 406] width 101 height 24
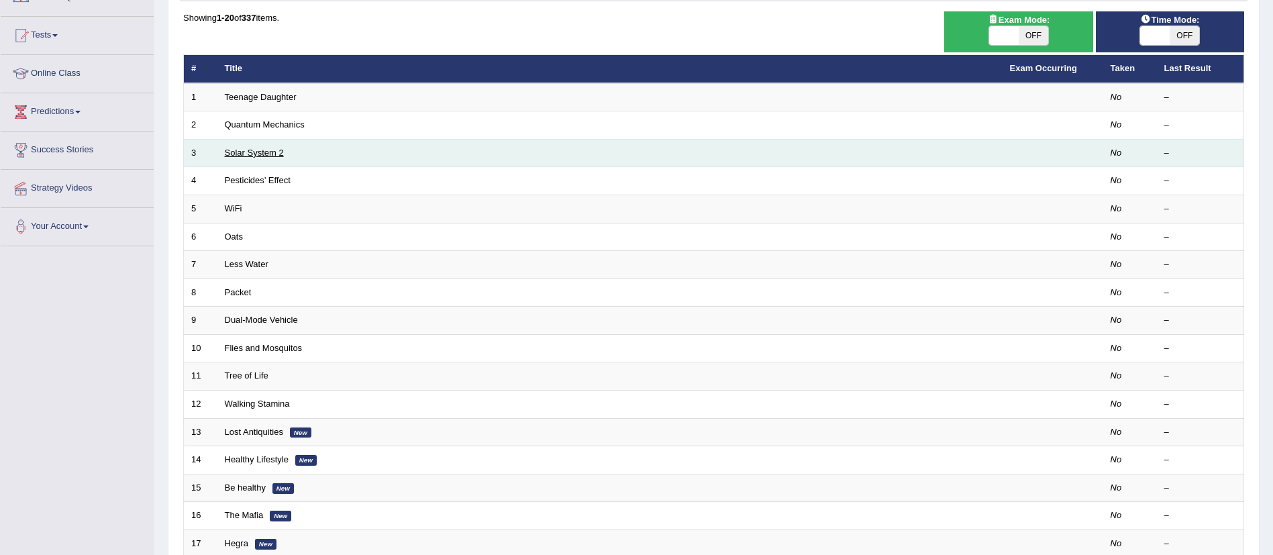
click at [252, 152] on link "Solar System 2" at bounding box center [254, 153] width 59 height 10
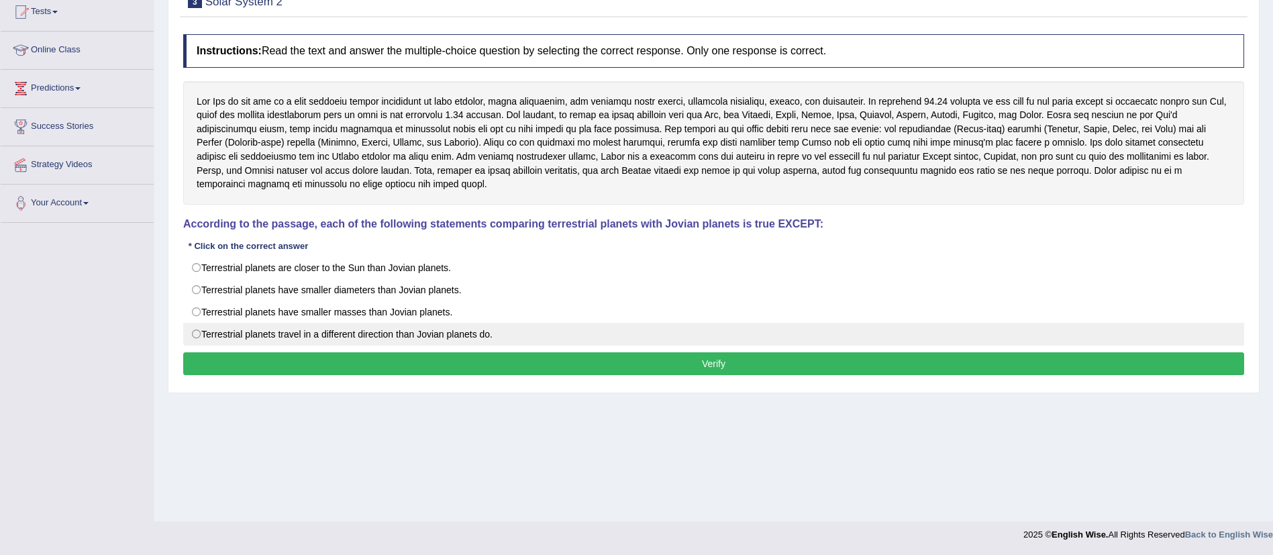
click at [368, 333] on label "Terrestrial planets travel in a different direction than Jovian planets do." at bounding box center [713, 334] width 1061 height 23
radio input "true"
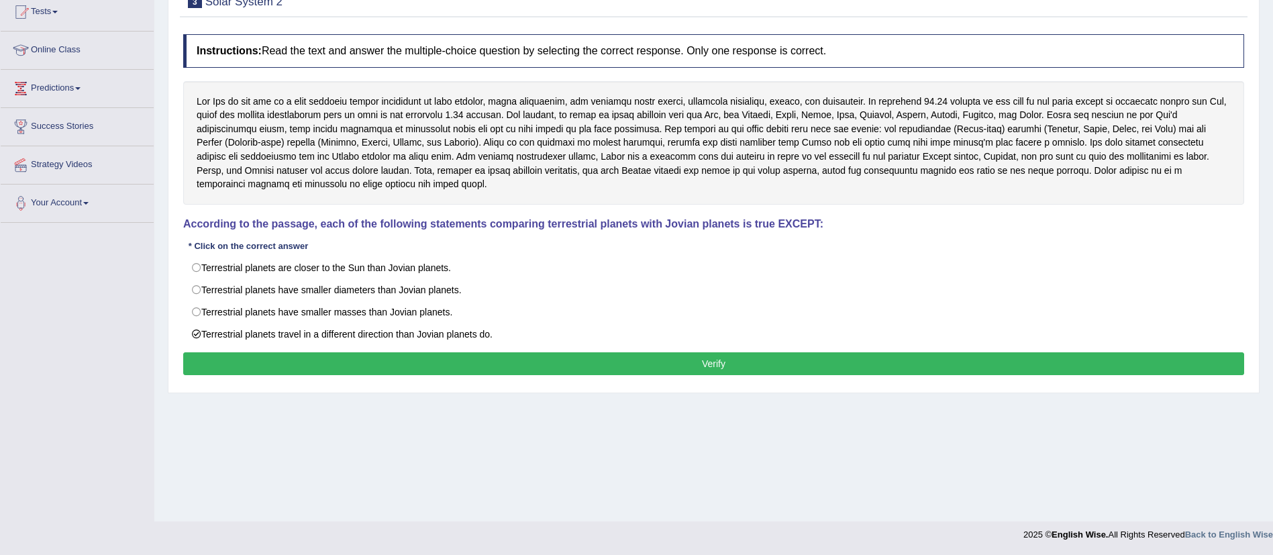
click at [417, 365] on button "Verify" at bounding box center [713, 363] width 1061 height 23
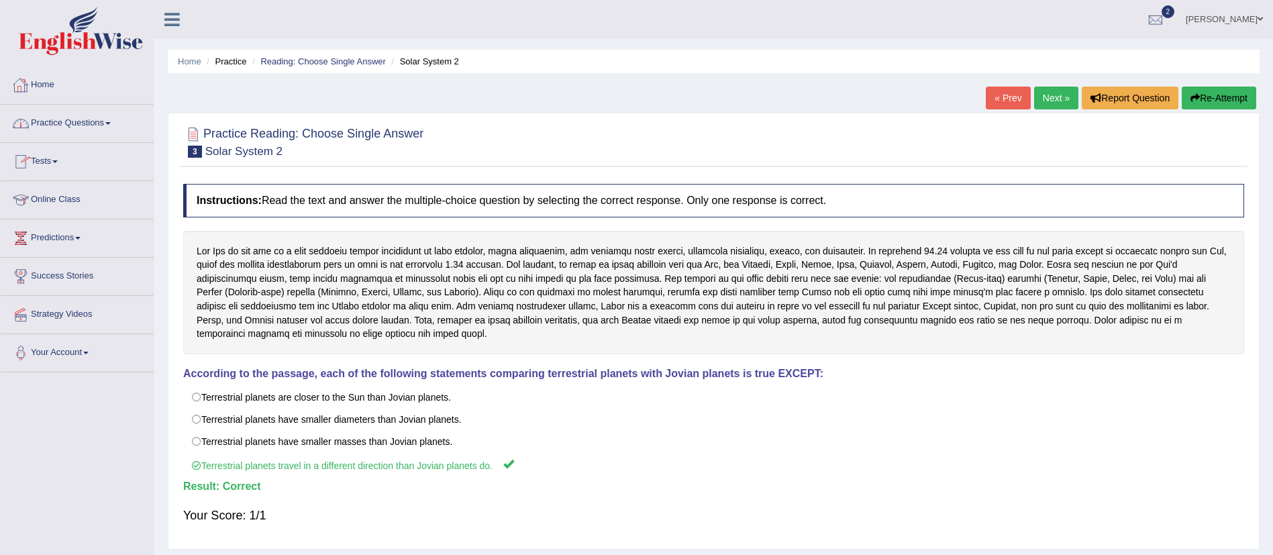
click at [87, 123] on link "Practice Questions" at bounding box center [77, 122] width 153 height 34
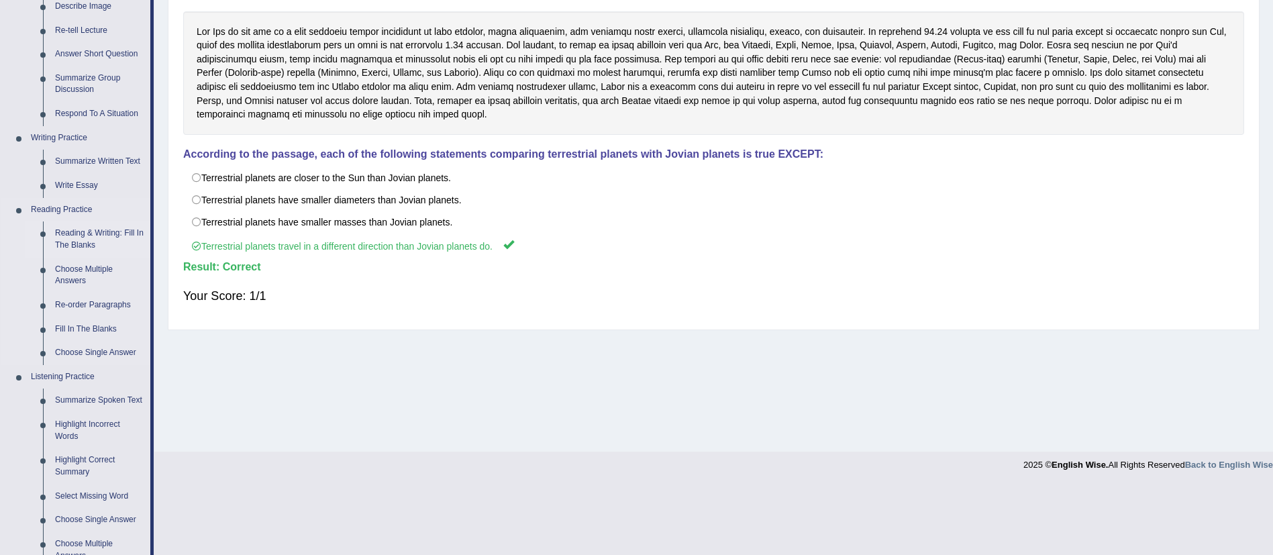
scroll to position [246, 0]
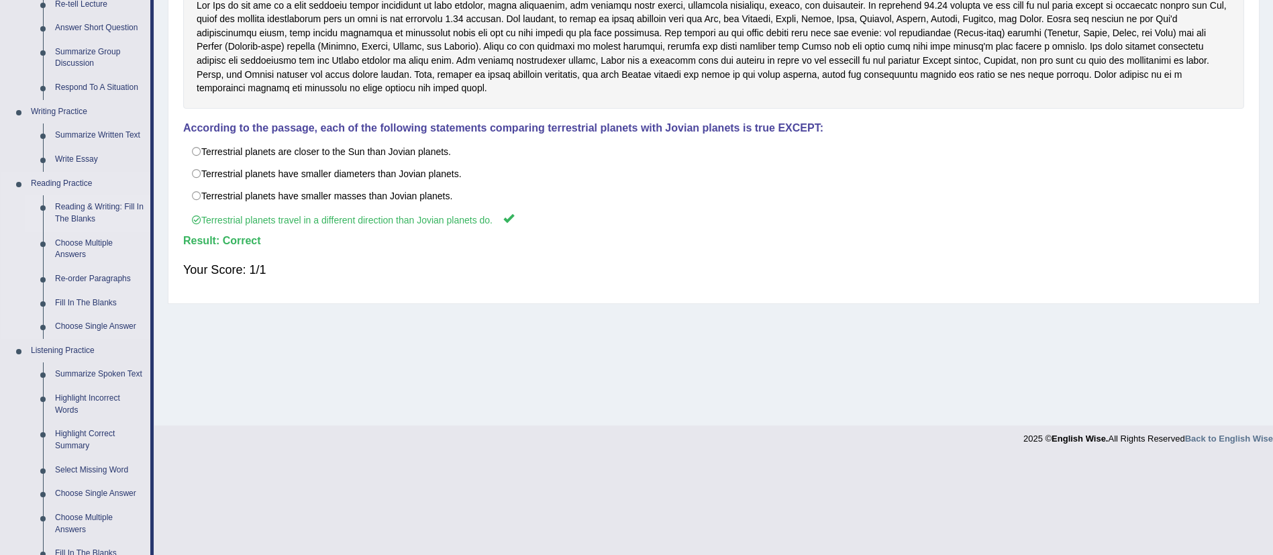
click at [100, 213] on link "Reading & Writing: Fill In The Blanks" at bounding box center [99, 213] width 101 height 36
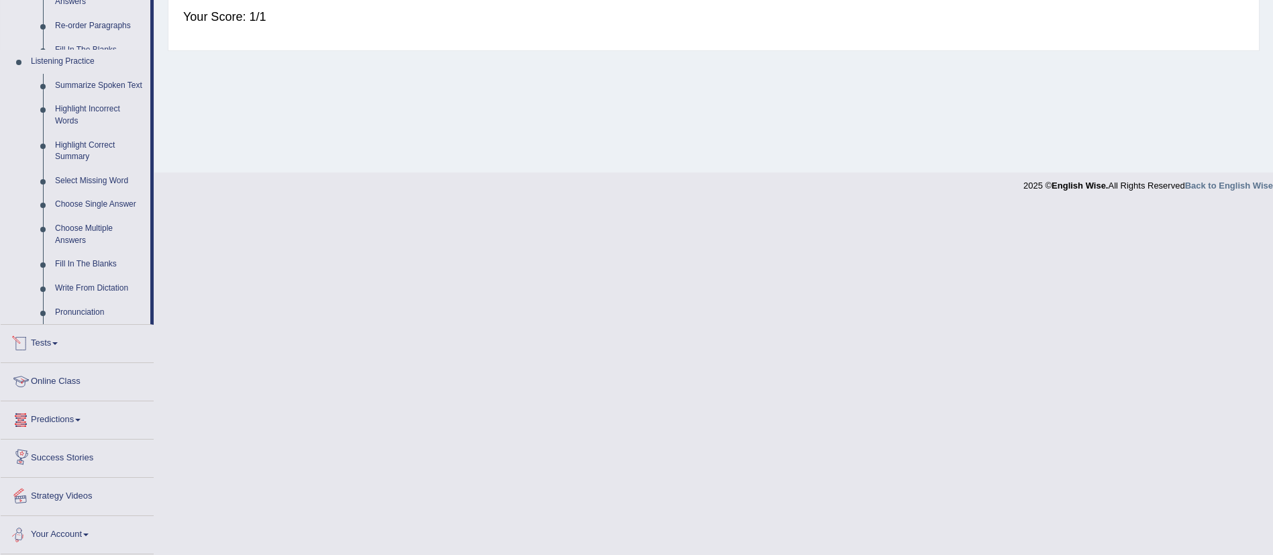
scroll to position [472, 0]
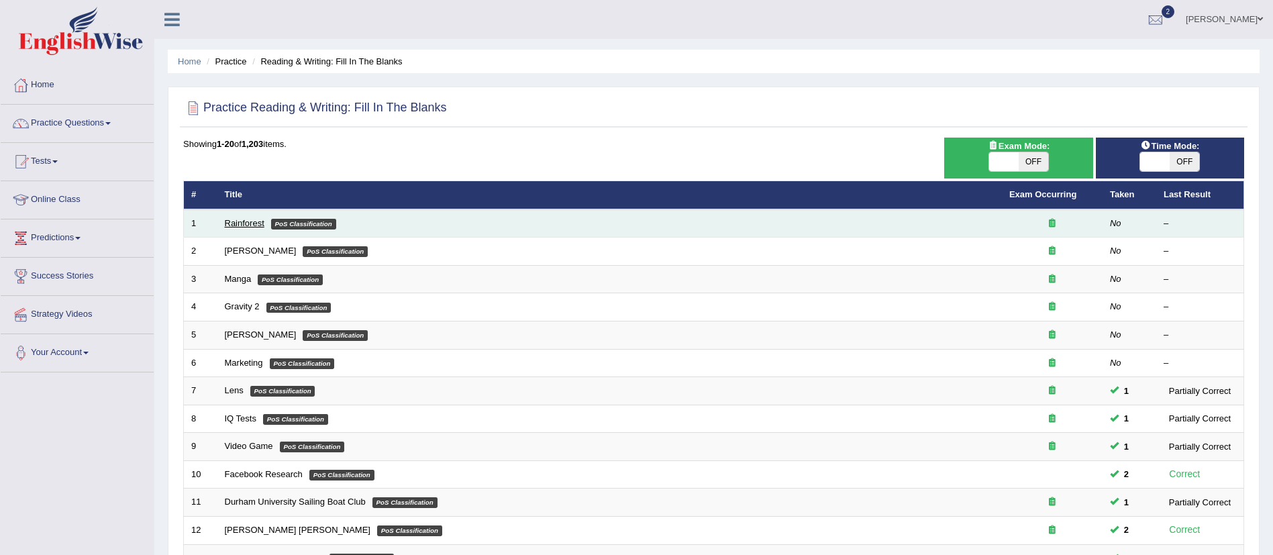
click at [237, 221] on link "Rainforest" at bounding box center [245, 223] width 40 height 10
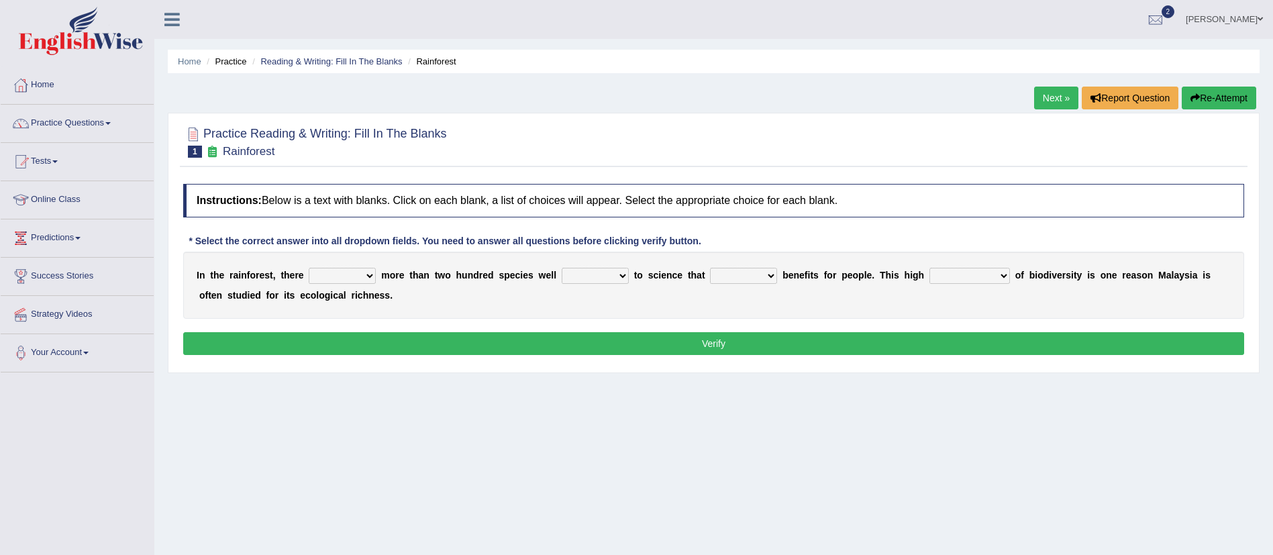
click at [332, 276] on select "have can be has is" at bounding box center [342, 276] width 67 height 16
select select "can be"
click at [309, 268] on select "have can be has is" at bounding box center [342, 276] width 67 height 16
click at [575, 279] on select "knowing known knew know" at bounding box center [594, 276] width 67 height 16
click at [561, 268] on select "knowing known knew know" at bounding box center [594, 276] width 67 height 16
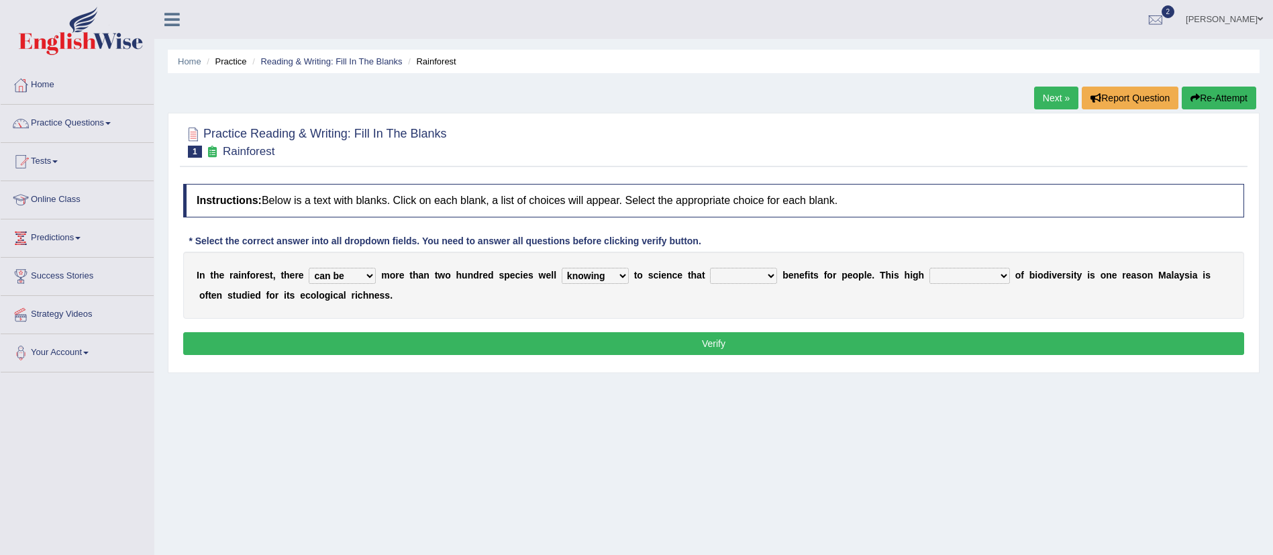
drag, startPoint x: 606, startPoint y: 269, endPoint x: 612, endPoint y: 343, distance: 74.7
click at [612, 343] on div "Instructions: Below is a text with blanks. Click on each blank, a list of choic…" at bounding box center [713, 271] width 1067 height 189
select select "known"
click at [561, 268] on select "knowing known knew know" at bounding box center [594, 276] width 67 height 16
click at [732, 274] on select "contain contained containing contains" at bounding box center [743, 276] width 67 height 16
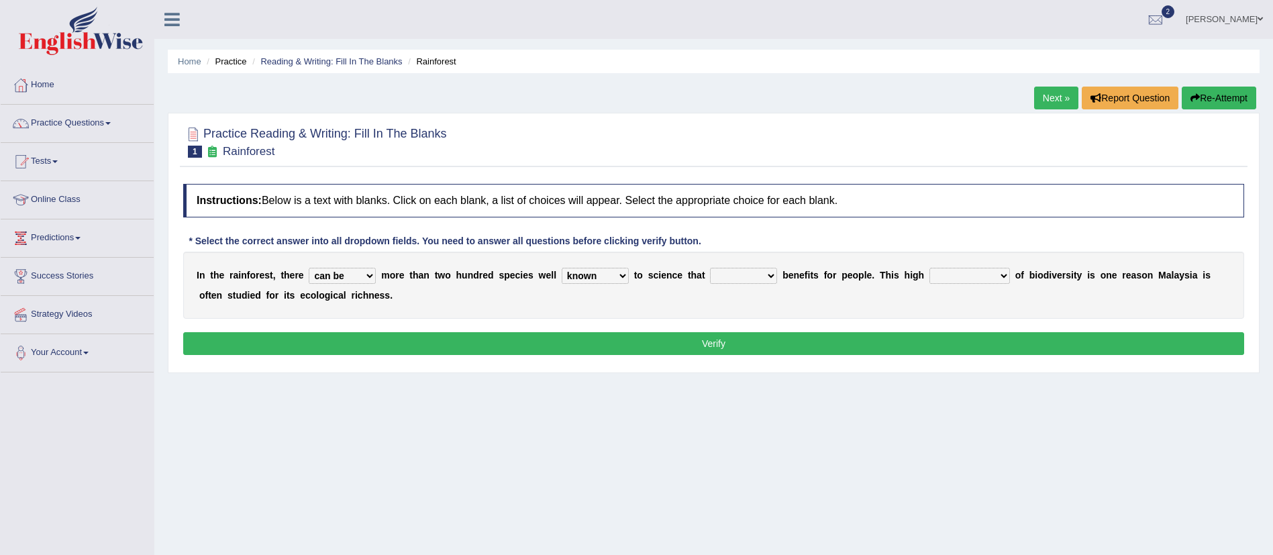
select select "contain"
click at [710, 268] on select "contain contained containing contains" at bounding box center [743, 276] width 67 height 16
click at [972, 271] on select "condensation conjunction continuity complexity" at bounding box center [969, 276] width 80 height 16
select select "condensation"
click at [932, 268] on select "condensation conjunction continuity complexity" at bounding box center [969, 276] width 80 height 16
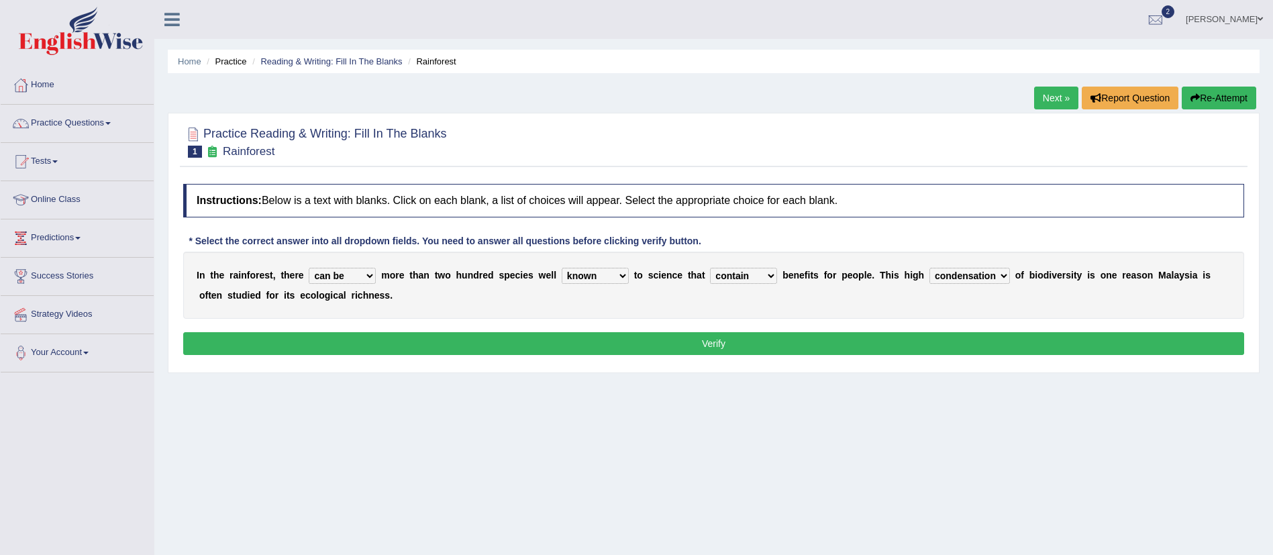
click at [945, 341] on button "Verify" at bounding box center [713, 343] width 1061 height 23
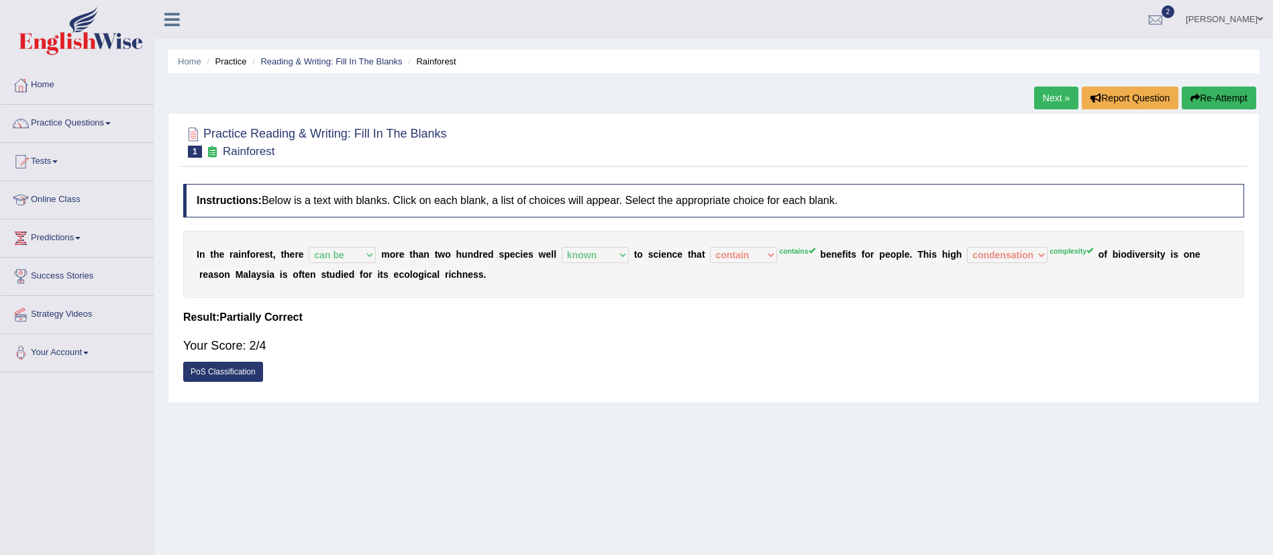
click at [1212, 85] on div "Home Practice Reading & Writing: Fill In The Blanks Rainforest Next » Report Qu…" at bounding box center [713, 335] width 1118 height 671
click at [1206, 97] on button "Re-Attempt" at bounding box center [1218, 98] width 74 height 23
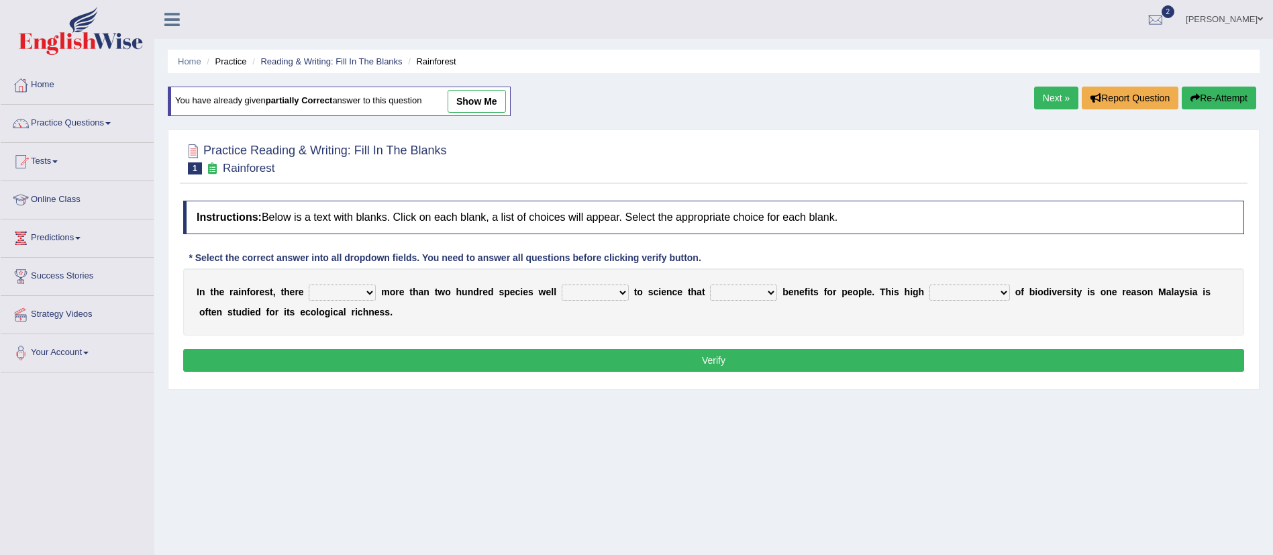
click at [361, 291] on select "have can be has is" at bounding box center [342, 292] width 67 height 16
select select "can be"
click at [309, 284] on select "have can be has is" at bounding box center [342, 292] width 67 height 16
click at [586, 300] on select "knowing known knew know" at bounding box center [594, 292] width 67 height 16
select select "known"
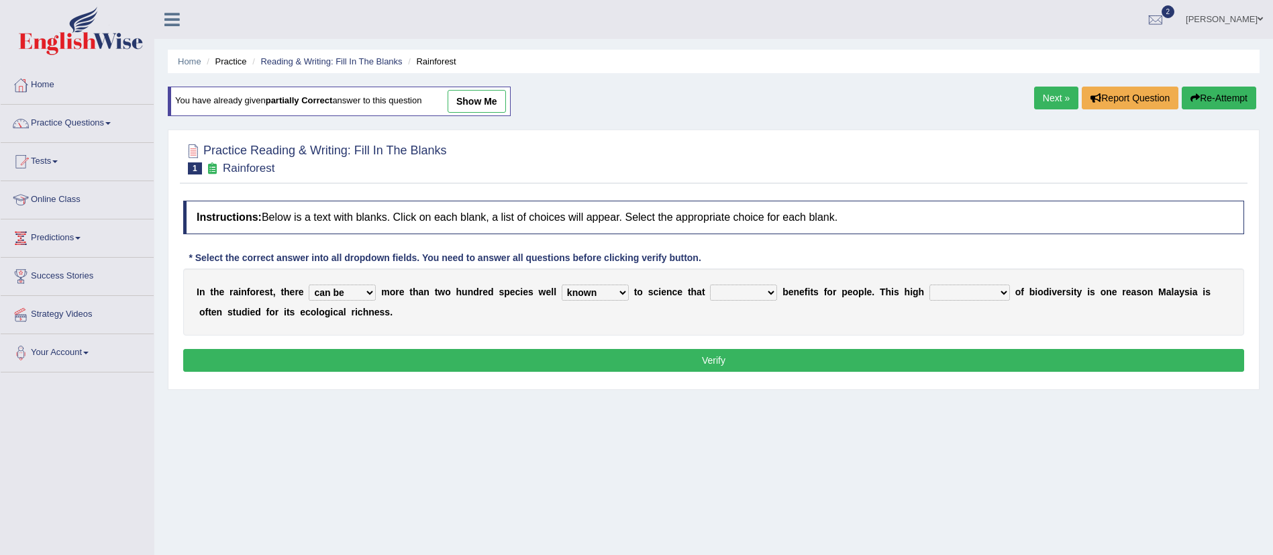
click at [561, 284] on select "knowing known knew know" at bounding box center [594, 292] width 67 height 16
click at [756, 290] on select "contain contained containing contains" at bounding box center [743, 292] width 67 height 16
select select "contains"
click at [710, 284] on select "contain contained containing contains" at bounding box center [743, 292] width 67 height 16
click at [991, 294] on select "condensation conjunction continuity complexity" at bounding box center [969, 292] width 80 height 16
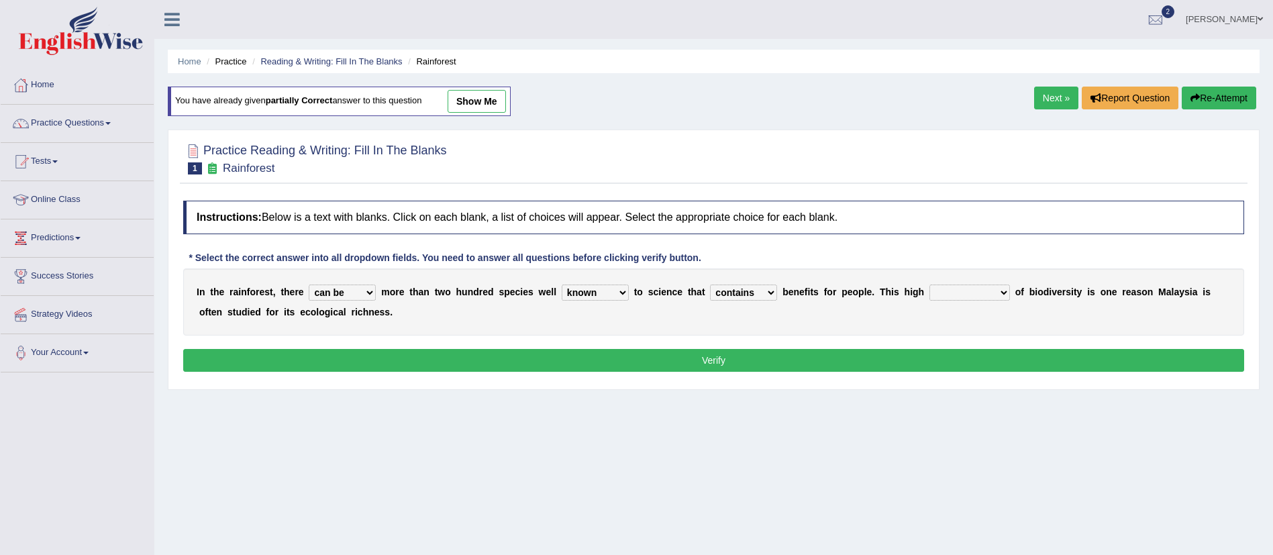
select select "complexity"
click at [932, 284] on select "condensation conjunction continuity complexity" at bounding box center [969, 292] width 80 height 16
click at [913, 355] on button "Verify" at bounding box center [713, 360] width 1061 height 23
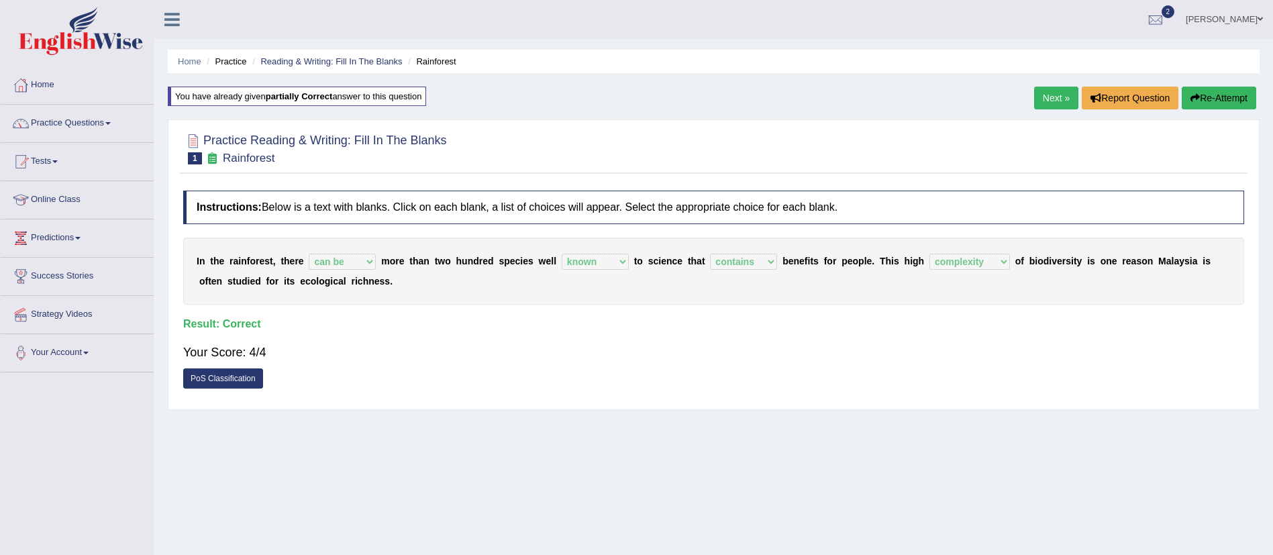
click at [1061, 99] on link "Next »" at bounding box center [1056, 98] width 44 height 23
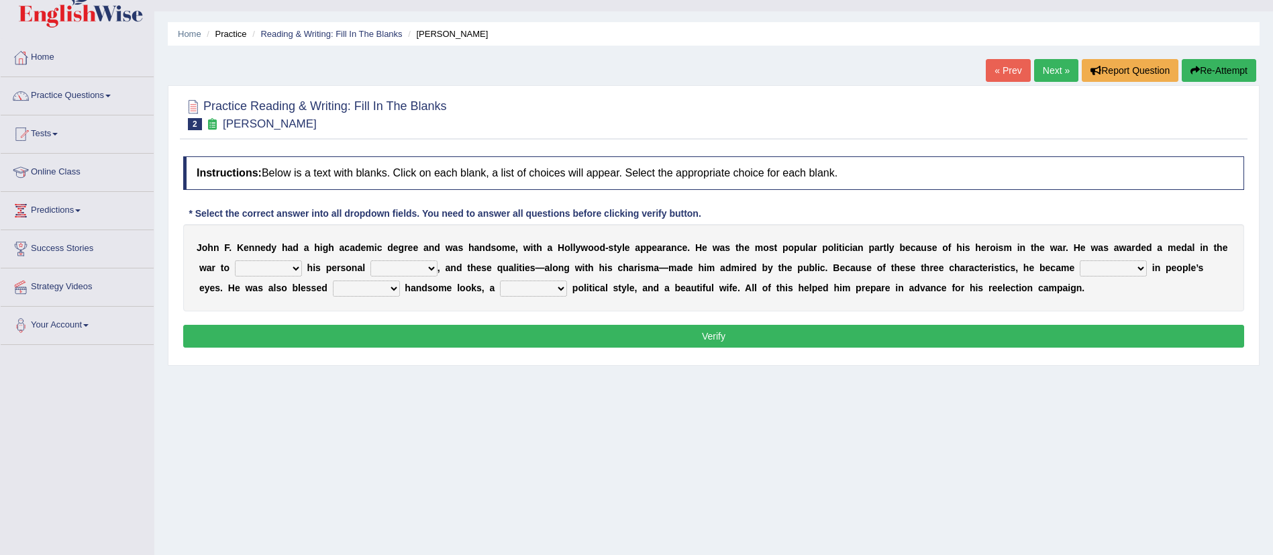
click at [1272, 121] on html "Toggle navigation Home Practice Questions Speaking Practice Read Aloud Repeat S…" at bounding box center [636, 249] width 1273 height 555
click at [275, 267] on select "prove show evidence upthrow" at bounding box center [268, 268] width 67 height 16
select select "show"
click at [235, 260] on select "prove show evidence upthrow" at bounding box center [268, 268] width 67 height 16
click at [402, 268] on select "passion courage charm liking" at bounding box center [403, 268] width 67 height 16
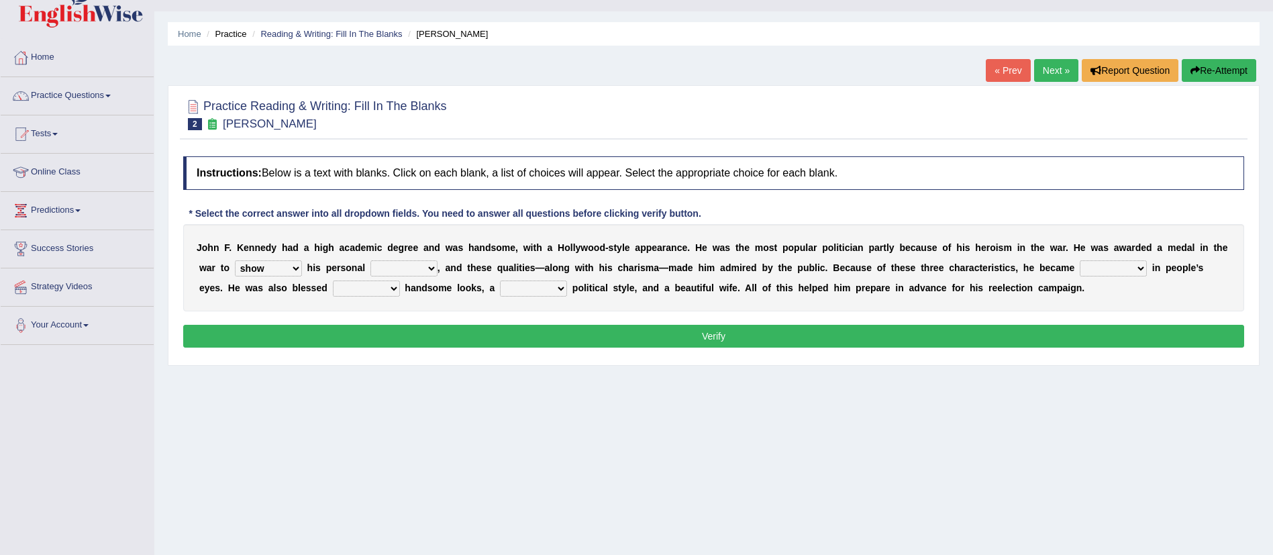
select select "courage"
click at [370, 260] on select "passion courage charm liking" at bounding box center [403, 268] width 67 height 16
click at [1091, 268] on select "iconic ironic identical impotent" at bounding box center [1112, 268] width 67 height 16
select select "ironic"
click at [1079, 260] on select "iconic ironic identical impotent" at bounding box center [1112, 268] width 67 height 16
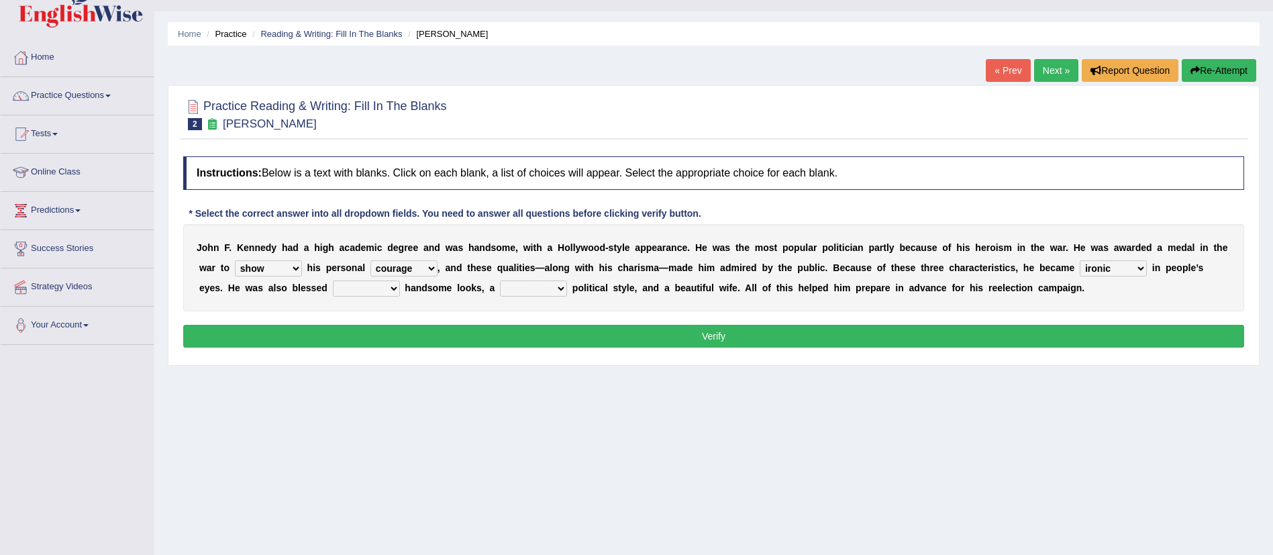
click at [353, 290] on select "with in upon to" at bounding box center [366, 288] width 67 height 16
select select "with"
click at [333, 280] on select "with in upon to" at bounding box center [366, 288] width 67 height 16
click at [511, 292] on select "mending mends mended mend" at bounding box center [533, 288] width 67 height 16
click at [500, 280] on select "mending mends mended mend" at bounding box center [533, 288] width 67 height 16
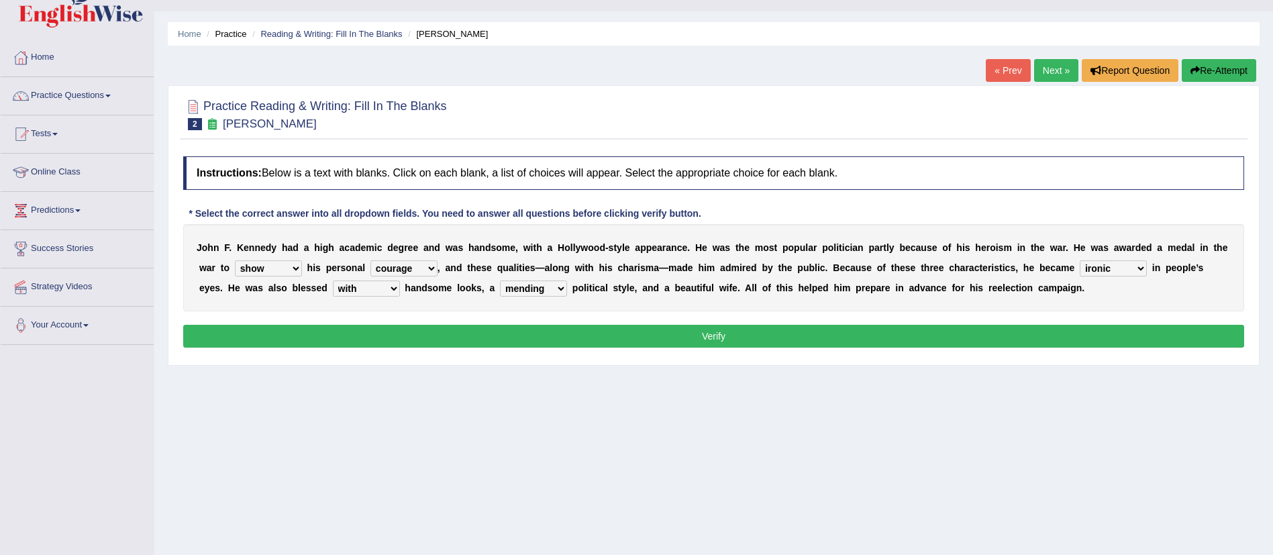
click at [543, 294] on select "mending mends mended mend" at bounding box center [533, 288] width 67 height 16
select select "mended"
click at [500, 280] on select "mending mends mended mend" at bounding box center [533, 288] width 67 height 16
click at [592, 333] on button "Verify" at bounding box center [713, 336] width 1061 height 23
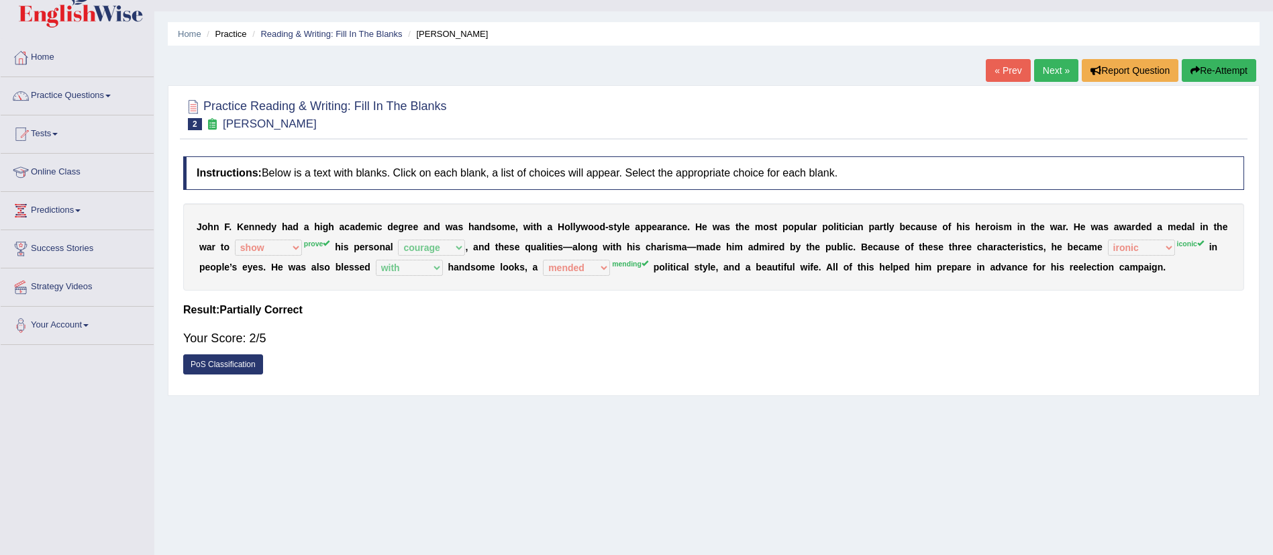
click at [1052, 67] on link "Next »" at bounding box center [1056, 70] width 44 height 23
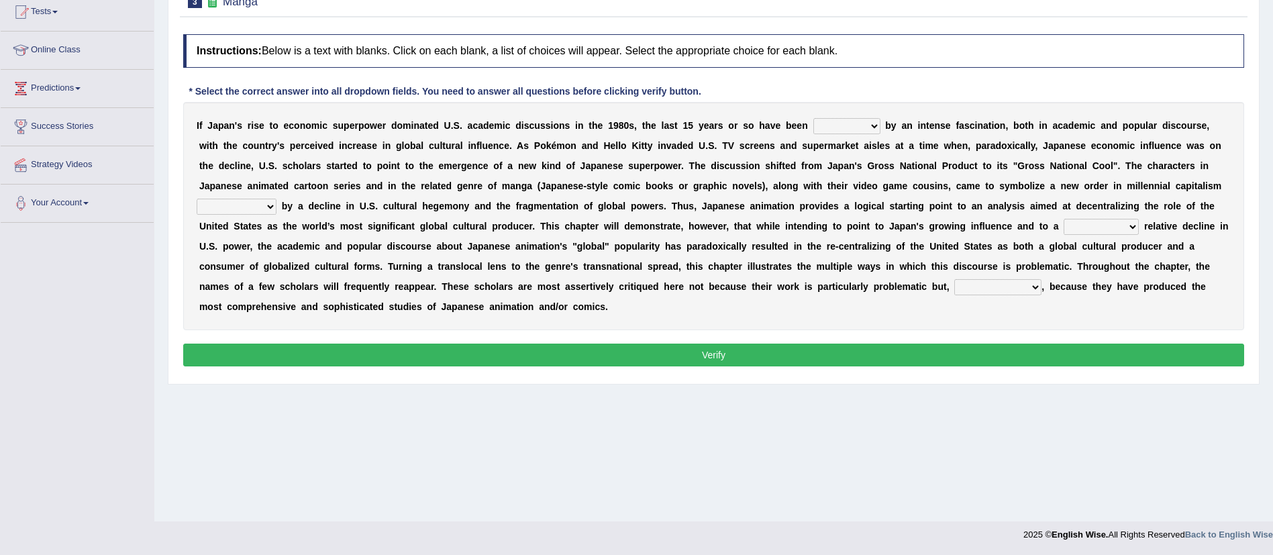
scroll to position [149, 0]
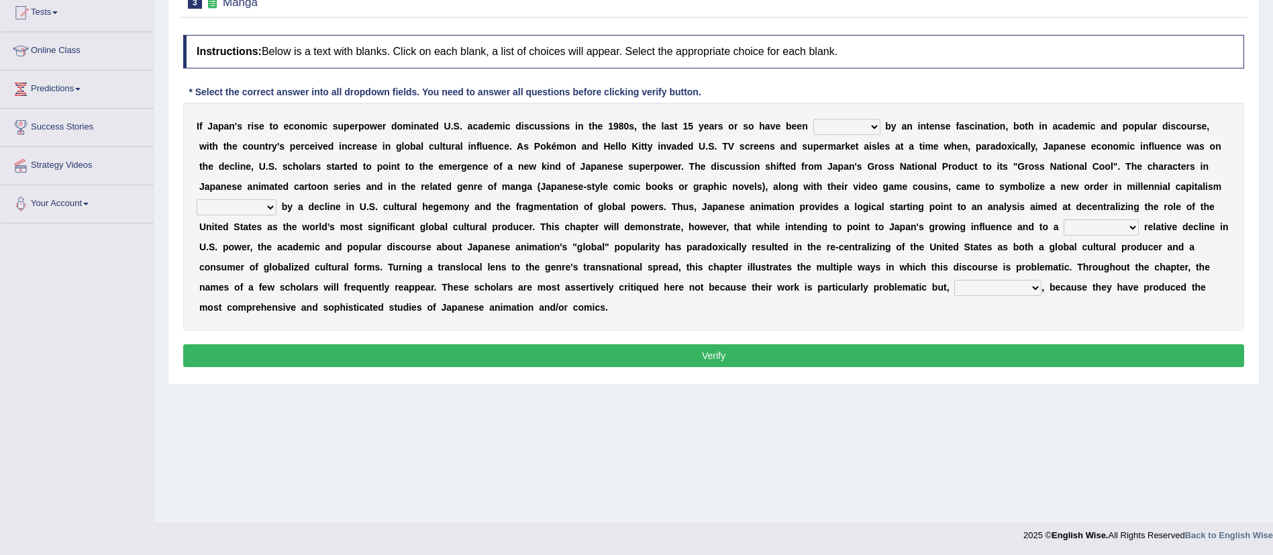
click at [830, 128] on select "marked dedicated made inspired" at bounding box center [846, 127] width 67 height 16
select select "marked"
click at [813, 119] on select "marked dedicated made inspired" at bounding box center [846, 127] width 67 height 16
click at [244, 206] on select "pocessed characterized opposed tangled" at bounding box center [237, 207] width 80 height 16
select select "pocessed"
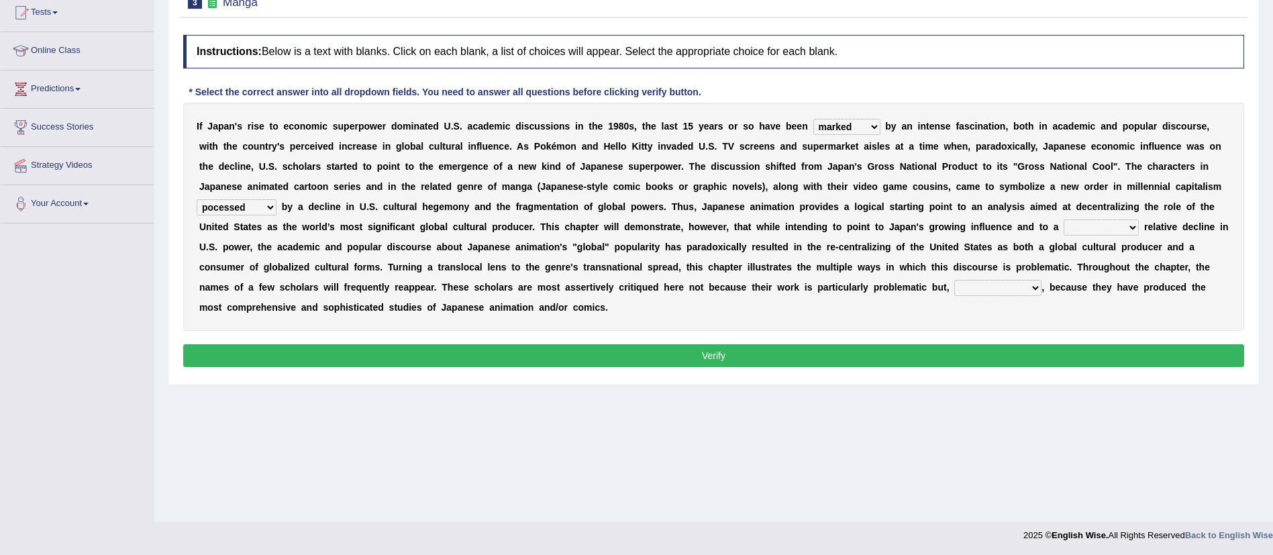
click at [197, 199] on select "pocessed characterized opposed tangled" at bounding box center [237, 207] width 80 height 16
click at [256, 206] on select "pocessed characterized opposed tangled" at bounding box center [237, 207] width 80 height 16
click at [1102, 221] on select "concomitant discrete proportional legitimate" at bounding box center [1100, 227] width 75 height 16
select select "discrete"
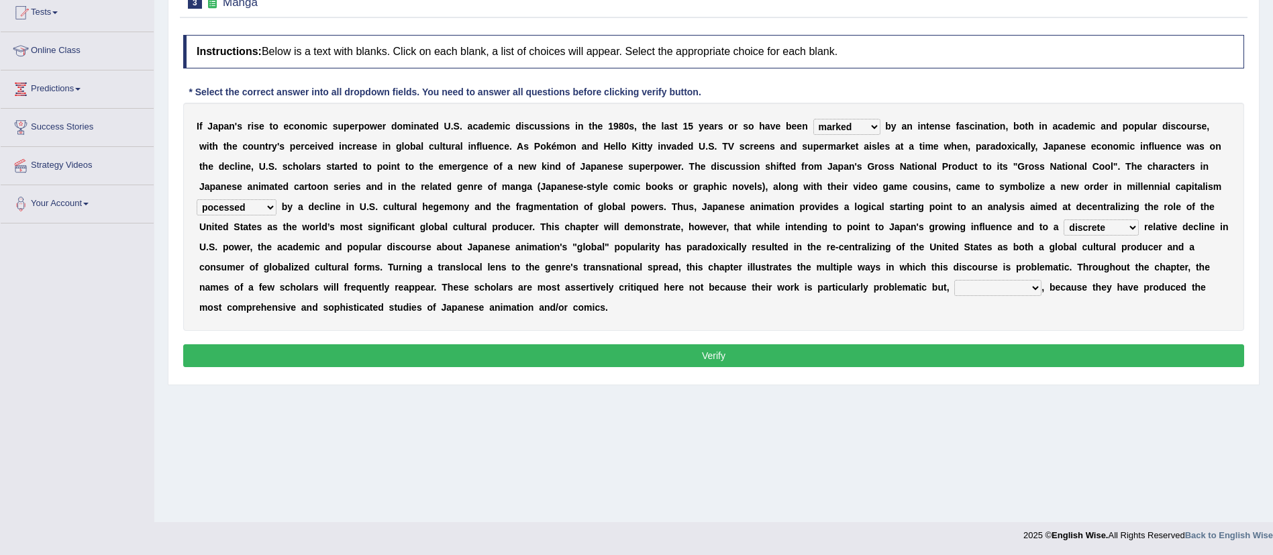
click at [1063, 219] on select "concomitant discrete proportional legitimate" at bounding box center [1100, 227] width 75 height 16
click at [1001, 282] on select "however on the contrary in addition on the whole" at bounding box center [997, 288] width 87 height 16
select select "on the contrary"
click at [954, 280] on select "however on the contrary in addition on the whole" at bounding box center [997, 288] width 87 height 16
click at [982, 353] on button "Verify" at bounding box center [713, 355] width 1061 height 23
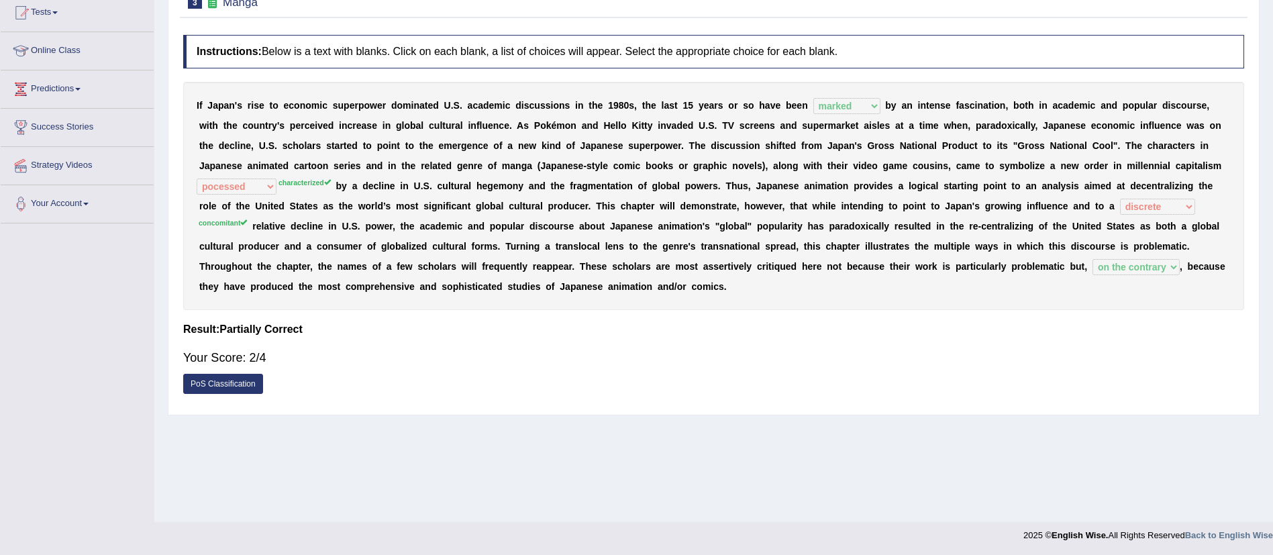
drag, startPoint x: 982, startPoint y: 354, endPoint x: 979, endPoint y: 291, distance: 62.5
click at [979, 291] on div "Instructions: Below is a text with blanks. Click on each blank, a list of choic…" at bounding box center [713, 218] width 1067 height 380
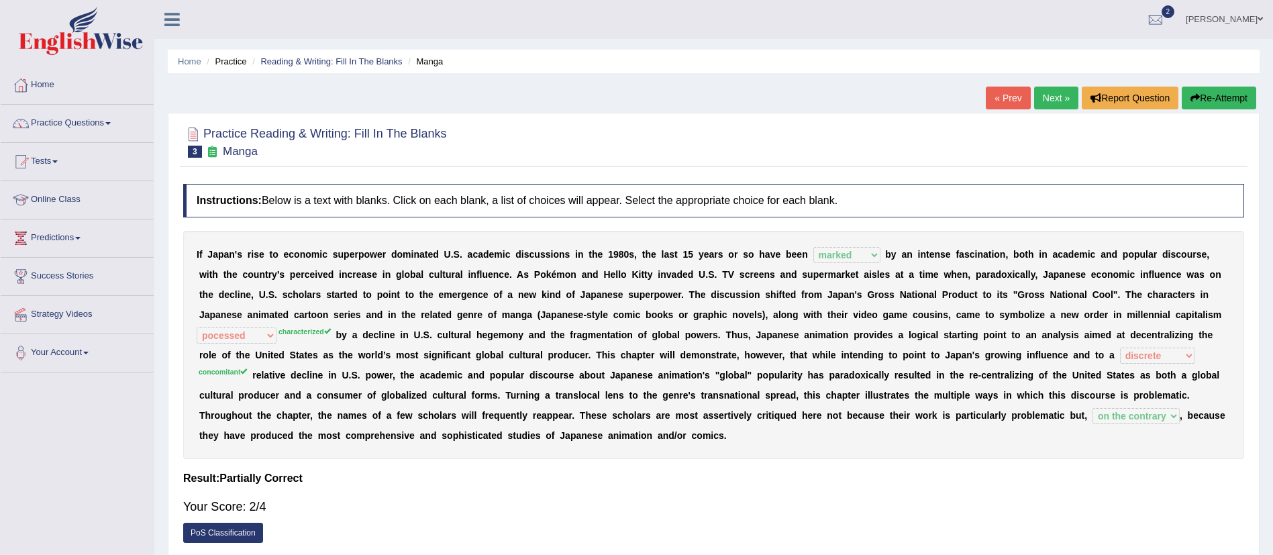
scroll to position [1, 0]
click at [1049, 101] on link "Next »" at bounding box center [1056, 96] width 44 height 23
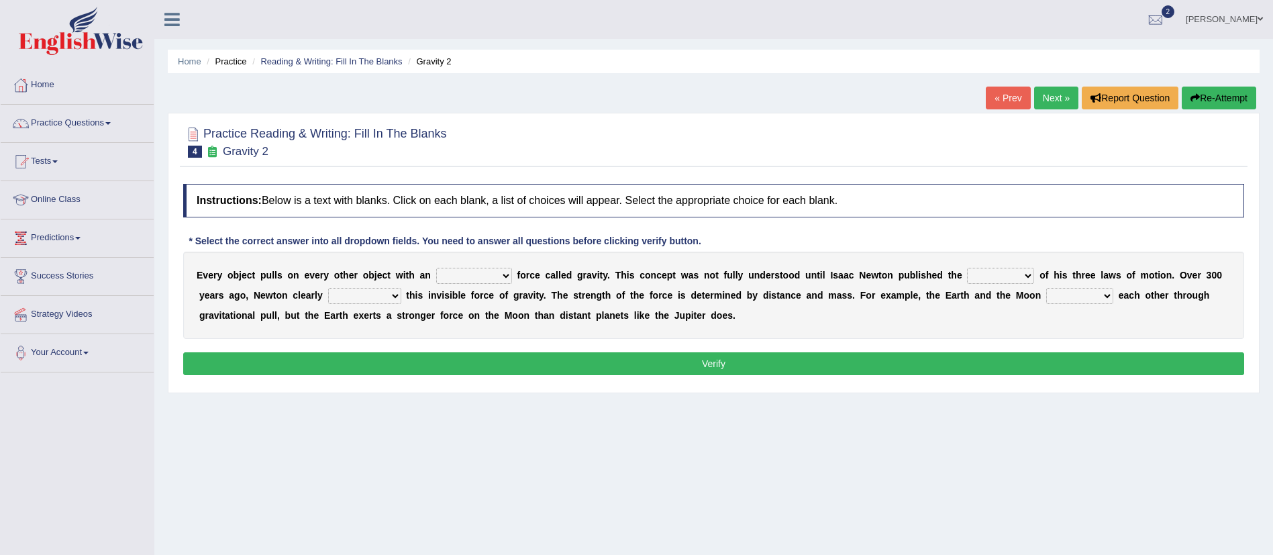
click at [997, 103] on link "« Prev" at bounding box center [1007, 98] width 44 height 23
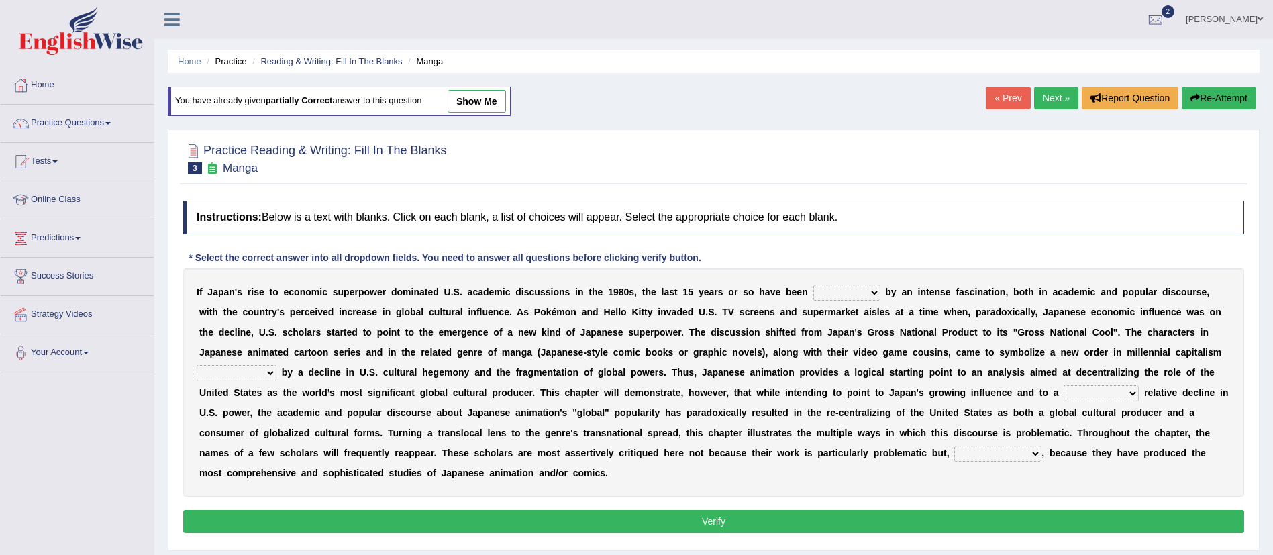
click at [958, 508] on div "Instructions: Below is a text with blanks. Click on each blank, a list of choic…" at bounding box center [713, 369] width 1067 height 350
click at [934, 520] on button "Verify" at bounding box center [713, 521] width 1061 height 23
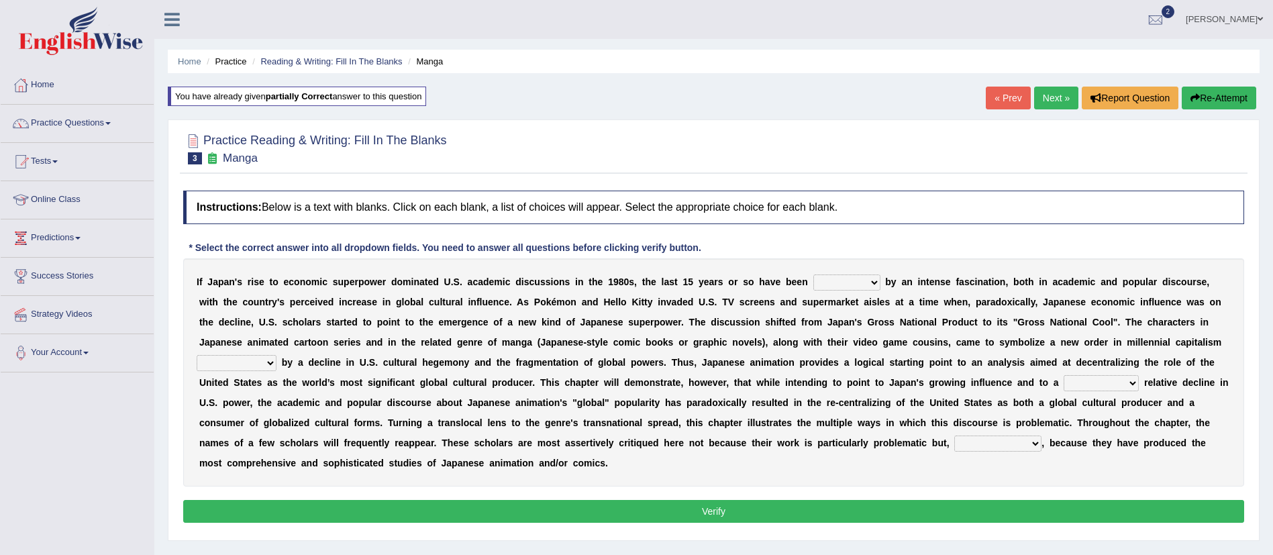
click at [1055, 107] on link "Next »" at bounding box center [1056, 98] width 44 height 23
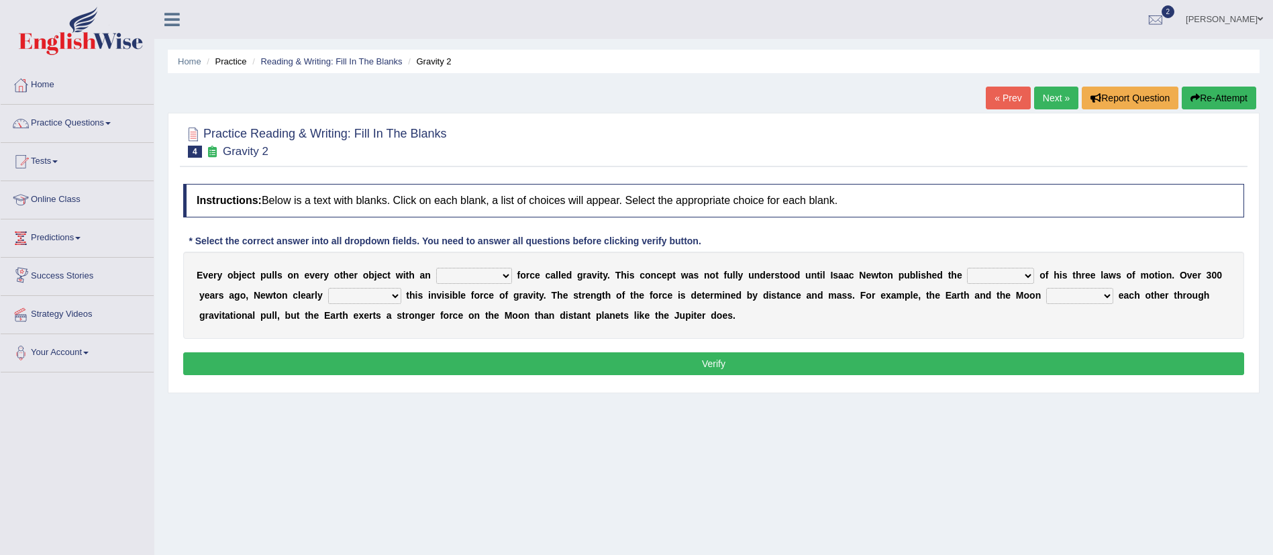
click at [488, 270] on div "E v e r y o b j e c t p u l l s o n e v e r y o t h e r o b j e c t w i t h a n…" at bounding box center [713, 295] width 1061 height 87
click at [488, 270] on select "invisible unknown unbelievable inconsistent" at bounding box center [474, 276] width 76 height 16
select select "invisible"
click at [436, 268] on select "invisible unknown unbelievable inconsistent" at bounding box center [474, 276] width 76 height 16
click at [1003, 284] on div "E v e r y o b j e c t p u l l s o n e v e r y o t h e r o b j e c t w i t h a n…" at bounding box center [713, 295] width 1061 height 87
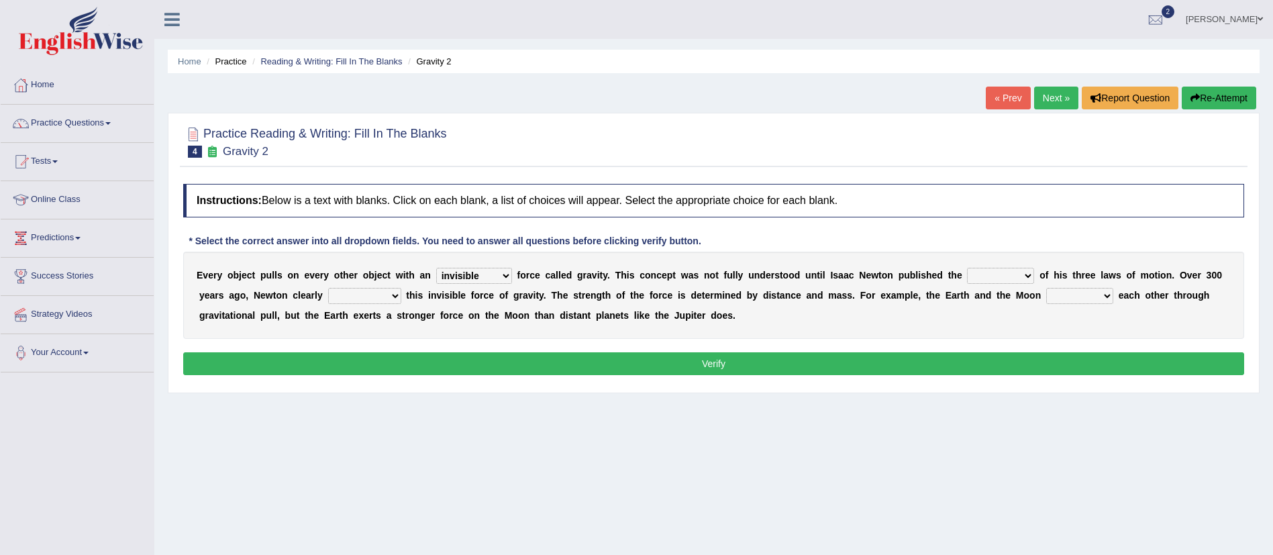
click at [1012, 278] on select "concept theory method argument" at bounding box center [1000, 276] width 67 height 16
select select "concept"
click at [971, 268] on select "concept theory method argument" at bounding box center [1000, 276] width 67 height 16
click at [372, 310] on b "t" at bounding box center [373, 315] width 3 height 11
click at [367, 294] on select "explained undermined overturned realized" at bounding box center [364, 296] width 73 height 16
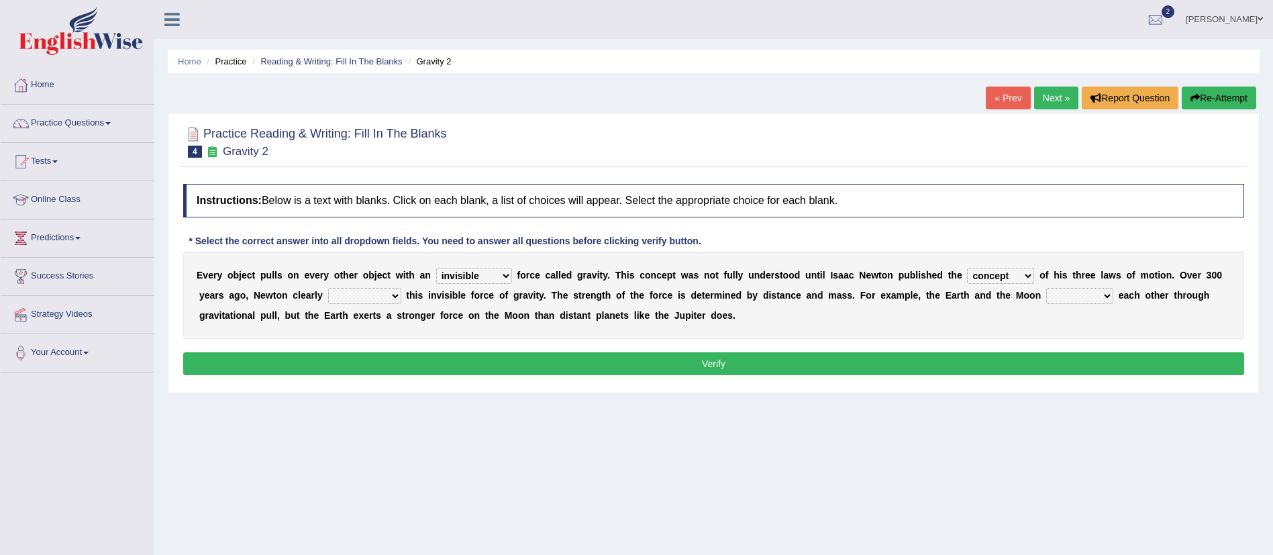
select select "explained"
click at [328, 288] on select "explained undermined overturned realized" at bounding box center [364, 296] width 73 height 16
click at [1082, 301] on select "affect spin evade span" at bounding box center [1079, 296] width 67 height 16
select select "spin"
click at [1050, 288] on select "affect spin evade span" at bounding box center [1079, 296] width 67 height 16
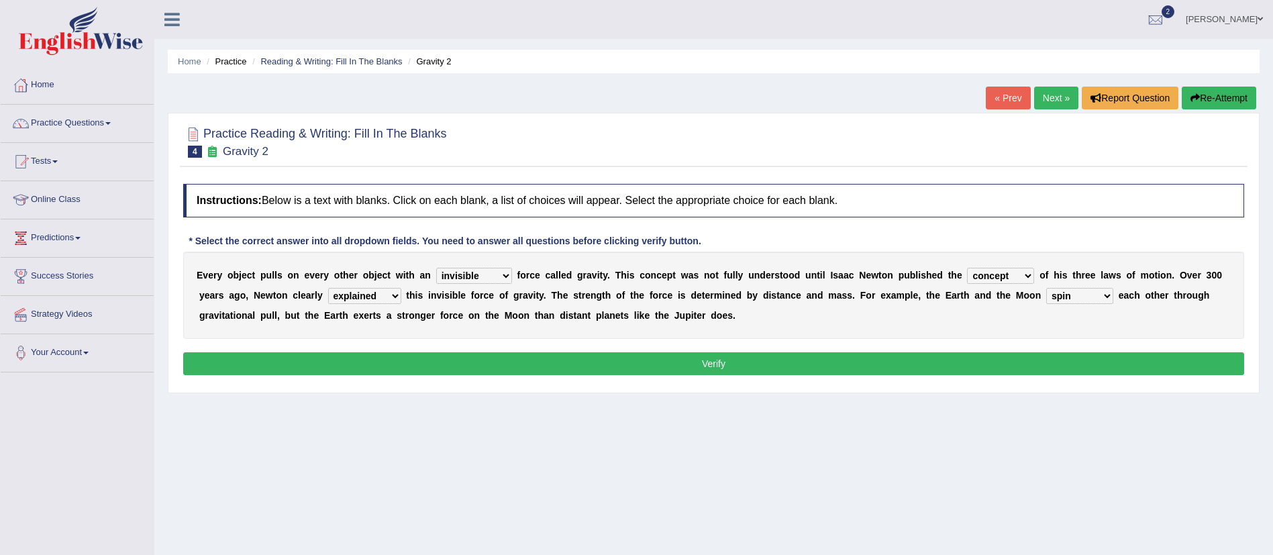
click at [1022, 370] on button "Verify" at bounding box center [713, 363] width 1061 height 23
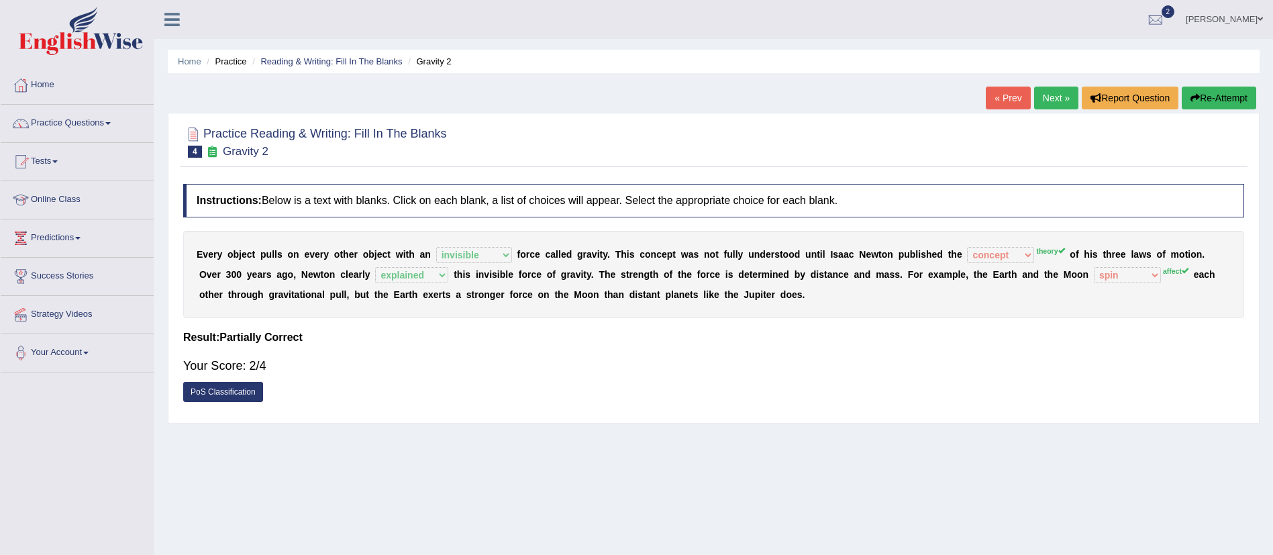
click at [1248, 95] on button "Re-Attempt" at bounding box center [1218, 98] width 74 height 23
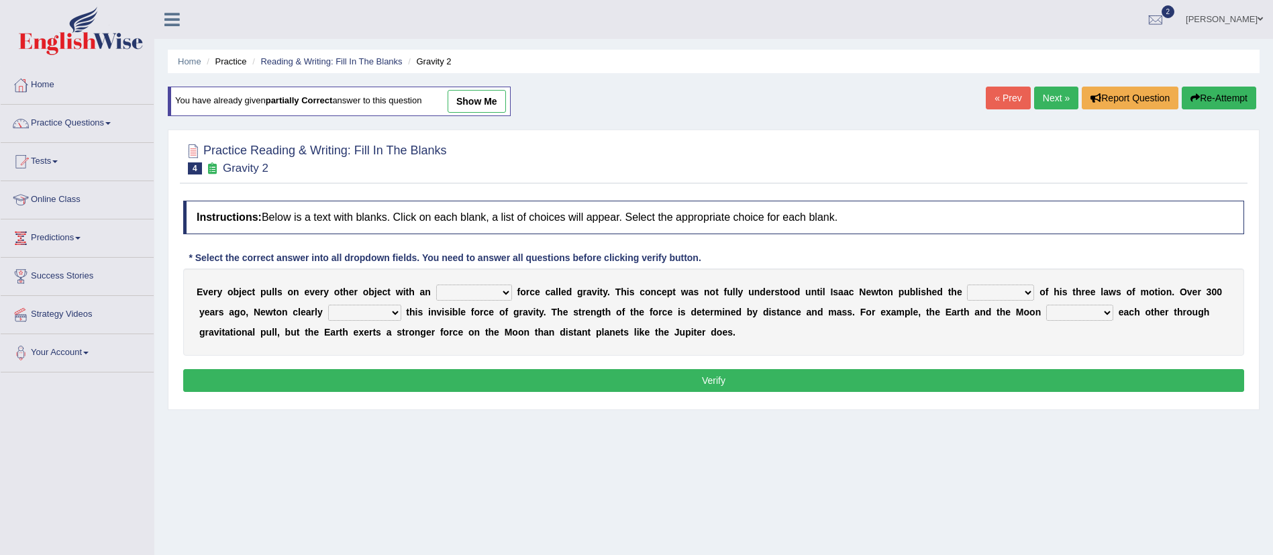
click at [997, 283] on div "E v e r y o b j e c t p u l l s o n e v e r y o t h e r o b j e c t w i t h a n…" at bounding box center [713, 311] width 1061 height 87
click at [1005, 301] on div "E v e r y o b j e c t p u l l s o n e v e r y o t h e r o b j e c t w i t h a n…" at bounding box center [713, 311] width 1061 height 87
click at [1016, 292] on select "concept theory method argument" at bounding box center [1000, 292] width 67 height 16
select select "theory"
click at [971, 284] on select "concept theory method argument" at bounding box center [1000, 292] width 67 height 16
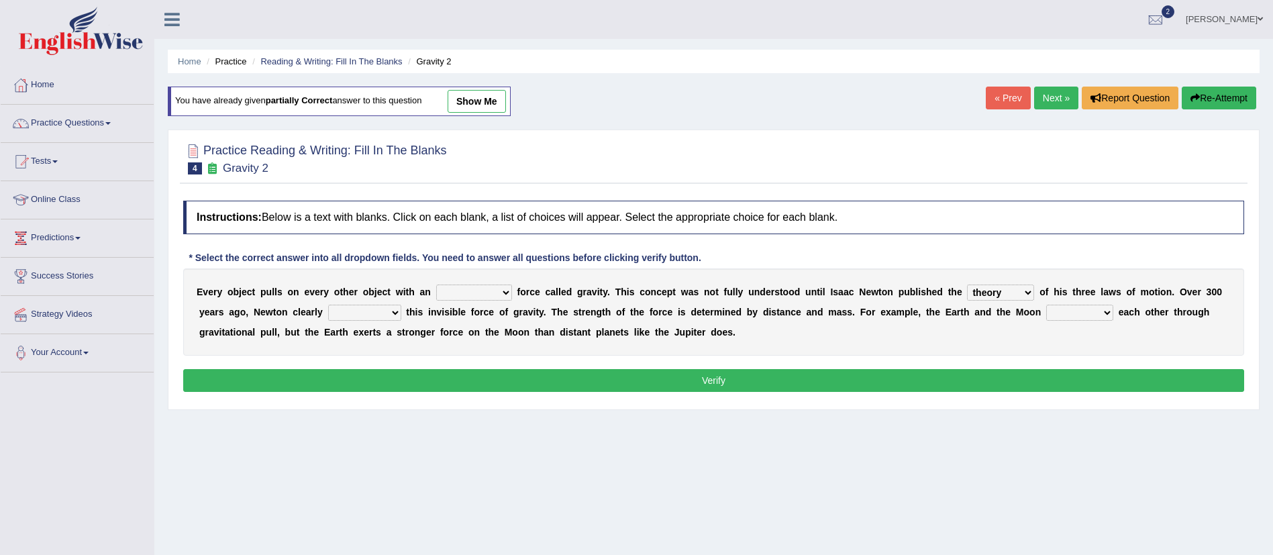
click at [465, 292] on select "invisible unknown unbelievable inconsistent" at bounding box center [474, 292] width 76 height 16
select select "invisible"
click at [436, 284] on select "invisible unknown unbelievable inconsistent" at bounding box center [474, 292] width 76 height 16
click at [370, 309] on select "explained undermined overturned realized" at bounding box center [364, 313] width 73 height 16
select select "explained"
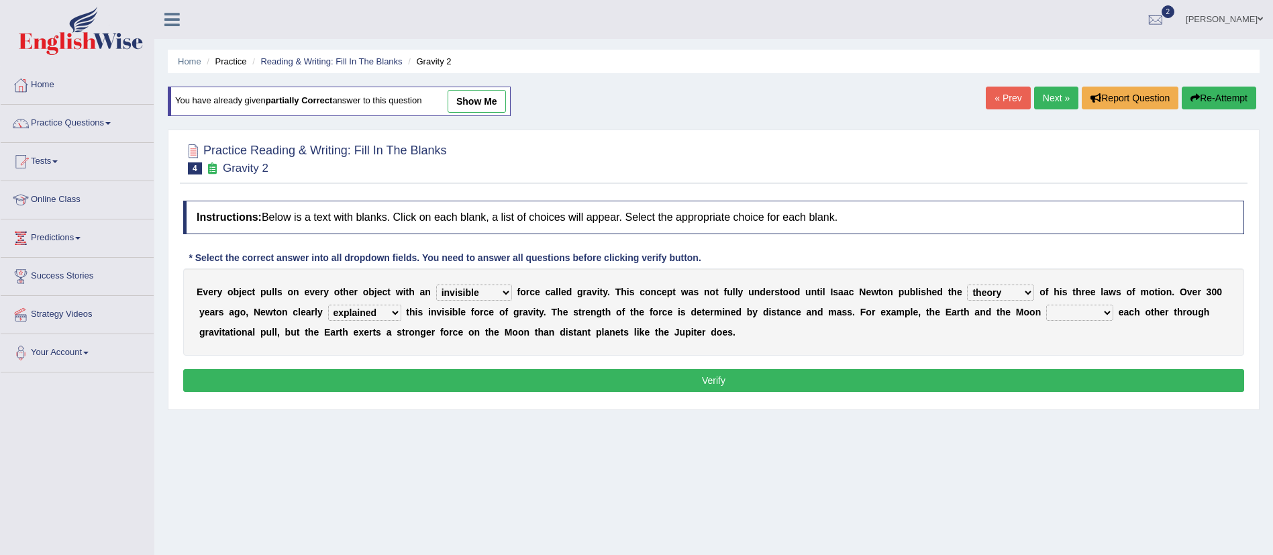
click at [328, 305] on select "explained undermined overturned realized" at bounding box center [364, 313] width 73 height 16
click at [1083, 322] on div "E v e r y o b j e c t p u l l s o n e v e r y o t h e r o b j e c t w i t h a n…" at bounding box center [713, 311] width 1061 height 87
click at [1079, 319] on select "affect spin evade span" at bounding box center [1079, 313] width 67 height 16
select select "affect"
click at [1050, 305] on select "affect spin evade span" at bounding box center [1079, 313] width 67 height 16
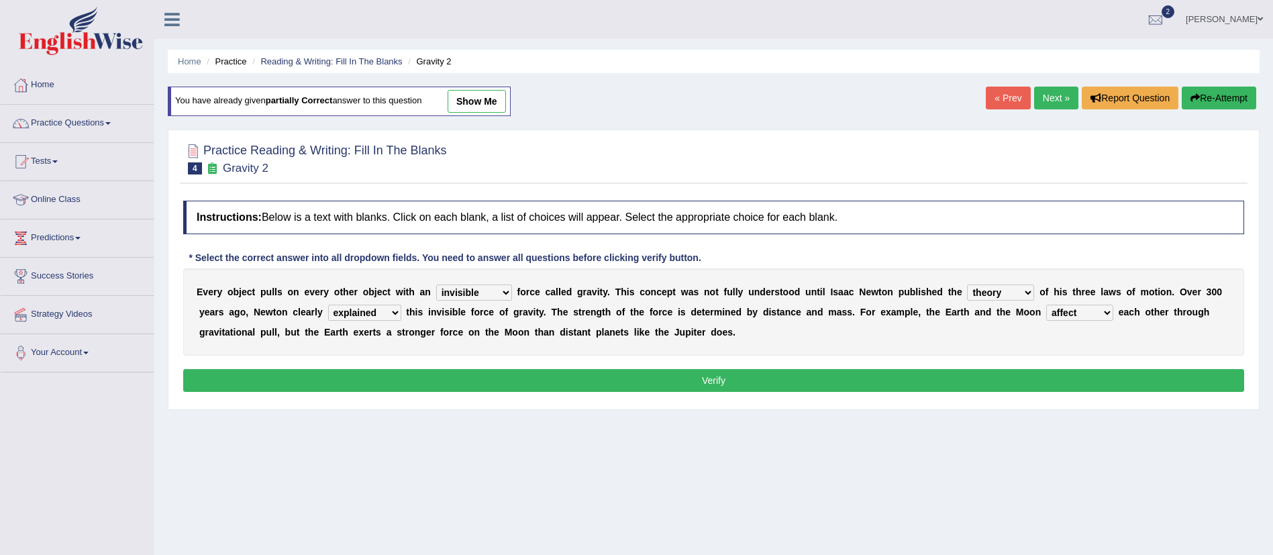
click at [947, 391] on button "Verify" at bounding box center [713, 380] width 1061 height 23
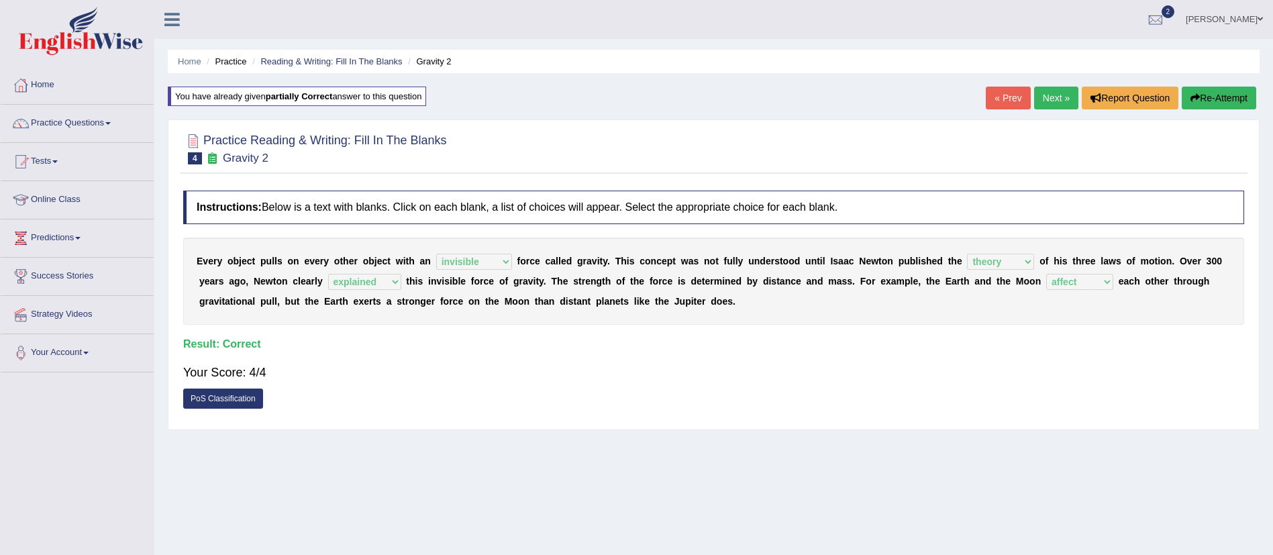
click at [1047, 97] on link "Next »" at bounding box center [1056, 98] width 44 height 23
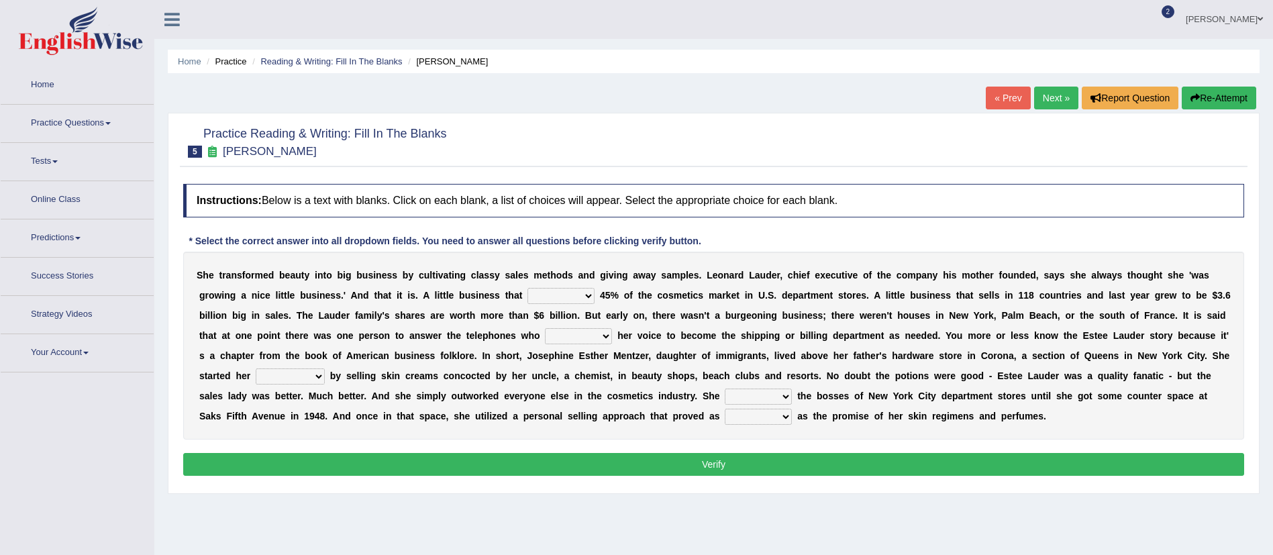
scroll to position [106, 0]
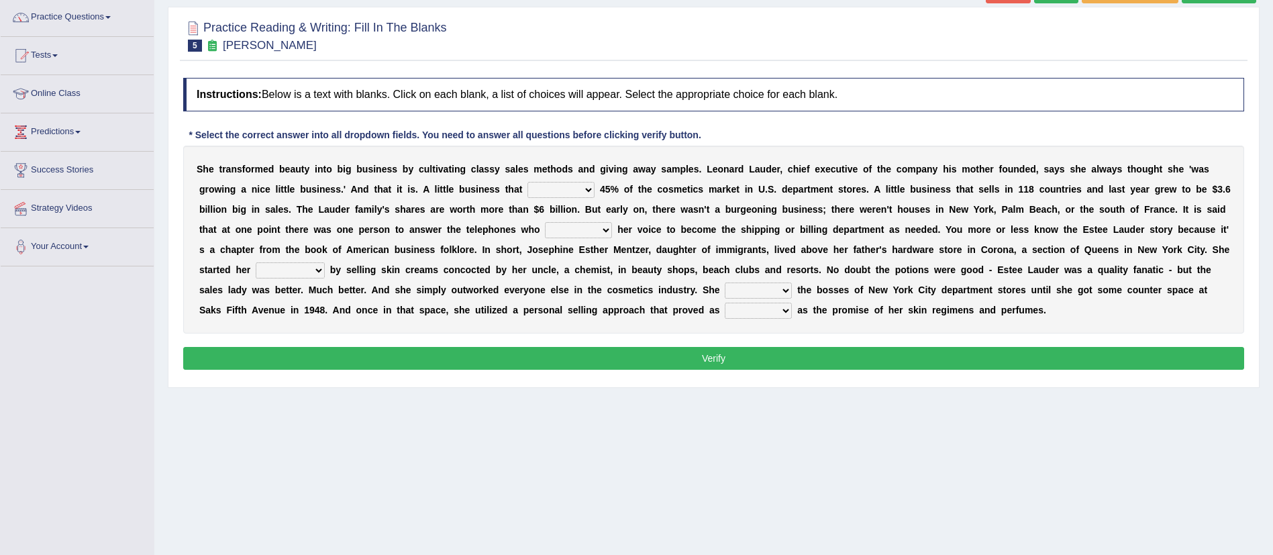
click at [1272, 277] on html "Toggle navigation Home Practice Questions Speaking Practice Read Aloud Repeat S…" at bounding box center [636, 171] width 1273 height 555
click at [576, 191] on select "has controls makes maintains" at bounding box center [560, 190] width 67 height 16
select select "has"
click at [527, 182] on select "has controls makes maintains" at bounding box center [560, 190] width 67 height 16
click at [574, 236] on select "switched changed raised used" at bounding box center [578, 230] width 67 height 16
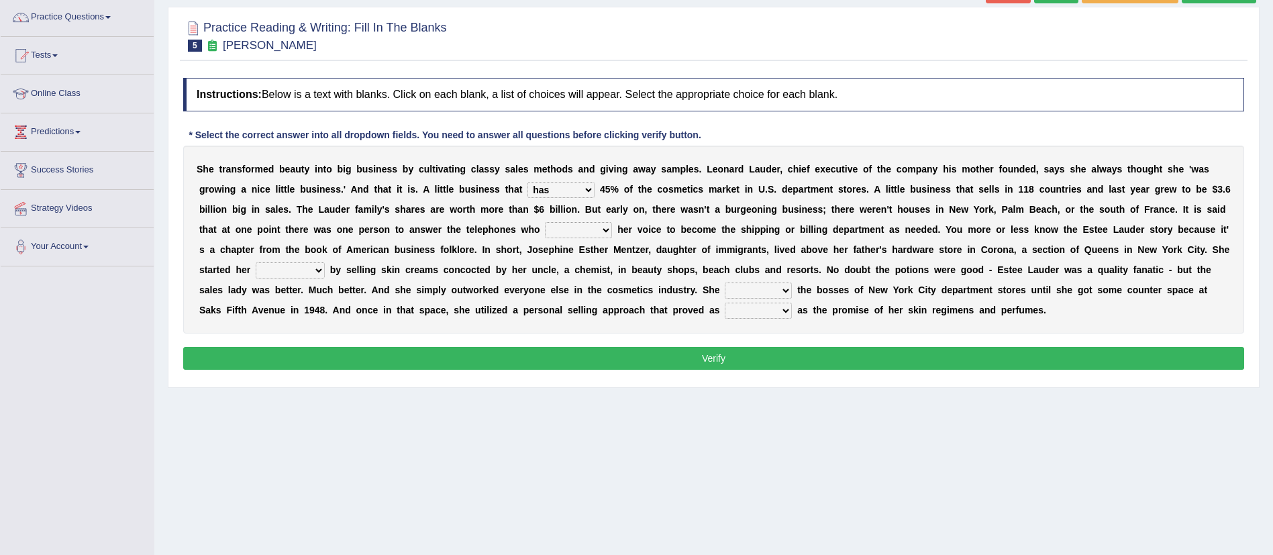
select select "used"
click at [545, 222] on select "switched changed raised used" at bounding box center [578, 230] width 67 height 16
click at [301, 269] on select "job institute companion enterprise" at bounding box center [290, 270] width 69 height 16
select select "job"
click at [256, 262] on select "job institute companion enterprise" at bounding box center [290, 270] width 69 height 16
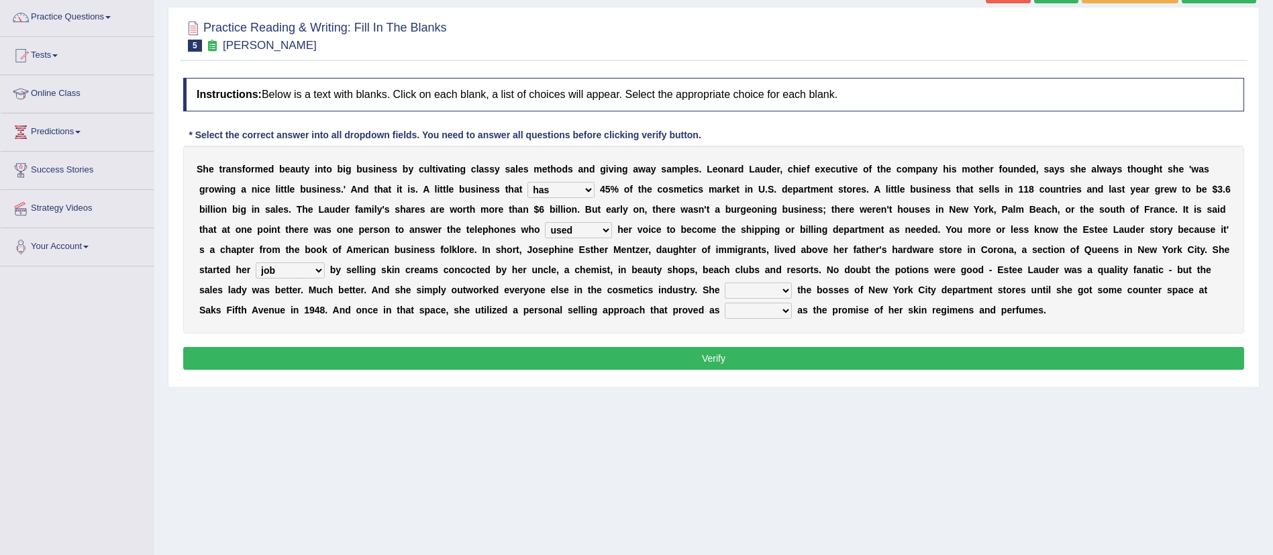
click at [752, 294] on select "stated bridged stalked heaved" at bounding box center [757, 290] width 67 height 16
select select "bridged"
click at [724, 282] on select "stated bridged stalked heaved" at bounding box center [757, 290] width 67 height 16
click at [769, 309] on select "potent ruthless potential expensive" at bounding box center [757, 311] width 67 height 16
select select "potential"
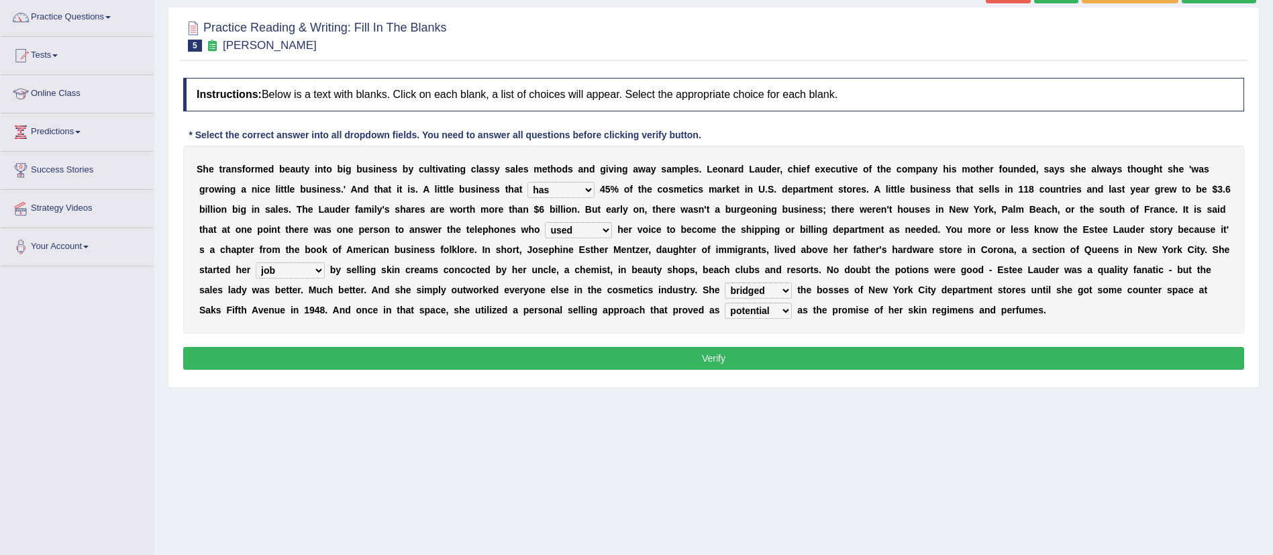
click at [724, 303] on select "potent ruthless potential expensive" at bounding box center [757, 311] width 67 height 16
click at [766, 357] on button "Verify" at bounding box center [713, 358] width 1061 height 23
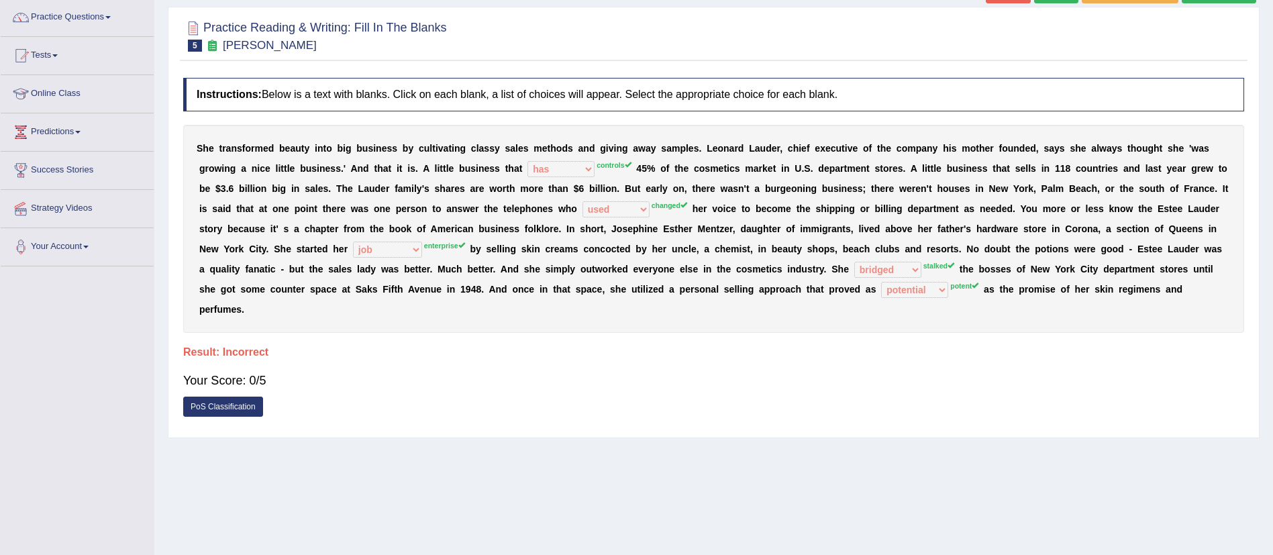
scroll to position [0, 0]
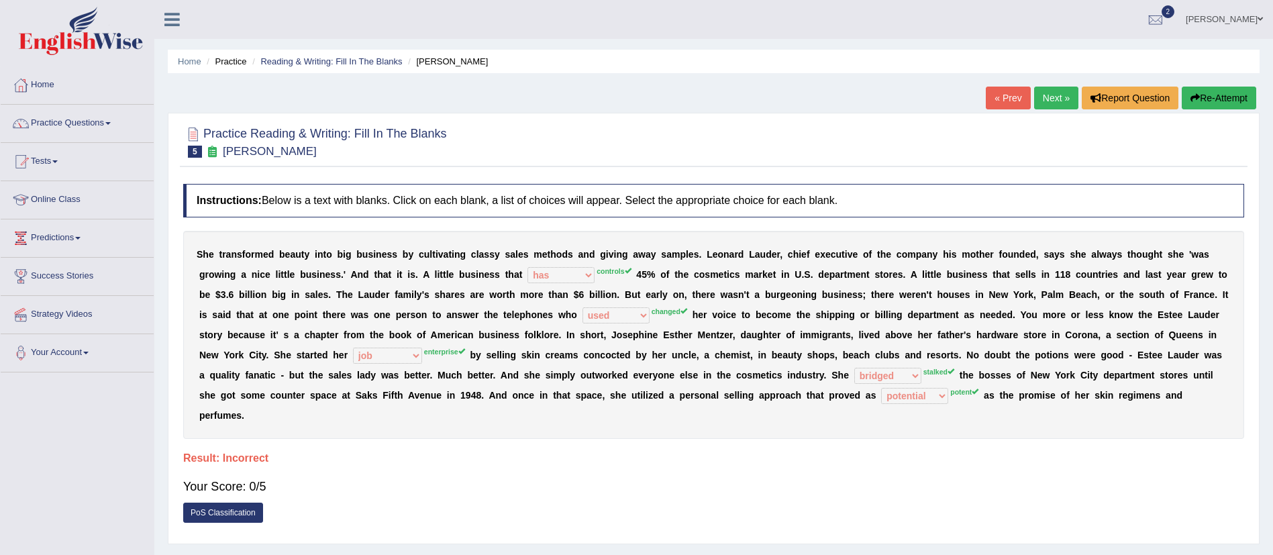
click at [1052, 101] on link "Next »" at bounding box center [1056, 98] width 44 height 23
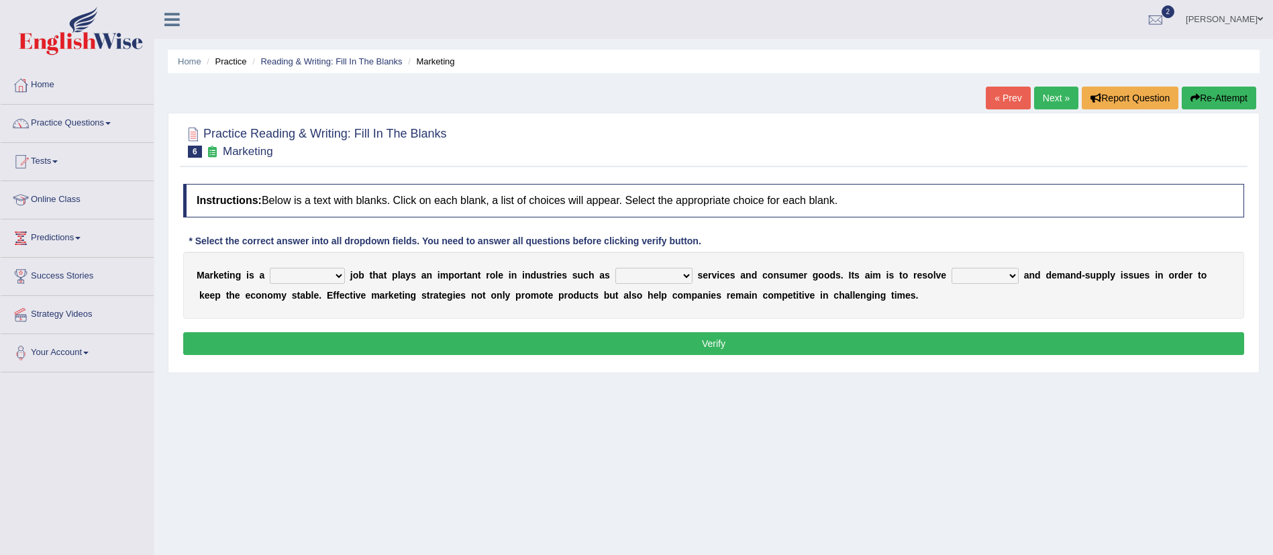
click at [319, 271] on select "professional flexible parochial descriptive" at bounding box center [307, 276] width 75 height 16
click at [639, 279] on select "civil financial conventional foremost" at bounding box center [653, 276] width 77 height 16
select select "conventional"
click at [619, 268] on select "civil financial conventional foremost" at bounding box center [653, 276] width 77 height 16
click at [319, 274] on select "professional flexible parochial descriptive" at bounding box center [307, 276] width 75 height 16
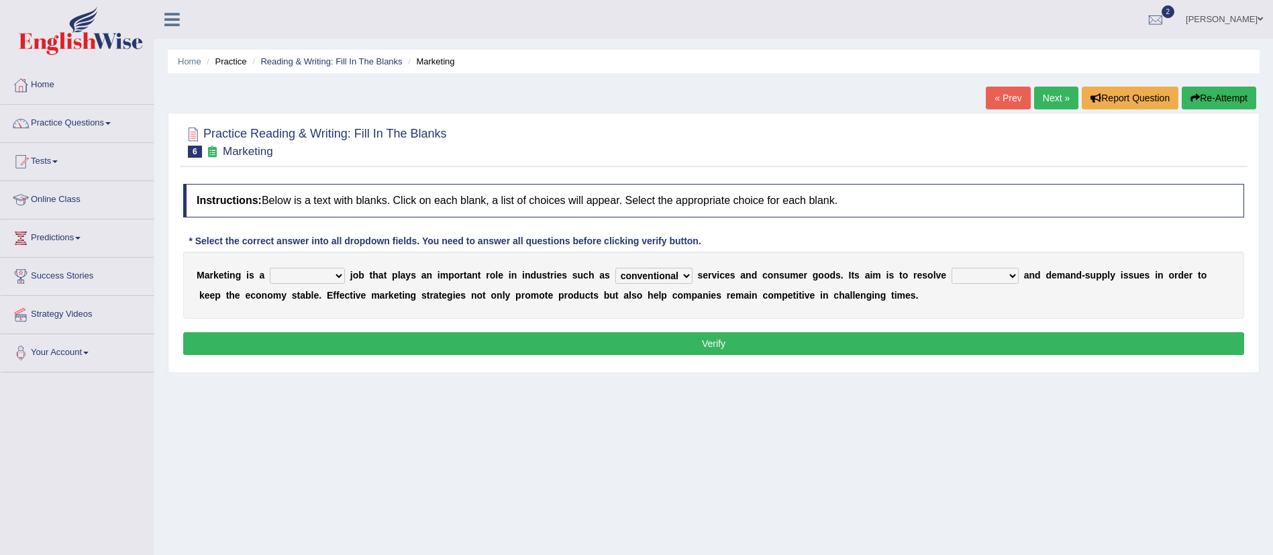
select select "flexible"
click at [270, 268] on select "professional flexible parochial descriptive" at bounding box center [307, 276] width 75 height 16
click at [989, 266] on div "M a r k e t i n g i s a professional flexible parochial descriptive j o b t h a…" at bounding box center [713, 285] width 1061 height 67
click at [996, 268] on select "imbalance excess symmetry budget" at bounding box center [984, 276] width 67 height 16
select select "budget"
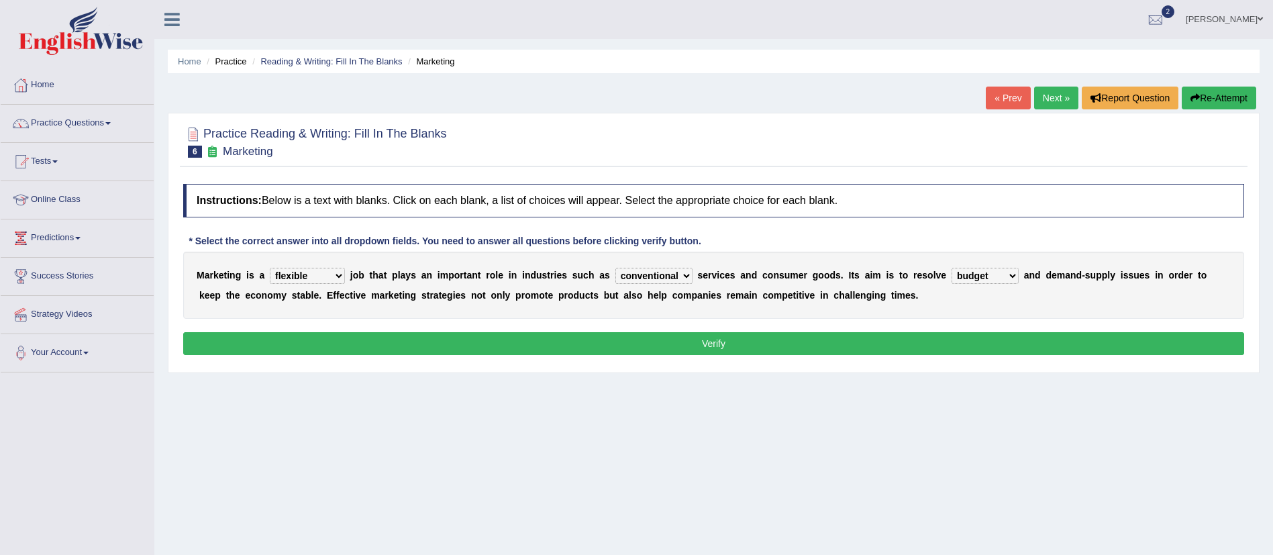
click at [960, 268] on select "imbalance excess symmetry budget" at bounding box center [984, 276] width 67 height 16
click at [680, 335] on button "Verify" at bounding box center [713, 343] width 1061 height 23
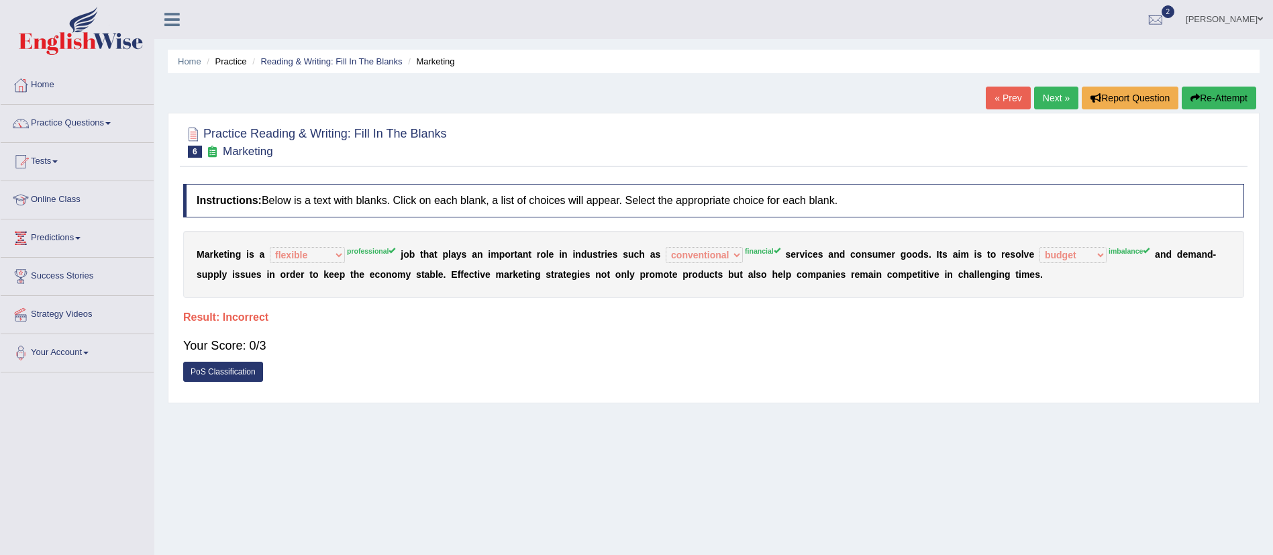
click at [1226, 83] on div "Home Practice Reading & Writing: Fill In The Blanks Marketing « Prev Next » Rep…" at bounding box center [713, 335] width 1118 height 671
click at [1217, 106] on button "Re-Attempt" at bounding box center [1218, 98] width 74 height 23
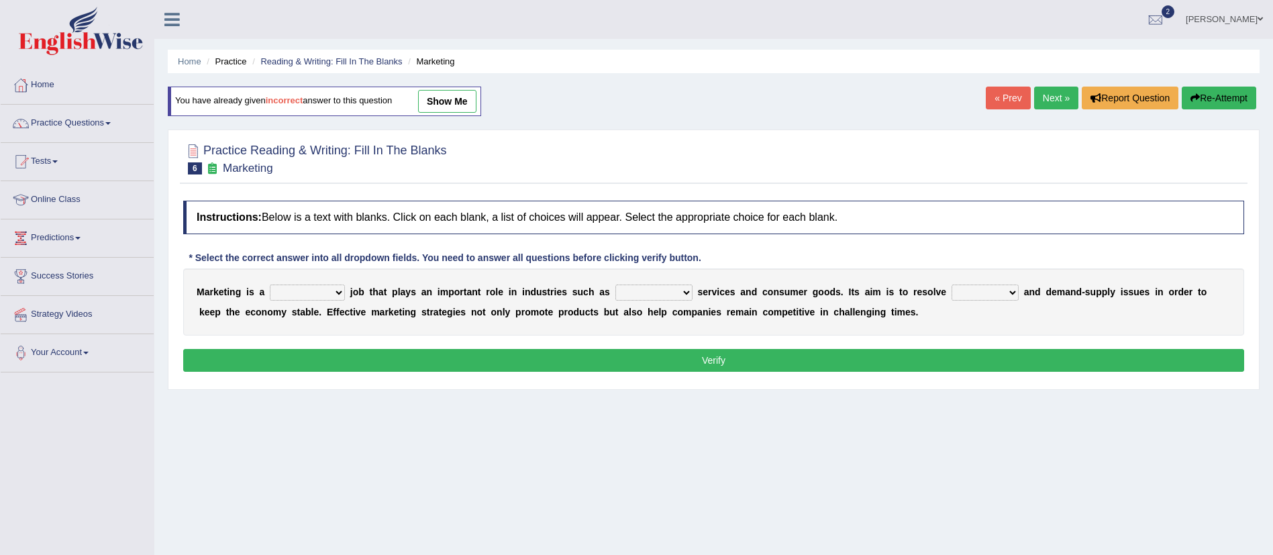
click at [325, 296] on select "professional flexible parochial descriptive" at bounding box center [307, 292] width 75 height 16
select select "professional"
click at [270, 284] on select "professional flexible parochial descriptive" at bounding box center [307, 292] width 75 height 16
click at [662, 294] on select "civil financial conventional foremost" at bounding box center [653, 292] width 77 height 16
select select "financial"
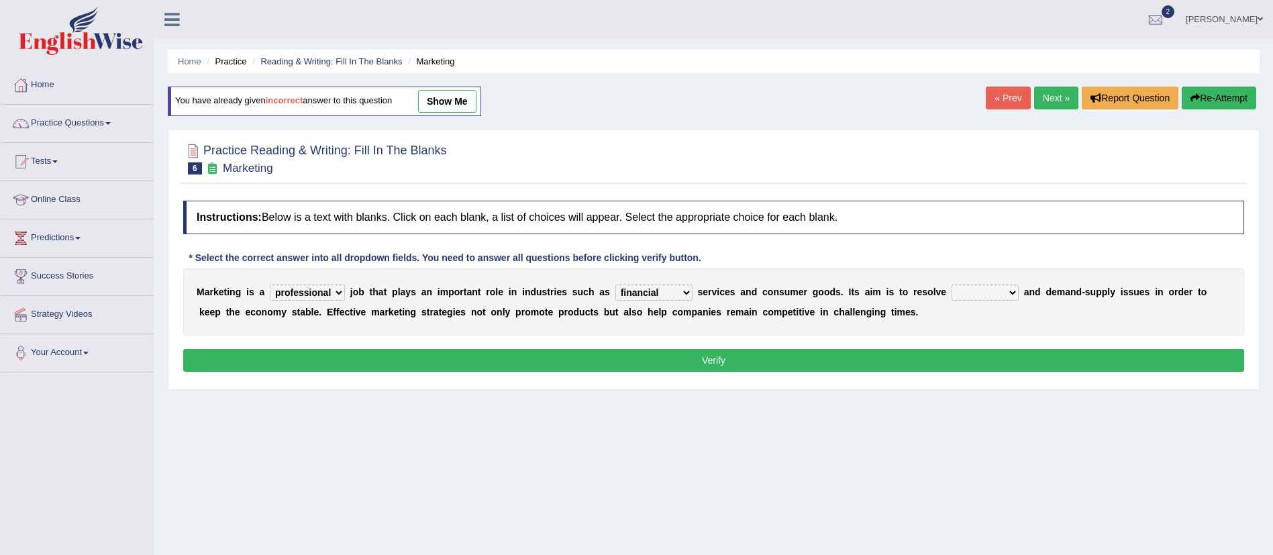
click at [619, 284] on select "civil financial conventional foremost" at bounding box center [653, 292] width 77 height 16
click at [1000, 292] on select "imbalance excess symmetry budget" at bounding box center [984, 292] width 67 height 16
select select "imbalance"
click at [960, 284] on select "imbalance excess symmetry budget" at bounding box center [984, 292] width 67 height 16
click at [557, 368] on button "Verify" at bounding box center [713, 360] width 1061 height 23
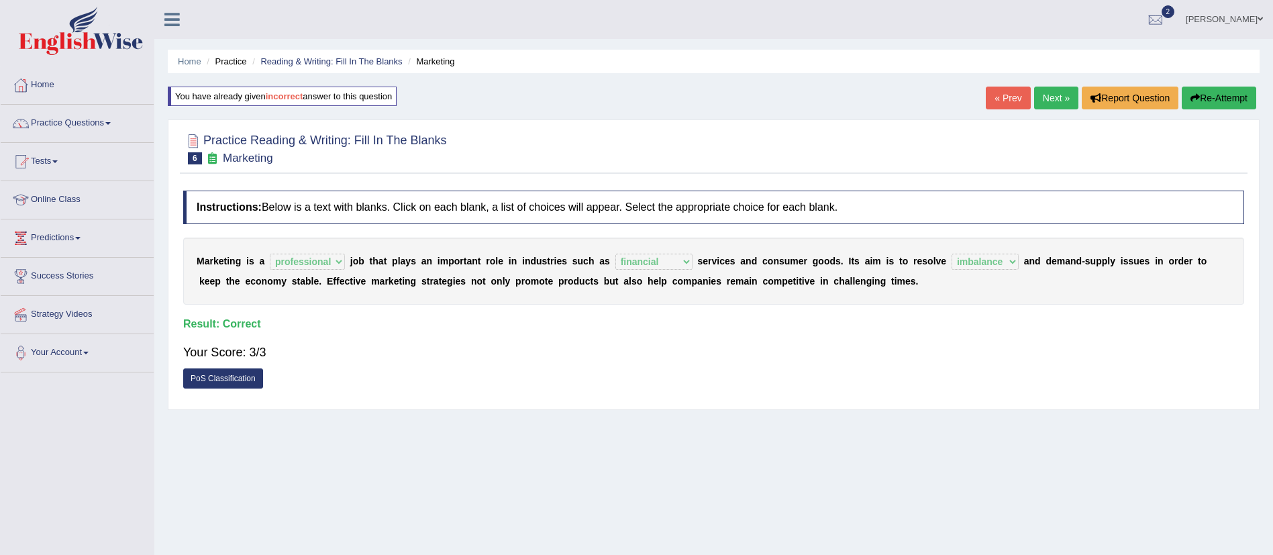
click at [1042, 101] on link "Next »" at bounding box center [1056, 98] width 44 height 23
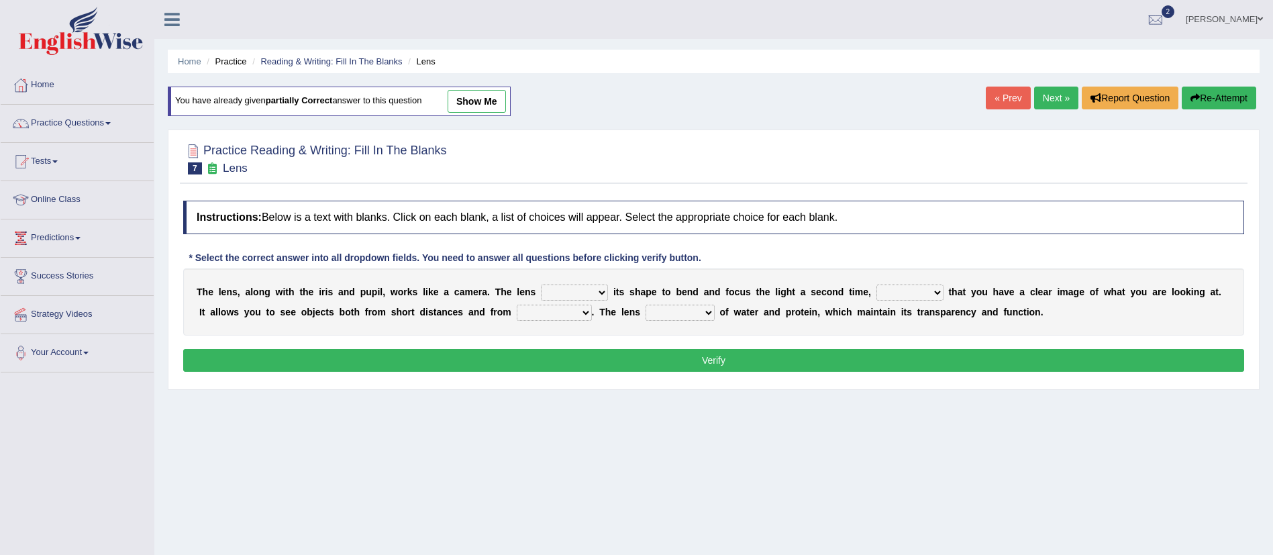
click at [379, 292] on b "i" at bounding box center [378, 291] width 3 height 11
click at [335, 56] on link "Reading & Writing: Fill In The Blanks" at bounding box center [331, 61] width 142 height 10
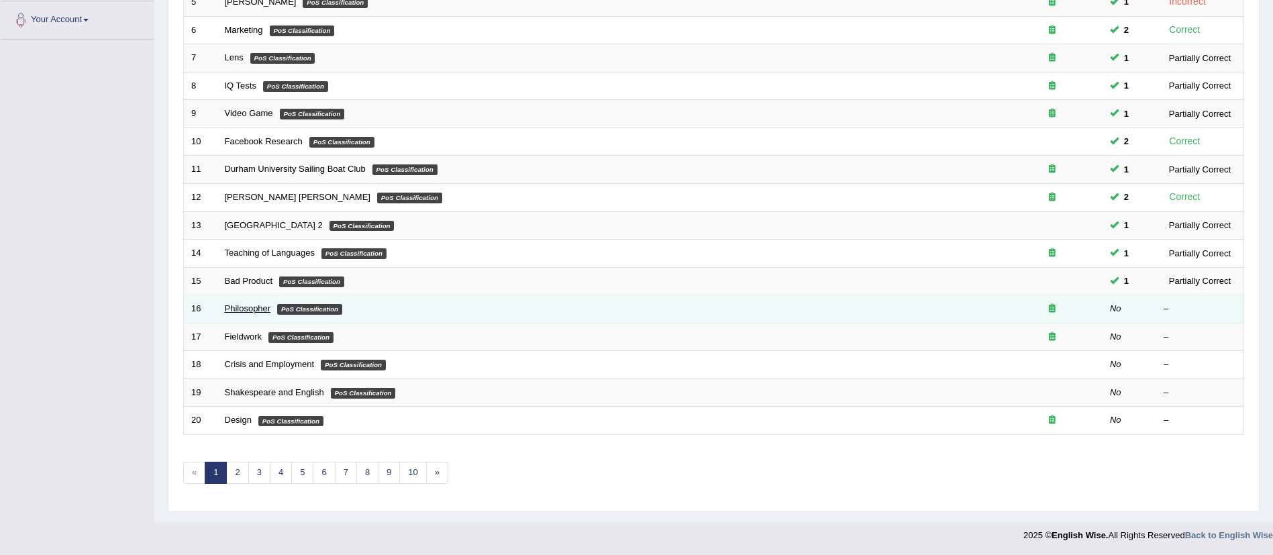
click at [244, 308] on link "Philosopher" at bounding box center [248, 308] width 46 height 10
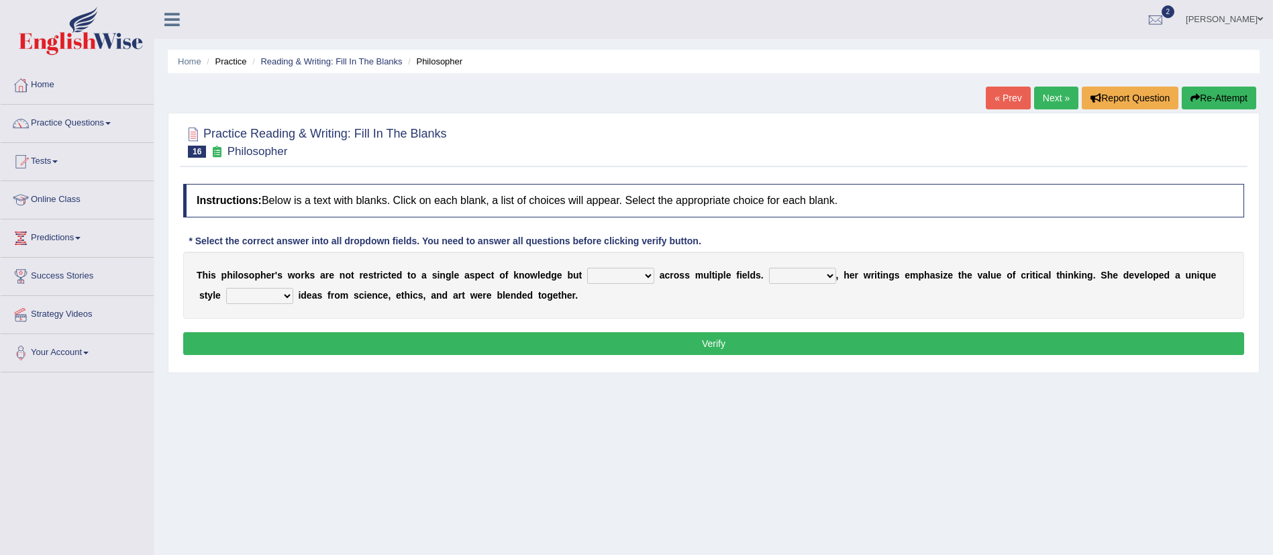
click at [608, 272] on select "constrain contain assemble extend" at bounding box center [620, 276] width 67 height 16
select select "extend"
click at [587, 268] on select "constrain contain assemble extend" at bounding box center [620, 276] width 67 height 16
click at [795, 274] on select "Rather So Moreover Likely" at bounding box center [802, 276] width 67 height 16
select select "Moreover"
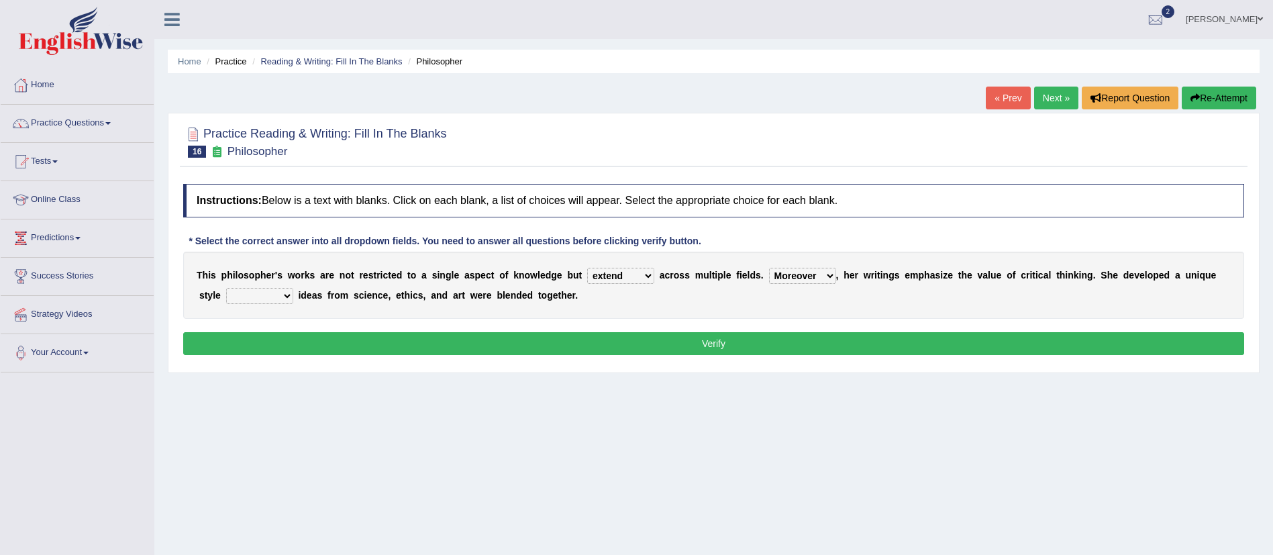
click at [769, 268] on select "Rather So Moreover Likely" at bounding box center [802, 276] width 67 height 16
click at [276, 291] on select "in that that which in which" at bounding box center [259, 296] width 67 height 16
select select "in which"
click at [226, 288] on select "in that that which in which" at bounding box center [259, 296] width 67 height 16
click at [455, 348] on button "Verify" at bounding box center [713, 343] width 1061 height 23
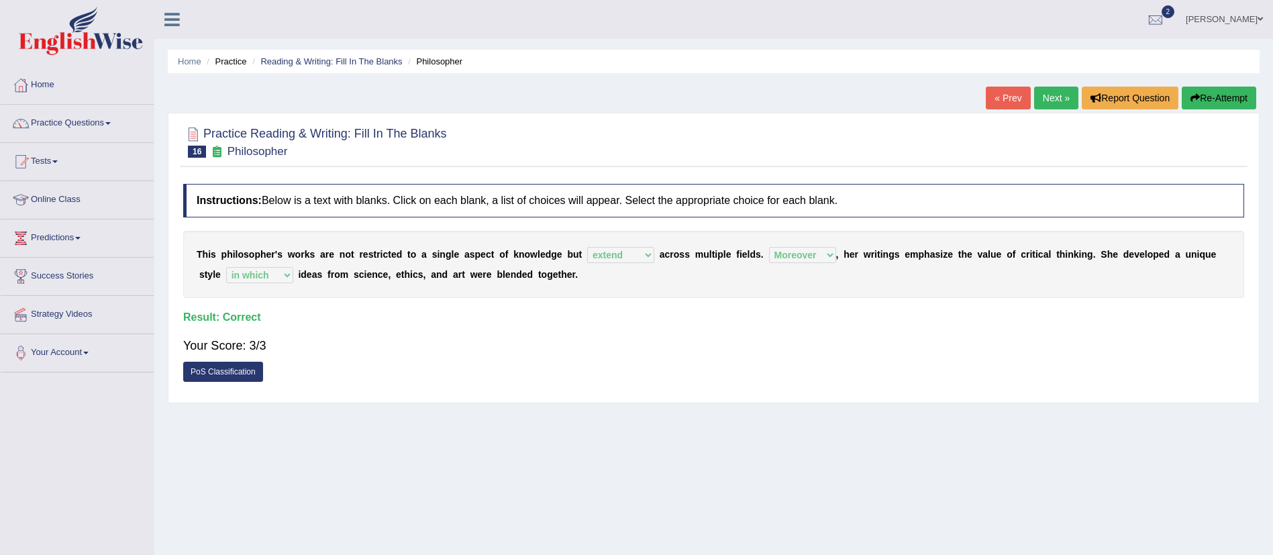
click at [1065, 92] on link "Next »" at bounding box center [1056, 98] width 44 height 23
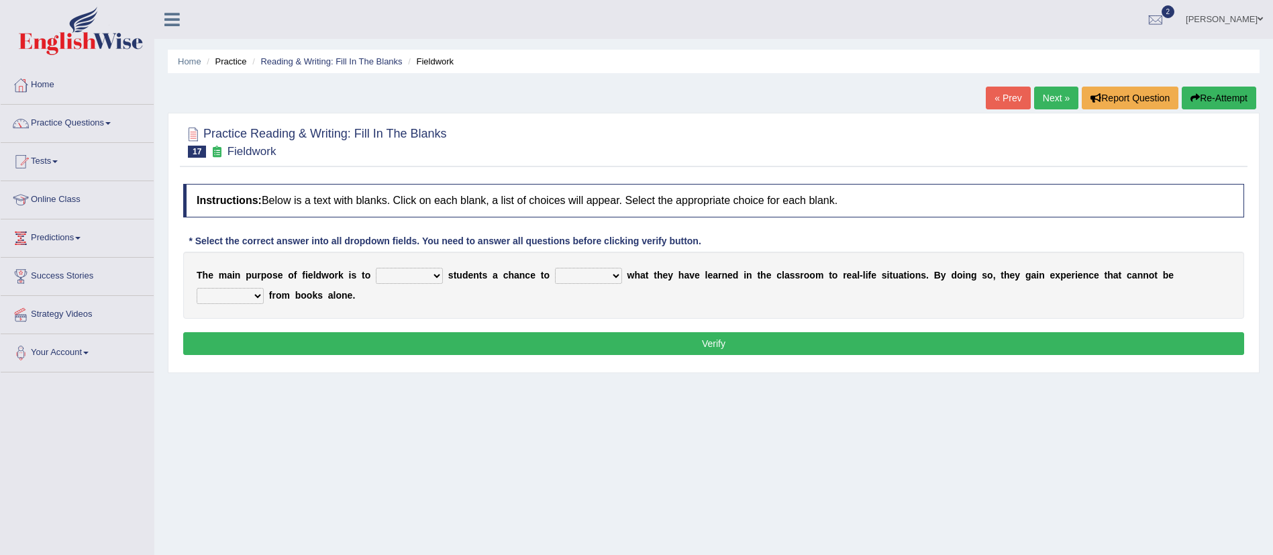
click at [405, 274] on select "resemble stow rave offer" at bounding box center [409, 276] width 67 height 16
select select "offer"
click at [376, 268] on select "resemble stow rave offer" at bounding box center [409, 276] width 67 height 16
click at [579, 273] on select "compare align apply dismount" at bounding box center [588, 276] width 67 height 16
select select "apply"
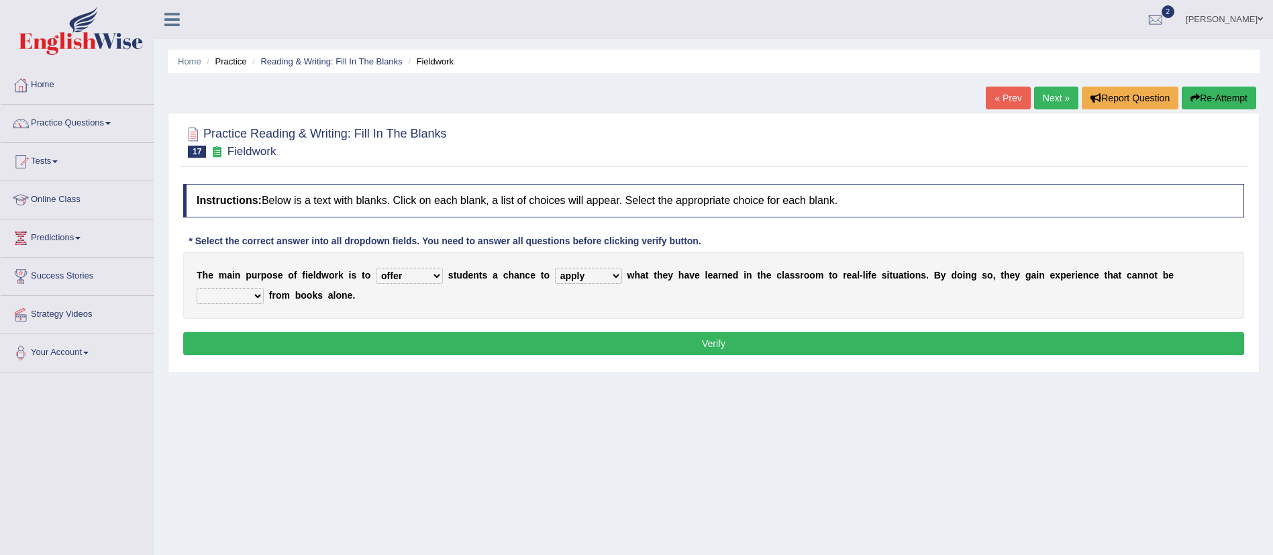
click at [555, 268] on select "compare align apply dismount" at bounding box center [588, 276] width 67 height 16
click at [242, 289] on select "originated prepared obtained touted" at bounding box center [230, 296] width 67 height 16
select select "obtained"
click at [197, 288] on select "originated prepared obtained touted" at bounding box center [230, 296] width 67 height 16
click at [382, 333] on button "Verify" at bounding box center [713, 343] width 1061 height 23
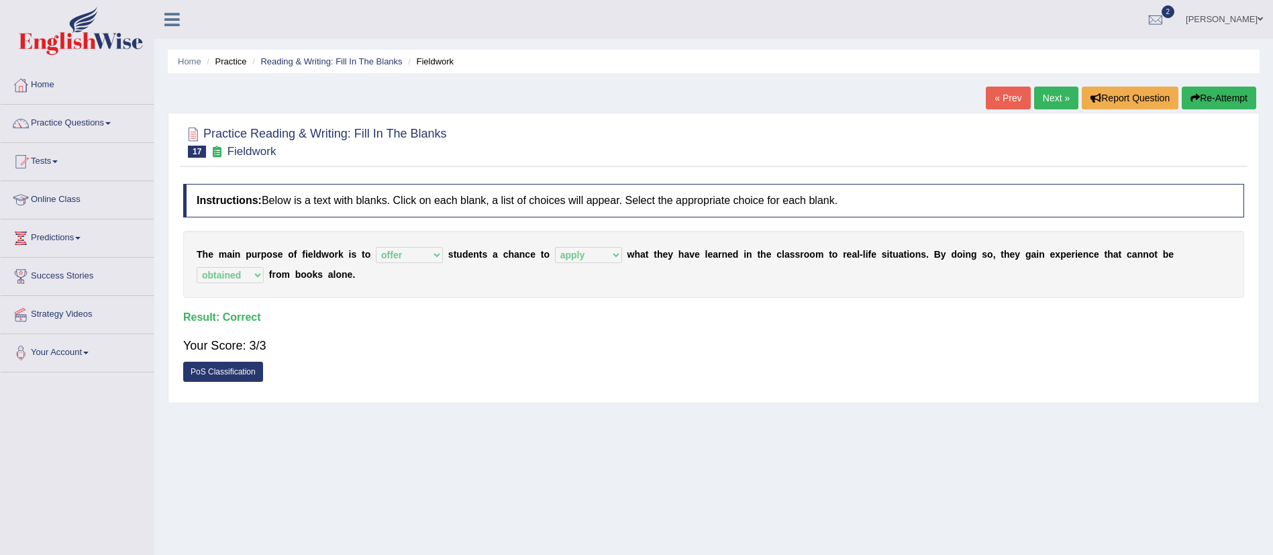
click at [1061, 78] on div "Home Practice Reading & Writing: Fill In The Blanks Fieldwork « Prev Next » Rep…" at bounding box center [713, 335] width 1118 height 671
click at [1057, 87] on link "Next »" at bounding box center [1056, 98] width 44 height 23
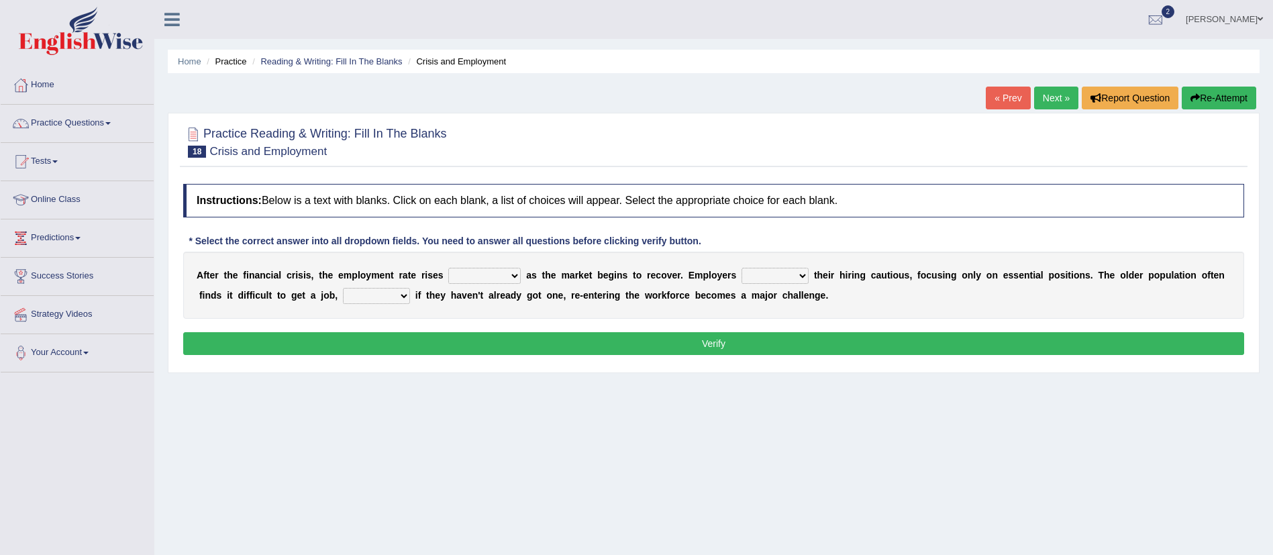
click at [498, 270] on select "normally conversely strenuously sharply" at bounding box center [484, 276] width 72 height 16
click at [448, 268] on select "normally conversely strenuously sharply" at bounding box center [484, 276] width 72 height 16
click at [793, 279] on select "keeping kept keep are kept" at bounding box center [774, 276] width 67 height 16
click at [494, 279] on select "normally conversely strenuously sharply" at bounding box center [484, 276] width 72 height 16
select select "conversely"
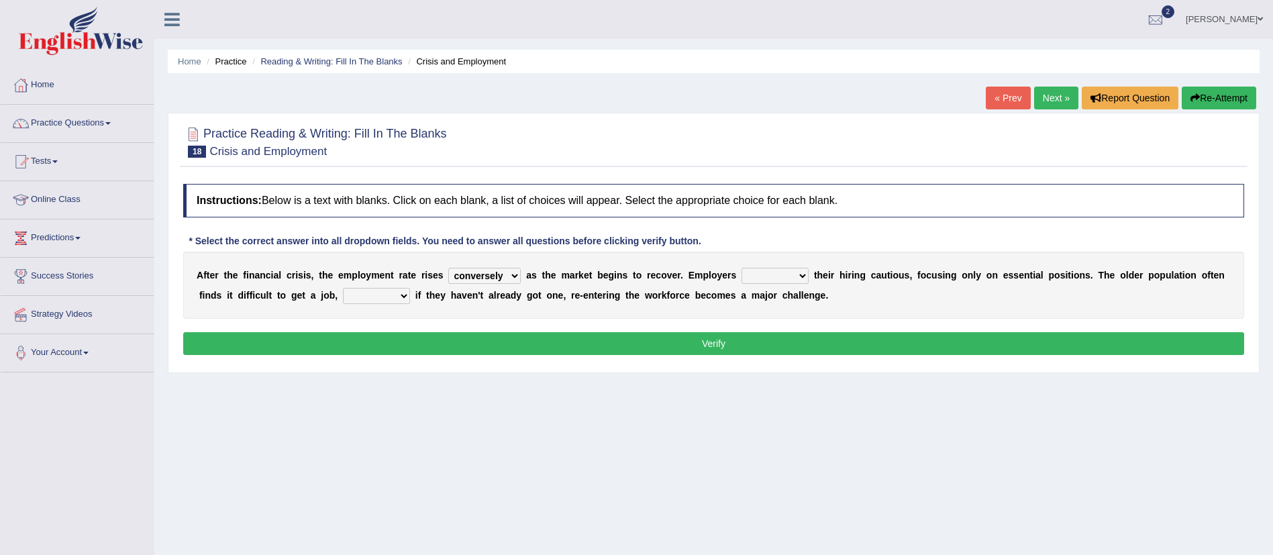
click at [448, 268] on select "normally conversely strenuously sharply" at bounding box center [484, 276] width 72 height 16
click at [786, 278] on select "keeping kept keep are kept" at bounding box center [774, 276] width 67 height 16
click at [463, 317] on div "A f t e r t h e f i n a n c i a l c r i s i s , t h e e m p l o y m e n t r a t…" at bounding box center [713, 285] width 1061 height 67
click at [378, 294] on select "although while then because" at bounding box center [376, 296] width 67 height 16
select select "although"
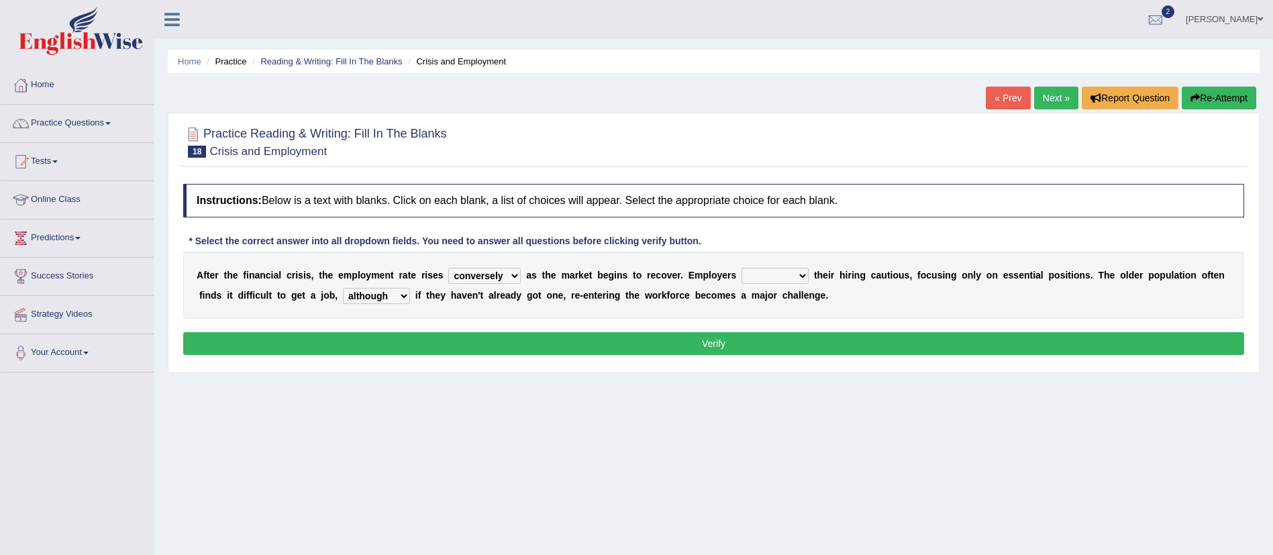
click at [343, 288] on select "although while then because" at bounding box center [376, 296] width 67 height 16
click at [777, 268] on select "keeping kept keep are kept" at bounding box center [774, 276] width 67 height 16
select select "keep"
click at [746, 268] on select "keeping kept keep are kept" at bounding box center [774, 276] width 67 height 16
click at [755, 329] on div "Instructions: Below is a text with blanks. Click on each blank, a list of choic…" at bounding box center [713, 271] width 1067 height 189
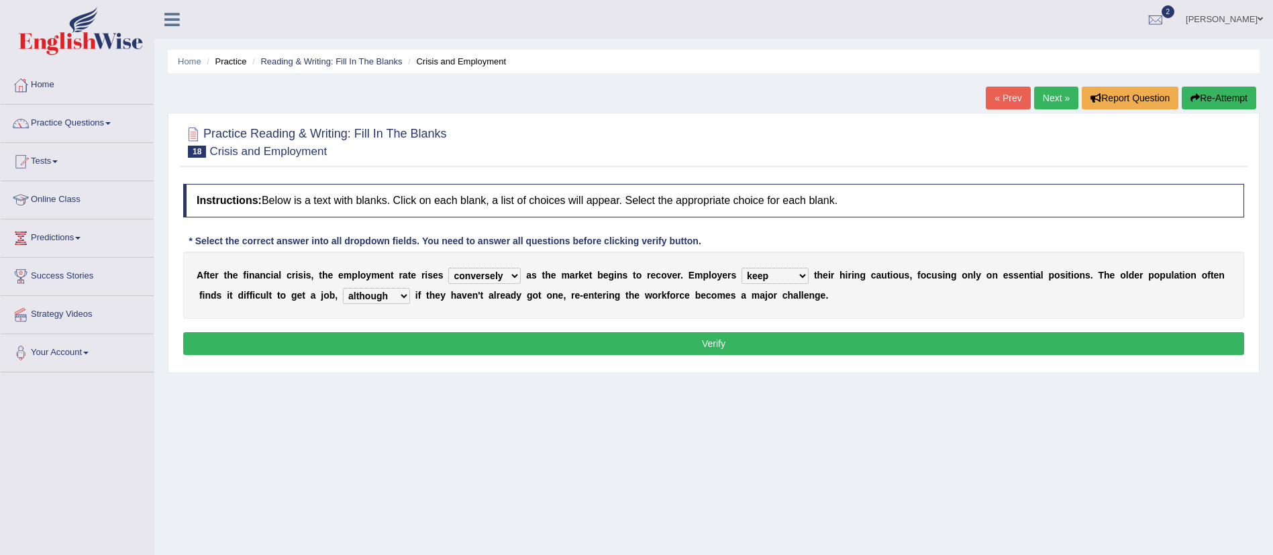
click at [763, 345] on button "Verify" at bounding box center [713, 343] width 1061 height 23
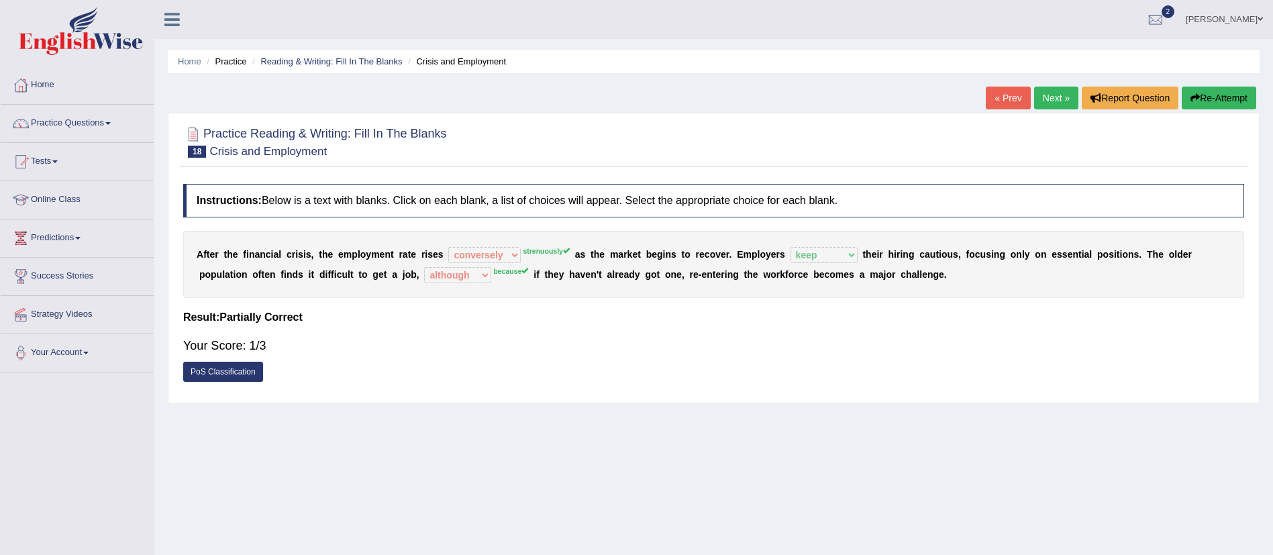
click at [1255, 91] on button "Re-Attempt" at bounding box center [1218, 98] width 74 height 23
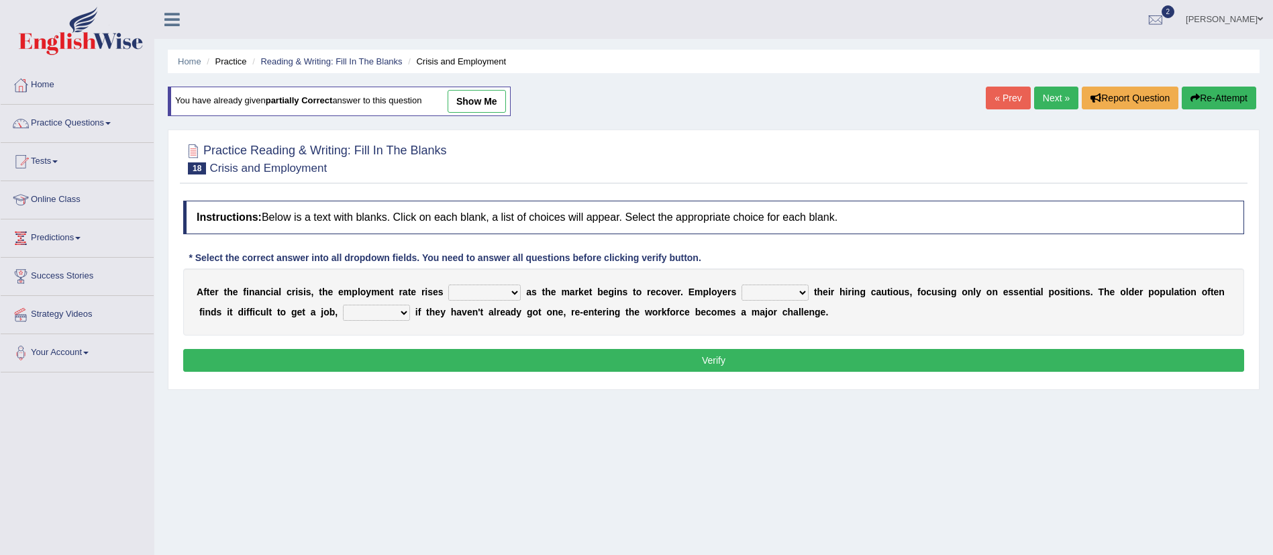
click at [519, 294] on select "normally conversely strenuously sharply" at bounding box center [484, 292] width 72 height 16
select select "strenuously"
click at [448, 284] on select "normally conversely strenuously sharply" at bounding box center [484, 292] width 72 height 16
click at [762, 290] on select "keeping kept keep are kept" at bounding box center [774, 292] width 67 height 16
select select "keep"
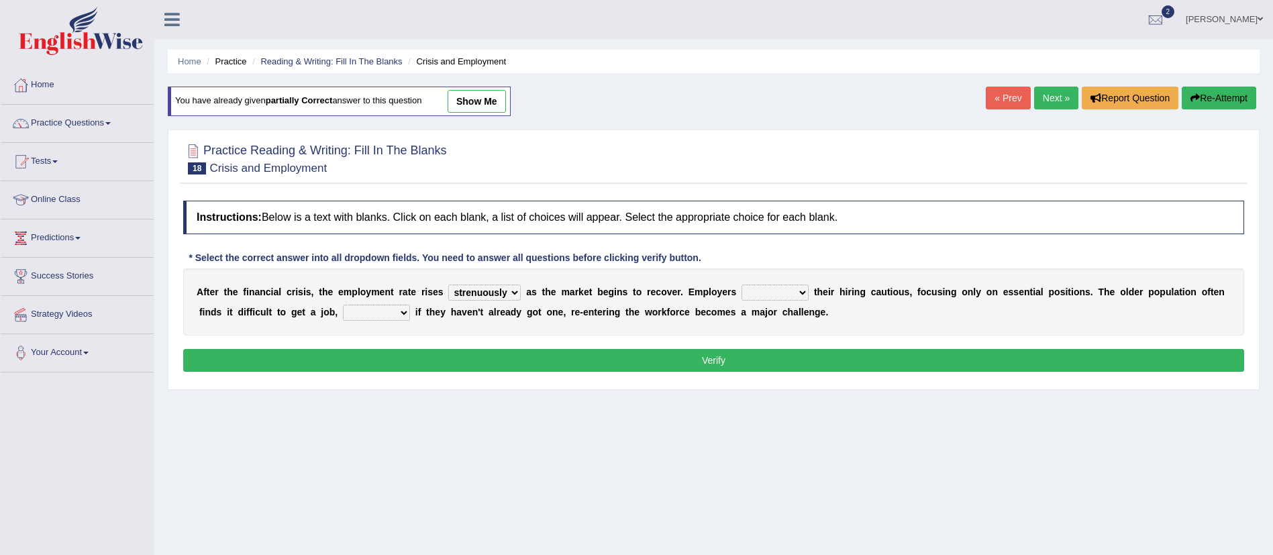
click at [746, 284] on select "keeping kept keep are kept" at bounding box center [774, 292] width 67 height 16
click at [382, 306] on select "although while then because" at bounding box center [376, 313] width 67 height 16
select select "because"
click at [343, 305] on select "although while then because" at bounding box center [376, 313] width 67 height 16
click at [610, 345] on div "Instructions: Below is a text with blanks. Click on each blank, a list of choic…" at bounding box center [713, 288] width 1067 height 189
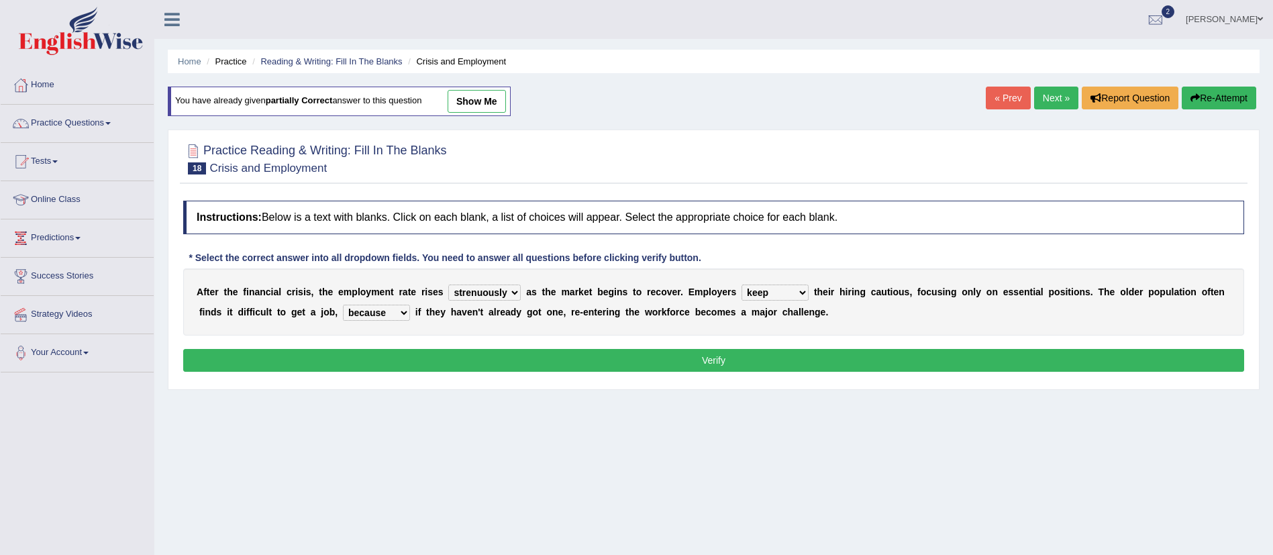
click at [642, 349] on button "Verify" at bounding box center [713, 360] width 1061 height 23
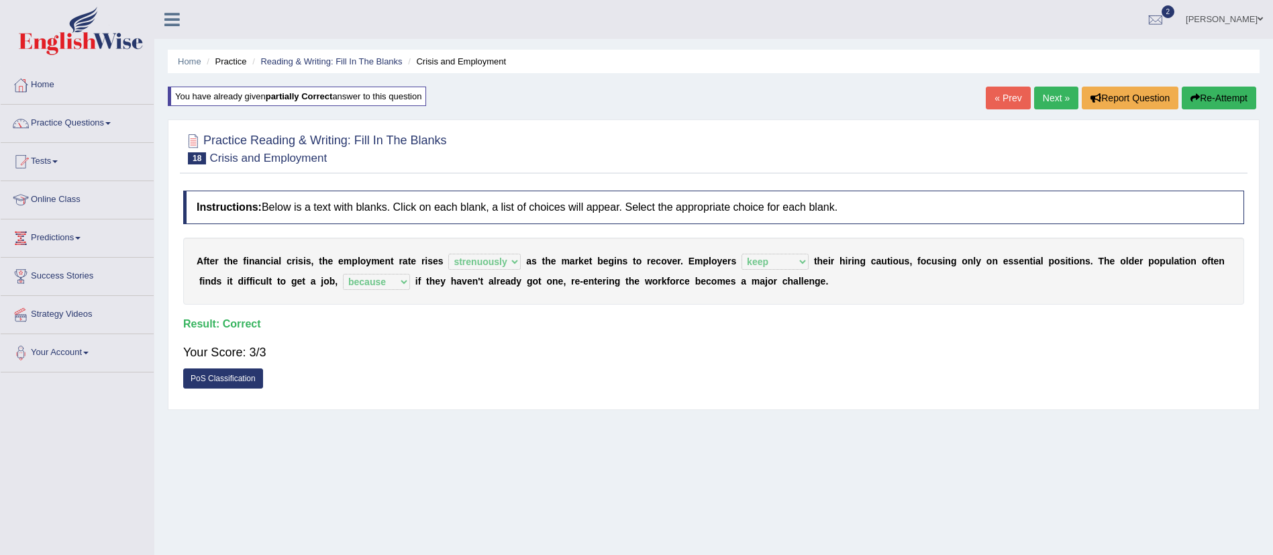
click at [1050, 85] on div "Home Practice Reading & Writing: Fill In The Blanks Crisis and Employment You h…" at bounding box center [713, 335] width 1118 height 671
click at [1057, 97] on link "Next »" at bounding box center [1056, 98] width 44 height 23
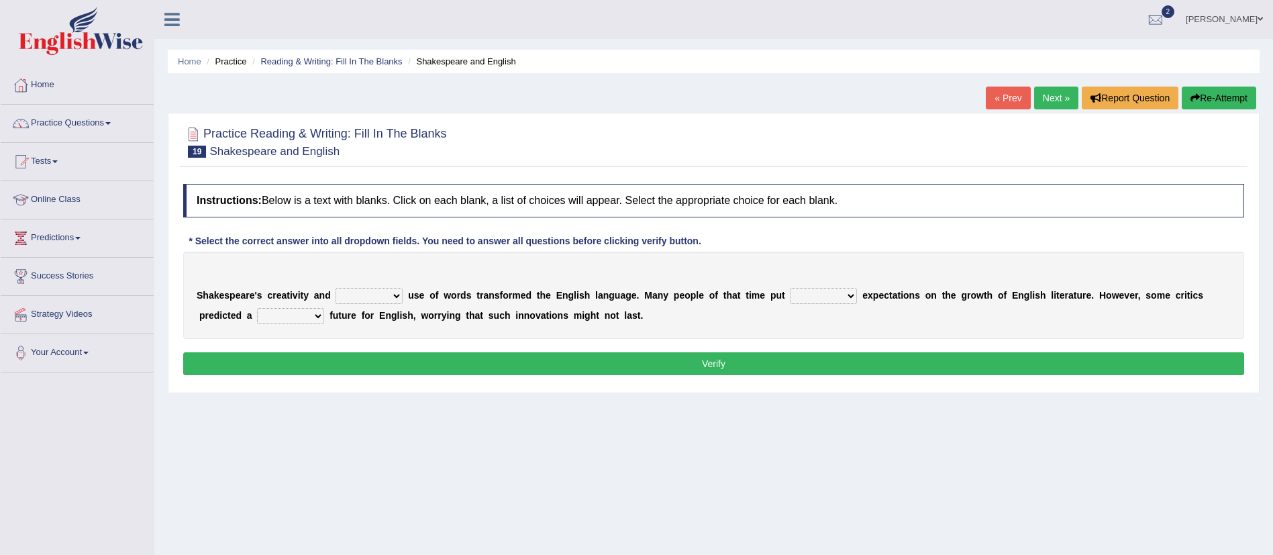
click at [367, 290] on select "idealized intensive fancied inventive" at bounding box center [368, 296] width 67 height 16
select select "intensive"
click at [335, 288] on select "idealized intensive fancied inventive" at bounding box center [368, 296] width 67 height 16
click at [822, 298] on select "wide much high more" at bounding box center [823, 296] width 67 height 16
select select "high"
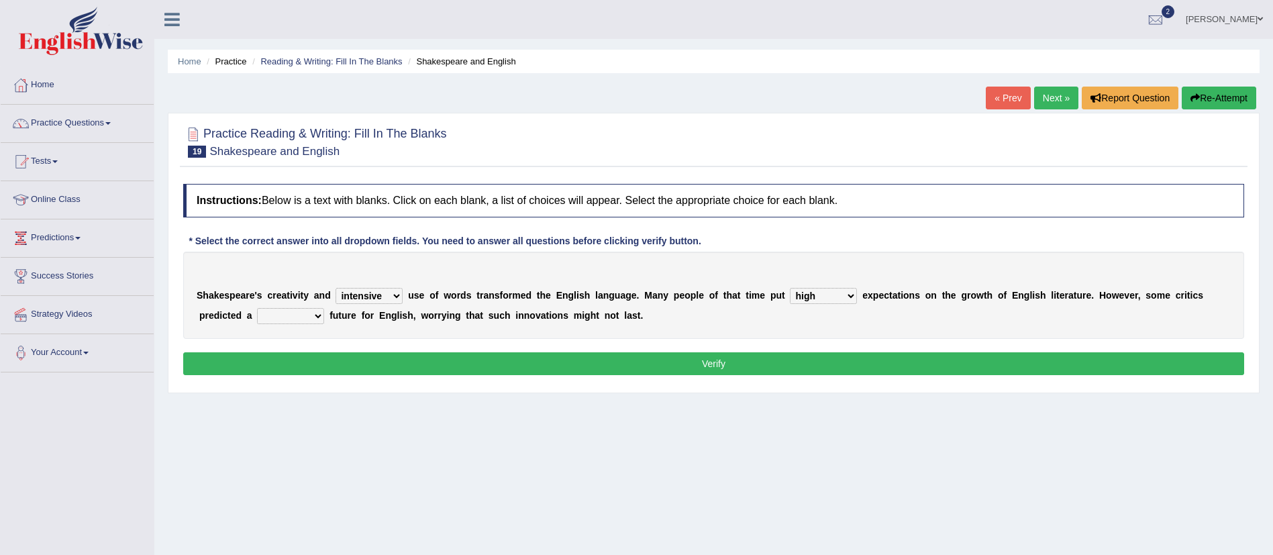
click at [790, 288] on select "wide much high more" at bounding box center [823, 296] width 67 height 16
click at [834, 294] on select "wide much high more" at bounding box center [823, 296] width 67 height 16
click at [790, 288] on select "wide much high more" at bounding box center [823, 296] width 67 height 16
click at [320, 318] on select "monetary promising irresistible daunting" at bounding box center [290, 316] width 67 height 16
select select "promising"
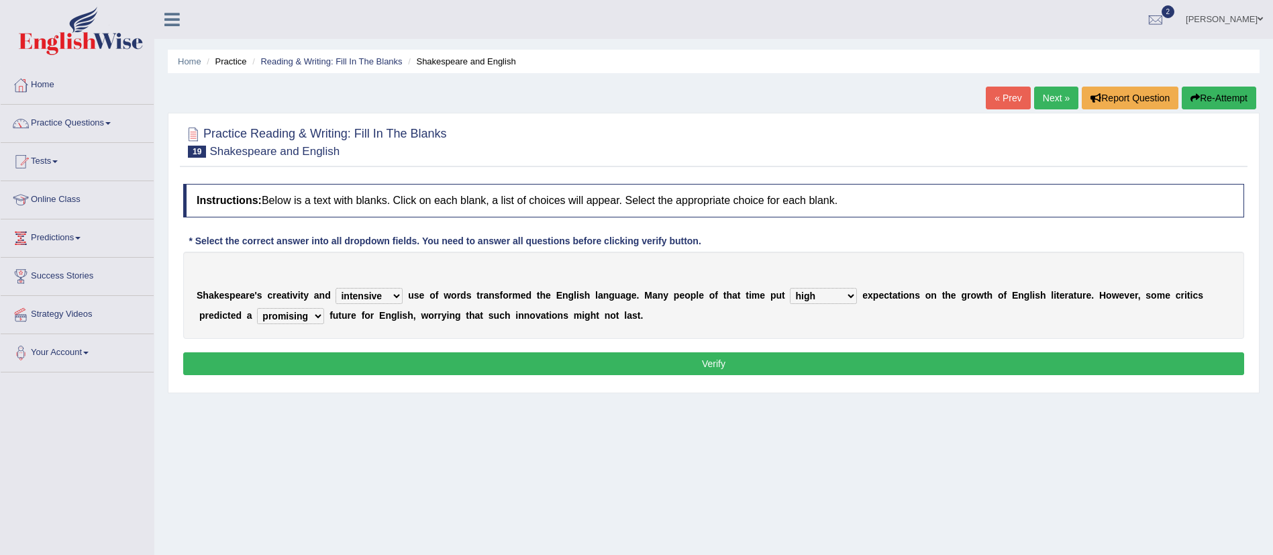
click at [257, 308] on select "monetary promising irresistible daunting" at bounding box center [290, 316] width 67 height 16
click at [483, 362] on button "Verify" at bounding box center [713, 363] width 1061 height 23
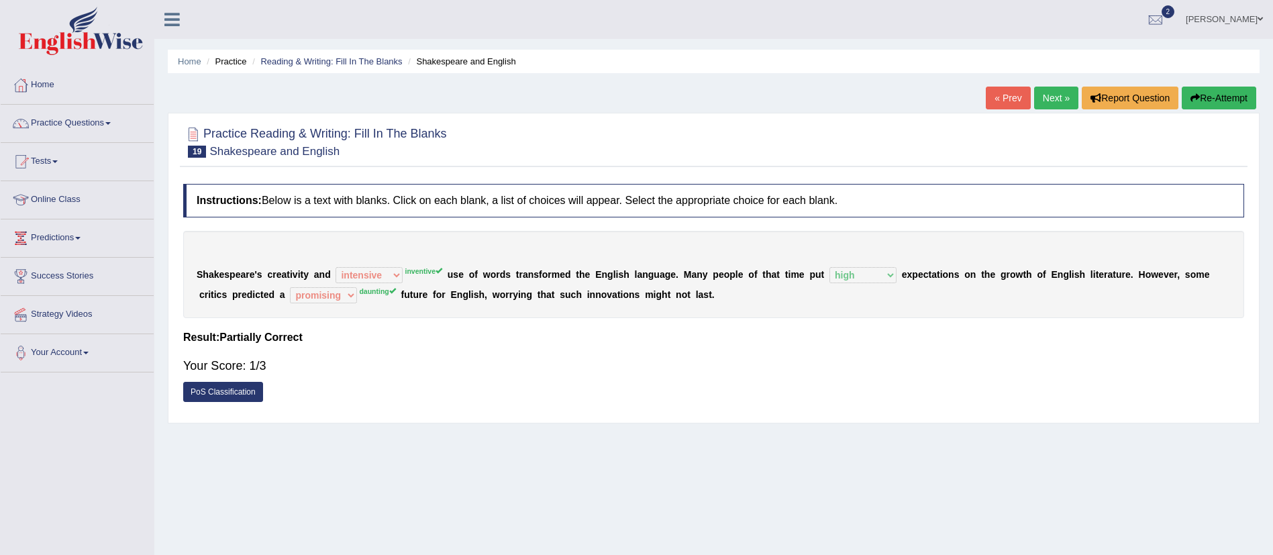
click at [1220, 101] on button "Re-Attempt" at bounding box center [1218, 98] width 74 height 23
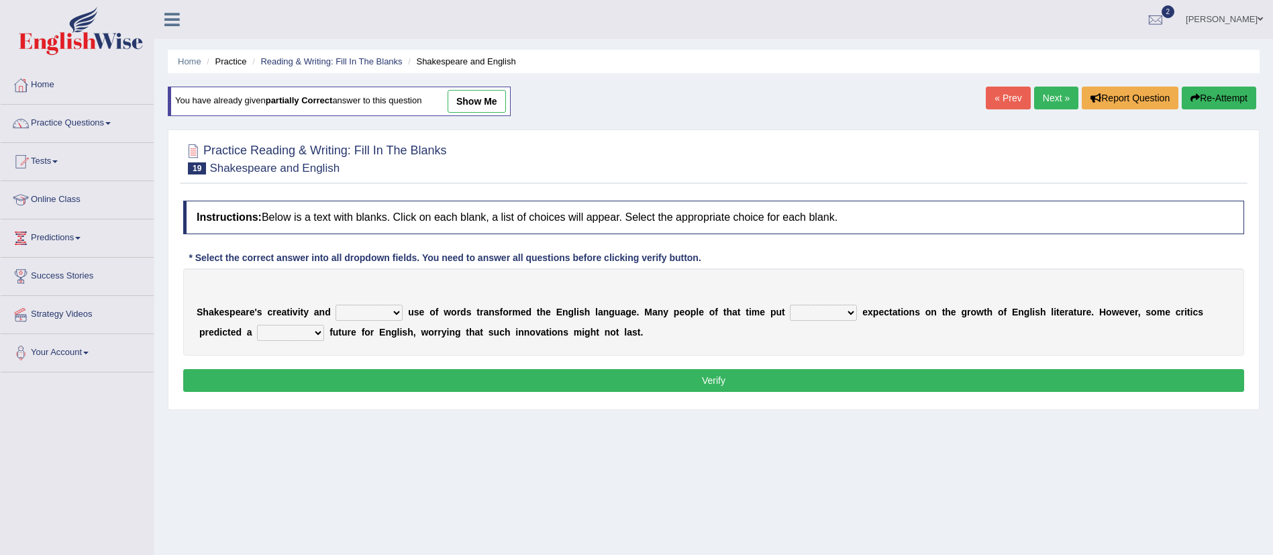
click at [378, 305] on select "idealized intensive fancied inventive" at bounding box center [368, 313] width 67 height 16
select select "inventive"
click at [335, 305] on select "idealized intensive fancied inventive" at bounding box center [368, 313] width 67 height 16
click at [810, 321] on div "S h a k e s p e a r e ' s c r e a t i v i t y a n d idealized intensive fancied…" at bounding box center [713, 311] width 1061 height 87
click at [807, 315] on select "wide much high more" at bounding box center [823, 313] width 67 height 16
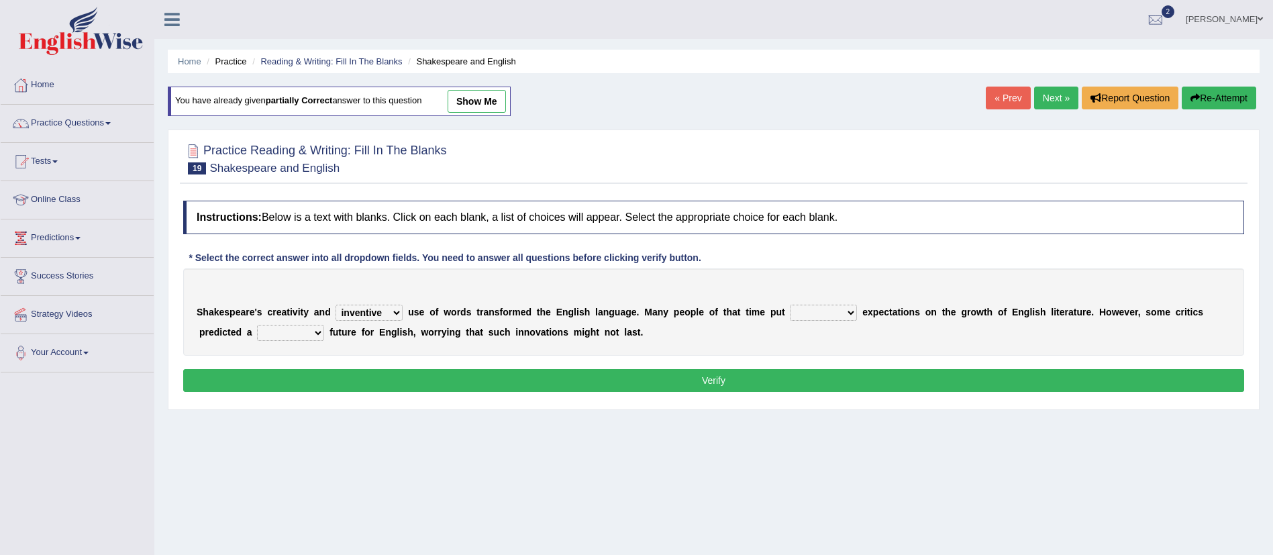
select select "high"
click at [790, 305] on select "wide much high more" at bounding box center [823, 313] width 67 height 16
click at [313, 329] on select "monetary promising irresistible daunting" at bounding box center [290, 333] width 67 height 16
select select "promising"
click at [257, 325] on select "monetary promising irresistible daunting" at bounding box center [290, 333] width 67 height 16
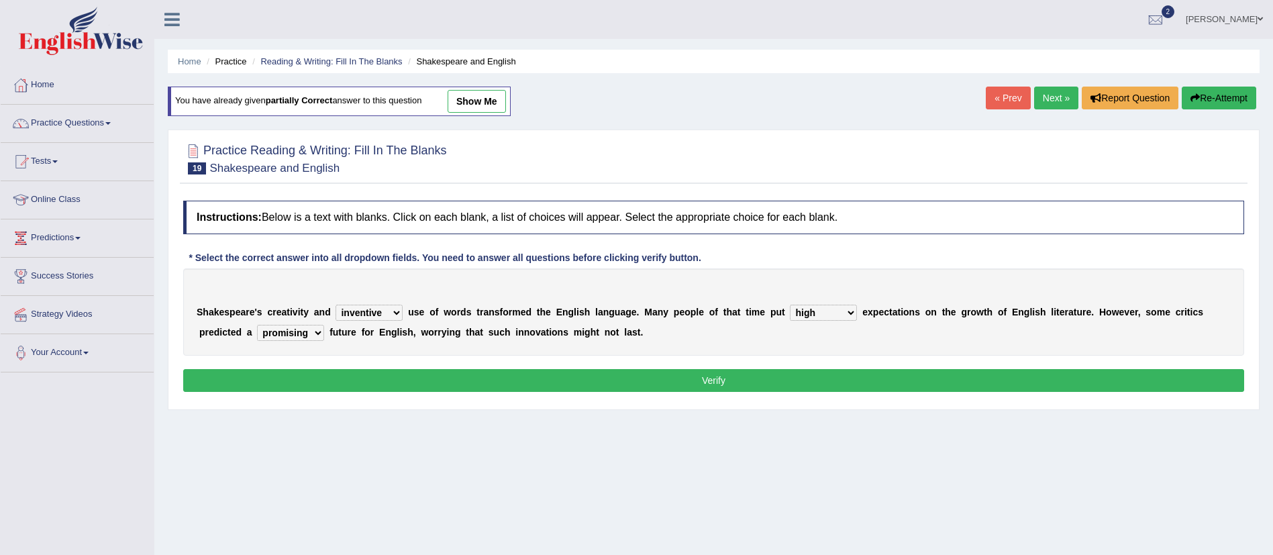
click at [435, 388] on button "Verify" at bounding box center [713, 380] width 1061 height 23
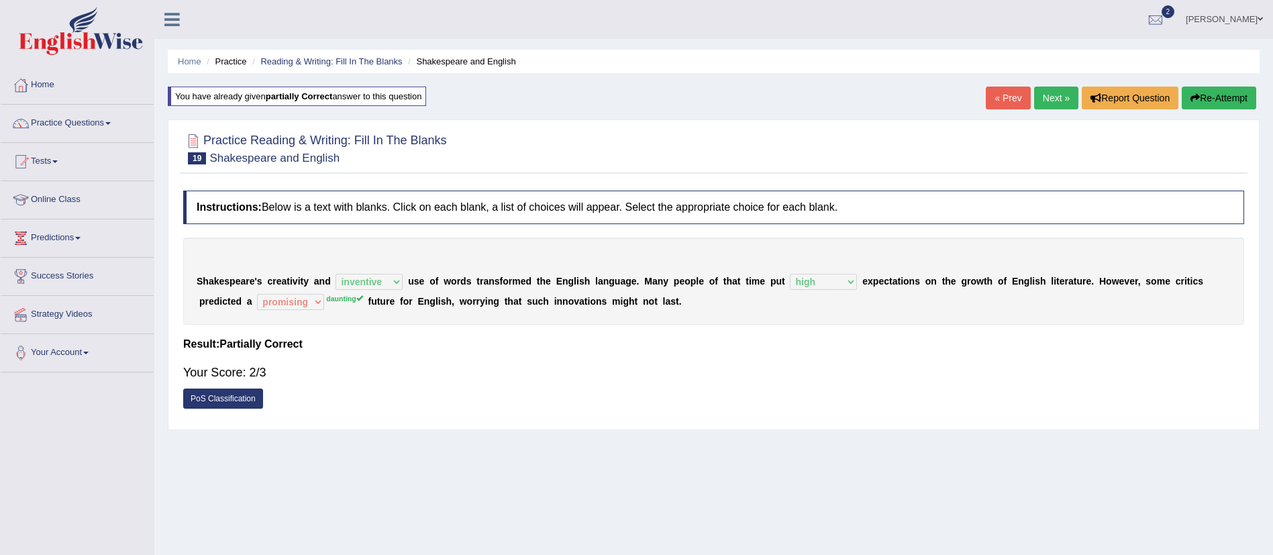
click at [1045, 91] on link "Next »" at bounding box center [1056, 98] width 44 height 23
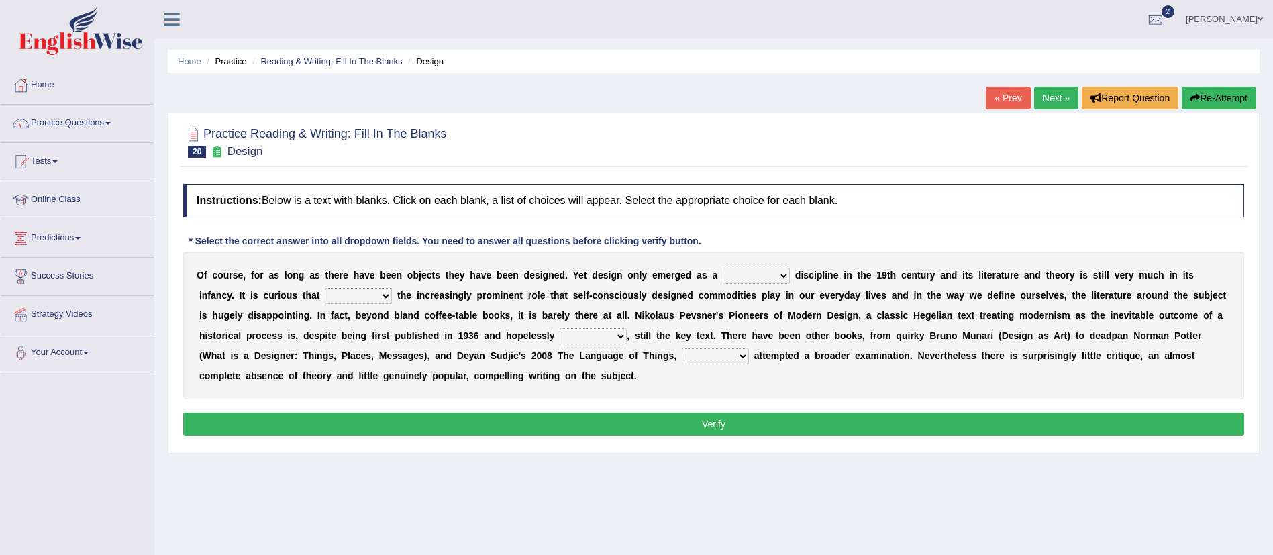
click at [746, 279] on select "bilateral ubiquitous foremost dedicated" at bounding box center [755, 276] width 67 height 16
select select "foremost"
click at [722, 268] on select "bilateral ubiquitous foremost dedicated" at bounding box center [755, 276] width 67 height 16
click at [350, 293] on select "since despite within through" at bounding box center [358, 296] width 67 height 16
select select "despite"
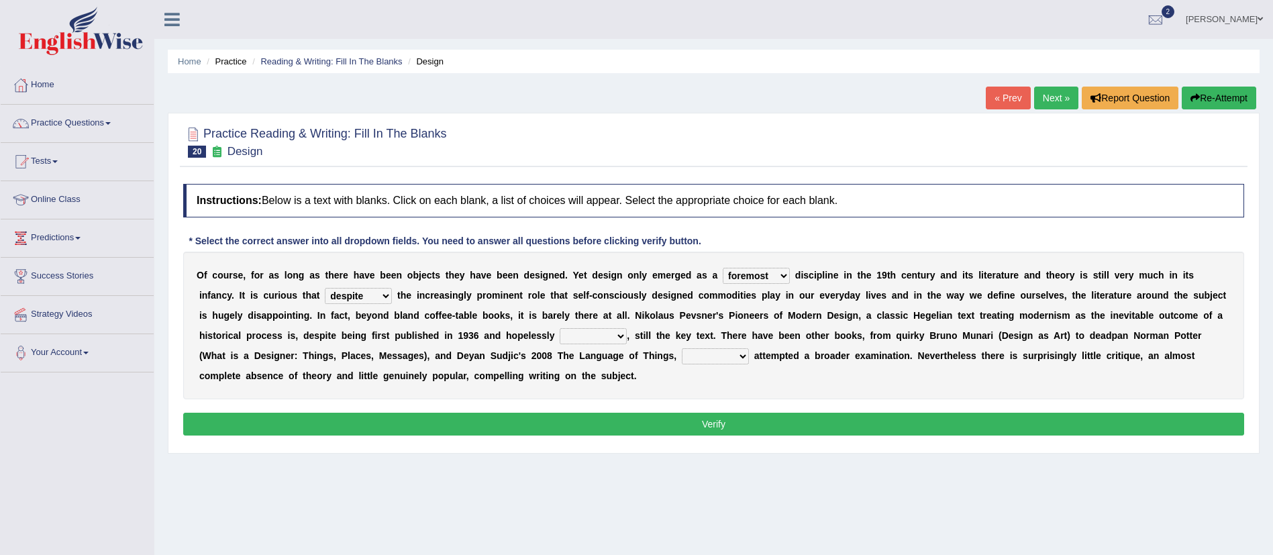
click at [325, 288] on select "since despite within through" at bounding box center [358, 296] width 67 height 16
click at [576, 343] on select "dates dating date dated" at bounding box center [592, 336] width 67 height 16
select select "dated"
click at [559, 328] on select "dates dating date dated" at bounding box center [592, 336] width 67 height 16
click at [698, 359] on select "which then however as" at bounding box center [715, 356] width 67 height 16
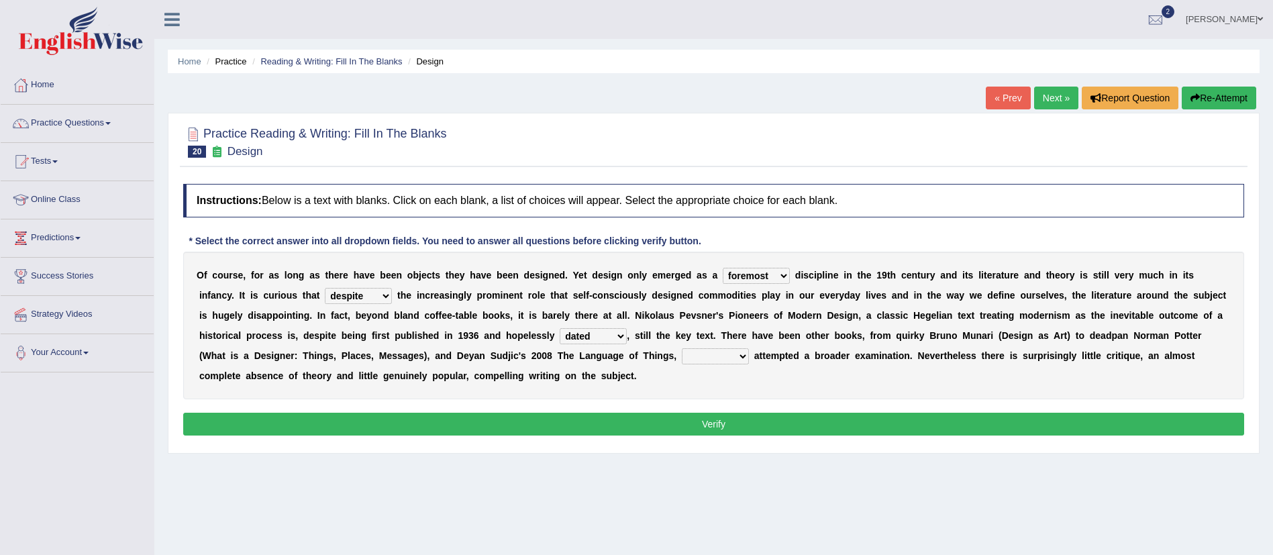
select select "which"
click at [682, 348] on select "which then however as" at bounding box center [715, 356] width 67 height 16
click at [755, 415] on button "Verify" at bounding box center [713, 424] width 1061 height 23
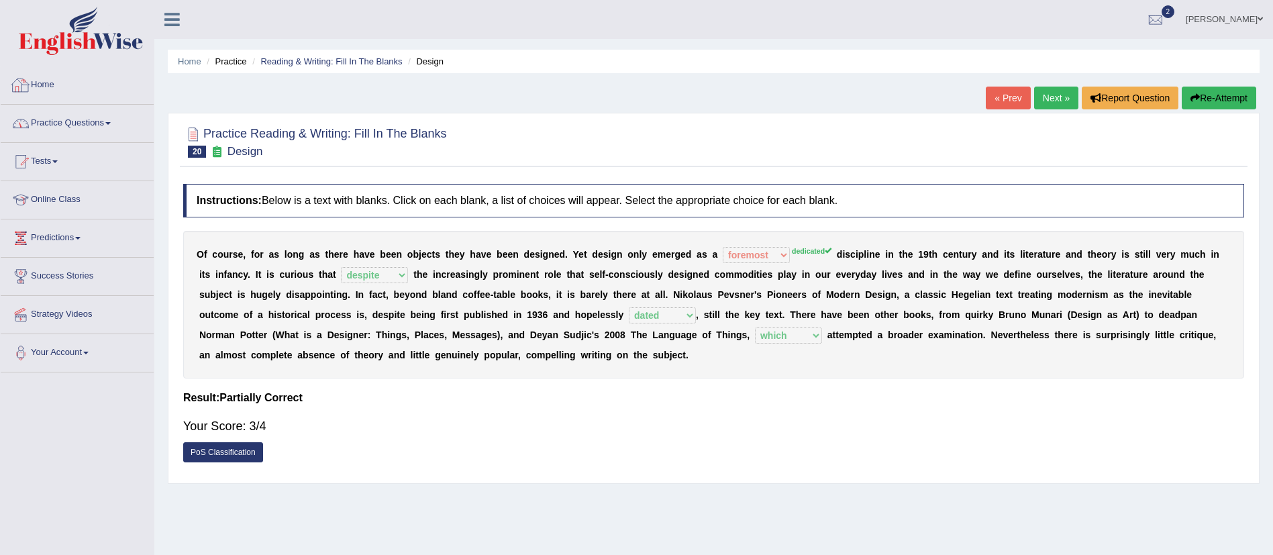
click at [109, 136] on link "Practice Questions" at bounding box center [77, 122] width 153 height 34
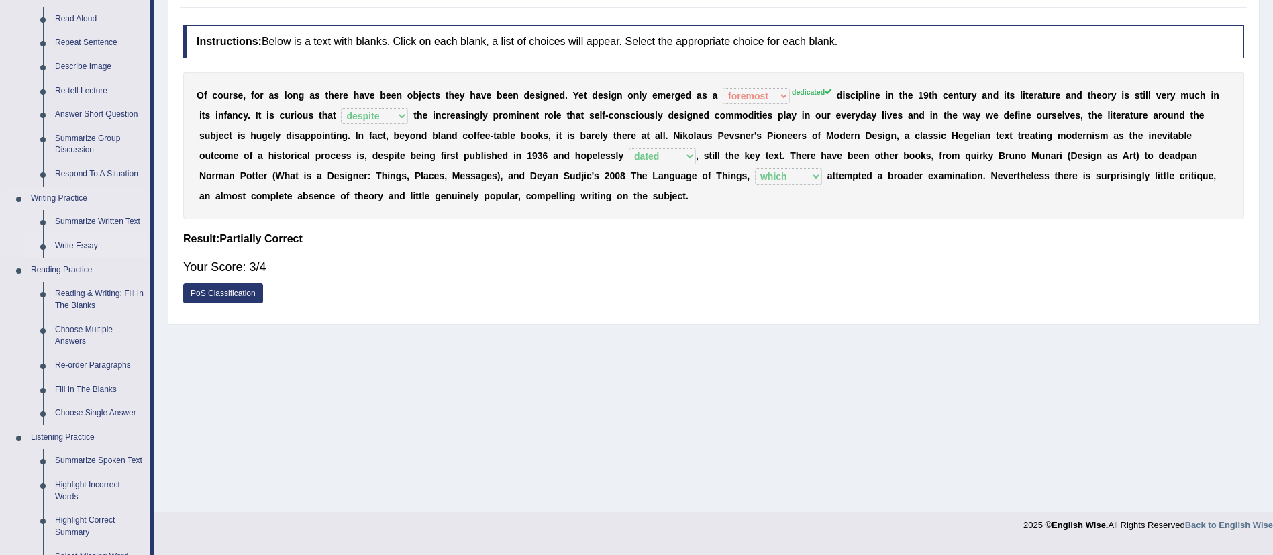
scroll to position [160, 0]
click at [91, 358] on link "Re-order Paragraphs" at bounding box center [99, 364] width 101 height 24
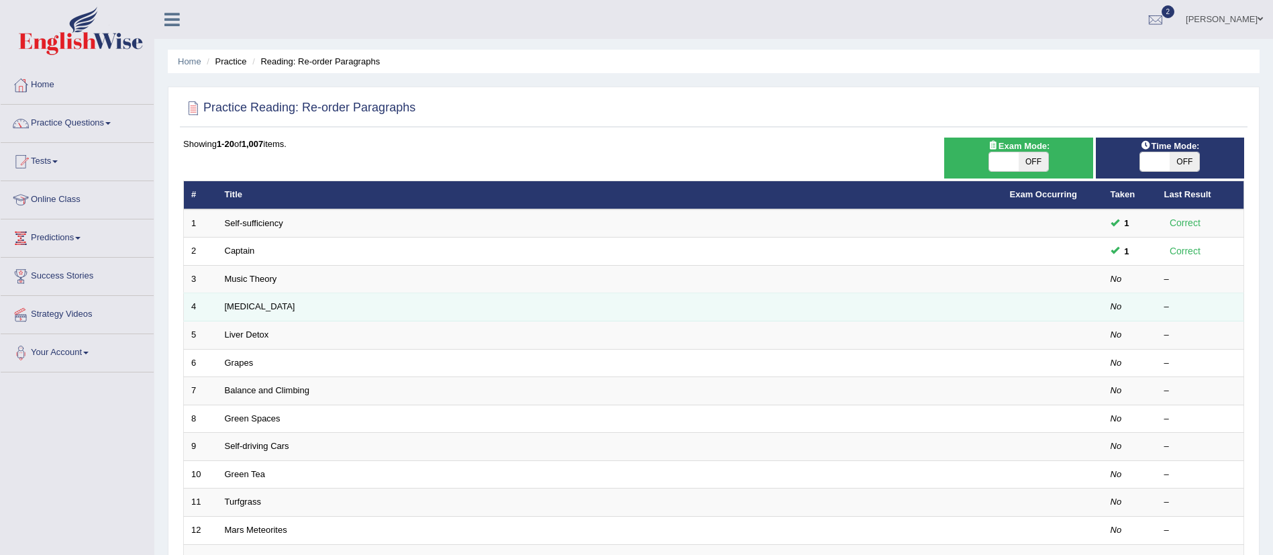
click at [243, 299] on td "[MEDICAL_DATA]" at bounding box center [609, 307] width 785 height 28
click at [248, 304] on link "[MEDICAL_DATA]" at bounding box center [260, 306] width 70 height 10
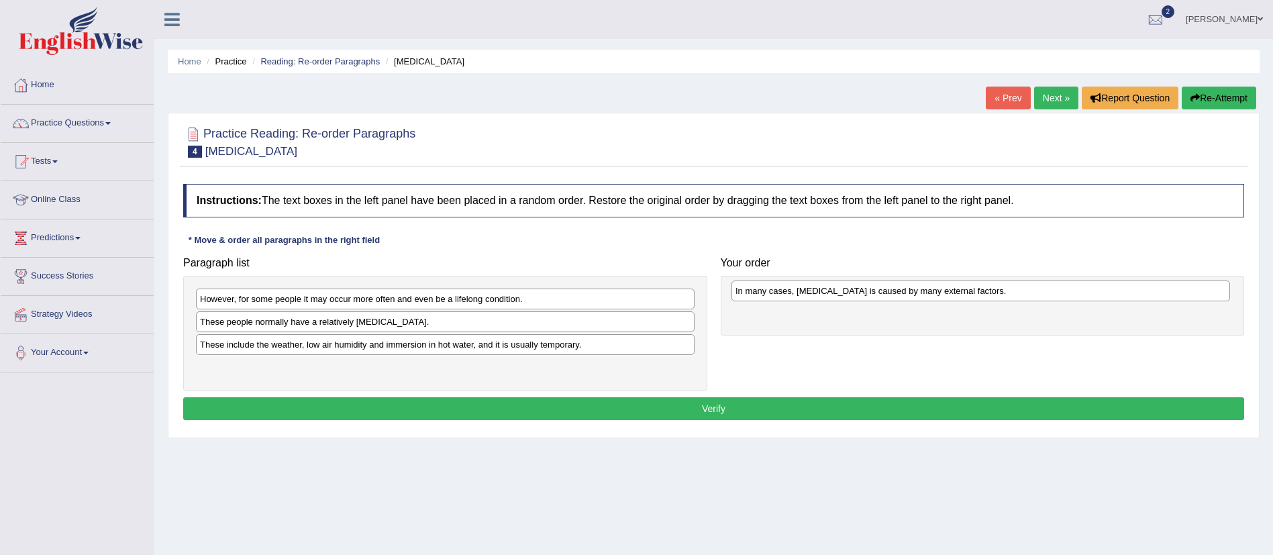
drag, startPoint x: 326, startPoint y: 323, endPoint x: 861, endPoint y: 292, distance: 535.5
click at [861, 292] on div "In many cases, [MEDICAL_DATA] is caused by many external factors." at bounding box center [980, 290] width 498 height 21
drag, startPoint x: 305, startPoint y: 355, endPoint x: 327, endPoint y: 350, distance: 22.1
click at [327, 350] on div "However, for some people it may occur more often and even be a lifelong conditi…" at bounding box center [445, 333] width 524 height 115
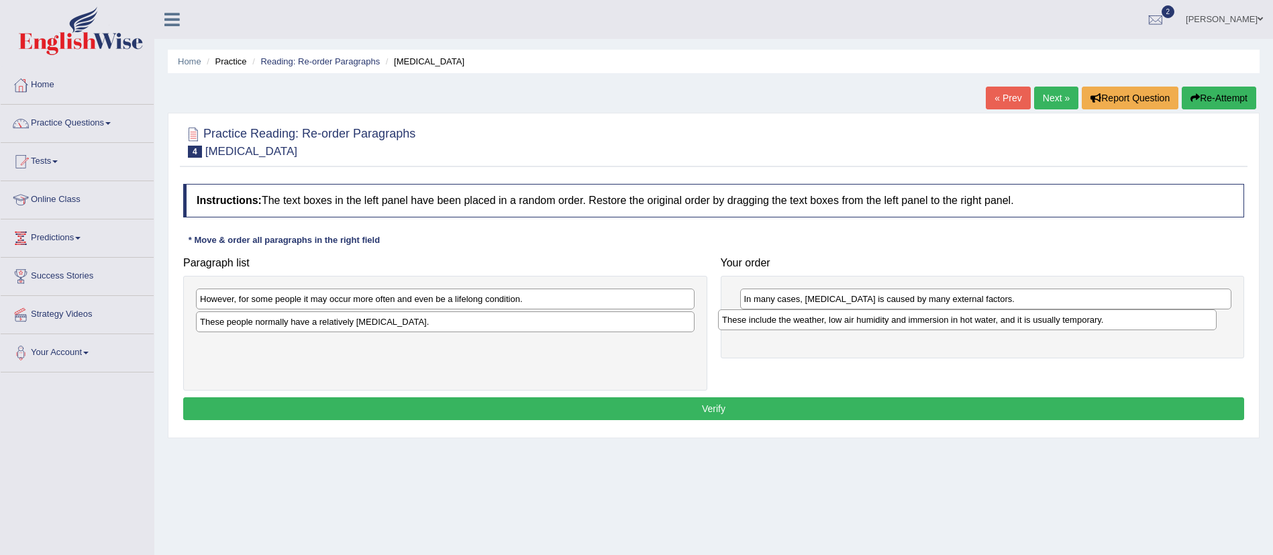
drag, startPoint x: 327, startPoint y: 350, endPoint x: 851, endPoint y: 324, distance: 525.2
click at [851, 324] on div "These include the weather, low air humidity and immersion in hot water, and it …" at bounding box center [967, 319] width 498 height 21
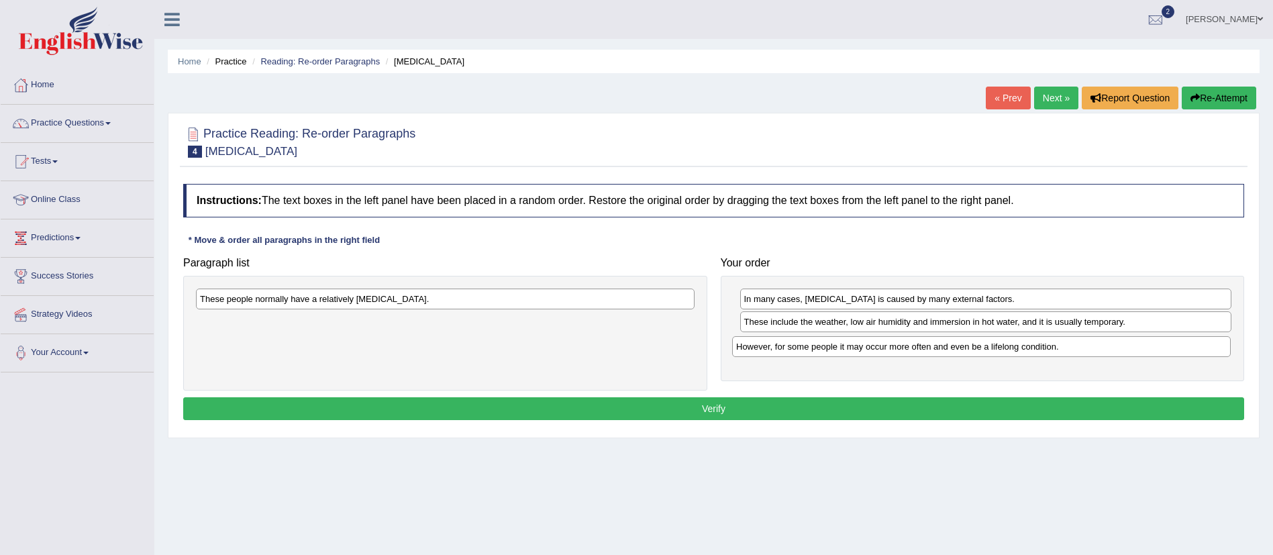
drag, startPoint x: 388, startPoint y: 303, endPoint x: 924, endPoint y: 352, distance: 538.2
click at [924, 352] on div "However, for some people it may occur more often and even be a lifelong conditi…" at bounding box center [981, 346] width 498 height 21
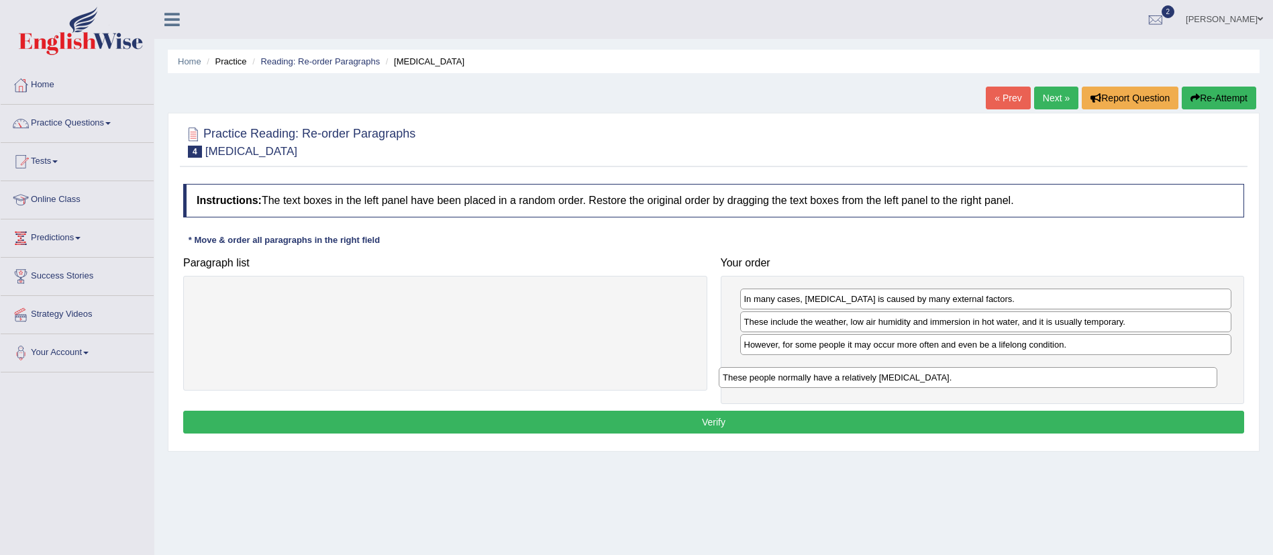
drag, startPoint x: 412, startPoint y: 298, endPoint x: 942, endPoint y: 376, distance: 535.7
click at [942, 376] on div "These people normally have a relatively sensitive skin." at bounding box center [967, 377] width 498 height 21
click at [822, 413] on button "Verify" at bounding box center [713, 422] width 1061 height 23
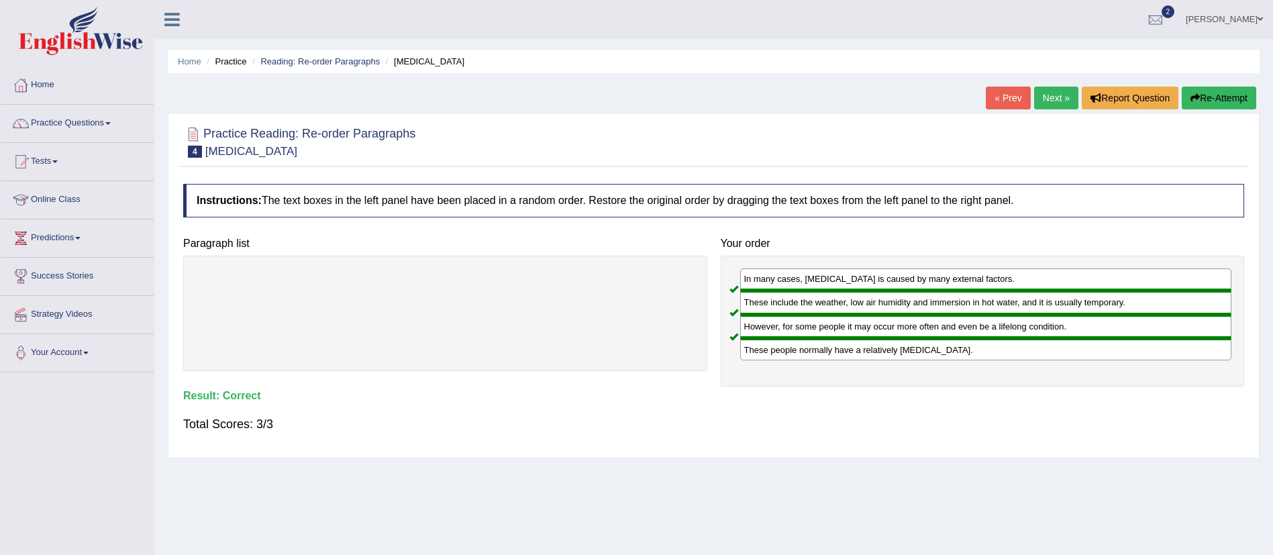
click at [1048, 99] on link "Next »" at bounding box center [1056, 98] width 44 height 23
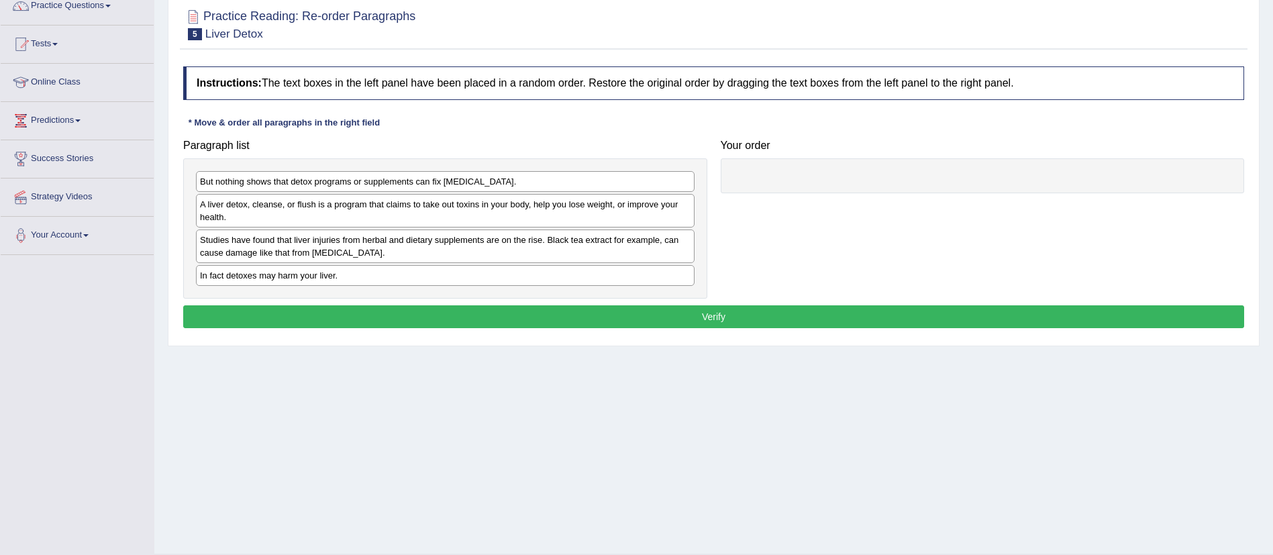
scroll to position [119, 0]
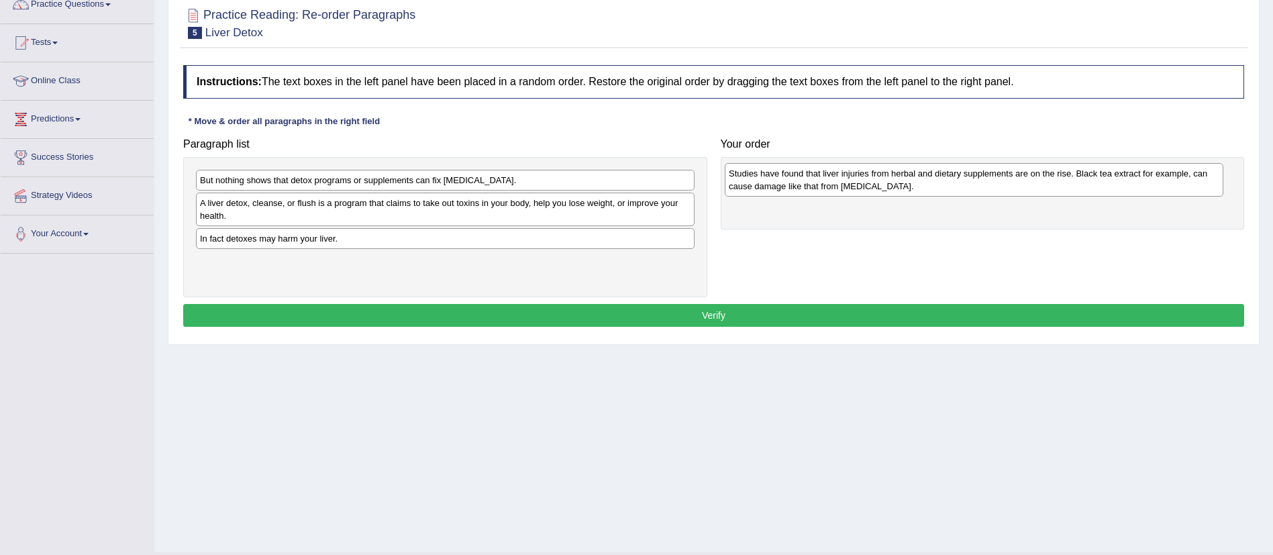
drag, startPoint x: 396, startPoint y: 251, endPoint x: 924, endPoint y: 186, distance: 532.6
click at [924, 186] on div "Studies have found that liver injuries from herbal and dietary supplements are …" at bounding box center [973, 180] width 498 height 34
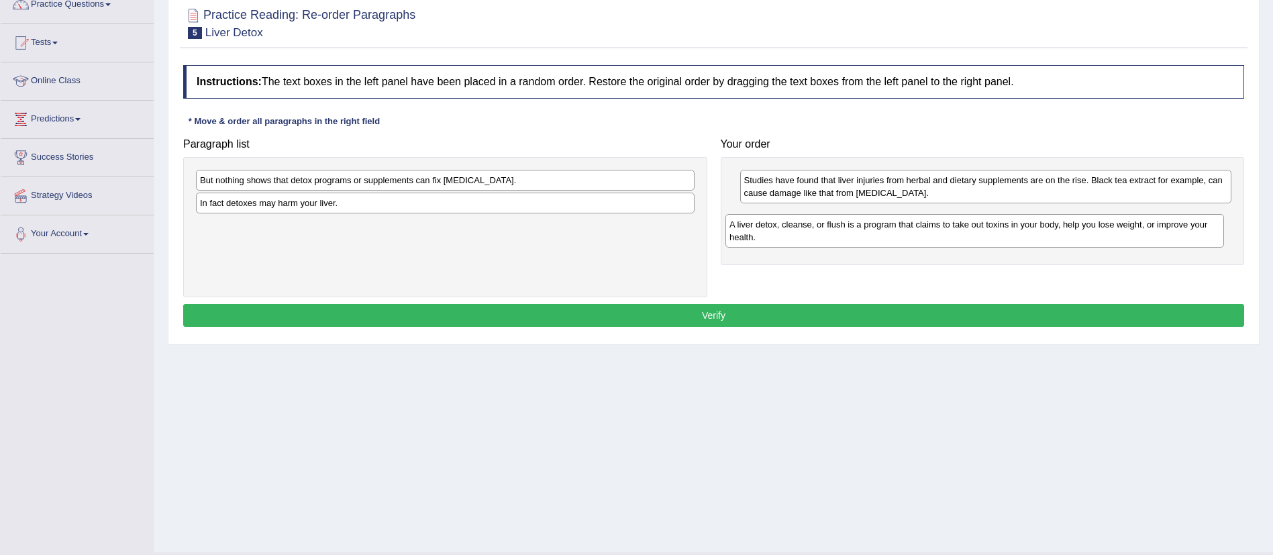
drag, startPoint x: 466, startPoint y: 209, endPoint x: 995, endPoint y: 231, distance: 529.7
click at [995, 231] on div "A liver detox, cleanse, or flush is a program that claims to take out toxins in…" at bounding box center [974, 231] width 498 height 34
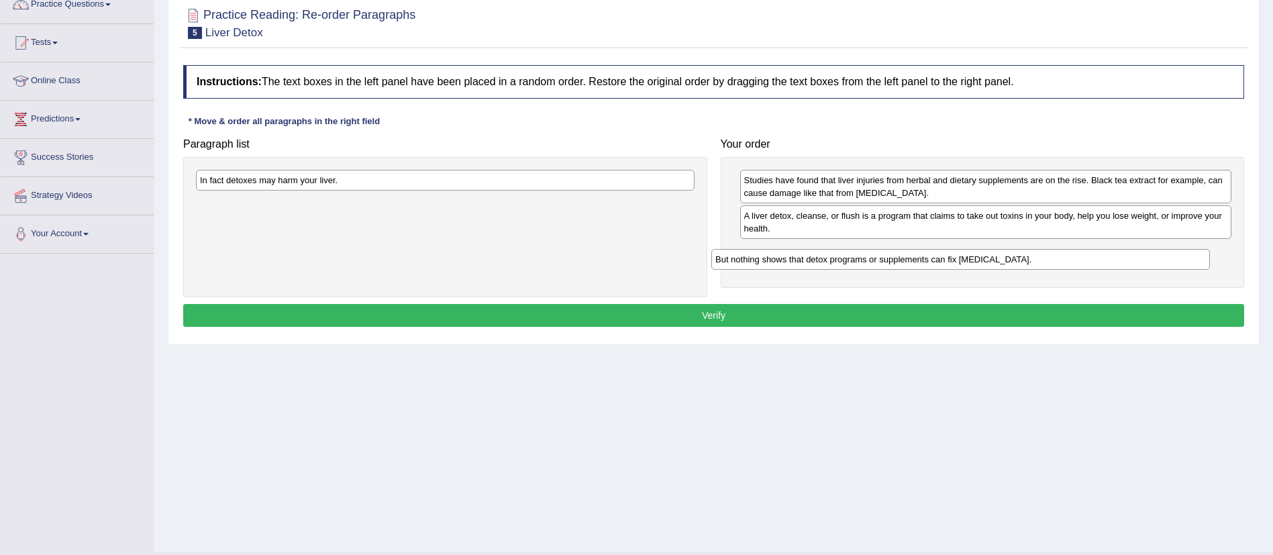
drag, startPoint x: 464, startPoint y: 178, endPoint x: 981, endPoint y: 257, distance: 523.9
click at [981, 257] on div "But nothing shows that detox programs or supplements can fix [MEDICAL_DATA]." at bounding box center [960, 259] width 498 height 21
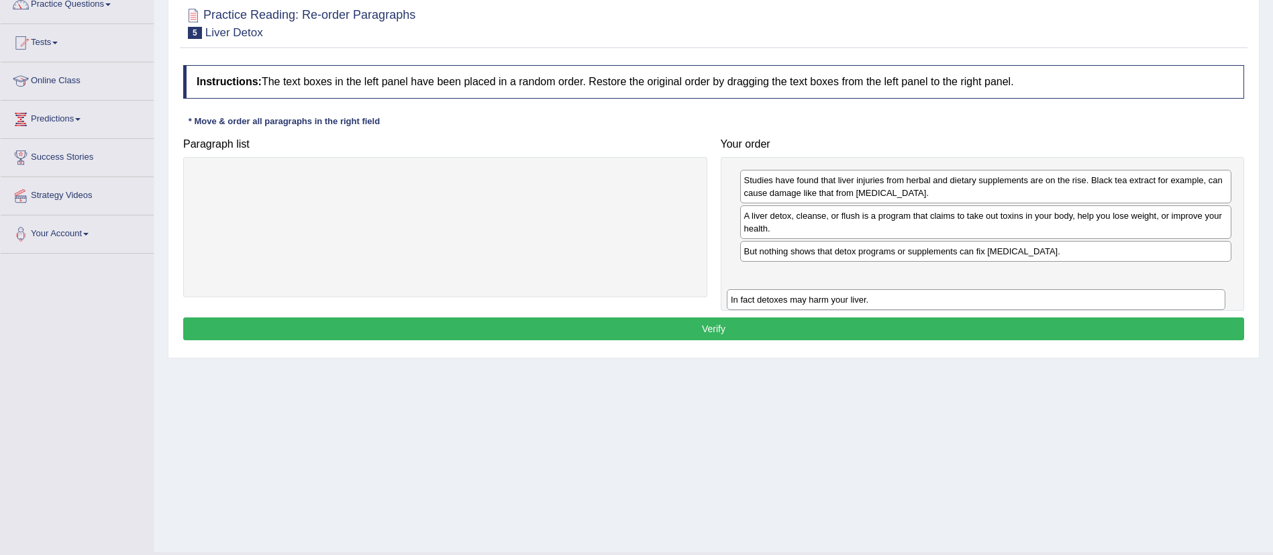
drag, startPoint x: 491, startPoint y: 181, endPoint x: 1029, endPoint y: 286, distance: 548.2
click at [1029, 289] on div "In fact detoxes may harm your liver." at bounding box center [976, 299] width 498 height 21
click at [707, 321] on button "Verify" at bounding box center [713, 328] width 1061 height 23
